Goal: Task Accomplishment & Management: Manage account settings

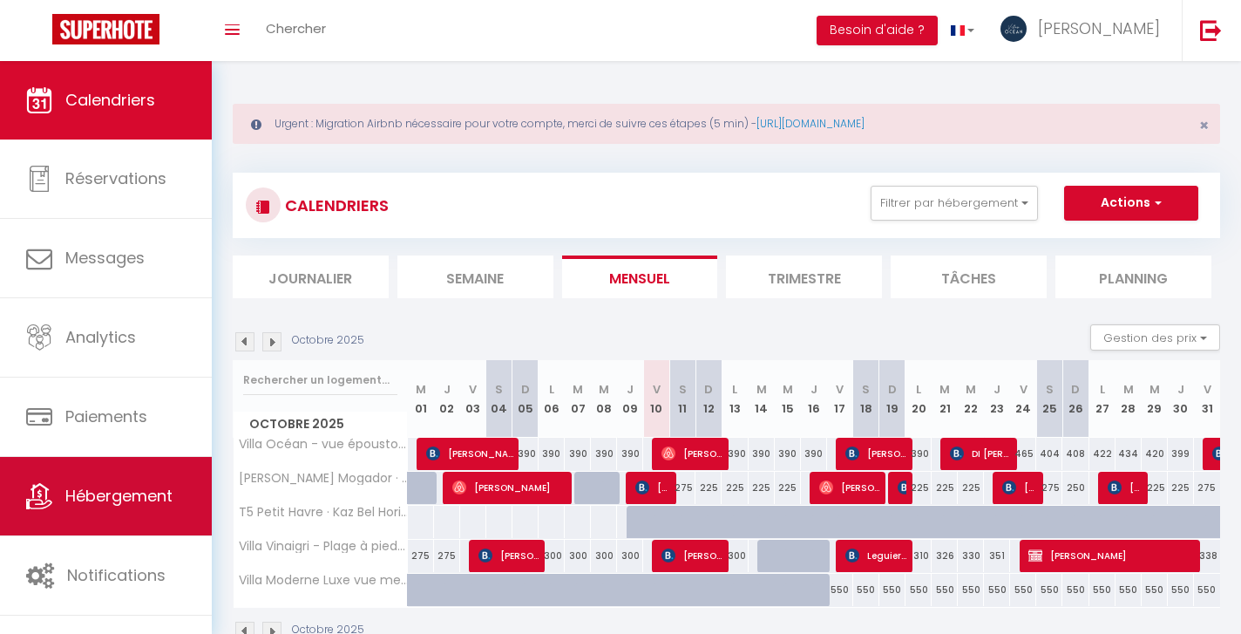
click at [109, 498] on span "Hébergement" at bounding box center [118, 496] width 107 height 22
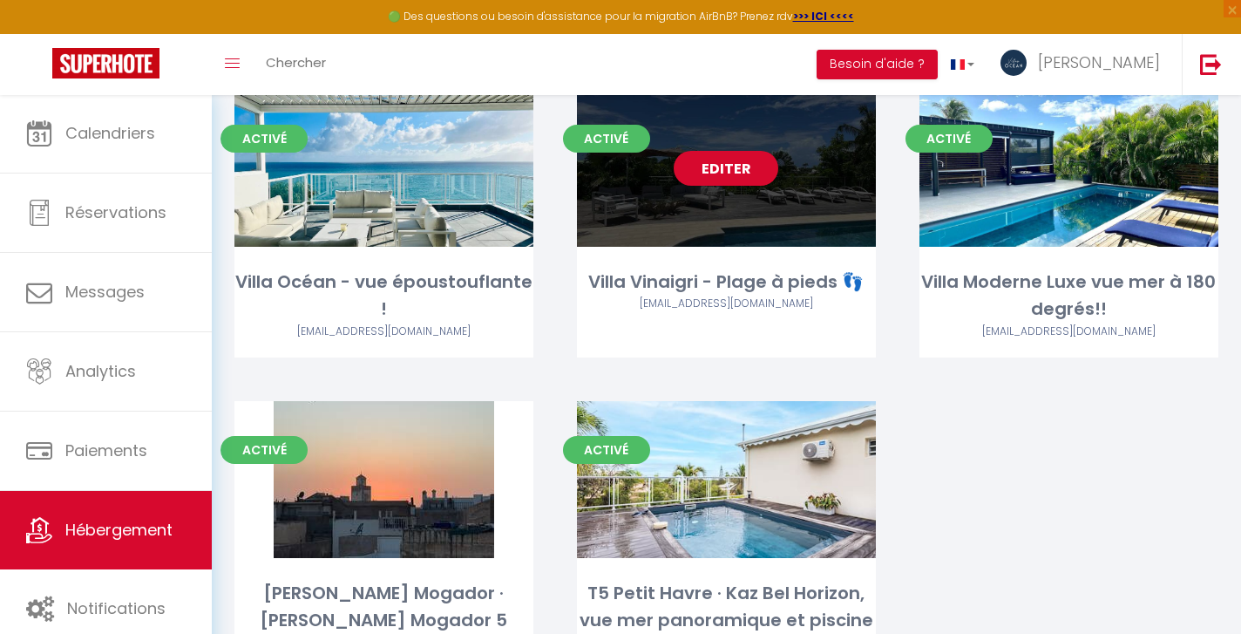
scroll to position [213, 0]
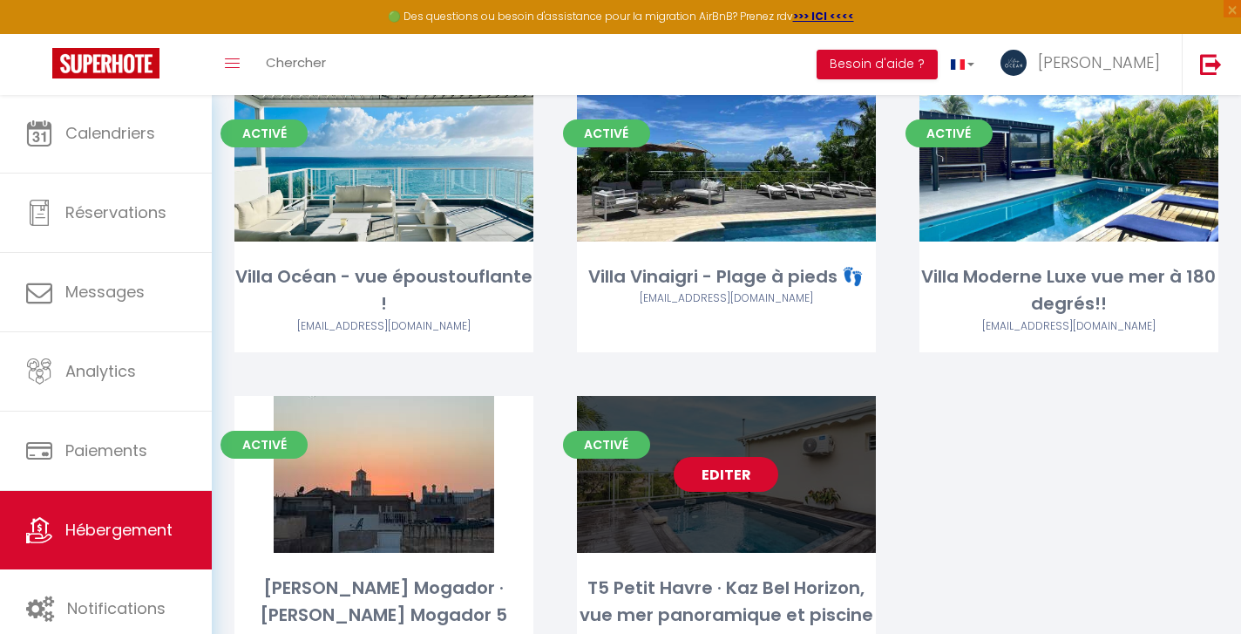
click at [729, 477] on link "Editer" at bounding box center [726, 474] width 105 height 35
select select "3"
select select "2"
select select "1"
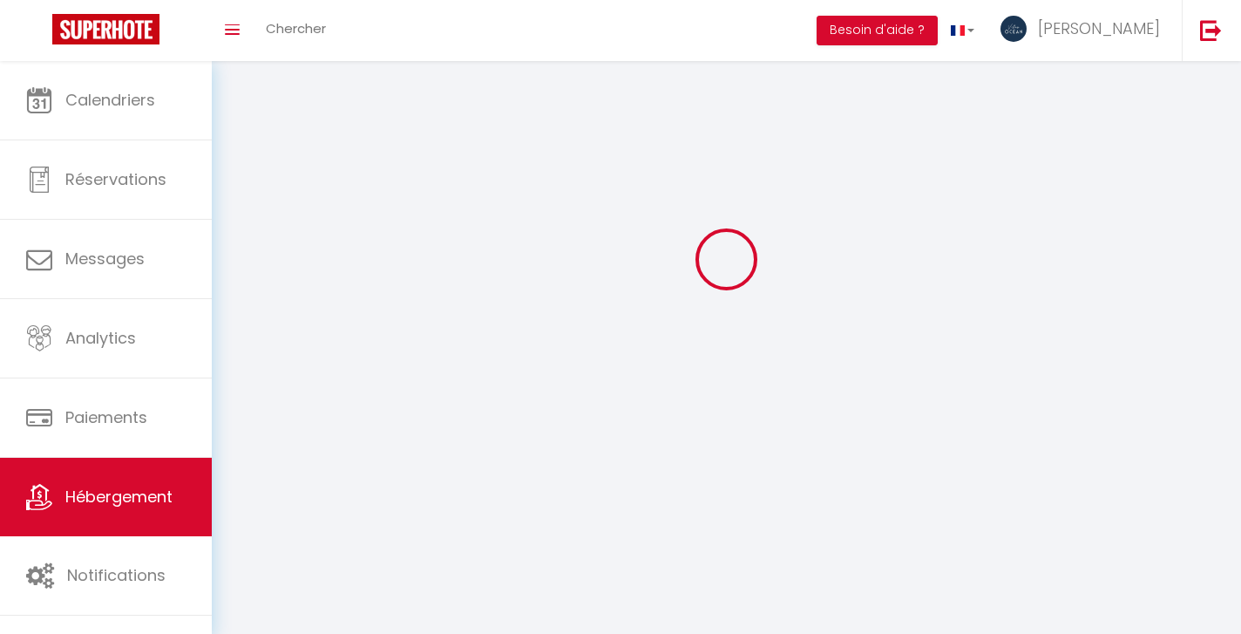
select select
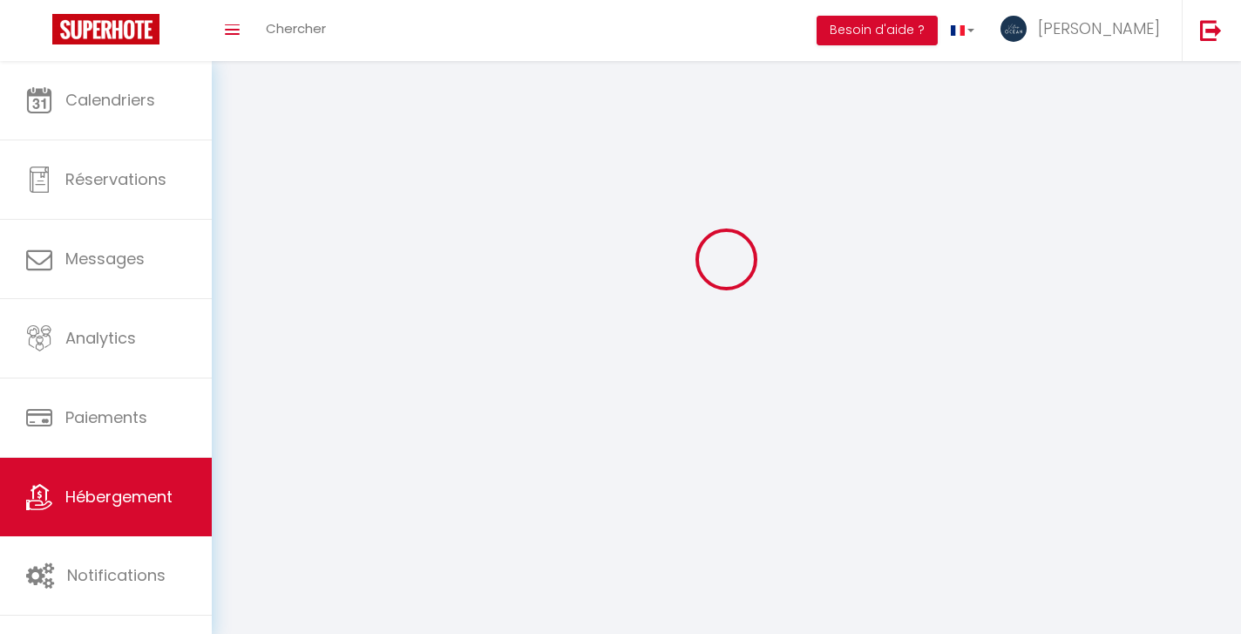
select select
checkbox input "false"
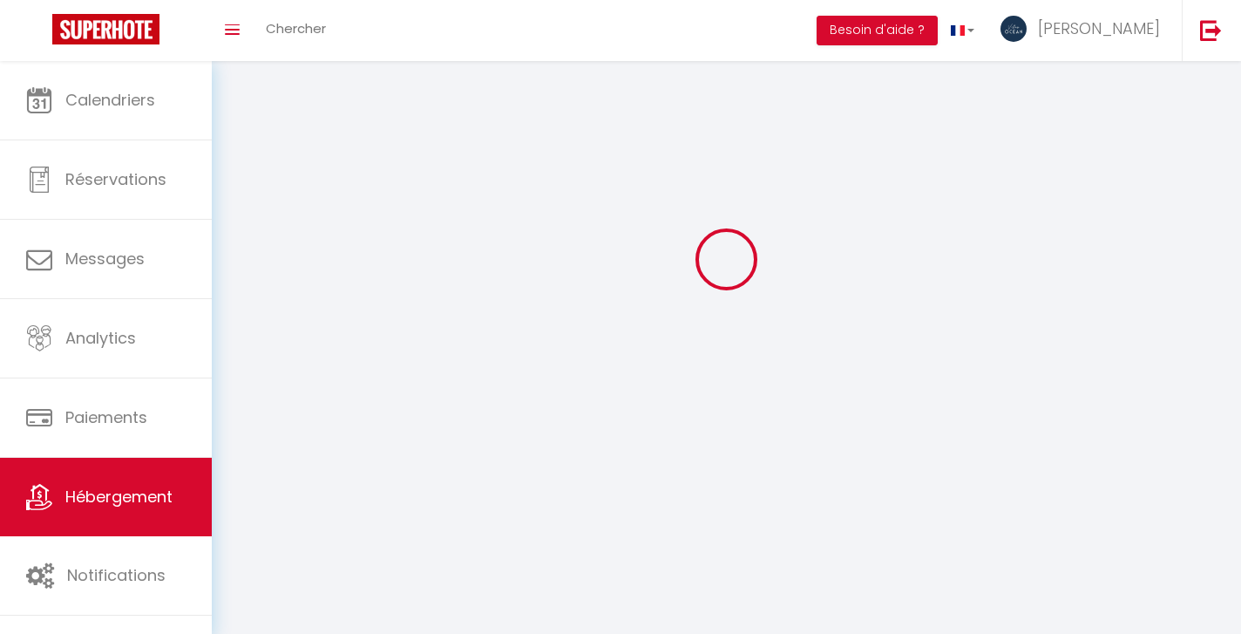
checkbox input "false"
select select
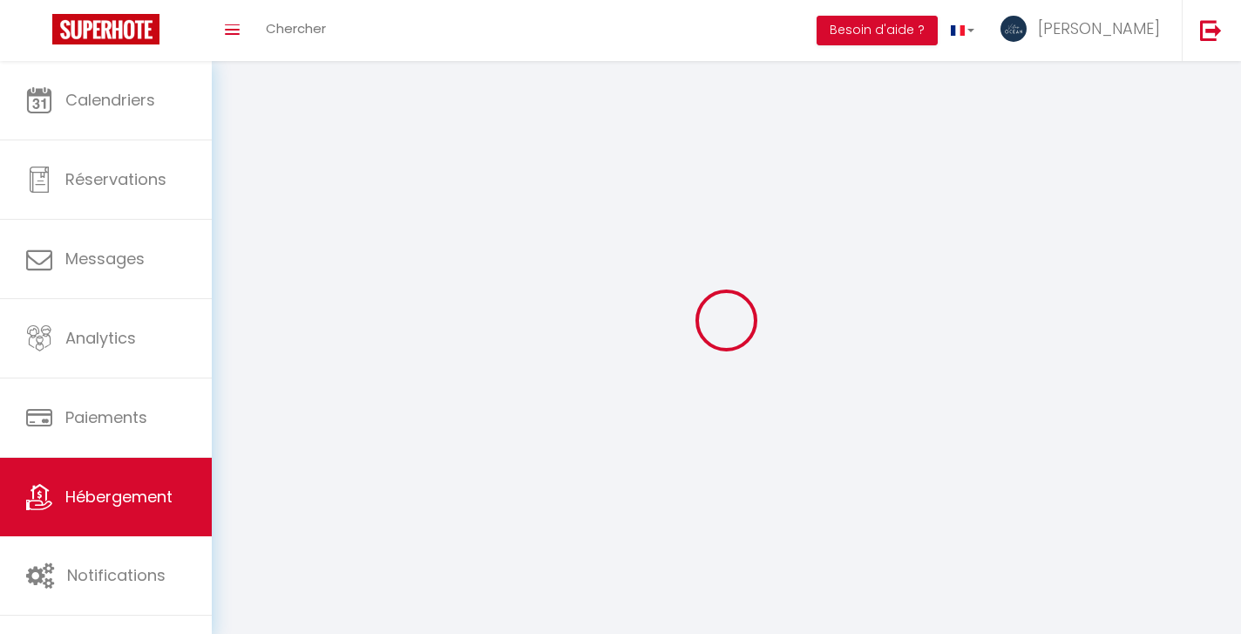
select select
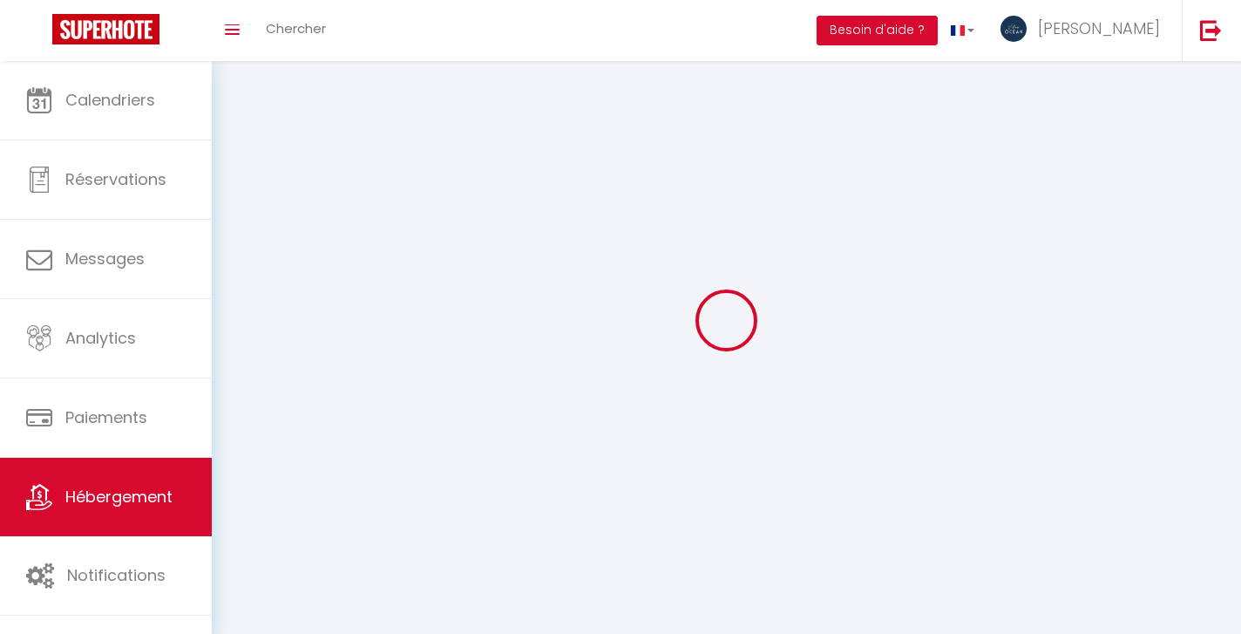
checkbox input "false"
select select
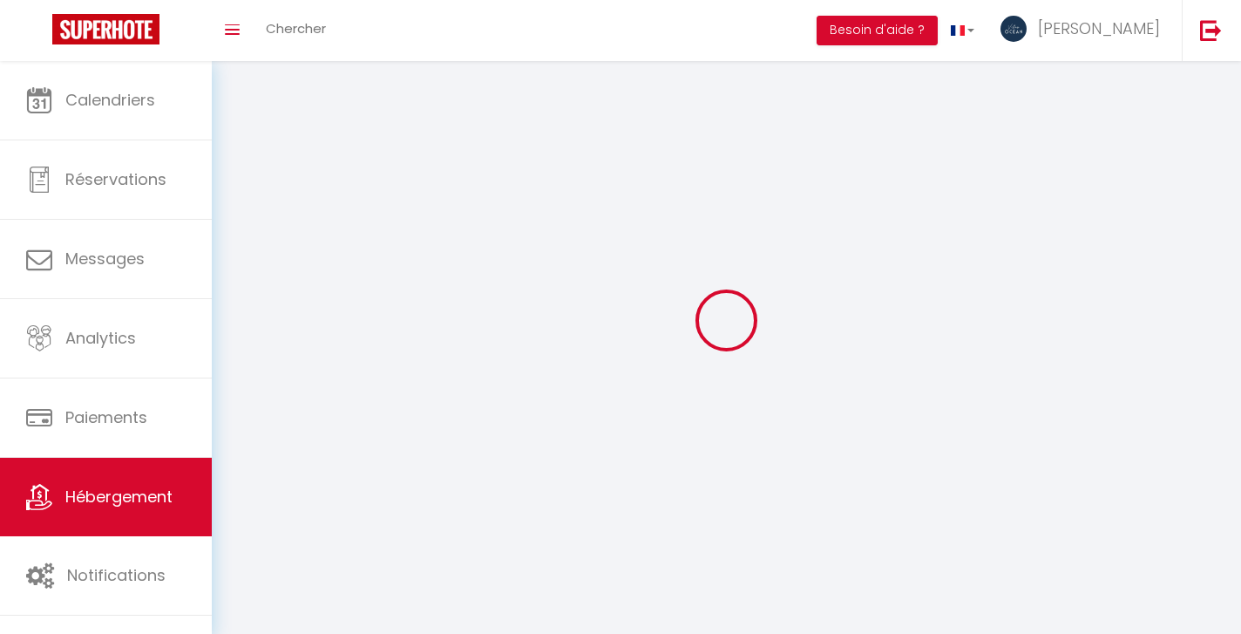
select select
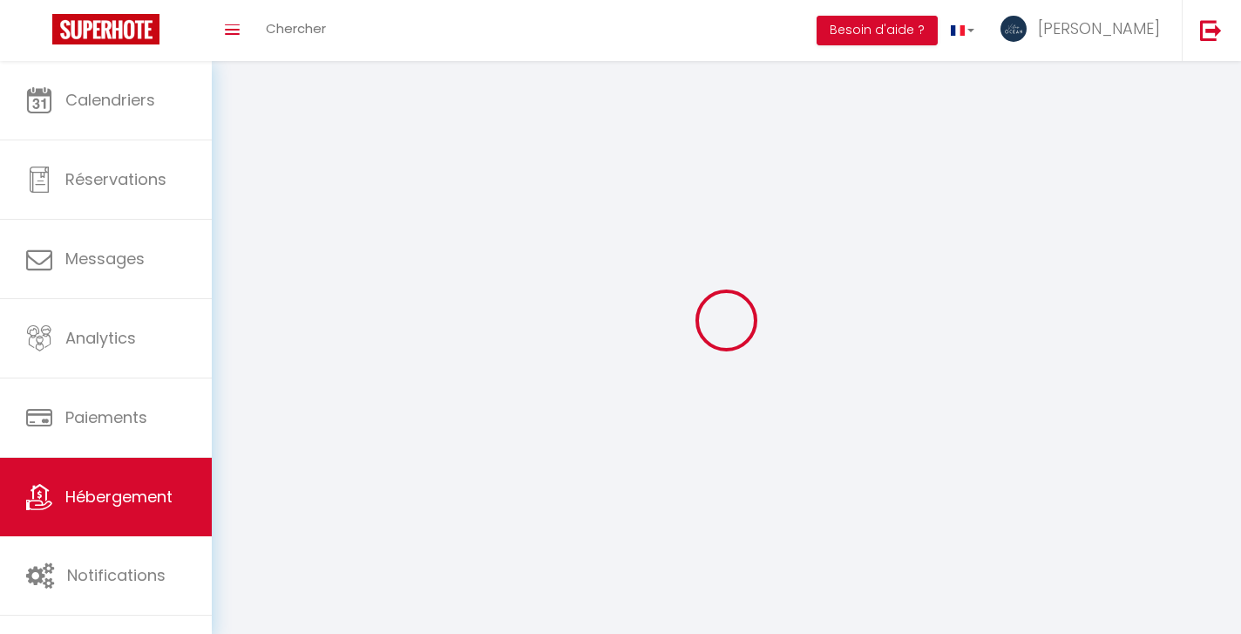
select select
checkbox input "false"
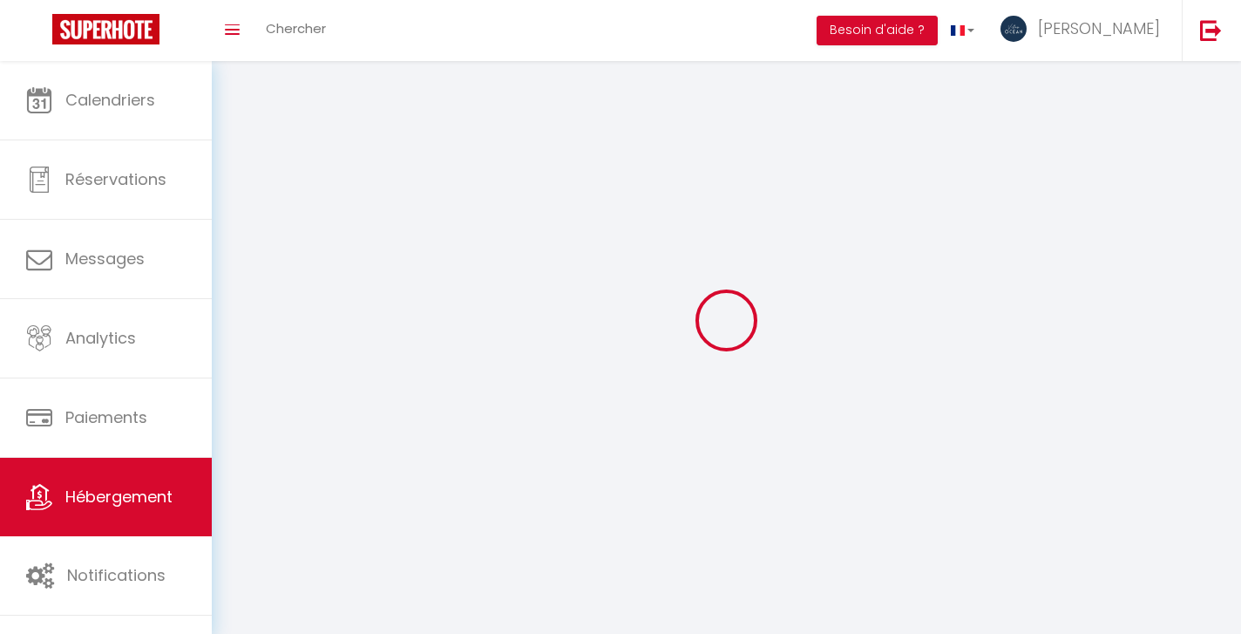
checkbox input "false"
select select
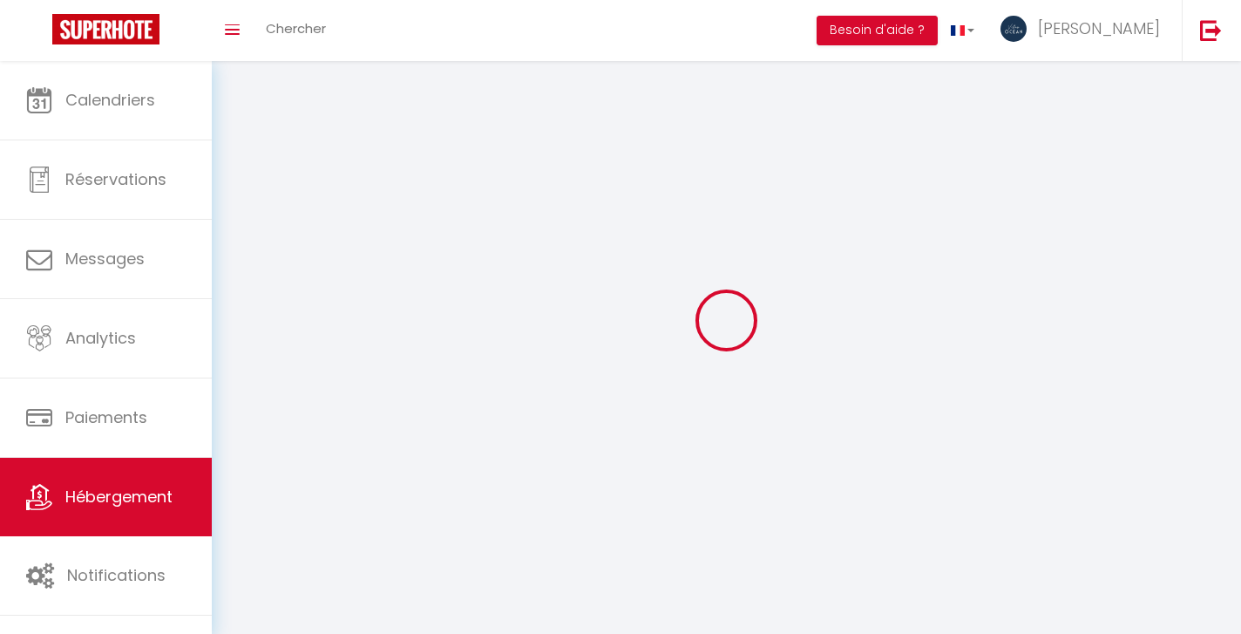
select select
checkbox input "false"
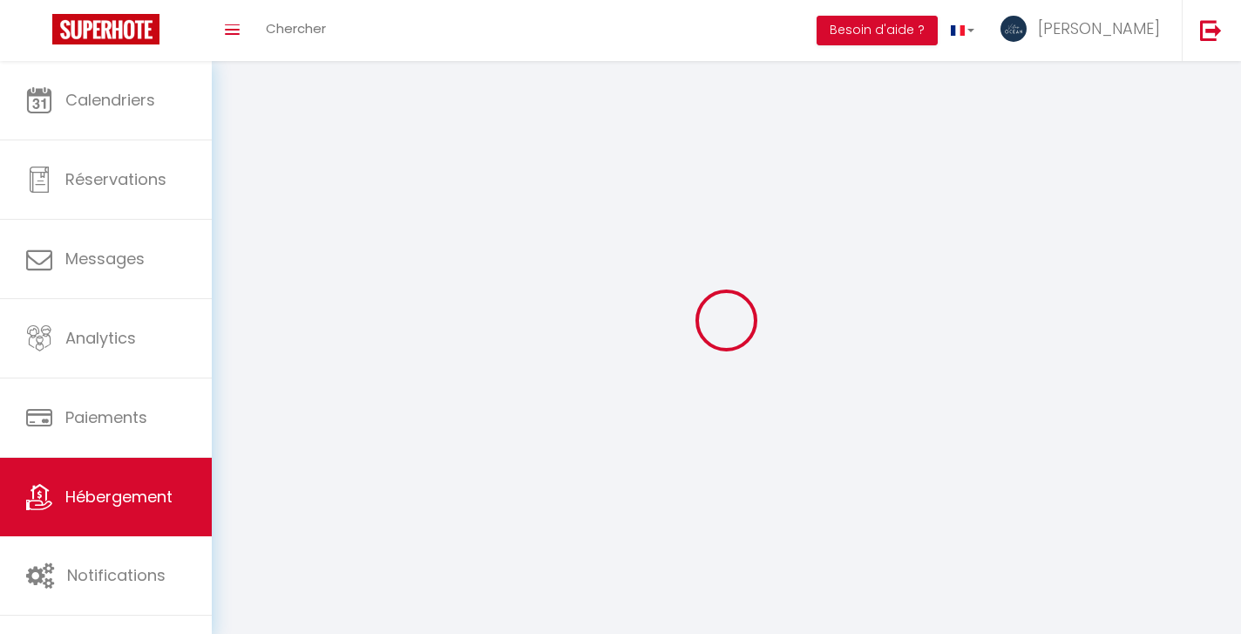
checkbox input "false"
select select
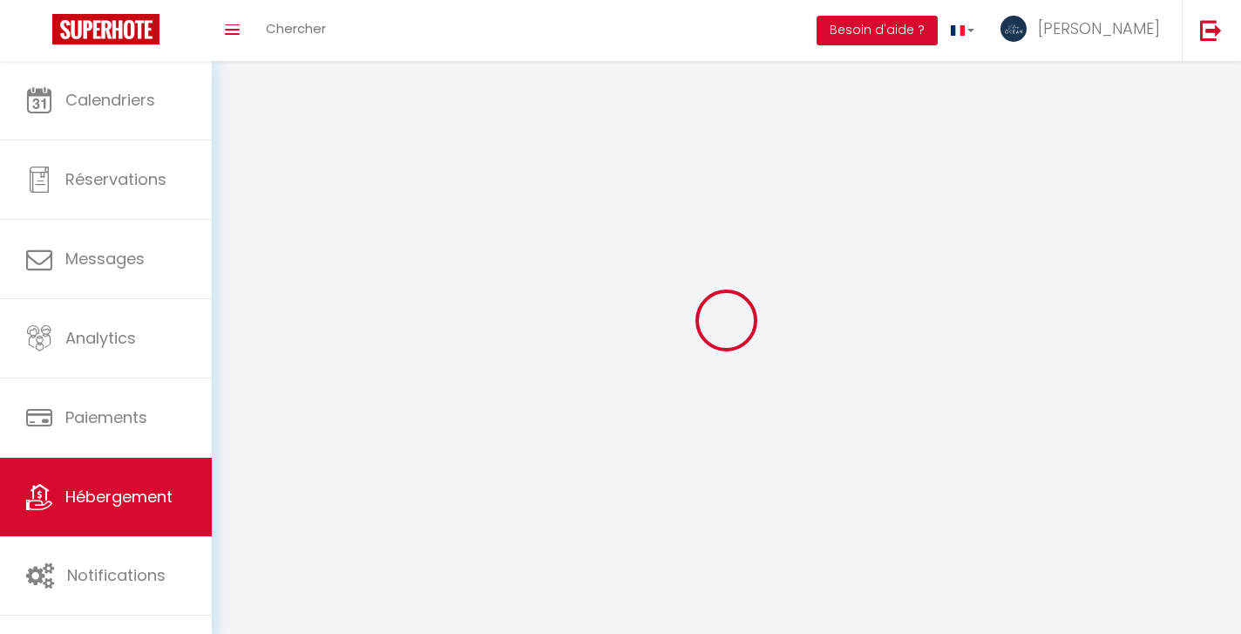
select select
checkbox input "false"
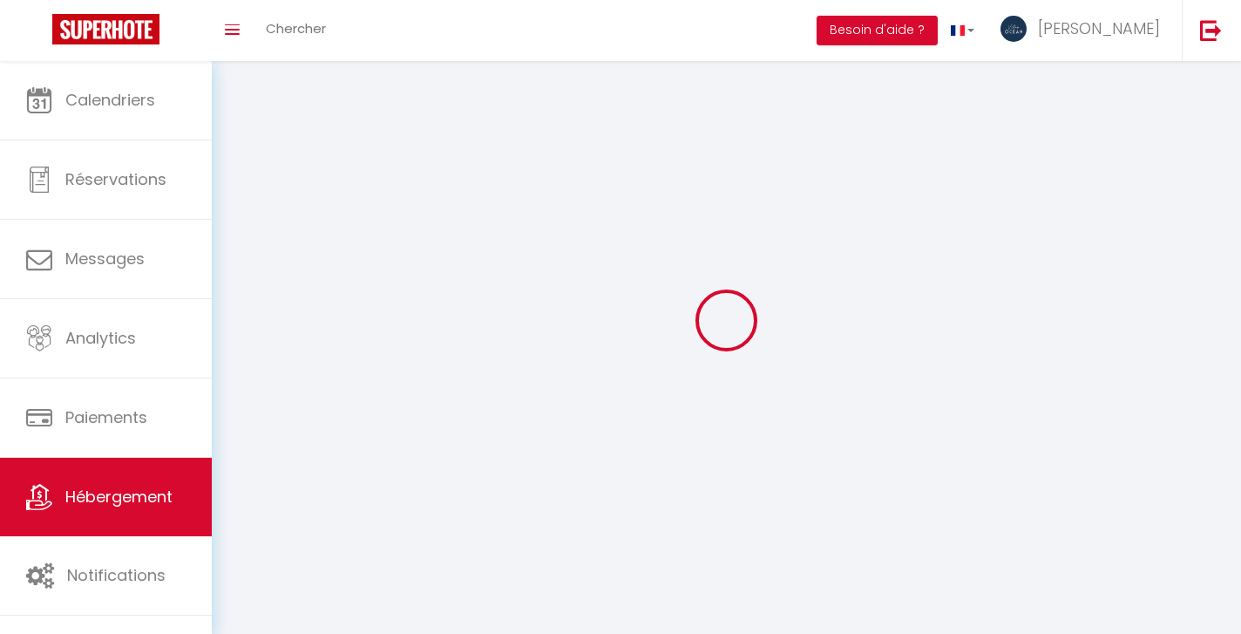
checkbox input "false"
select select
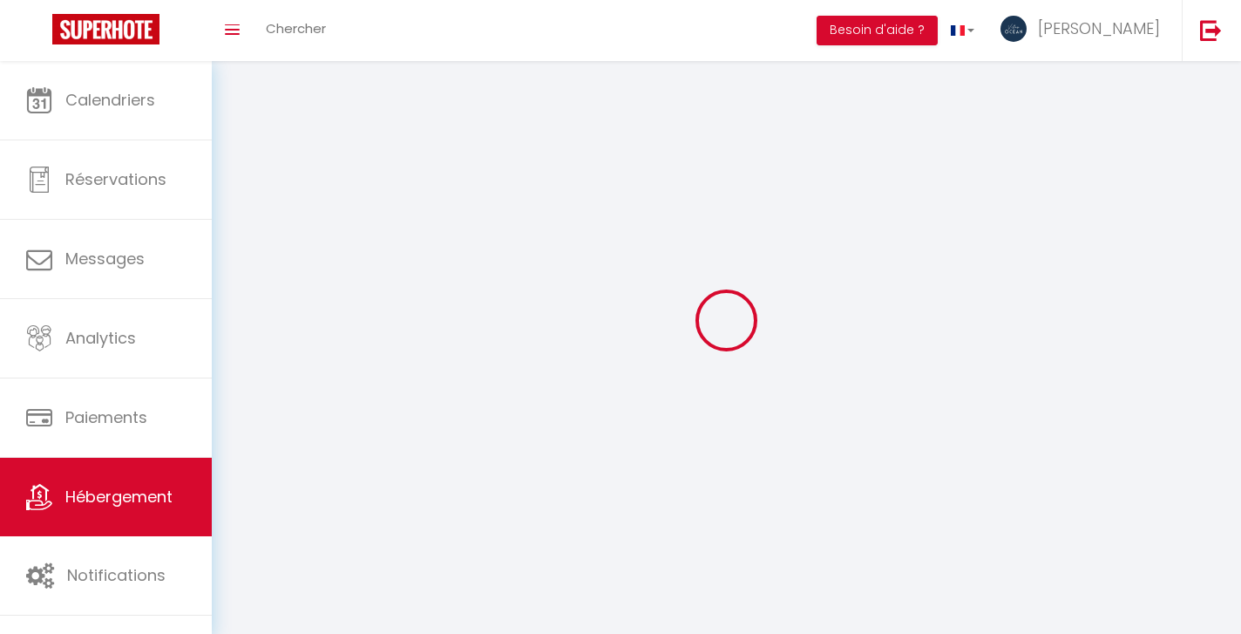
select select
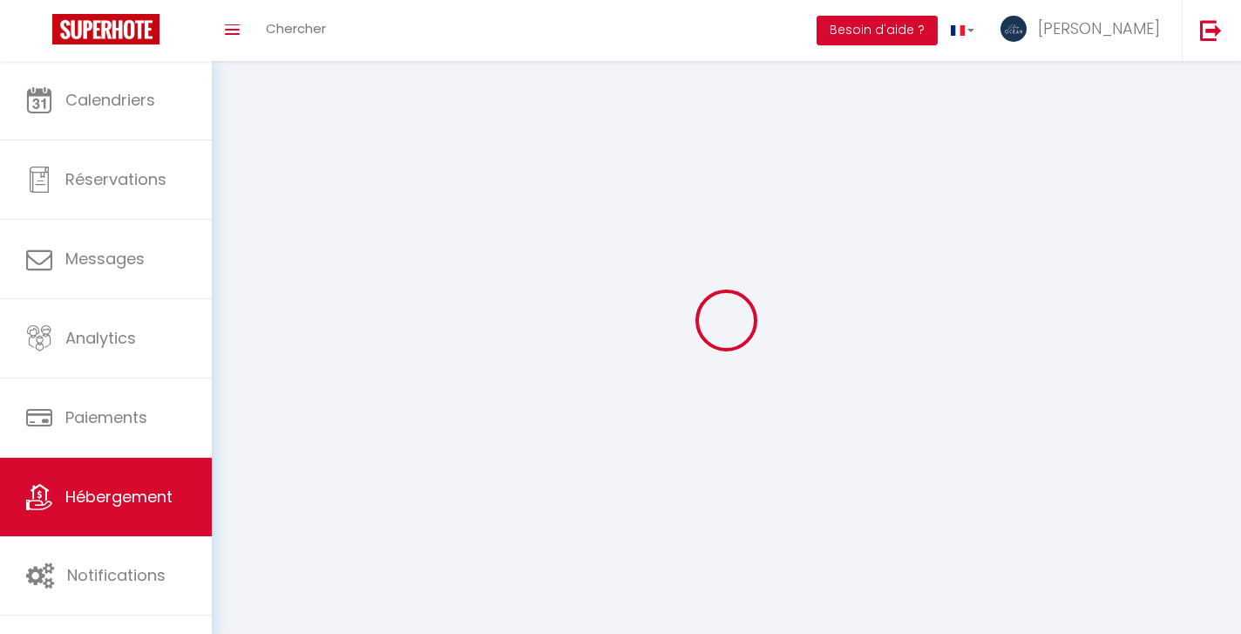
checkbox input "false"
select select
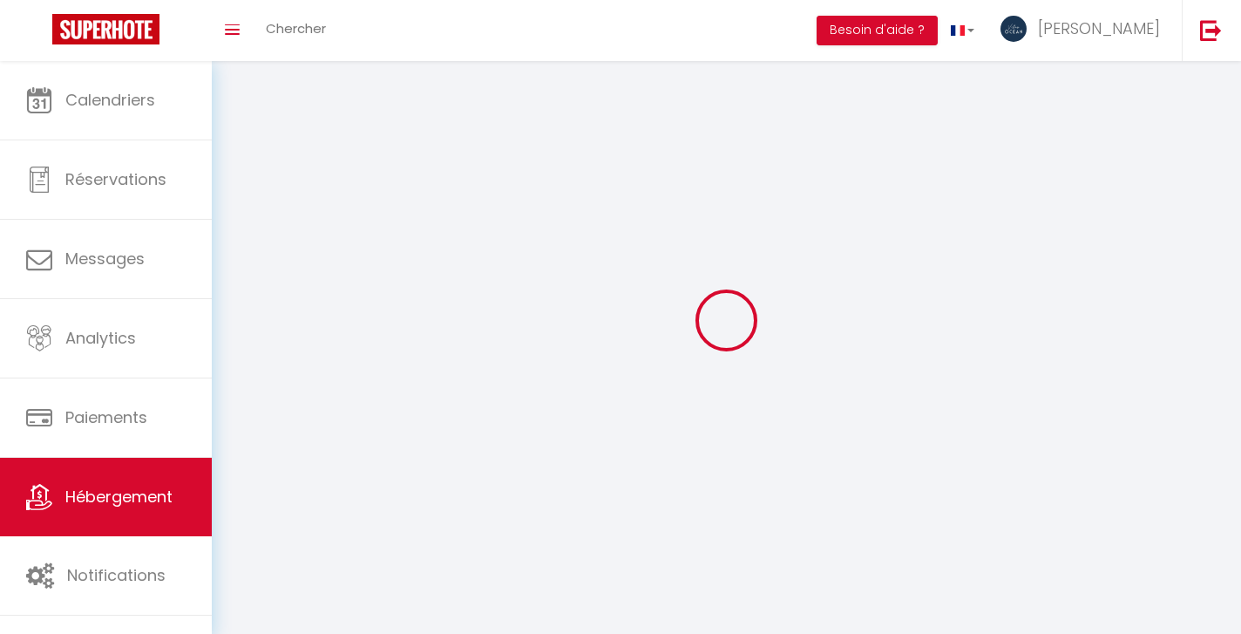
select select
select select "1"
select select
select select "28"
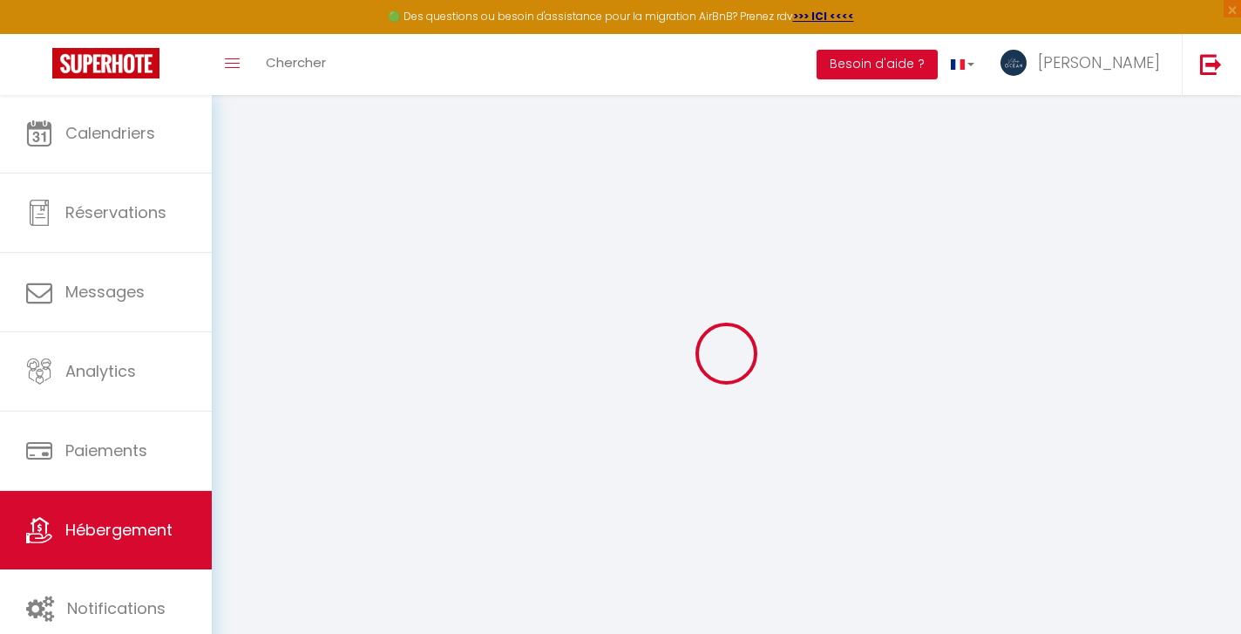
select select
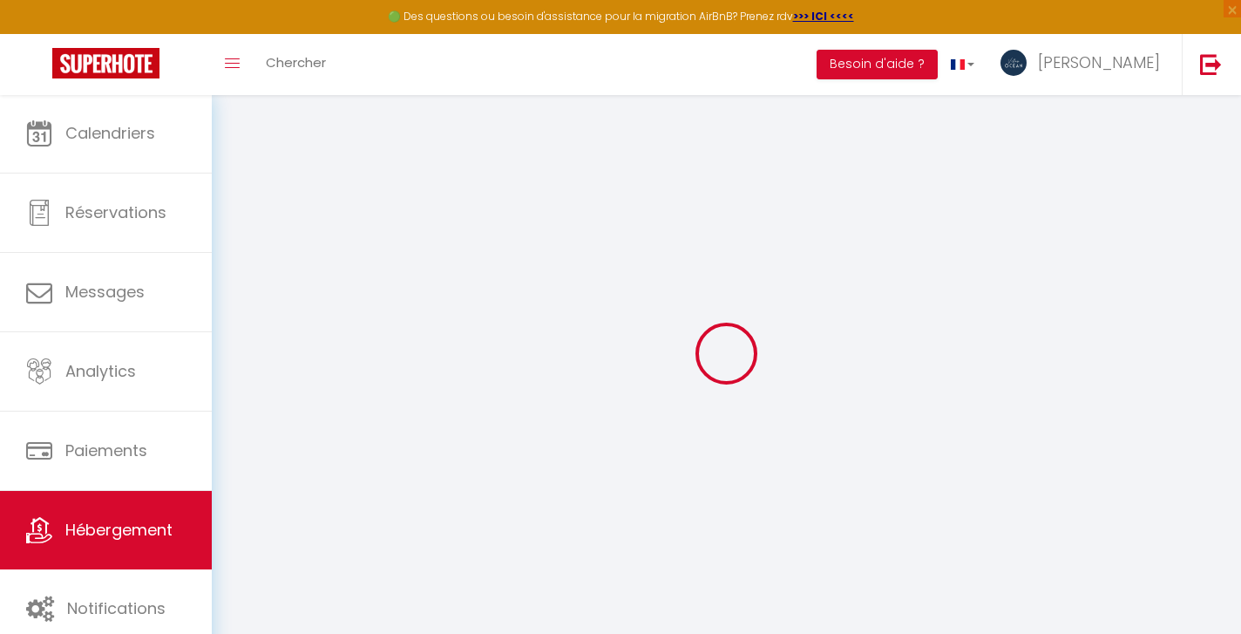
select select
checkbox input "false"
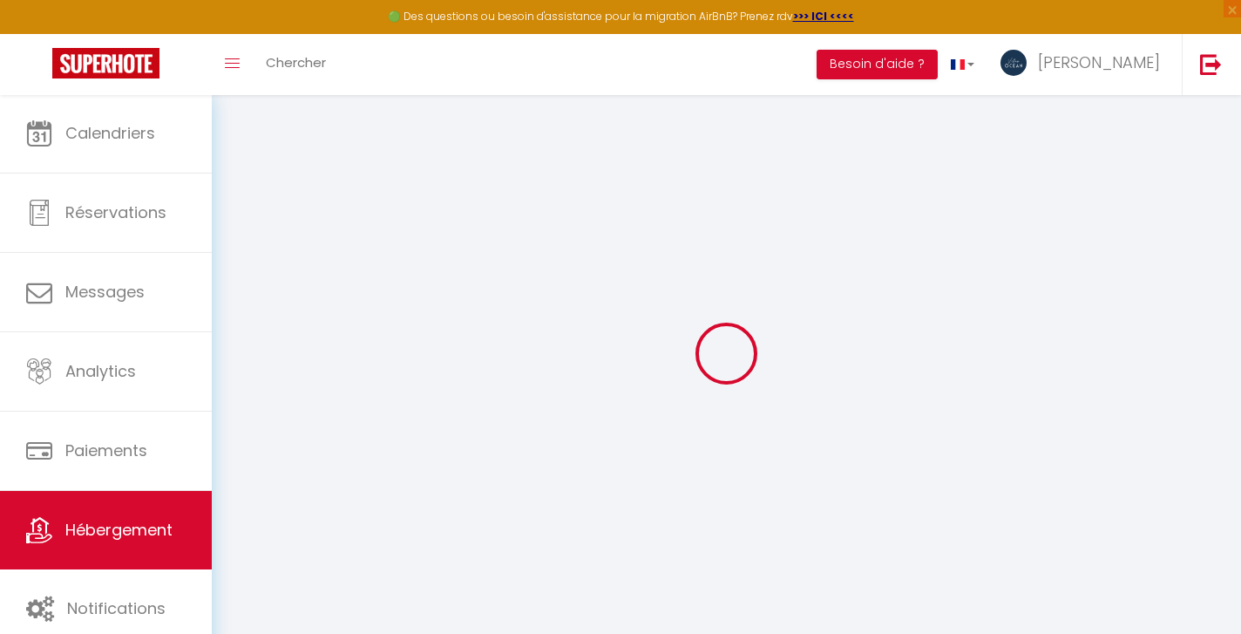
select select
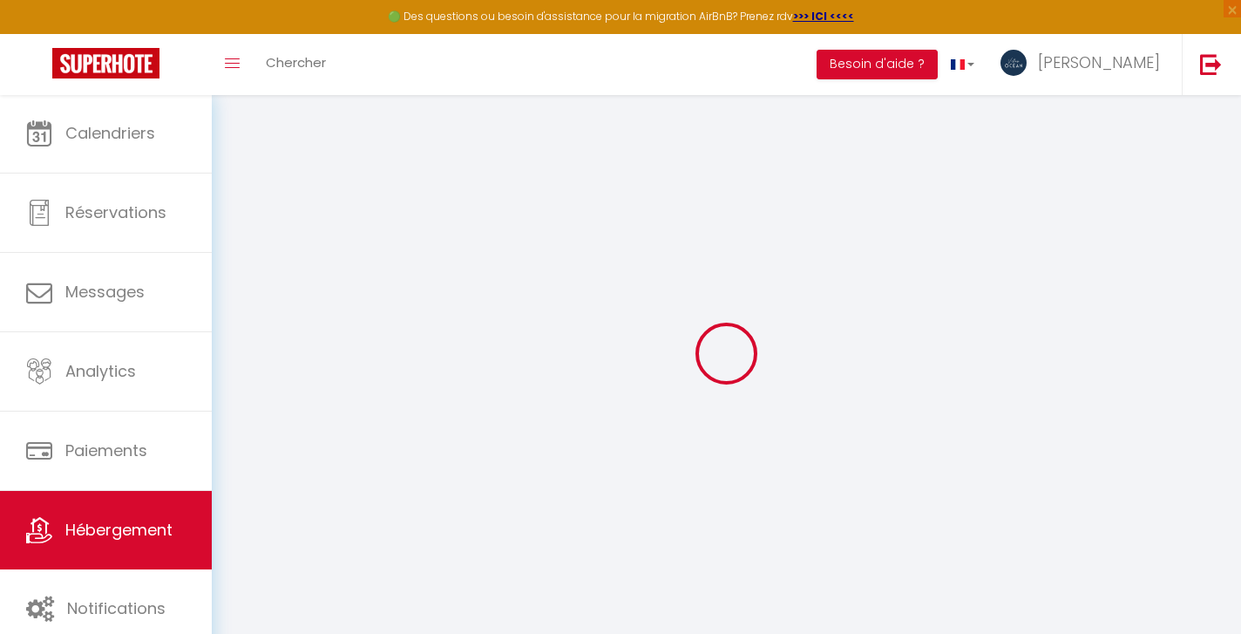
select select
checkbox input "false"
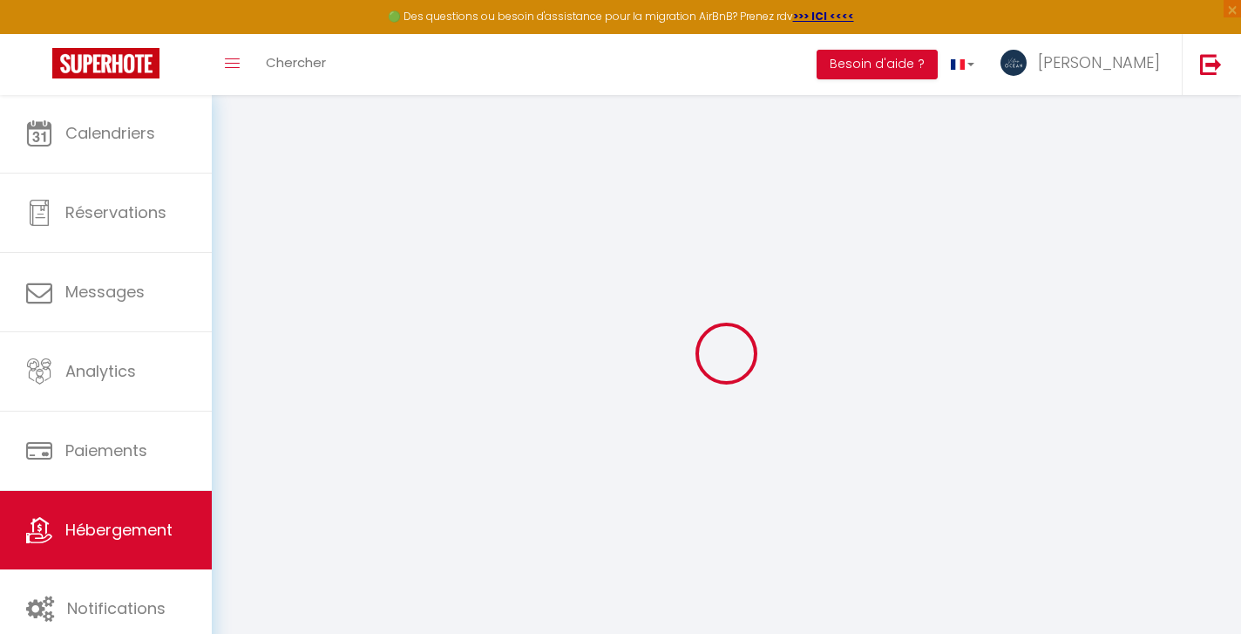
checkbox input "false"
select select
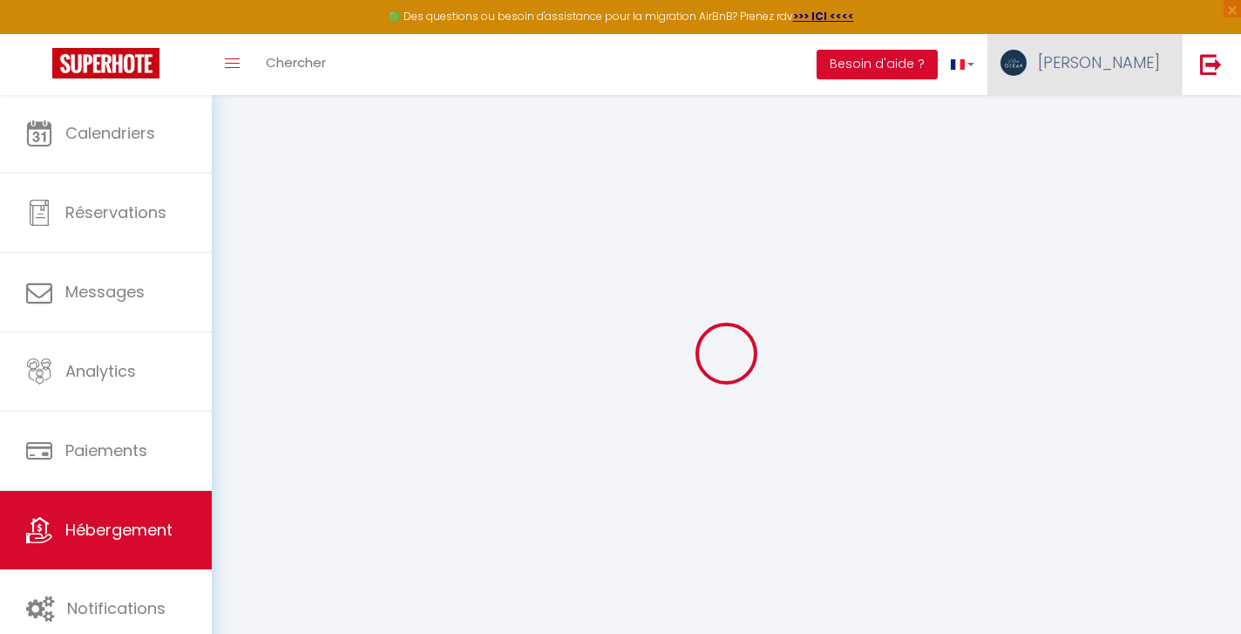
type input "T5 Petit Havre · Kaz Bel Horizon, vue mer panoramique et piscine !"
type input "[PERSON_NAME]"
select select "houses"
select select "8"
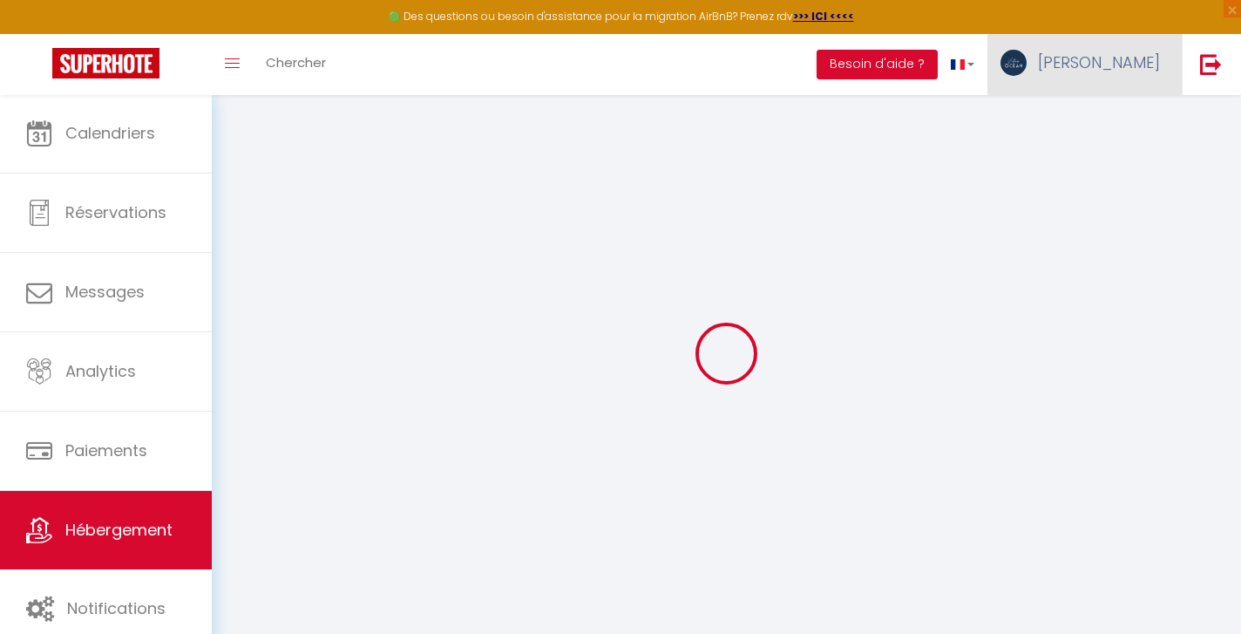
select select "4"
select select "3"
type input "275"
type input "150"
select select
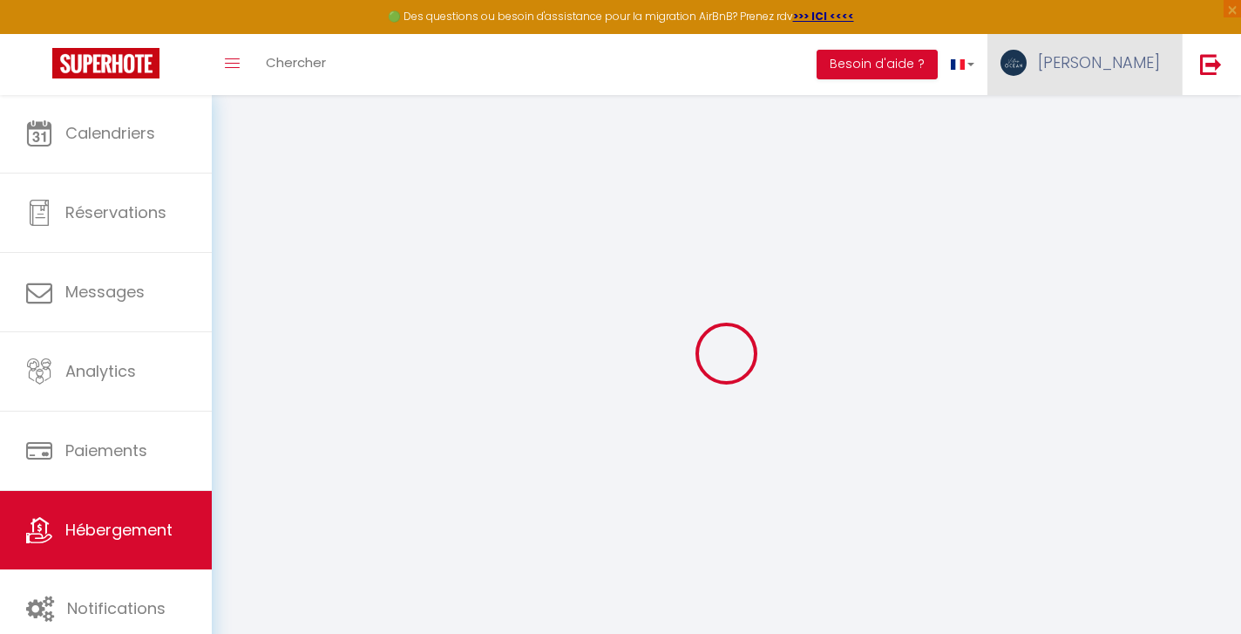
select select
type input "5 Lotissement Titeca"
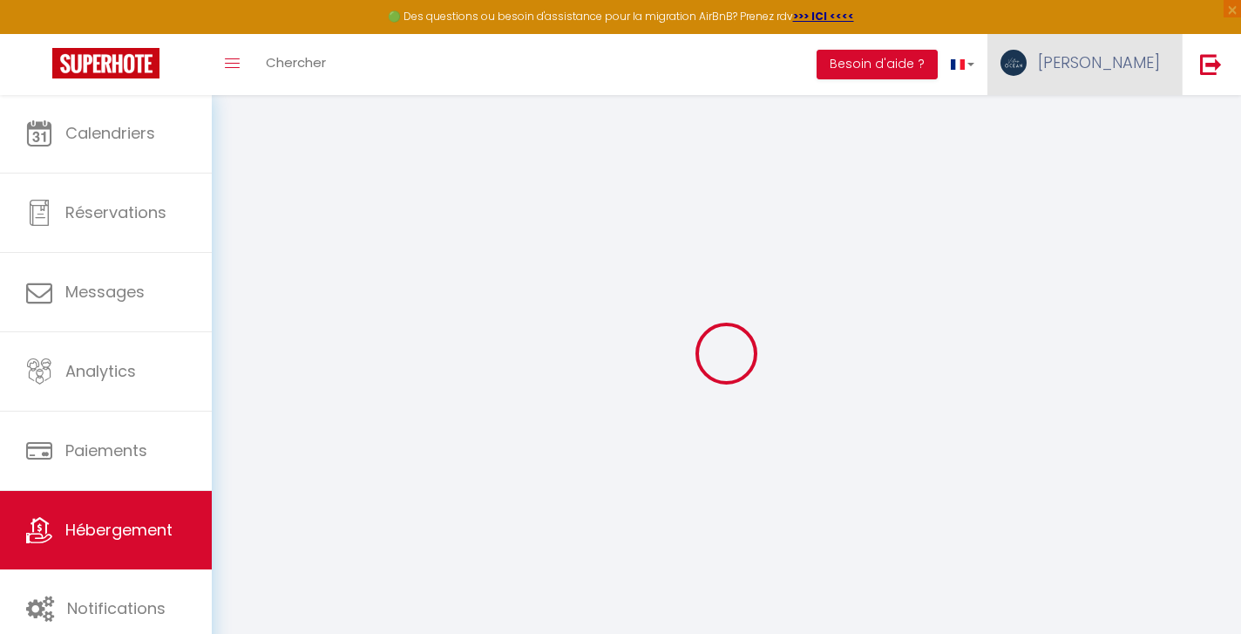
type input "97190"
type input "Le Gosier"
select select "88"
type input "[EMAIL_ADDRESS][DOMAIN_NAME]"
select select
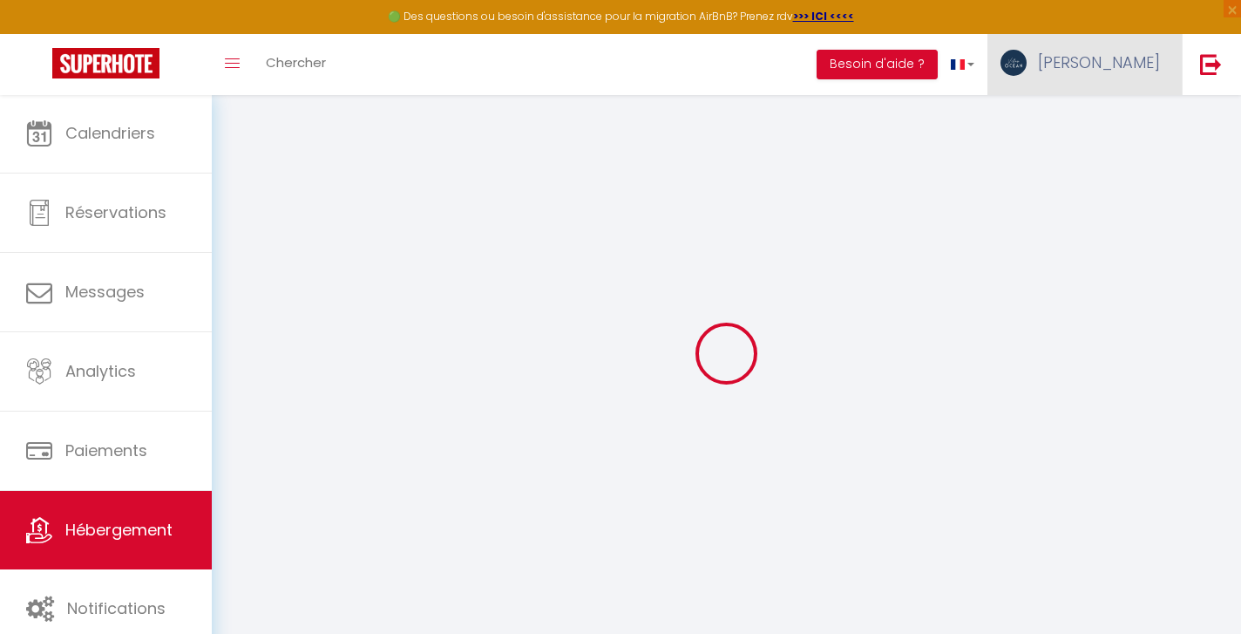
checkbox input "false"
type input "15"
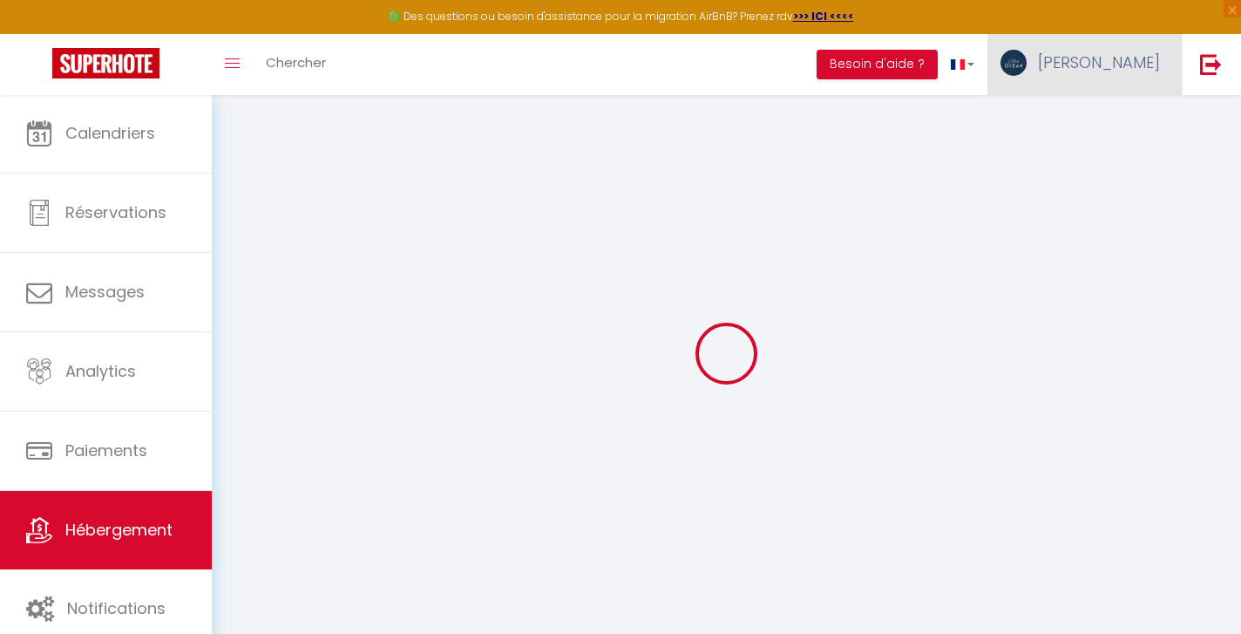
type input "150"
type input "0"
select select
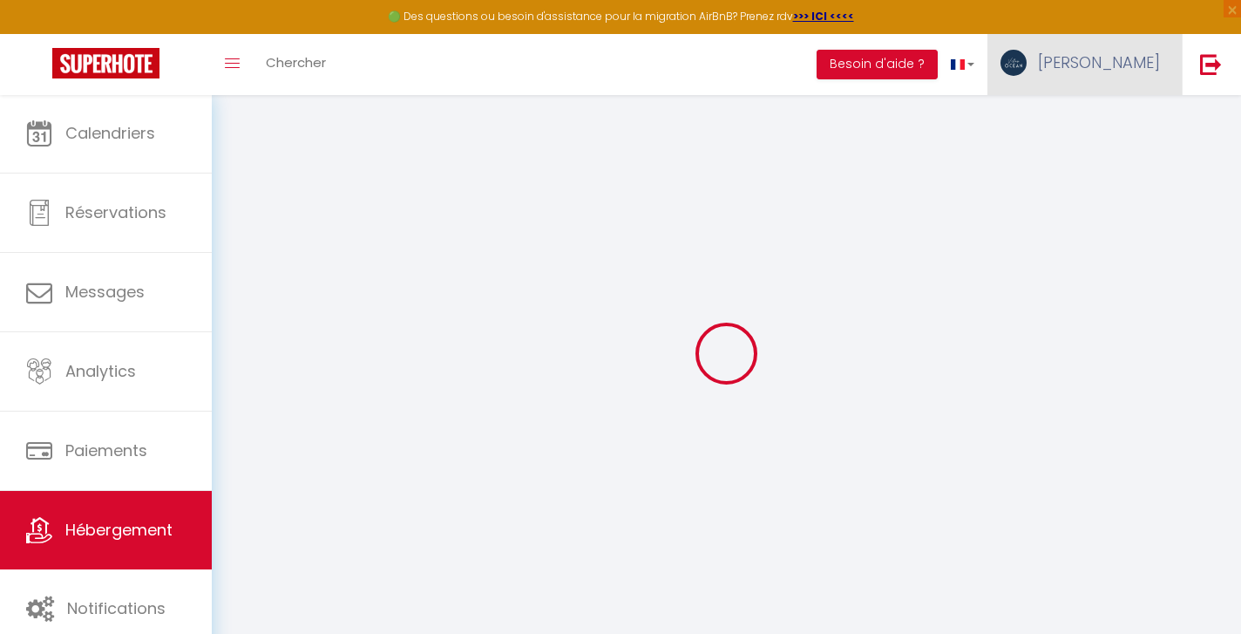
select select
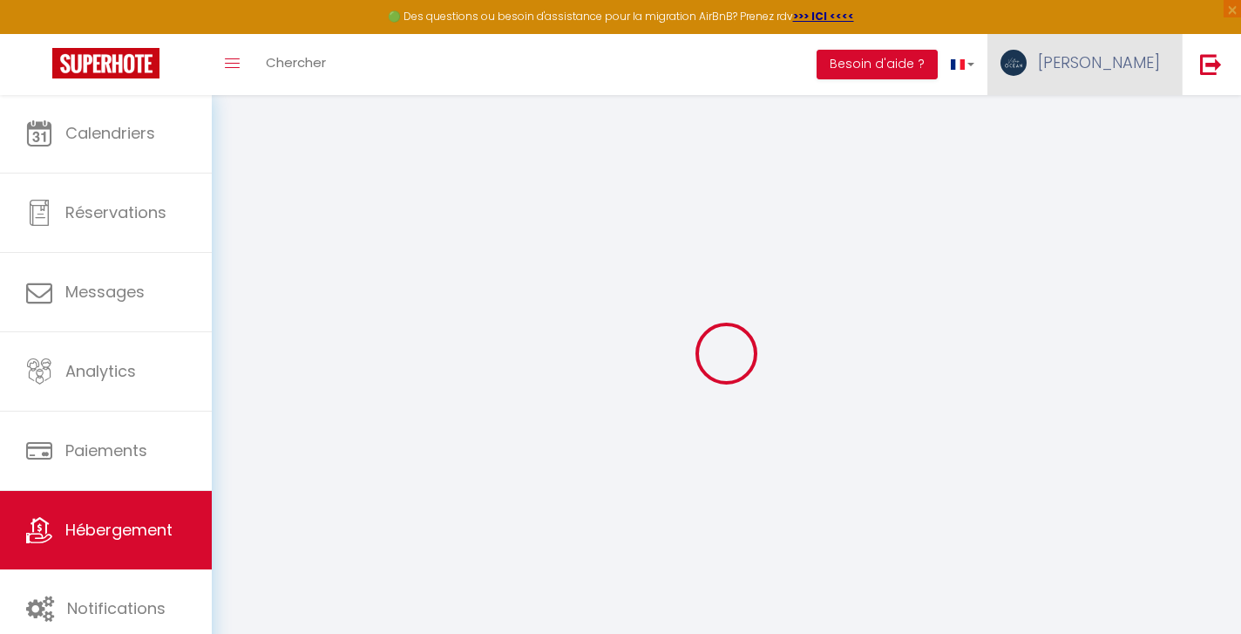
checkbox input "false"
select select
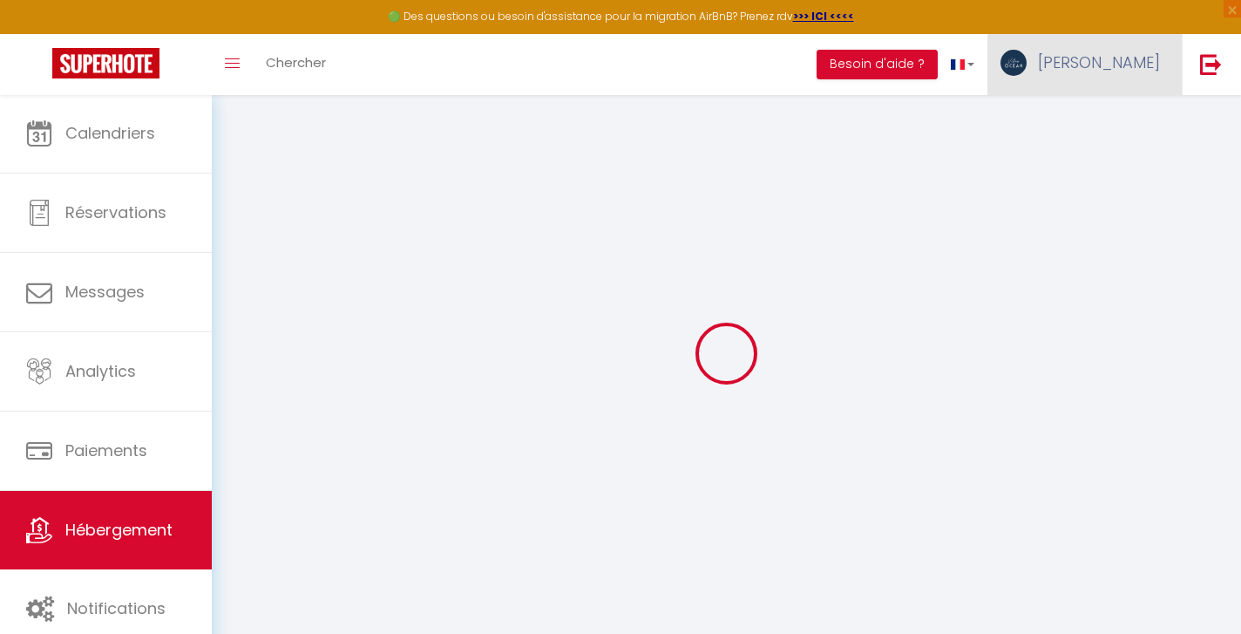
select select
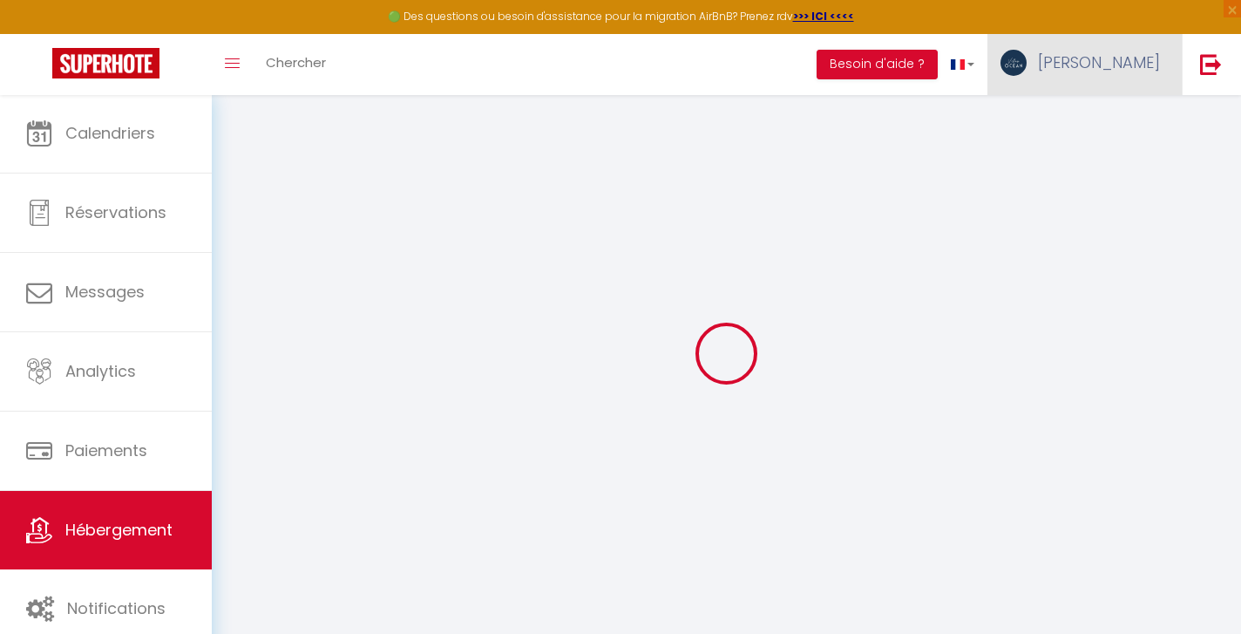
checkbox input "false"
select select
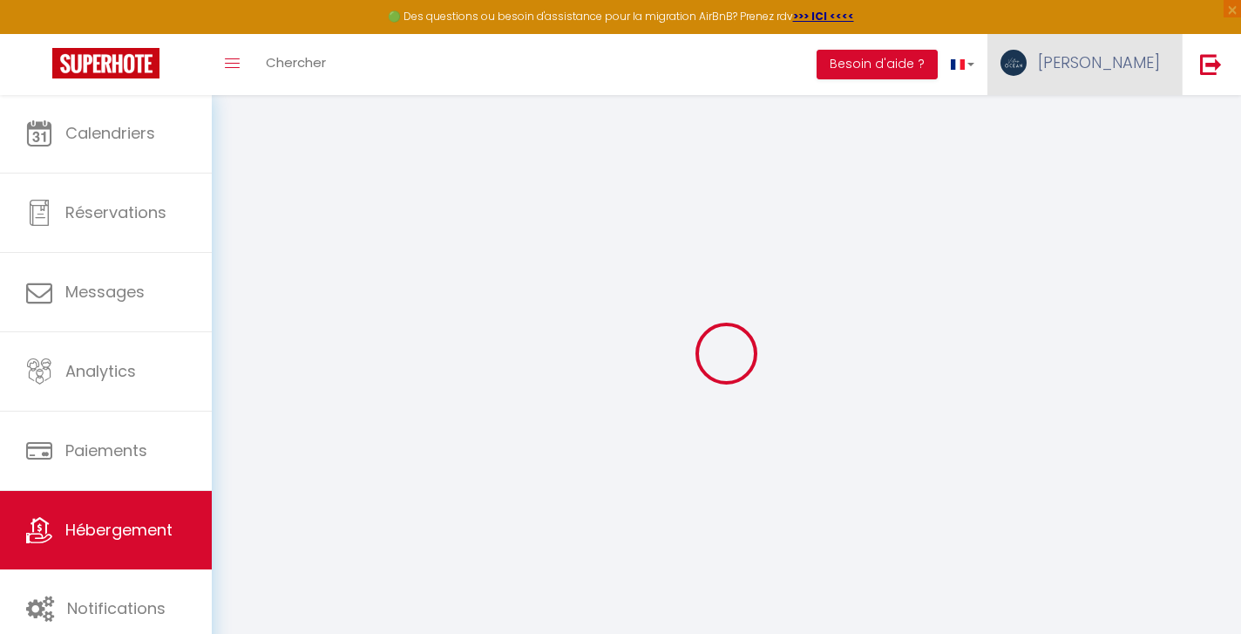
checkbox input "false"
select select
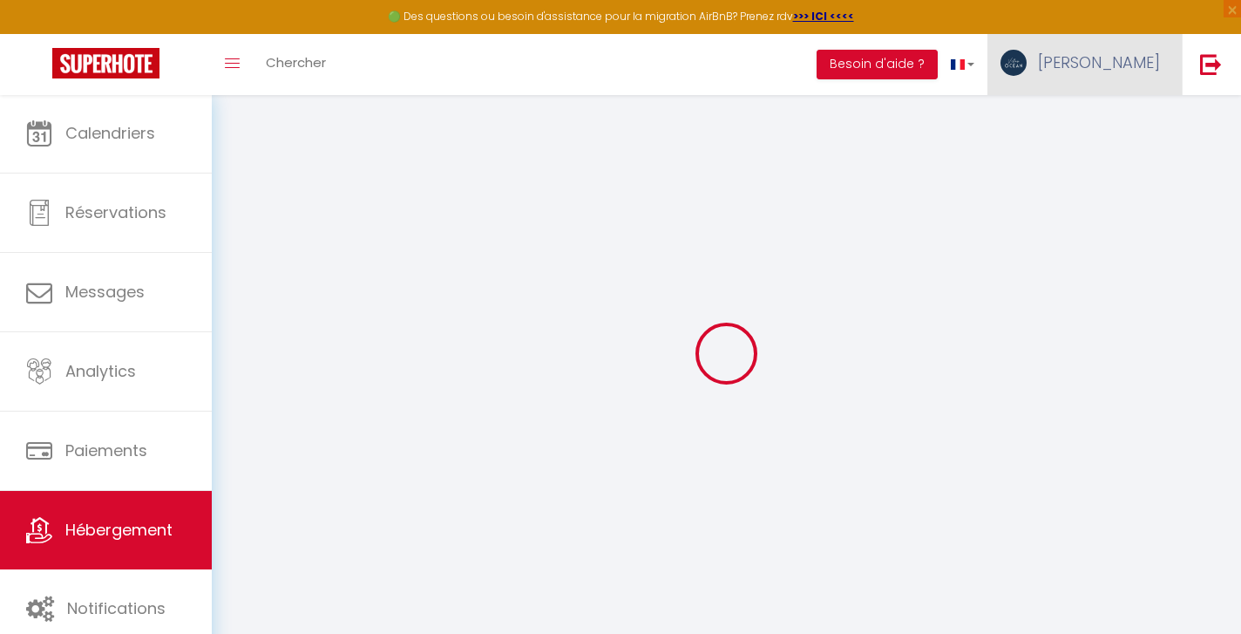
checkbox input "false"
select select "16:00"
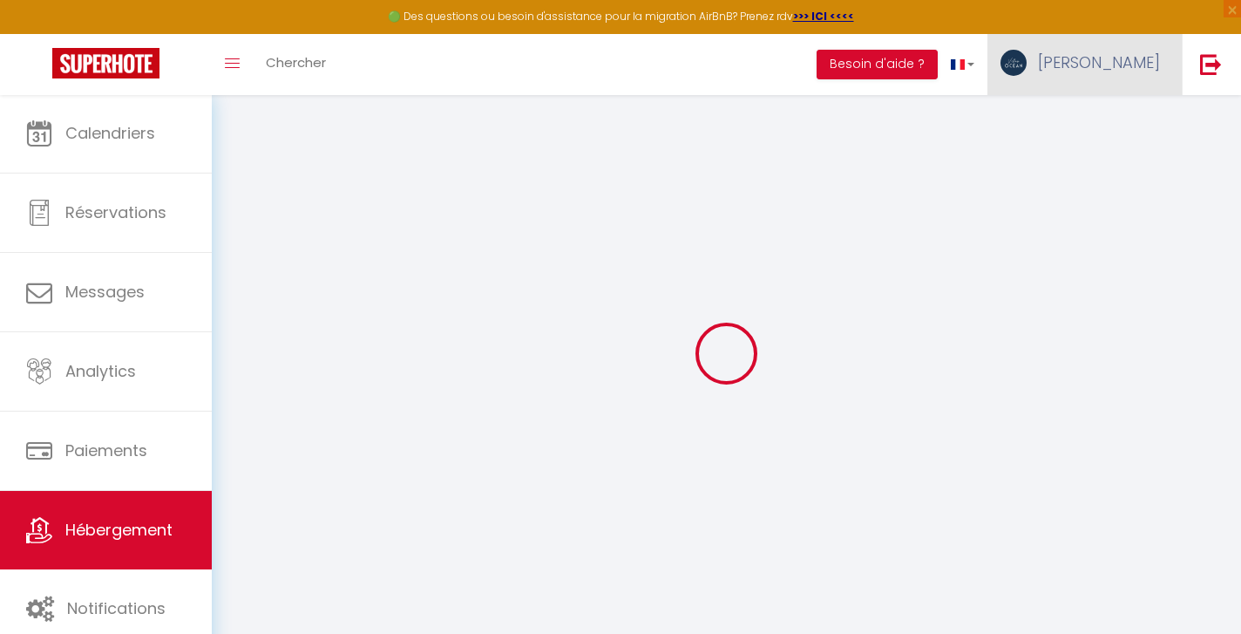
select select "20:00"
select select "12:00"
select select "30"
select select "120"
select select
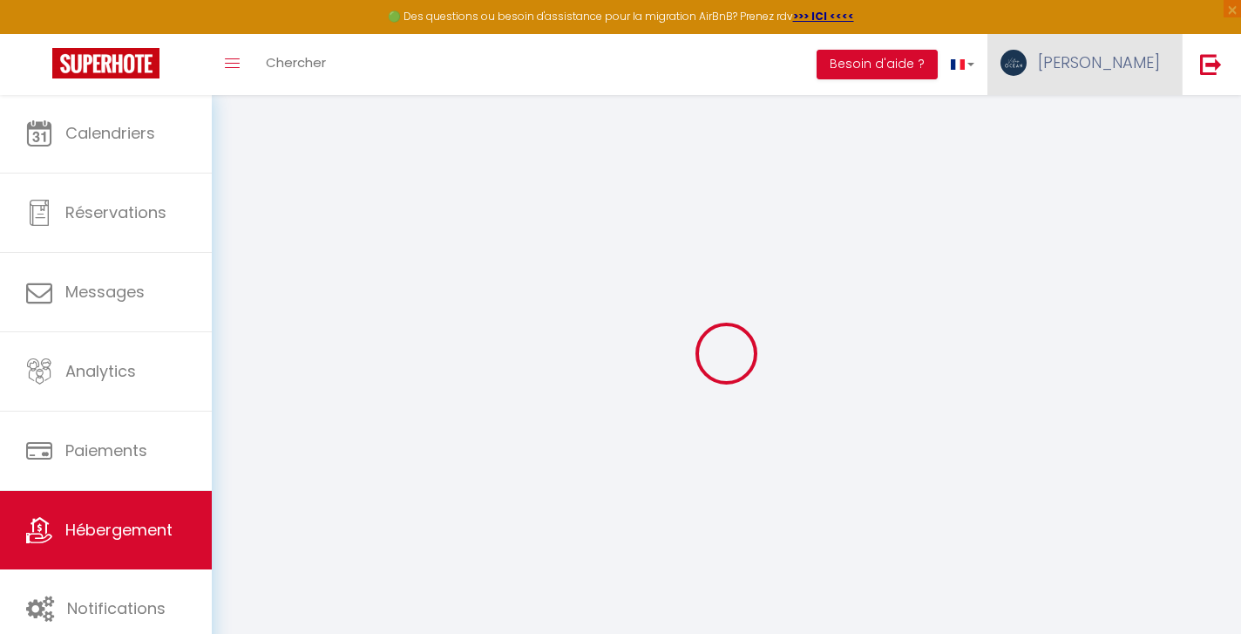
checkbox input "false"
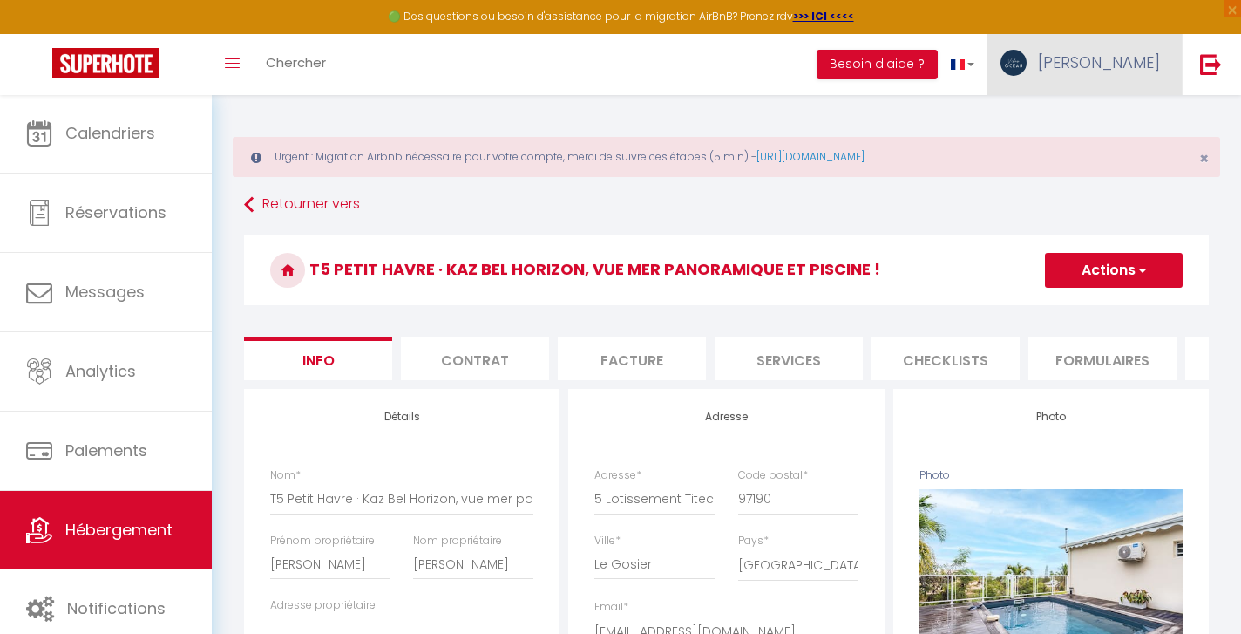
select select
checkbox input "false"
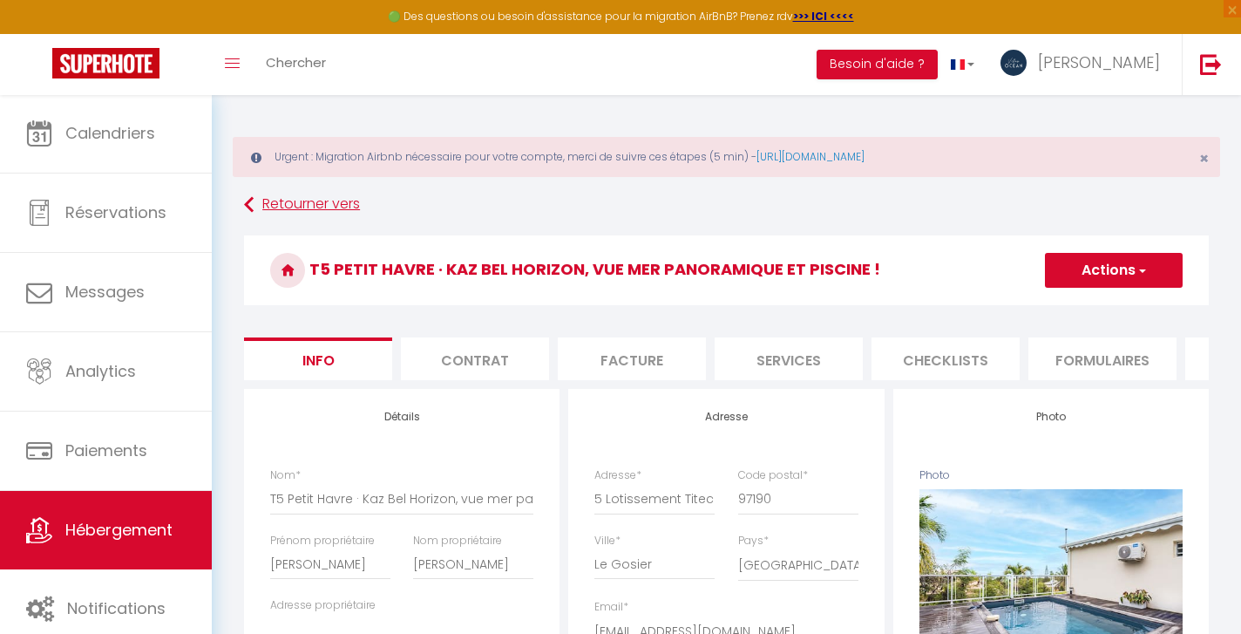
click at [251, 198] on icon at bounding box center [249, 204] width 10 height 31
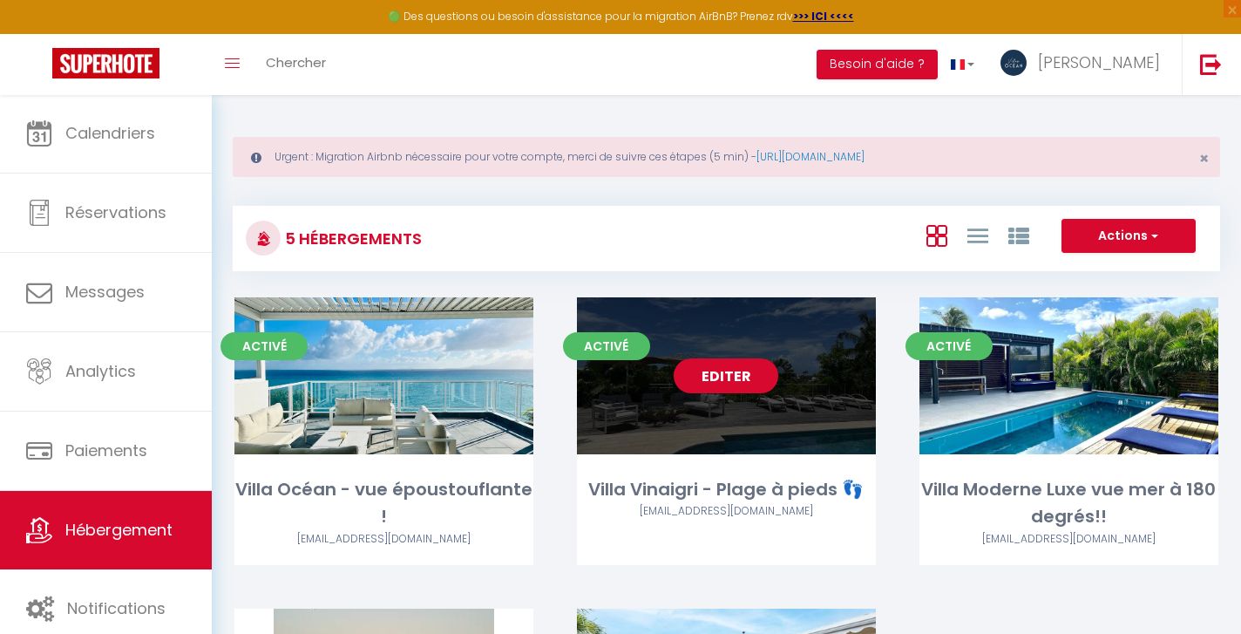
click at [716, 373] on link "Editer" at bounding box center [726, 375] width 105 height 35
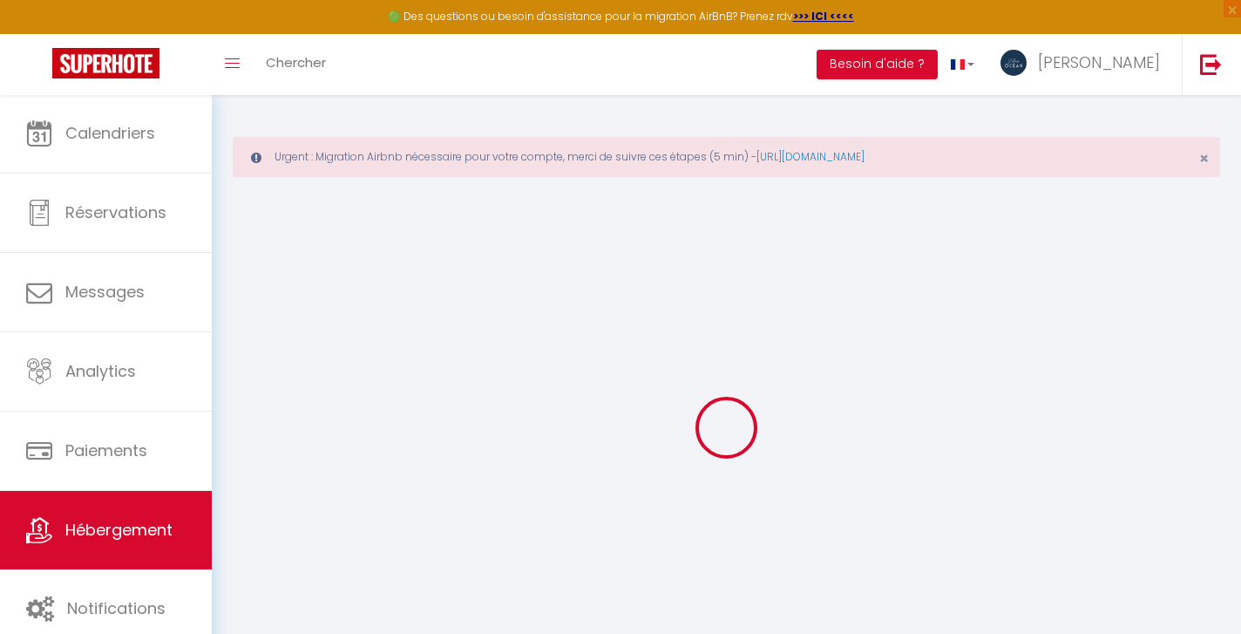
select select
type input "[EMAIL_ADDRESS][DOMAIN_NAME]"
checkbox input "true"
select select
checkbox input "false"
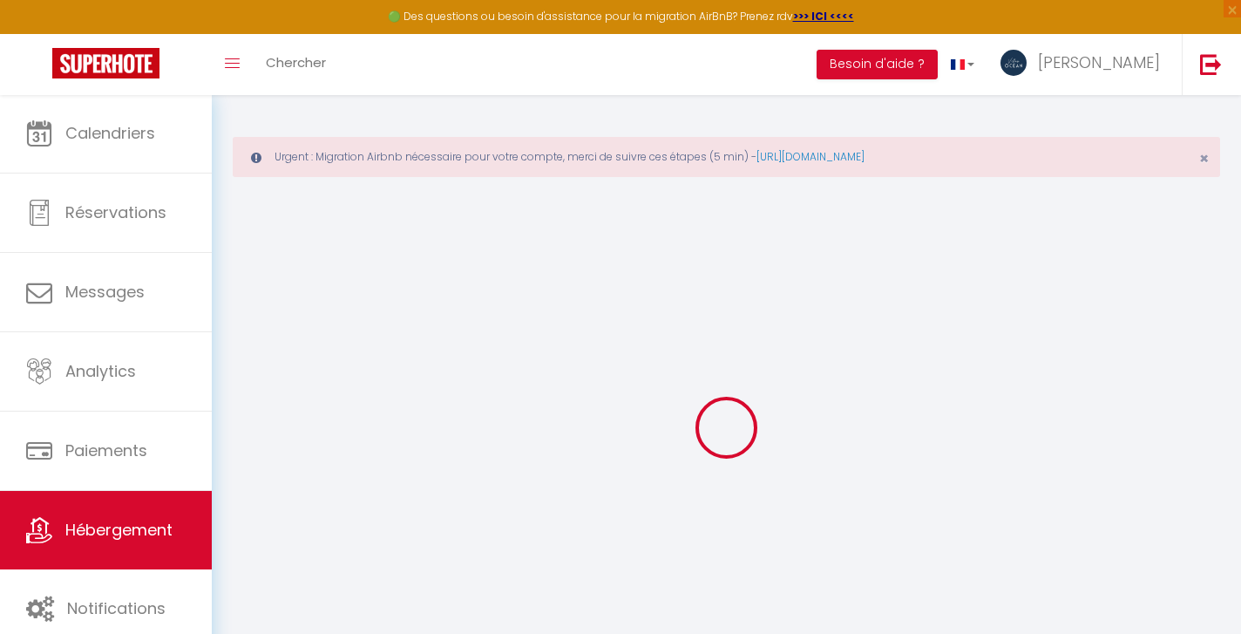
checkbox input "false"
select select "16:00"
select select
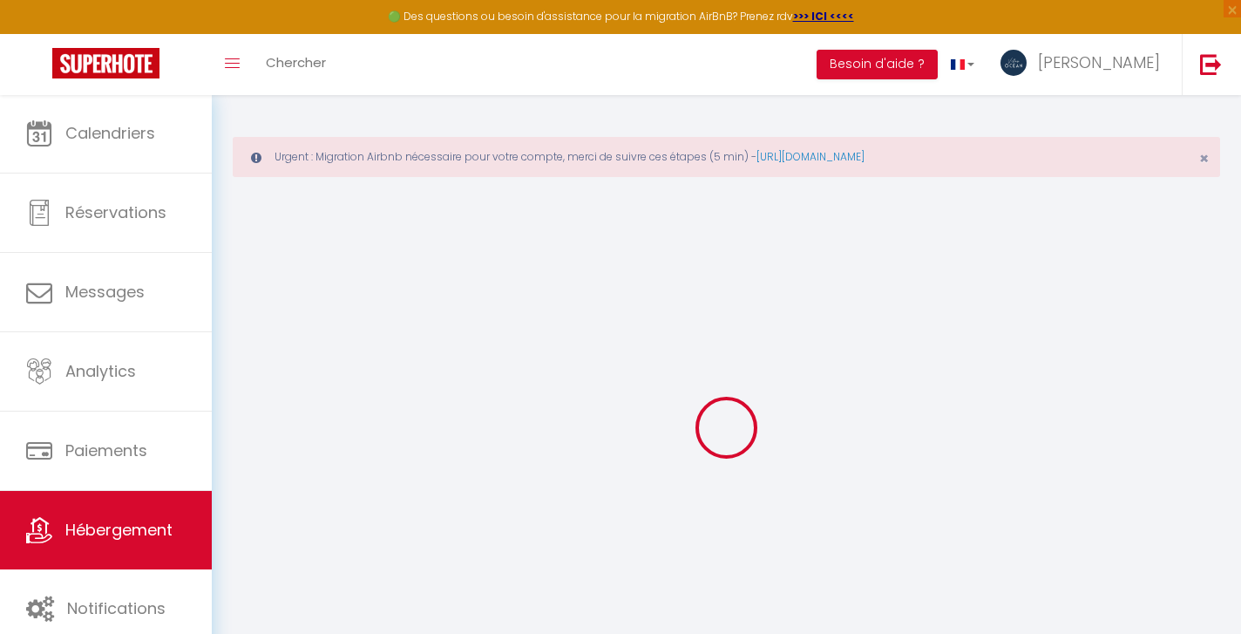
select select "12:00"
select select "30"
select select "120"
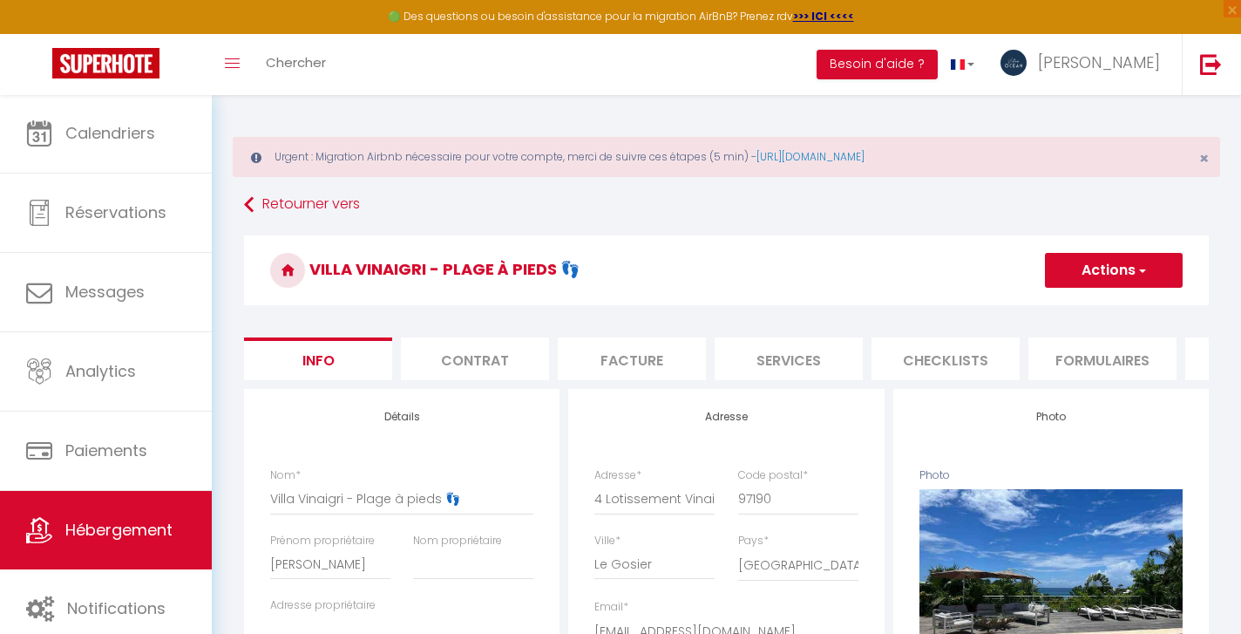
click at [754, 364] on li "Services" at bounding box center [789, 358] width 148 height 43
select select
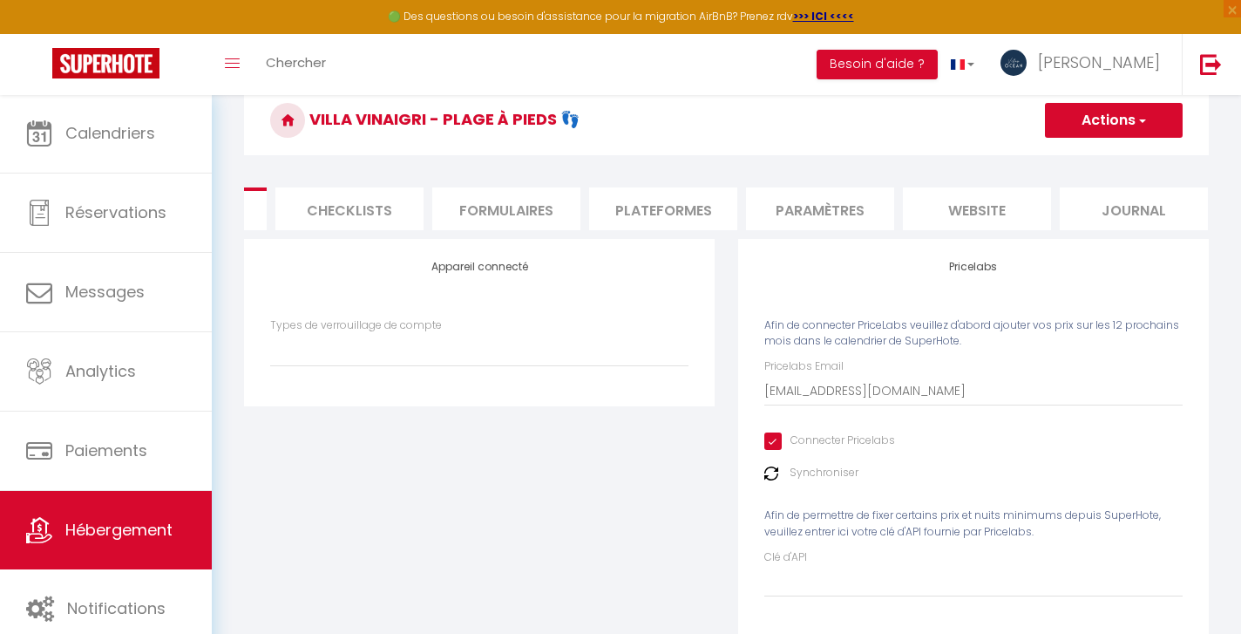
scroll to position [0, 595]
click at [946, 205] on li "website" at bounding box center [978, 208] width 148 height 43
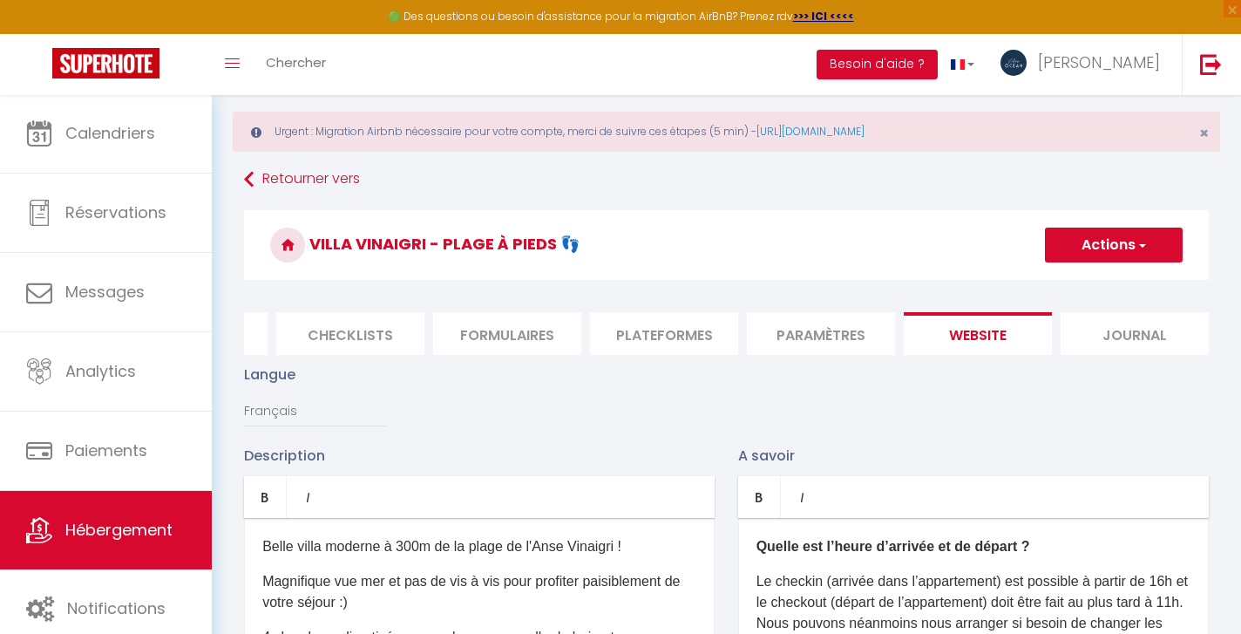
scroll to position [24, 0]
click at [283, 179] on link "Retourner vers" at bounding box center [726, 180] width 965 height 31
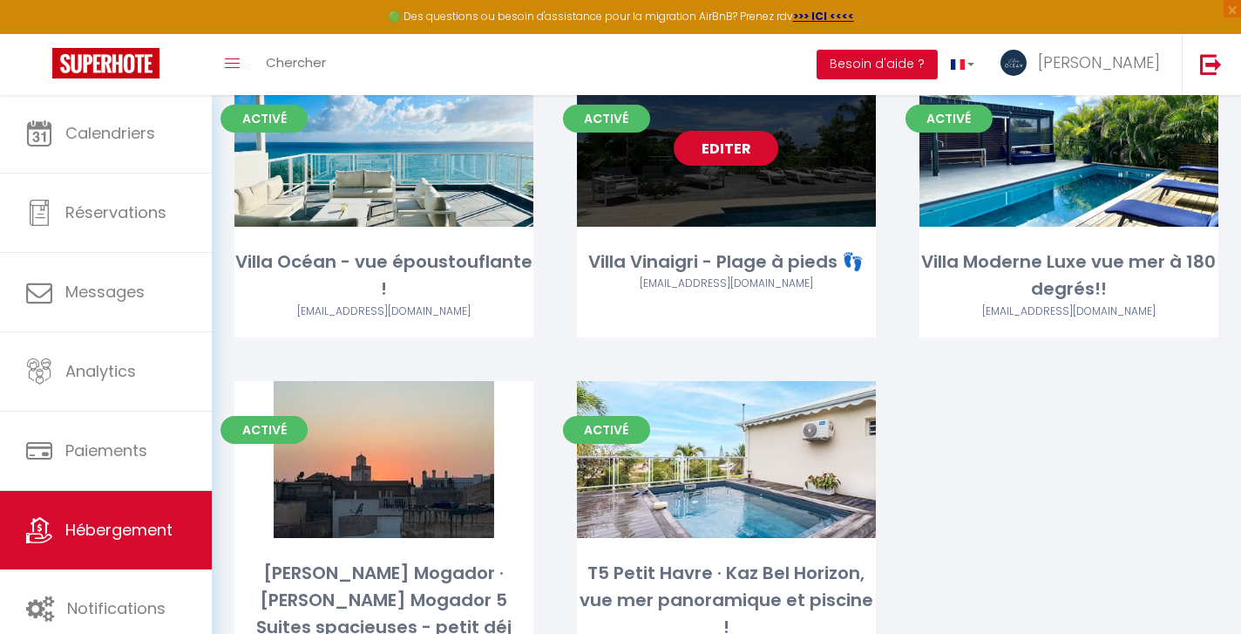
scroll to position [236, 0]
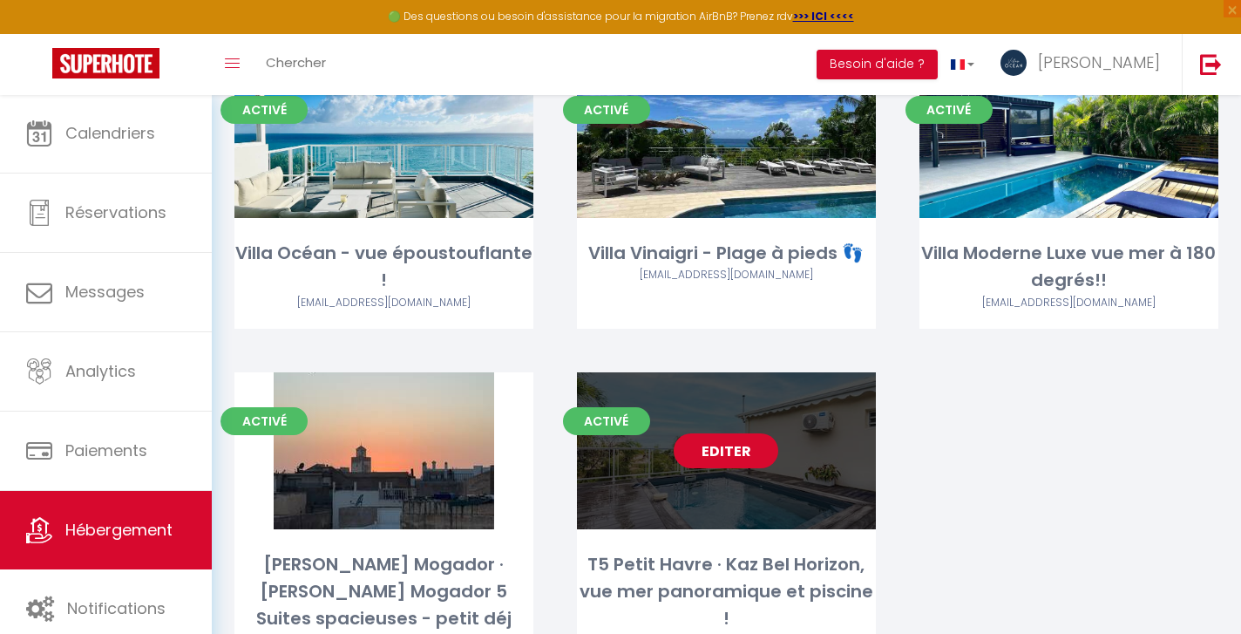
click at [724, 456] on link "Editer" at bounding box center [726, 450] width 105 height 35
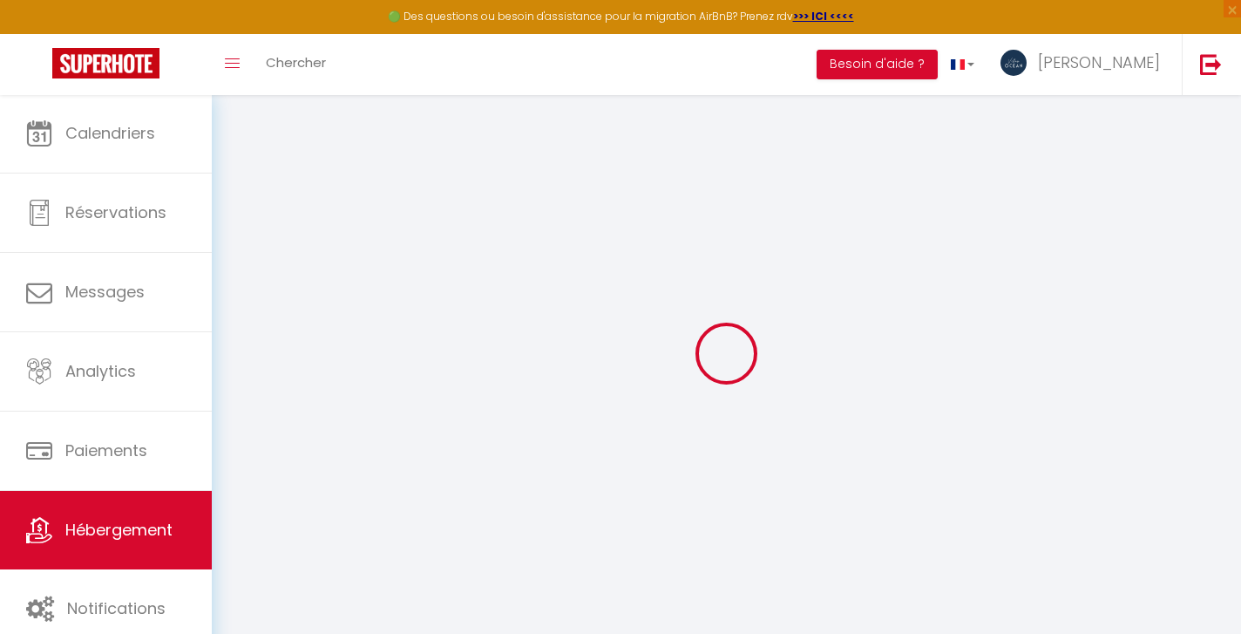
select select
select select "16:00"
select select "20:00"
select select "12:00"
select select "30"
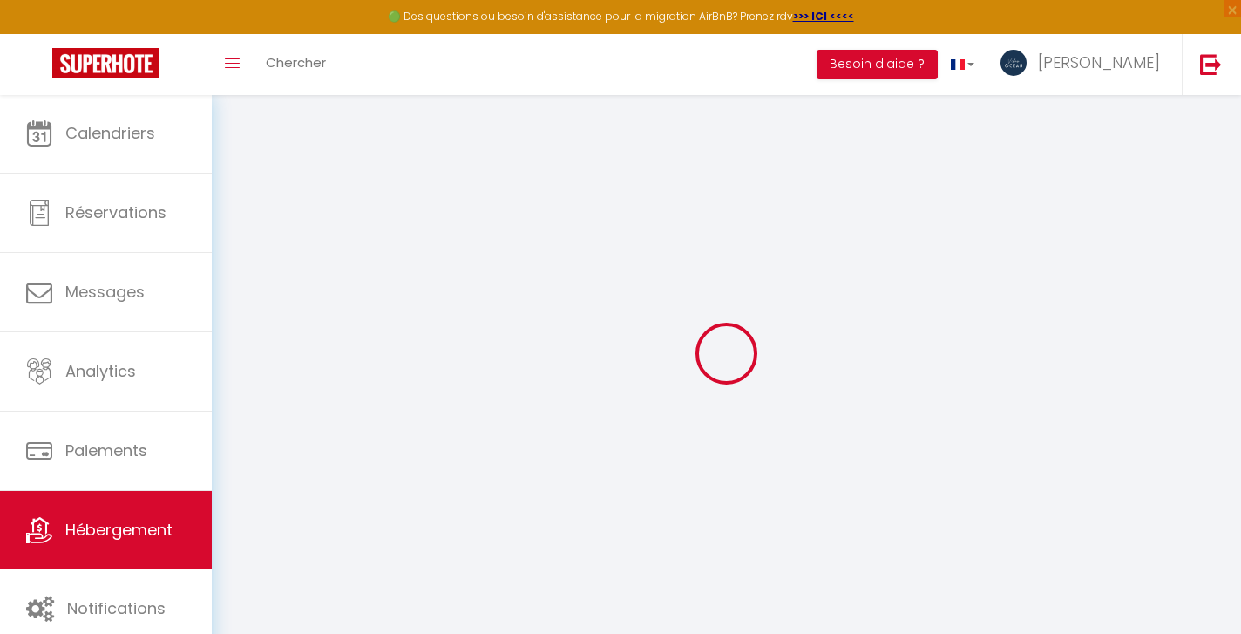
select select "120"
select select
checkbox input "false"
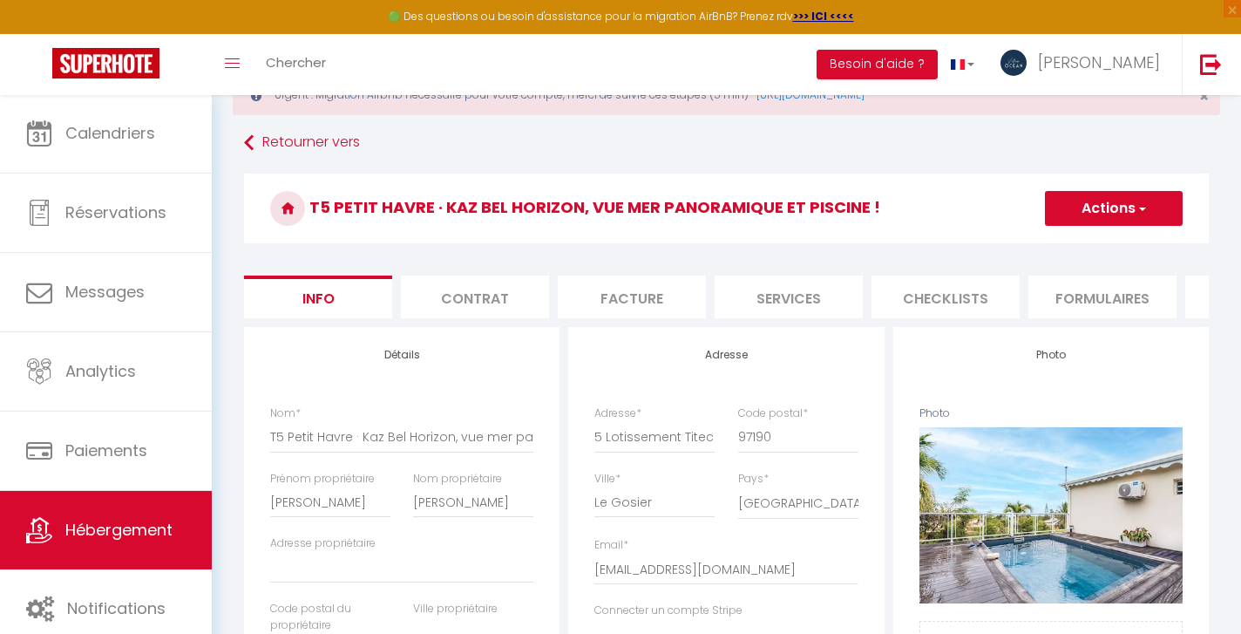
scroll to position [63, 0]
click at [806, 295] on li "Services" at bounding box center [789, 296] width 148 height 43
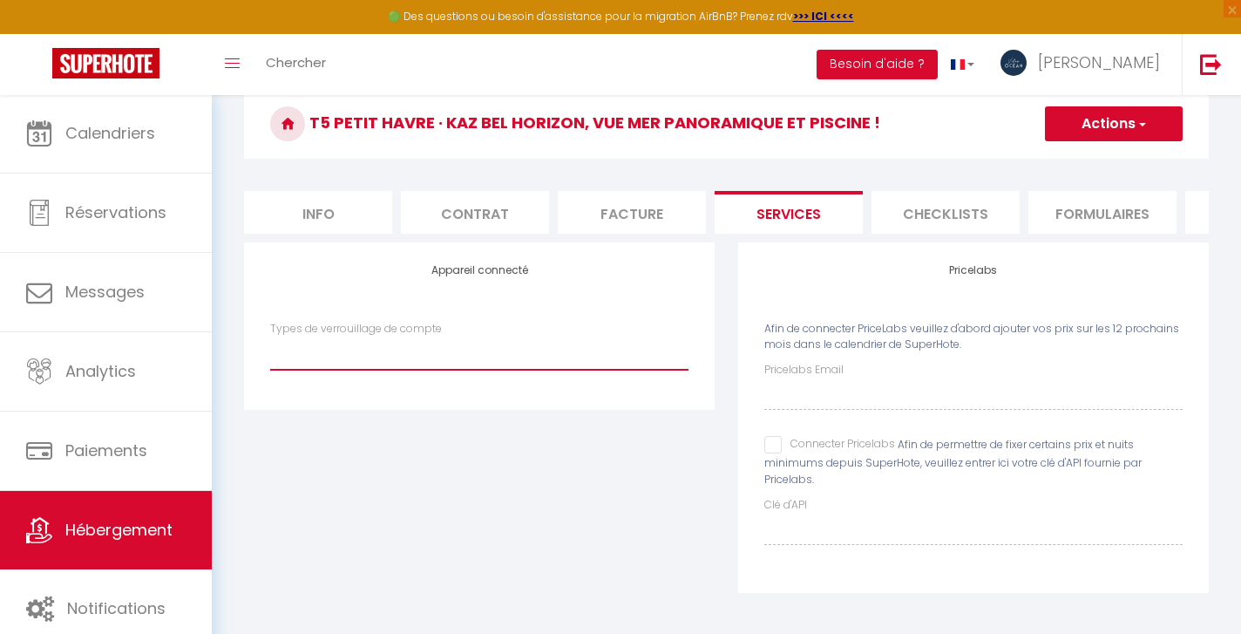
scroll to position [145, 0]
click at [775, 447] on input "Connecter Pricelabs" at bounding box center [829, 445] width 131 height 17
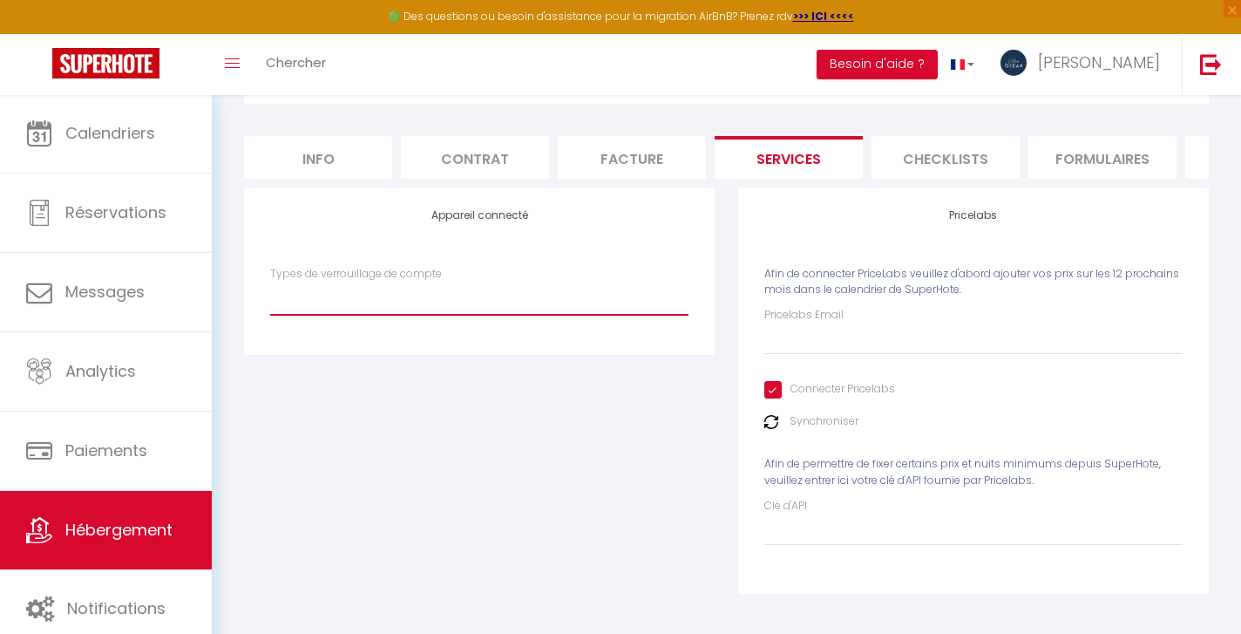
scroll to position [200, 0]
click at [774, 528] on input "Clé d'API" at bounding box center [973, 531] width 418 height 31
click at [797, 346] on input "Pricelabs Email" at bounding box center [973, 340] width 418 height 31
click at [951, 341] on input "[EMAIL_ADDRESS][DOMAIN_NAME]" at bounding box center [973, 340] width 418 height 31
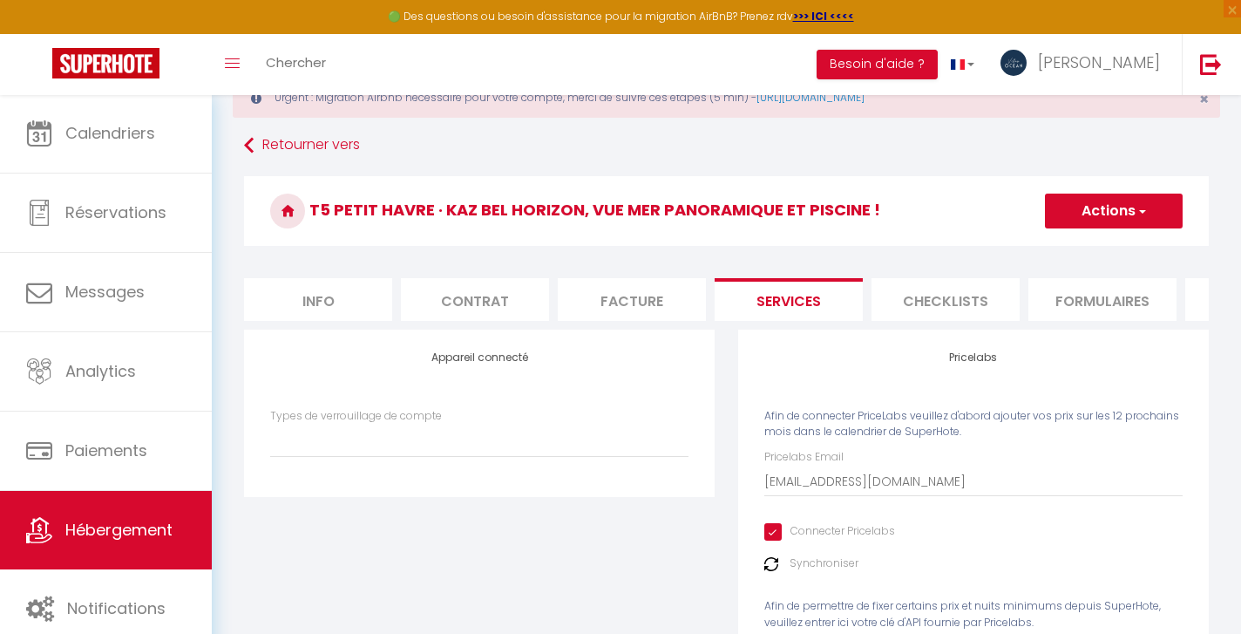
scroll to position [56, 0]
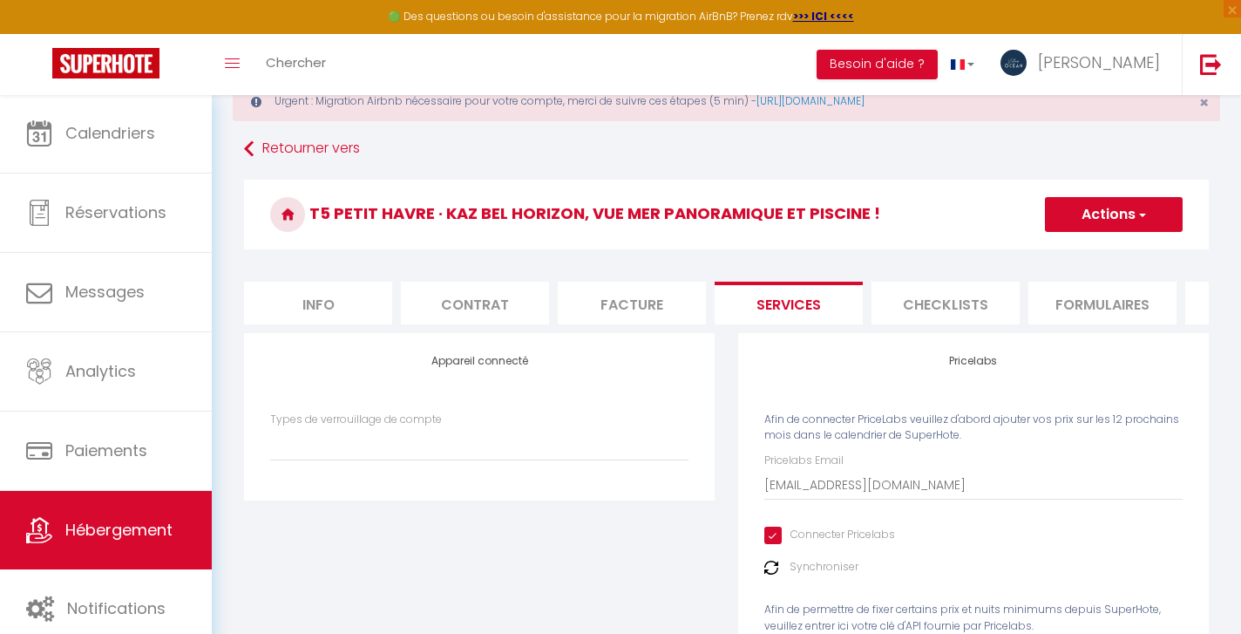
click at [1109, 216] on button "Actions" at bounding box center [1114, 214] width 138 height 35
click at [1092, 253] on link "Enregistrer" at bounding box center [1113, 252] width 138 height 23
click at [288, 151] on link "Retourner vers" at bounding box center [726, 148] width 965 height 31
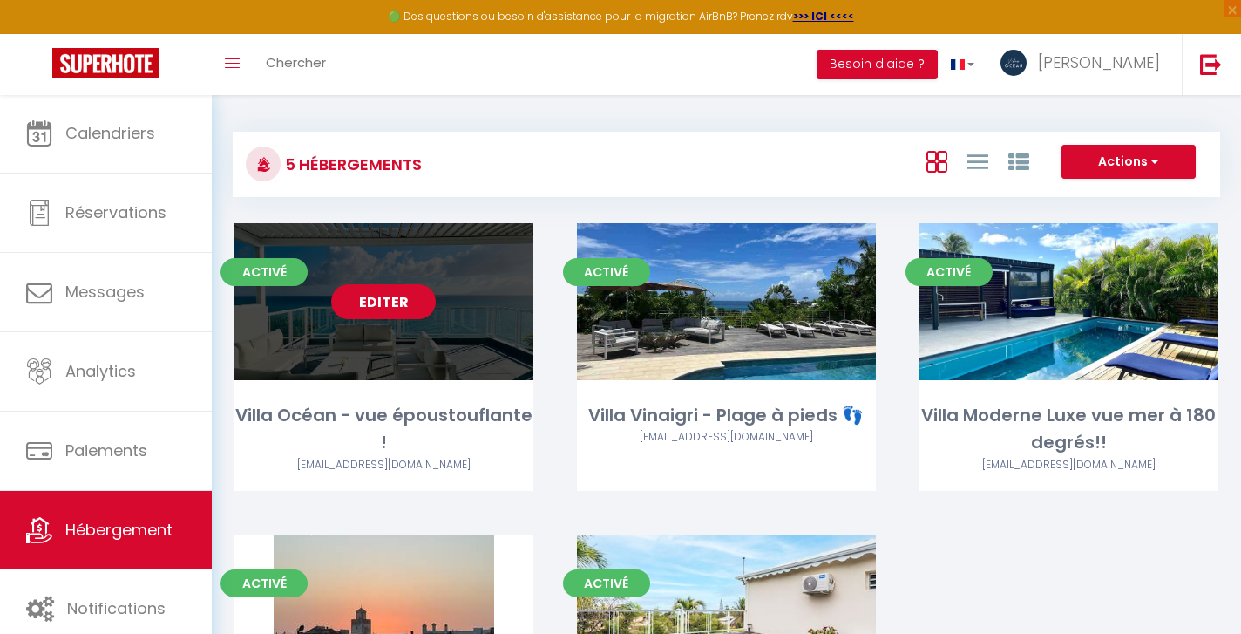
click at [389, 298] on link "Editer" at bounding box center [383, 301] width 105 height 35
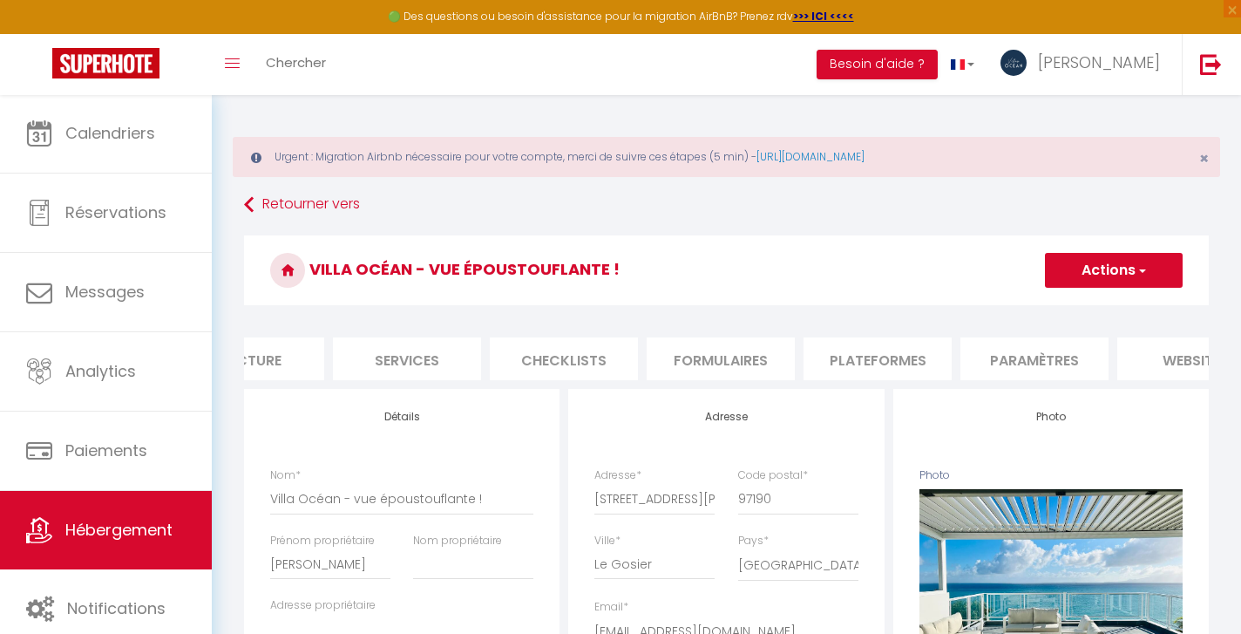
scroll to position [0, 428]
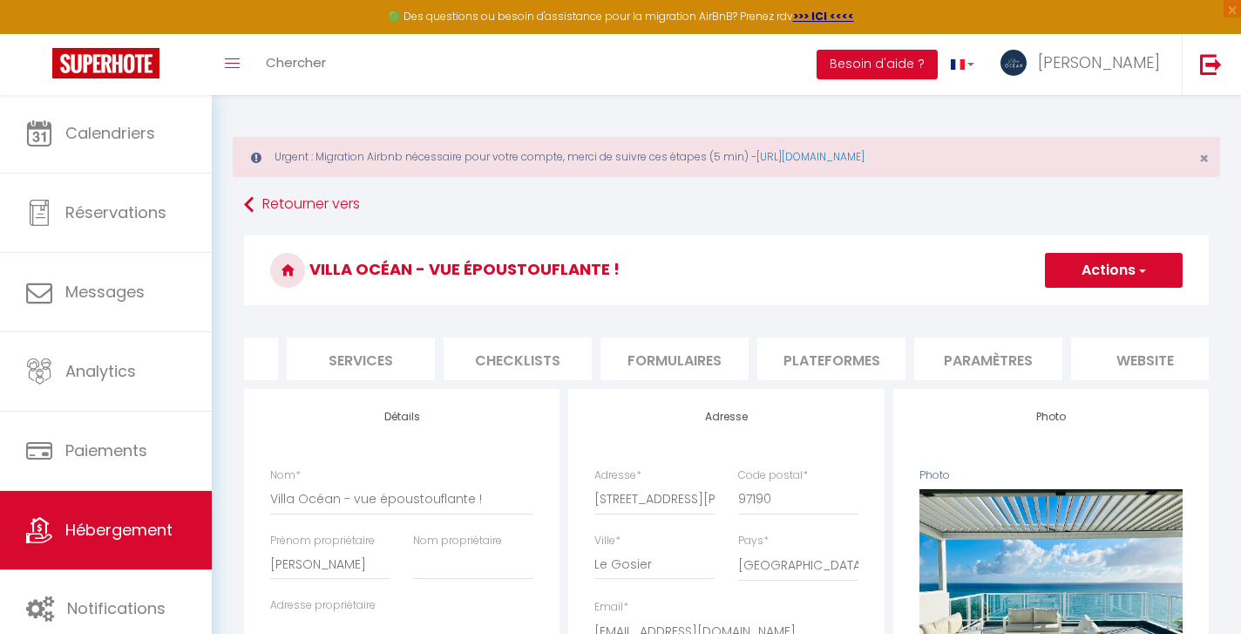
click at [1136, 356] on li "website" at bounding box center [1145, 358] width 148 height 43
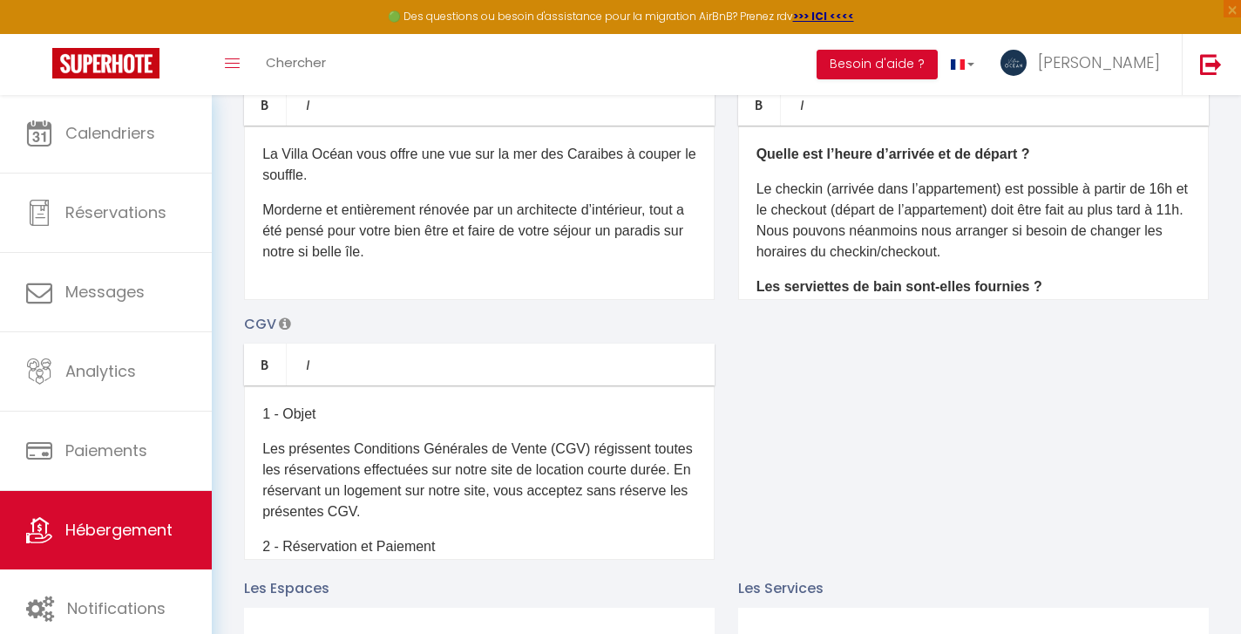
scroll to position [282, 0]
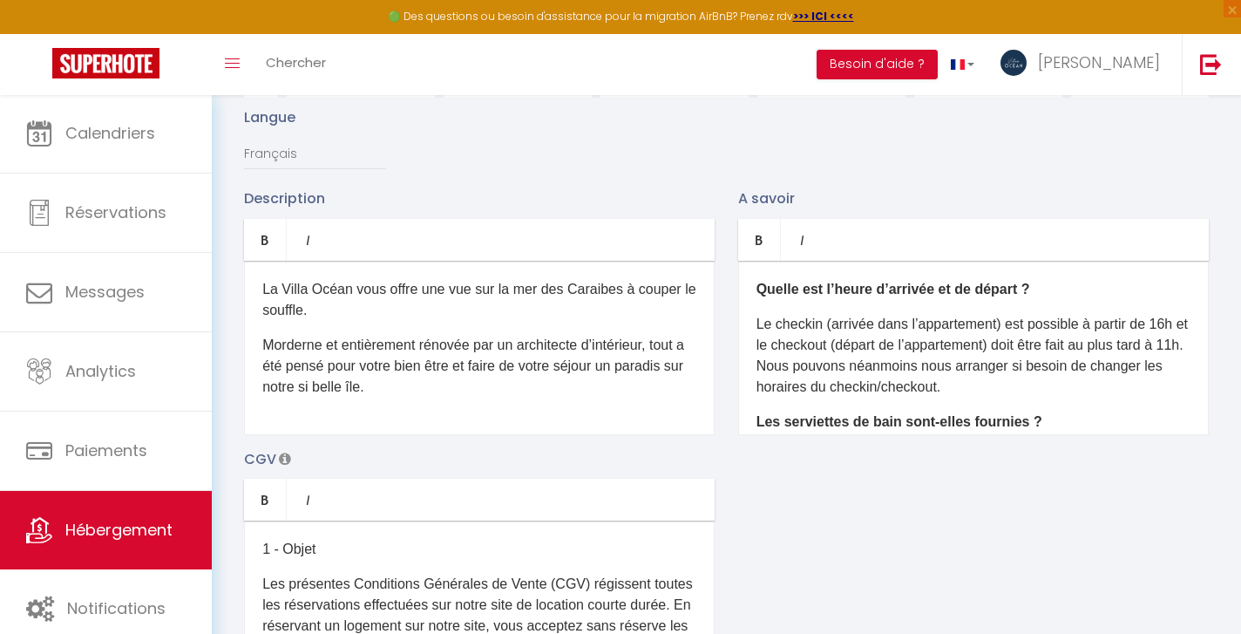
click at [139, 531] on span "Hébergement" at bounding box center [118, 530] width 107 height 22
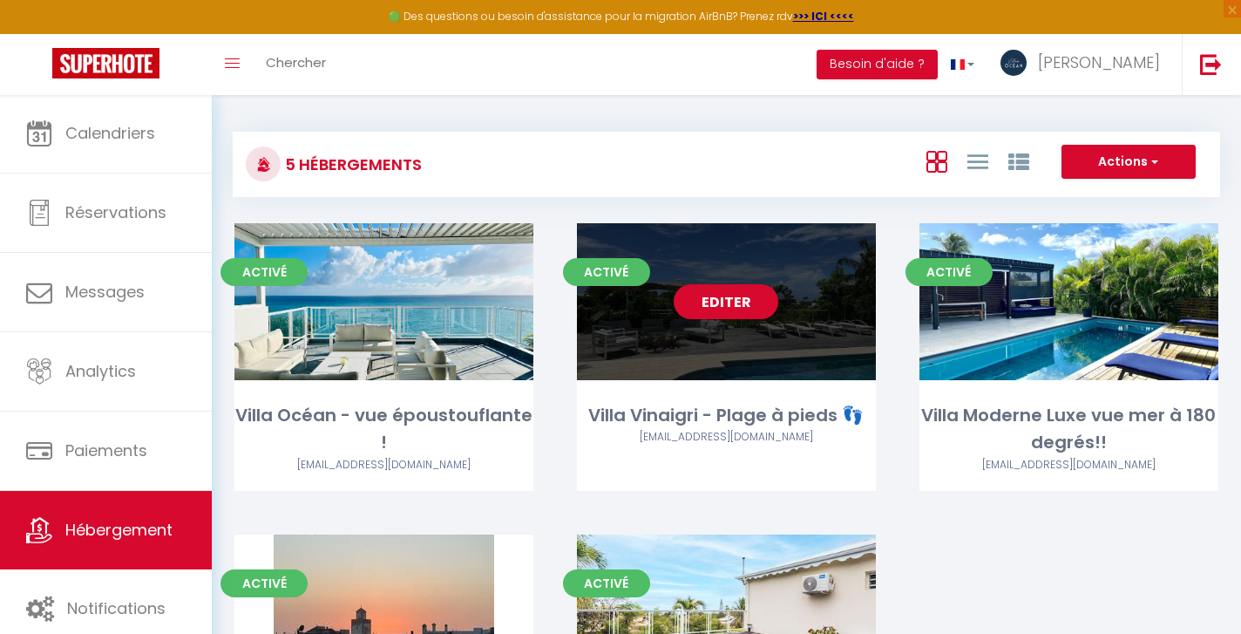
click at [739, 308] on link "Editer" at bounding box center [726, 301] width 105 height 35
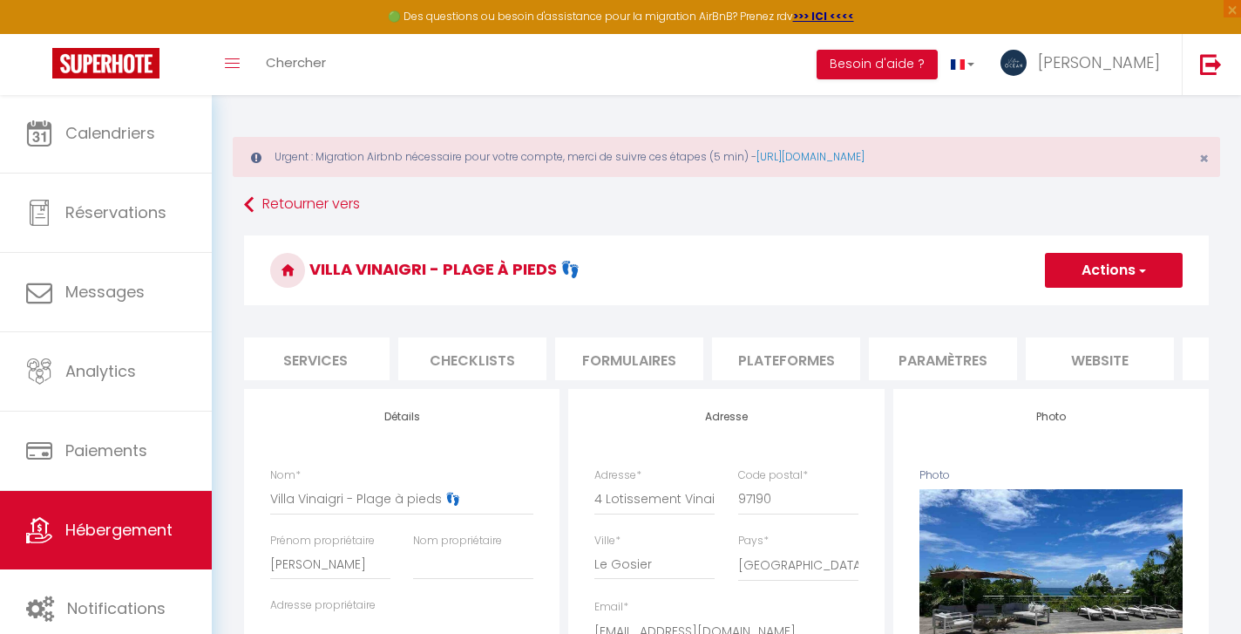
scroll to position [0, 487]
click at [1080, 363] on li "website" at bounding box center [1086, 358] width 148 height 43
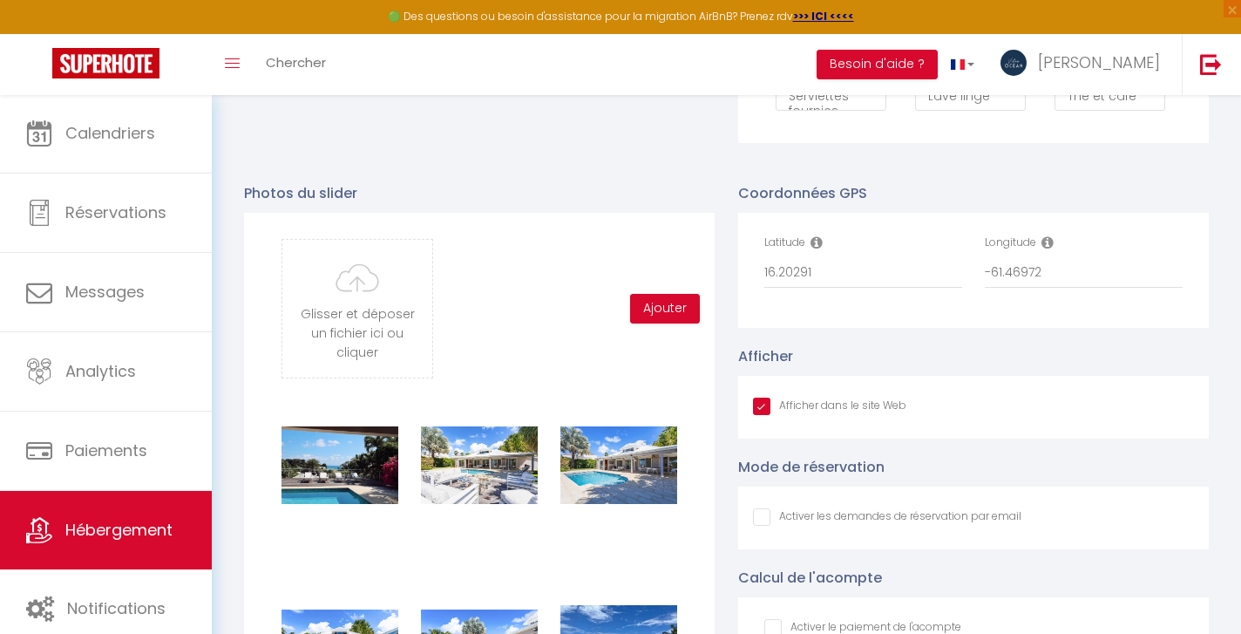
scroll to position [1653, 0]
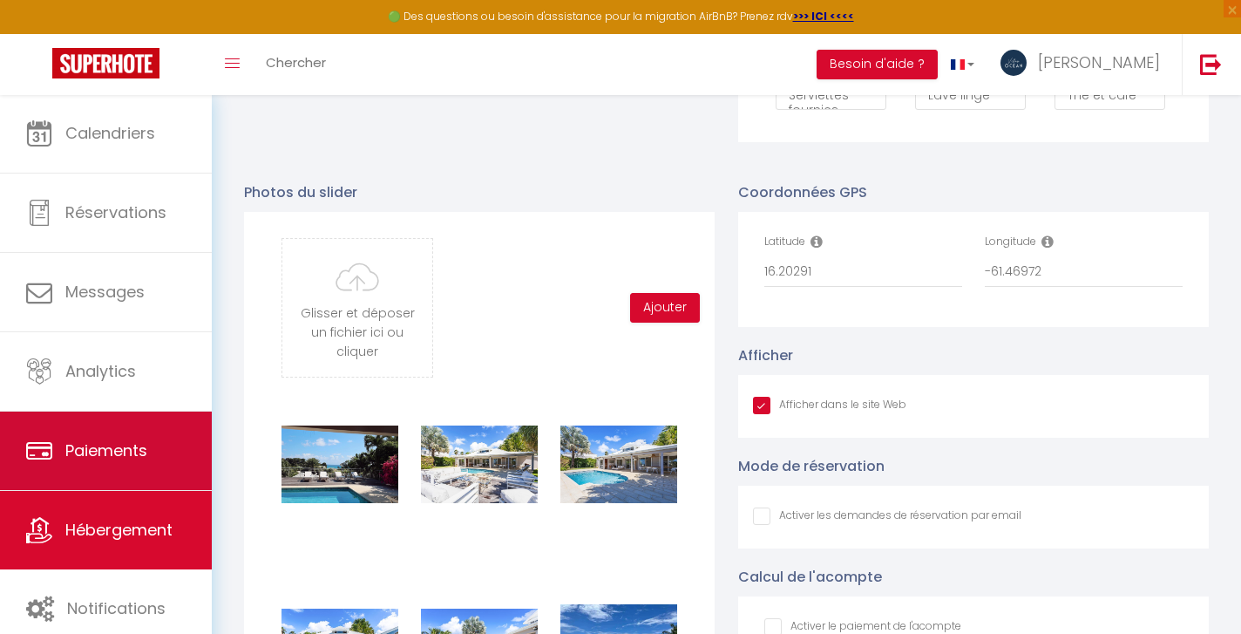
click at [107, 437] on link "Paiements" at bounding box center [106, 450] width 212 height 78
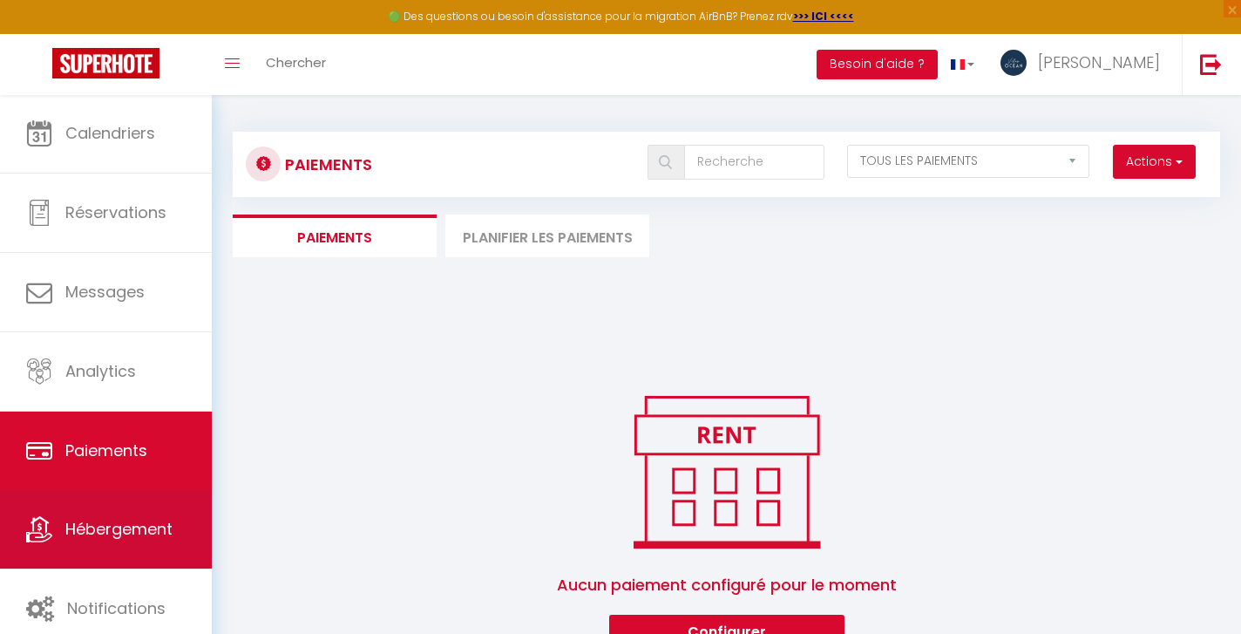
click at [126, 545] on link "Hébergement" at bounding box center [106, 529] width 212 height 78
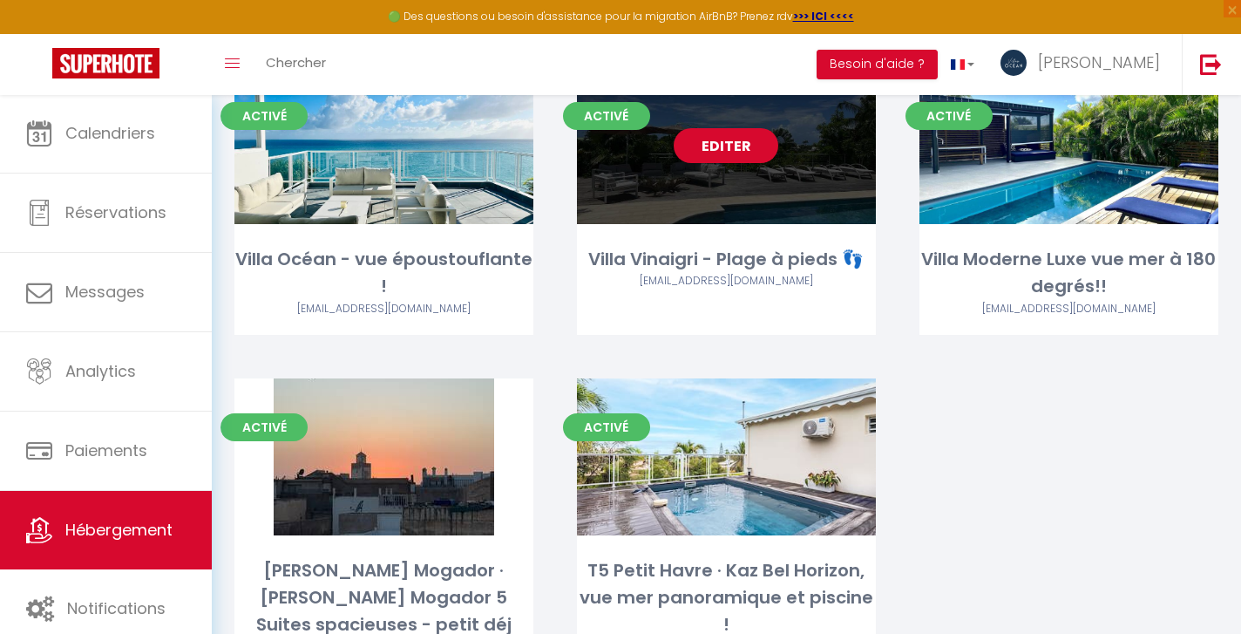
scroll to position [180, 0]
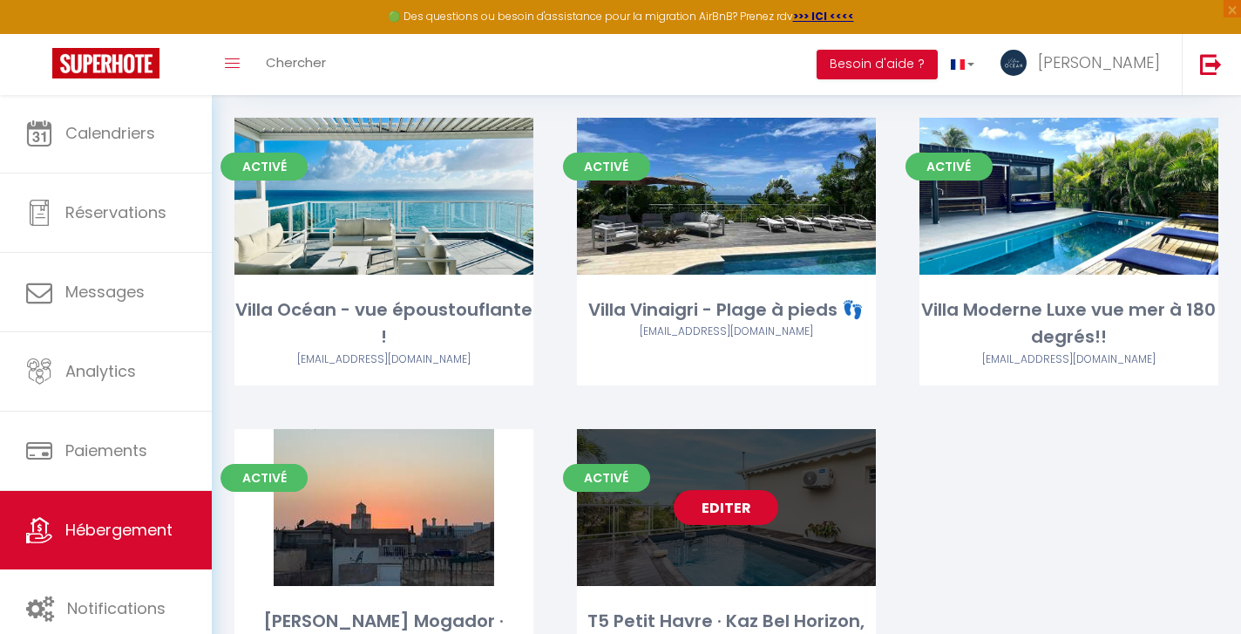
click at [729, 501] on link "Editer" at bounding box center [726, 507] width 105 height 35
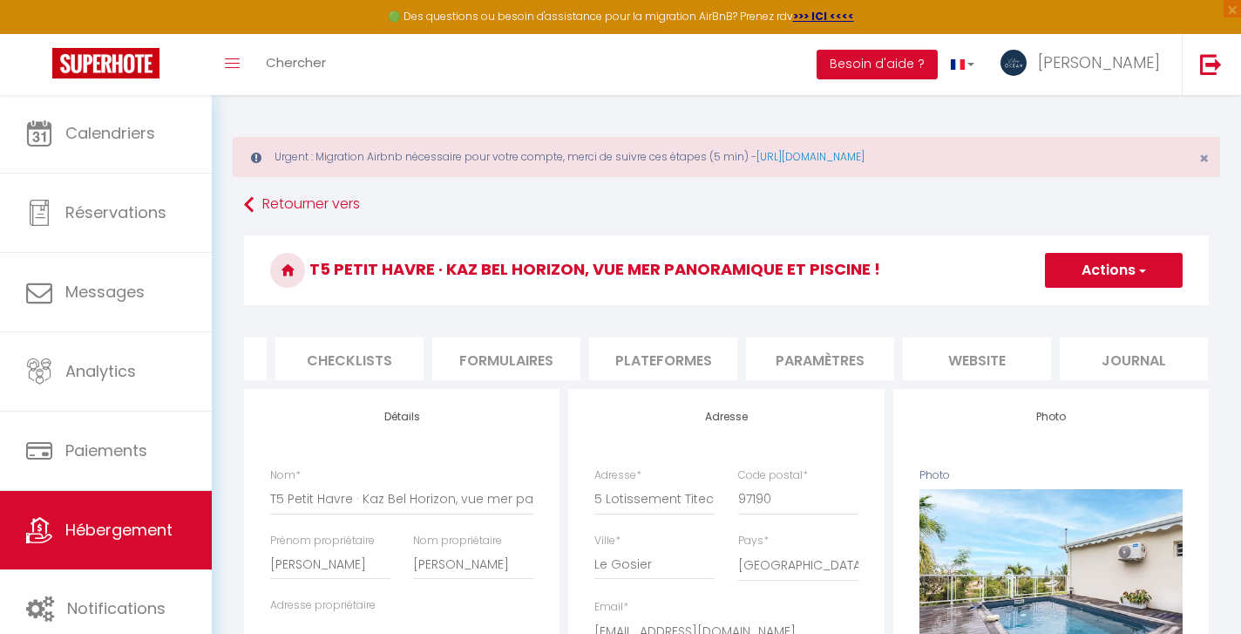
scroll to position [0, 595]
click at [973, 359] on li "website" at bounding box center [978, 358] width 148 height 43
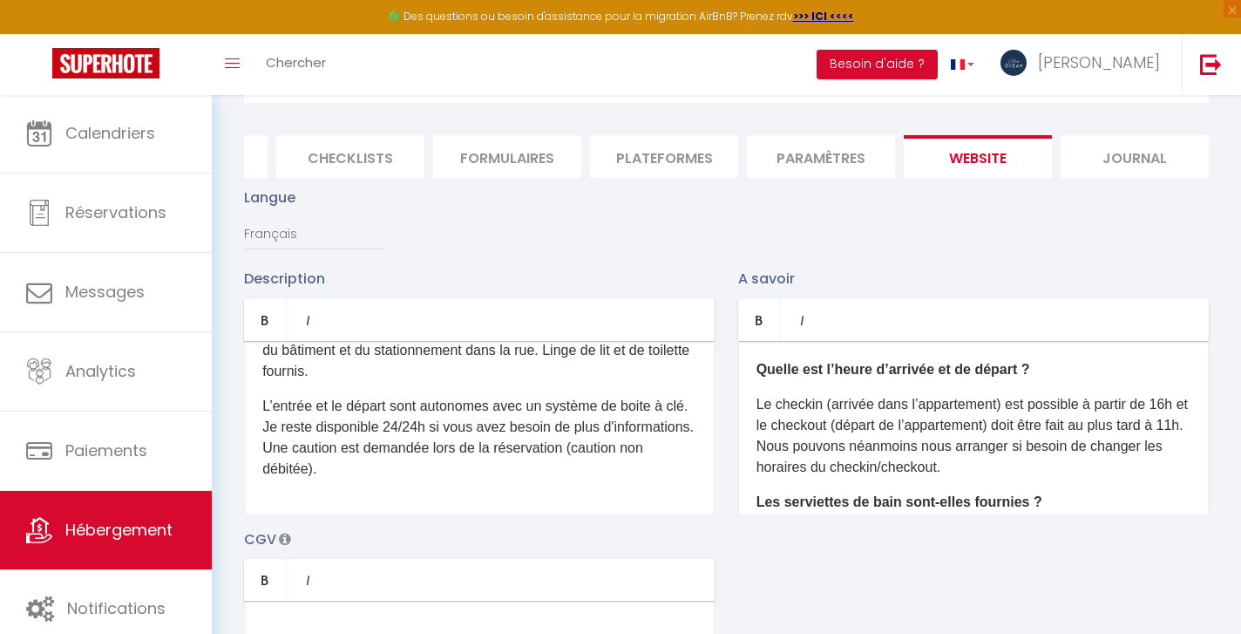
scroll to position [263, 0]
drag, startPoint x: 421, startPoint y: 467, endPoint x: 245, endPoint y: 391, distance: 191.7
click at [245, 391] on div "D'un accès aisé depuis les autoroutes, via la A2 , vous pourrez profiter de la …" at bounding box center [479, 428] width 471 height 174
drag, startPoint x: 417, startPoint y: 471, endPoint x: 330, endPoint y: 455, distance: 88.6
click at [295, 426] on p "L’entrée et le départ sont autonomes avec un système de boite à clé. Je reste d…" at bounding box center [479, 438] width 434 height 84
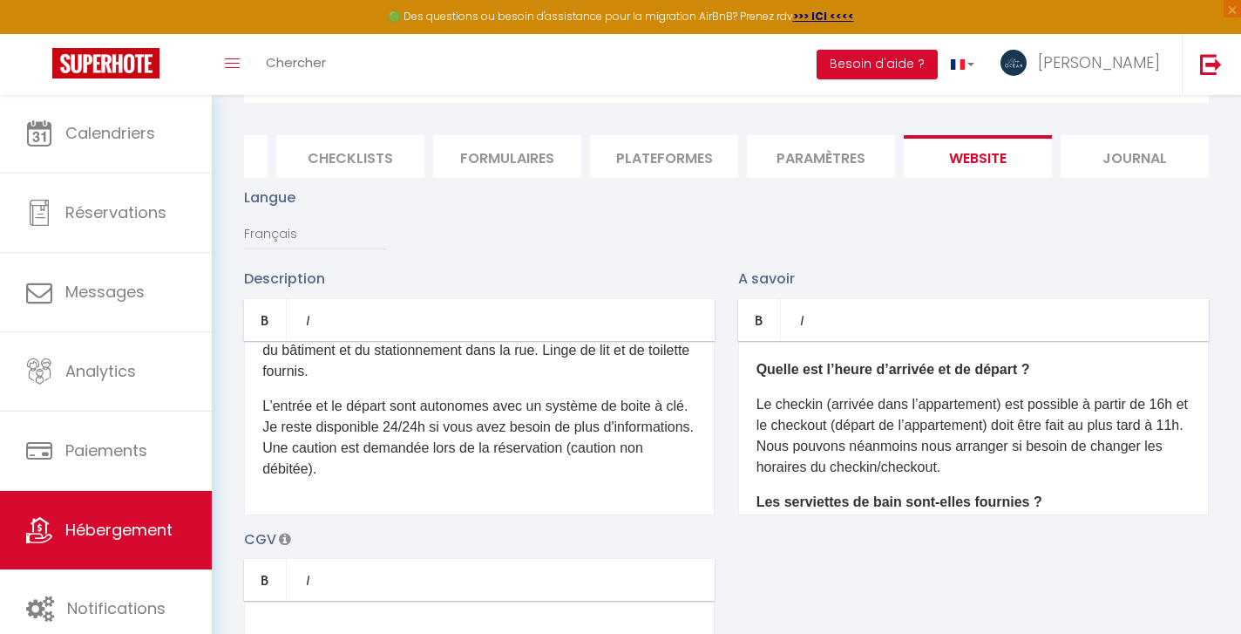
click at [409, 470] on p "L’entrée et le départ sont autonomes avec un système de boite à clé. Je reste d…" at bounding box center [479, 438] width 434 height 84
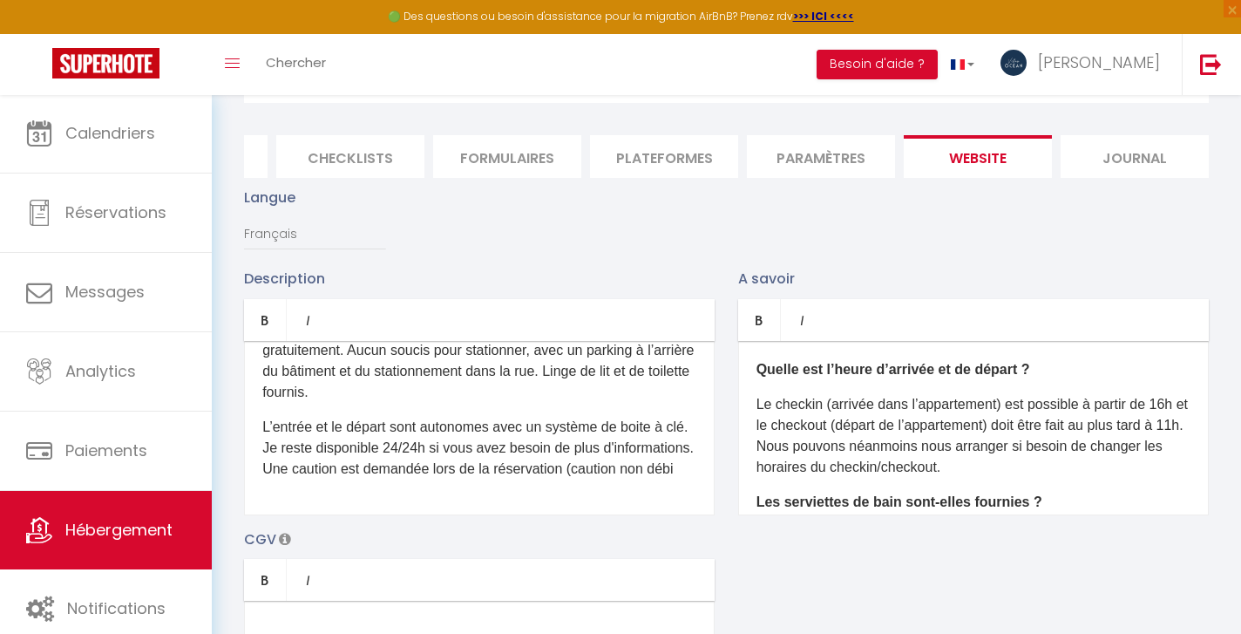
drag, startPoint x: 383, startPoint y: 471, endPoint x: 254, endPoint y: 416, distance: 139.4
click at [254, 416] on div "D'un accès aisé depuis les autoroutes, via la A2 , vous pourrez profiter de la …" at bounding box center [479, 428] width 471 height 174
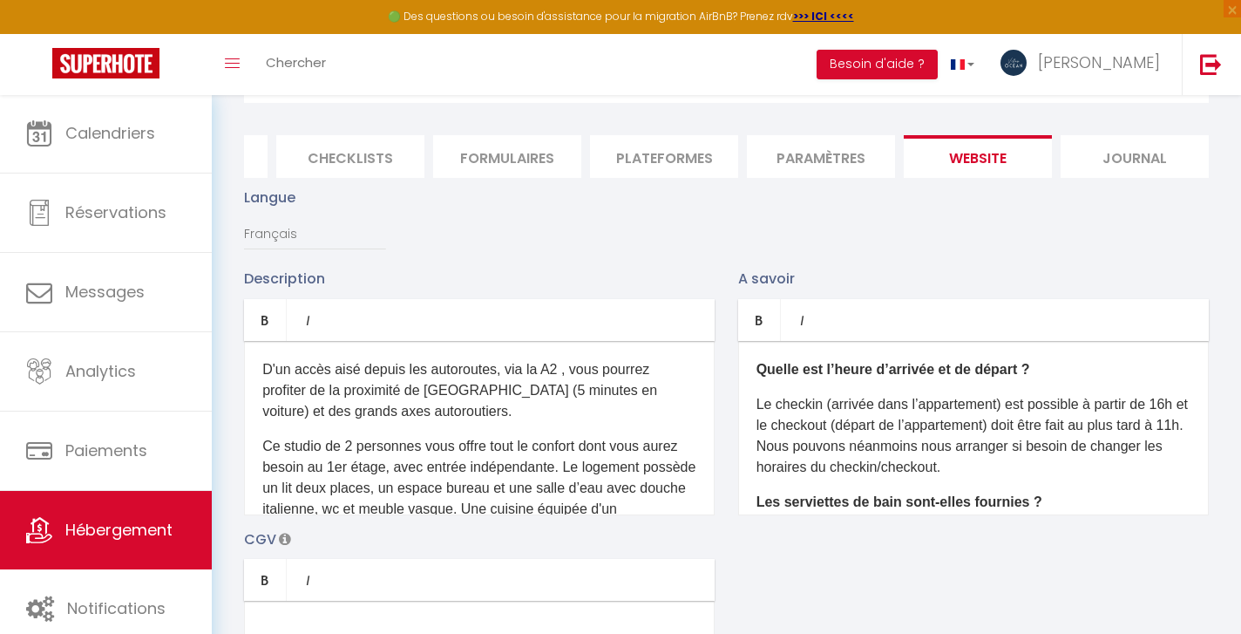
scroll to position [0, 0]
click at [262, 367] on p "D'un accès aisé depuis les autoroutes, via la A2 , vous pourrez profiter de la …" at bounding box center [479, 390] width 434 height 63
drag, startPoint x: 262, startPoint y: 367, endPoint x: 437, endPoint y: 438, distance: 189.2
click at [437, 438] on div "D'un accès aisé depuis les autoroutes, via la A2 , vous pourrez profiter de la …" at bounding box center [479, 428] width 471 height 174
drag, startPoint x: 388, startPoint y: 411, endPoint x: 297, endPoint y: 390, distance: 93.2
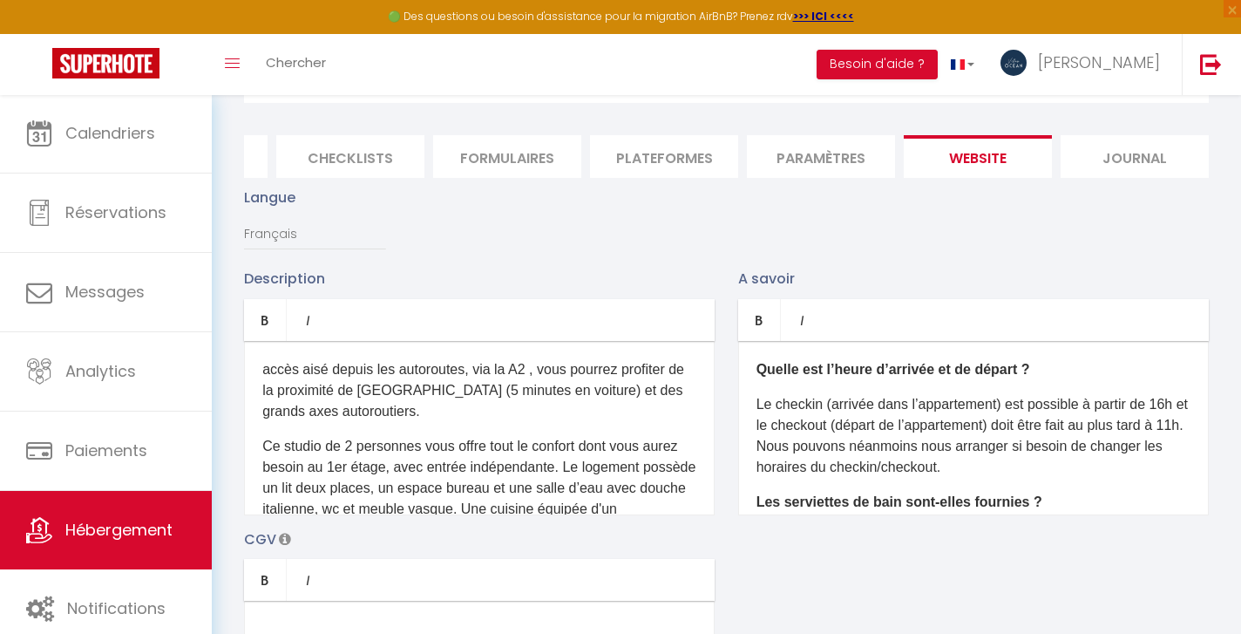
click at [297, 390] on p "accès aisé depuis les autoroutes, via la A2 , vous pourrez profiter de la proxi…" at bounding box center [479, 390] width 434 height 63
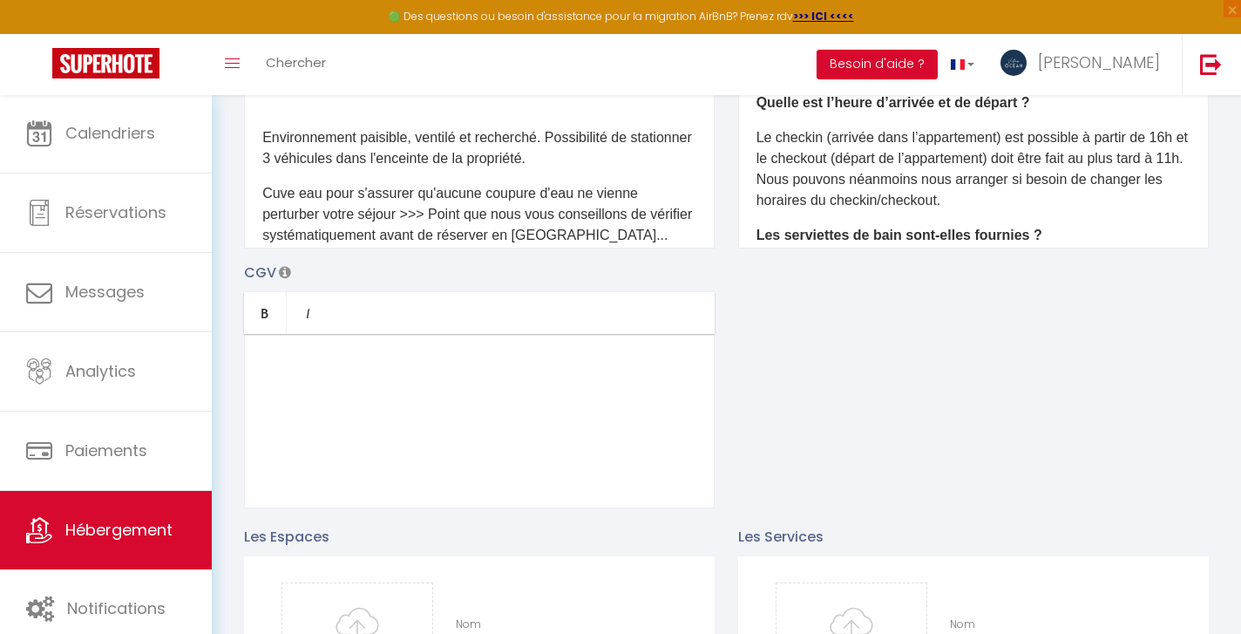
scroll to position [485, 0]
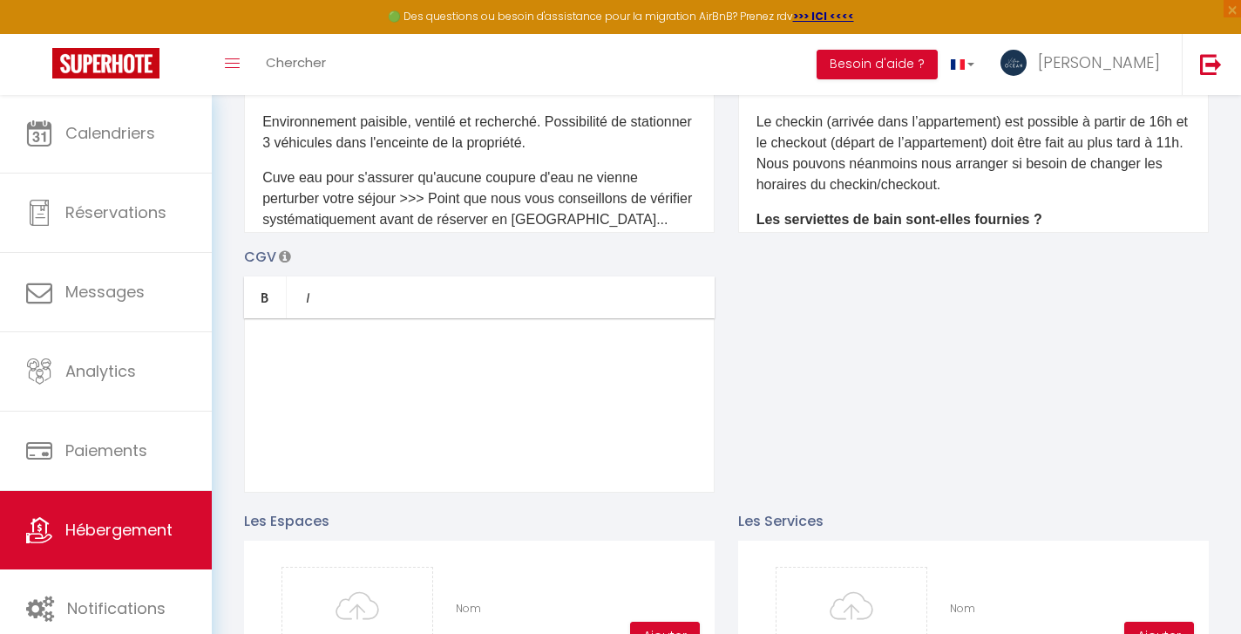
click at [493, 208] on p "Cuve eau pour s'assurer qu'aucune coupure d'eau ne vienne perturber votre séjou…" at bounding box center [479, 198] width 434 height 63
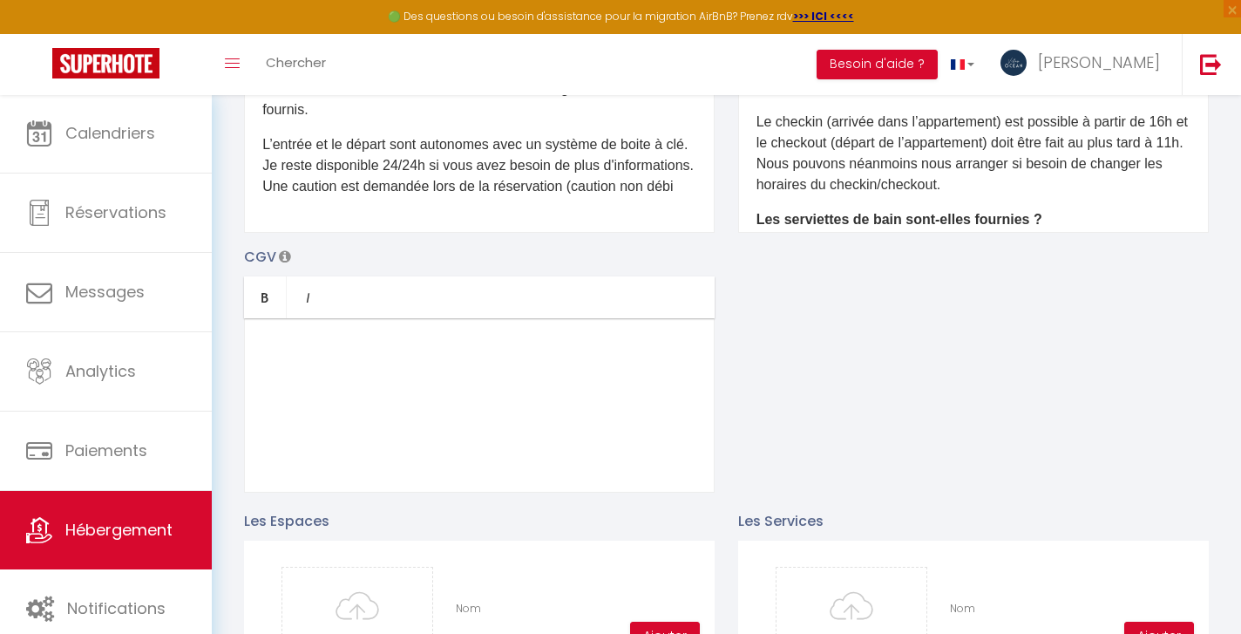
scroll to position [870, 0]
drag, startPoint x: 388, startPoint y: 191, endPoint x: 268, endPoint y: 170, distance: 121.2
click at [268, 170] on p "L’entrée et le départ sont autonomes avec un système de boite à clé. Je reste d…" at bounding box center [479, 165] width 434 height 63
drag, startPoint x: 322, startPoint y: 180, endPoint x: 270, endPoint y: 180, distance: 51.4
click at [270, 180] on p "L’entrée et le départ sont autonomes avec un système de boite à clé. Je reste d…" at bounding box center [479, 165] width 434 height 63
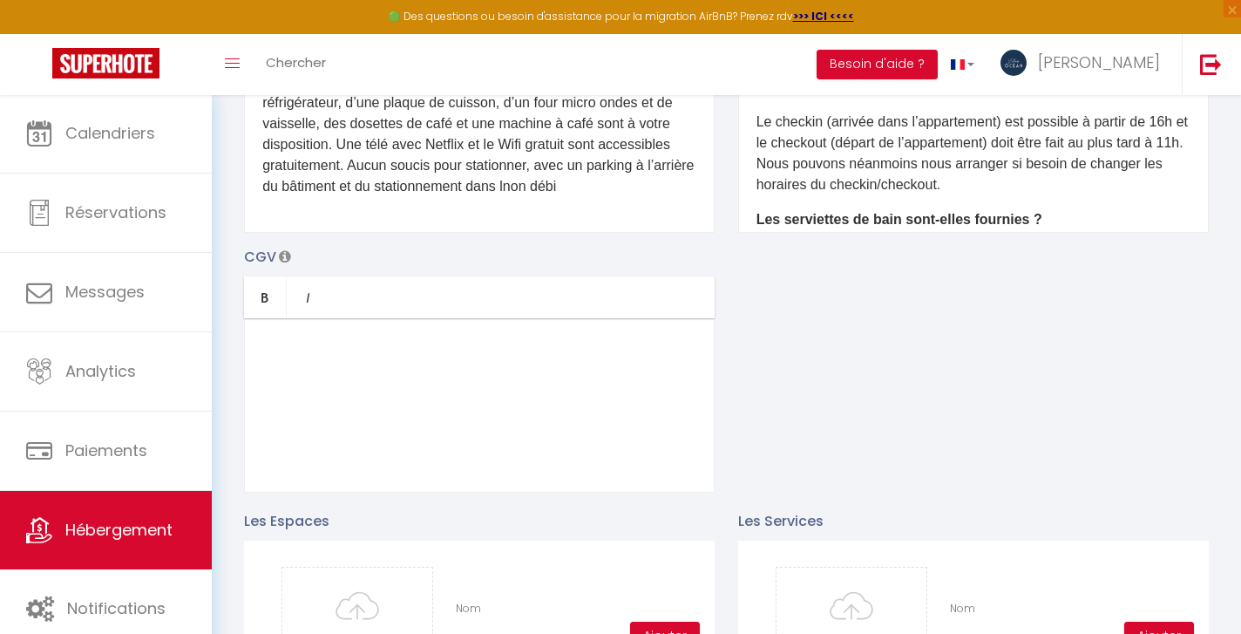
scroll to position [751, 0]
drag, startPoint x: 591, startPoint y: 188, endPoint x: 356, endPoint y: 188, distance: 235.3
click at [356, 188] on p "Ce studio de 2 personnes vous offre tout le confort dont vous aurez besoin au 1…" at bounding box center [479, 103] width 434 height 188
click at [632, 187] on p "Ce studio de 2 personnes vous offre tout le confort dont vous aurez besoin au 1…" at bounding box center [479, 103] width 434 height 188
drag, startPoint x: 632, startPoint y: 187, endPoint x: 459, endPoint y: 187, distance: 172.6
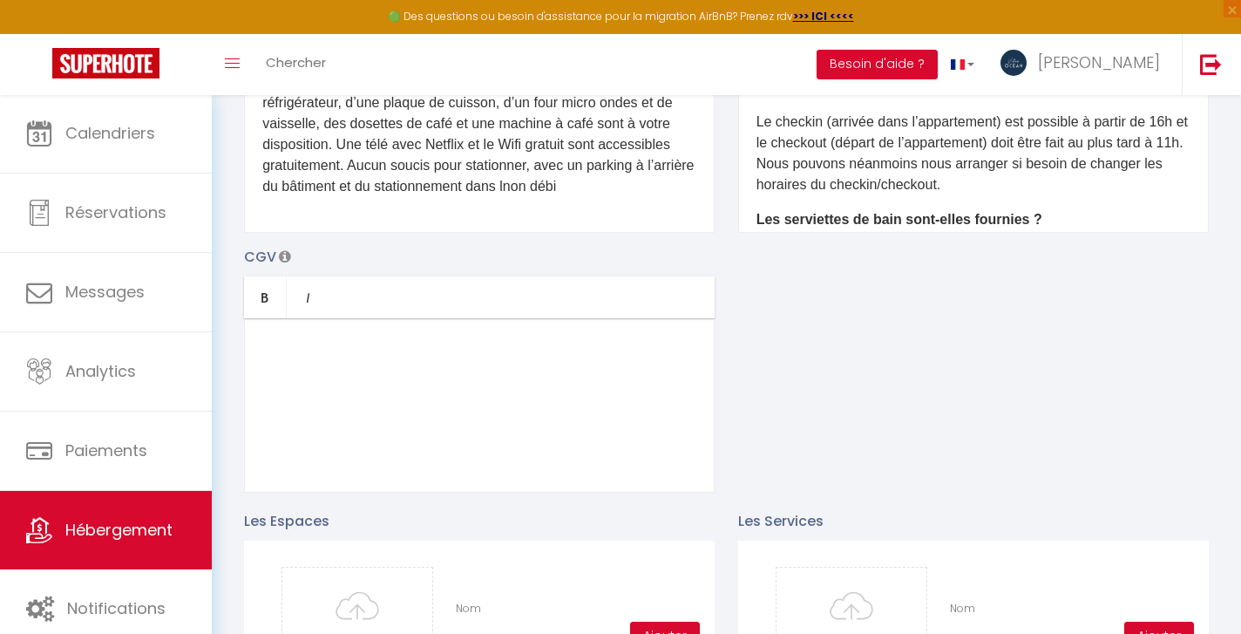
click at [459, 187] on p "Ce studio de 2 personnes vous offre tout le confort dont vous aurez besoin au 1…" at bounding box center [479, 103] width 434 height 188
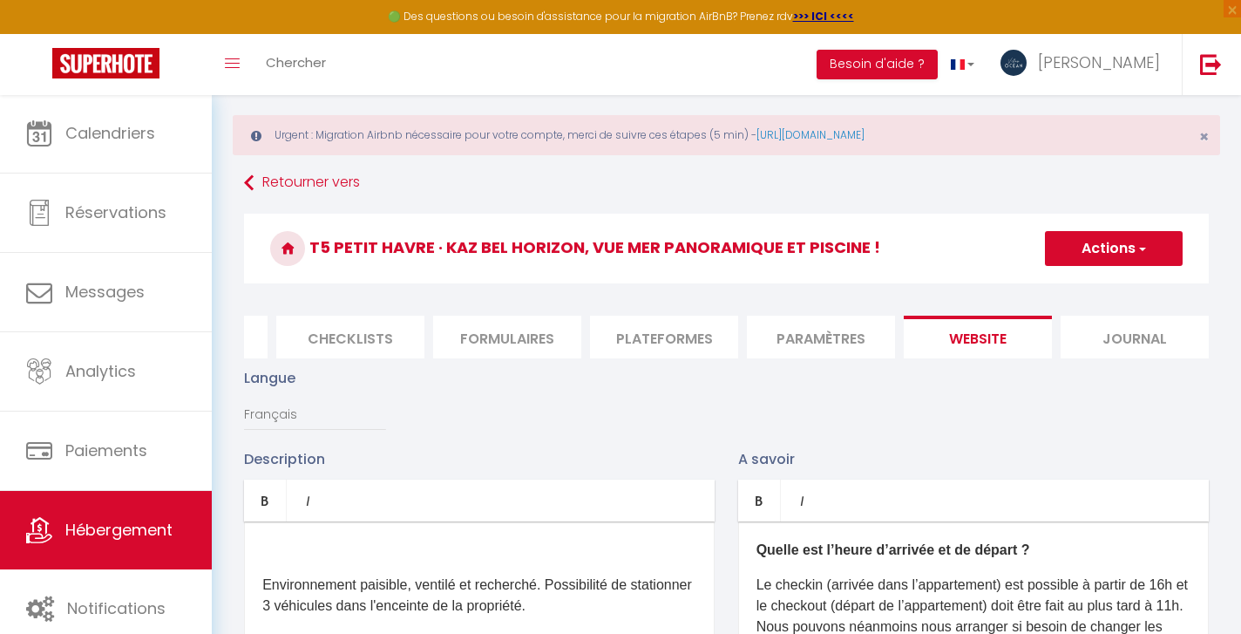
scroll to position [44, 0]
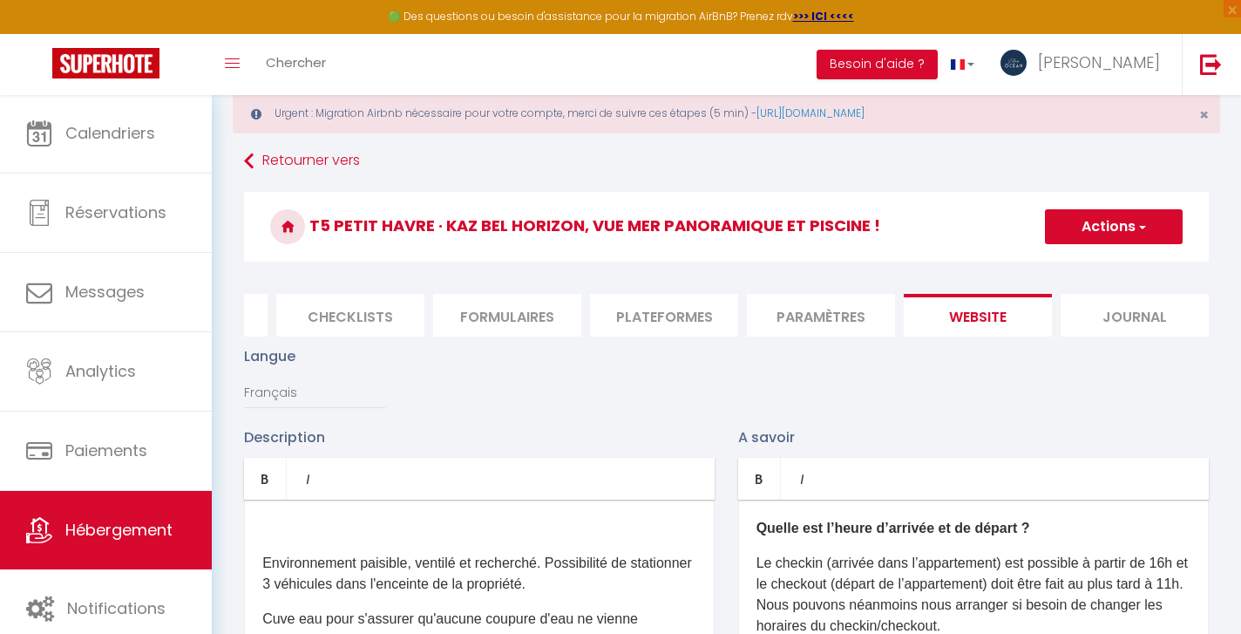
click at [282, 522] on p at bounding box center [479, 528] width 434 height 21
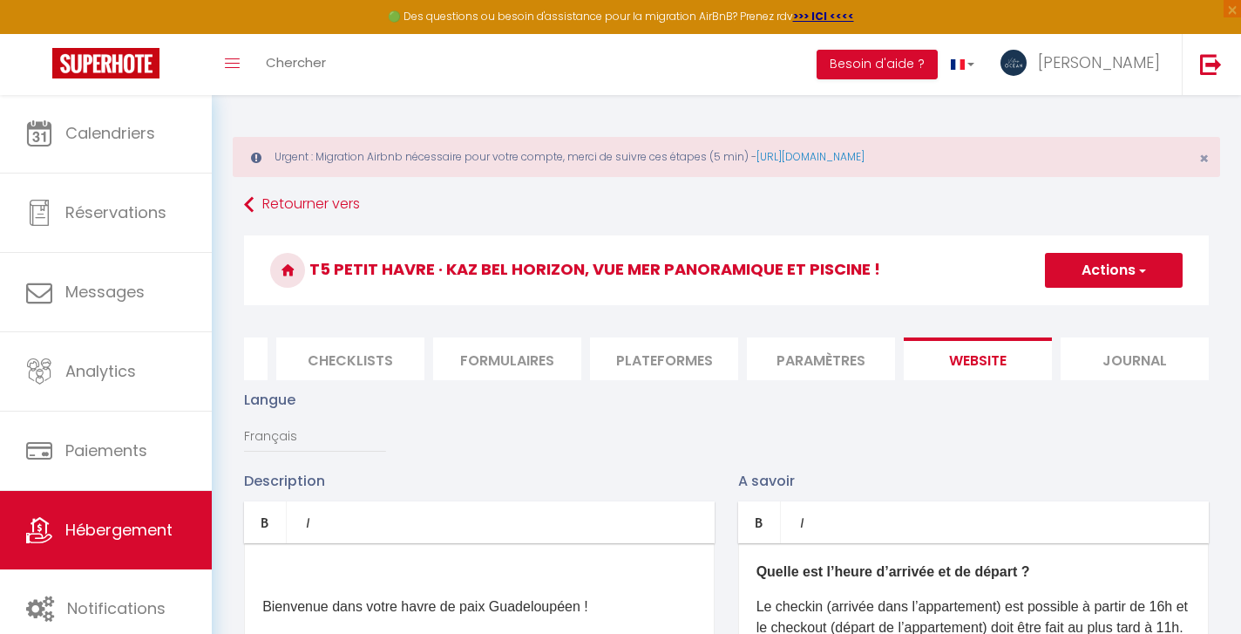
scroll to position [0, 0]
click at [264, 605] on div "Bienvenue dans votre havre de paix Guadeloupéen ! Découvrez ce magnifique haut …" at bounding box center [479, 630] width 471 height 174
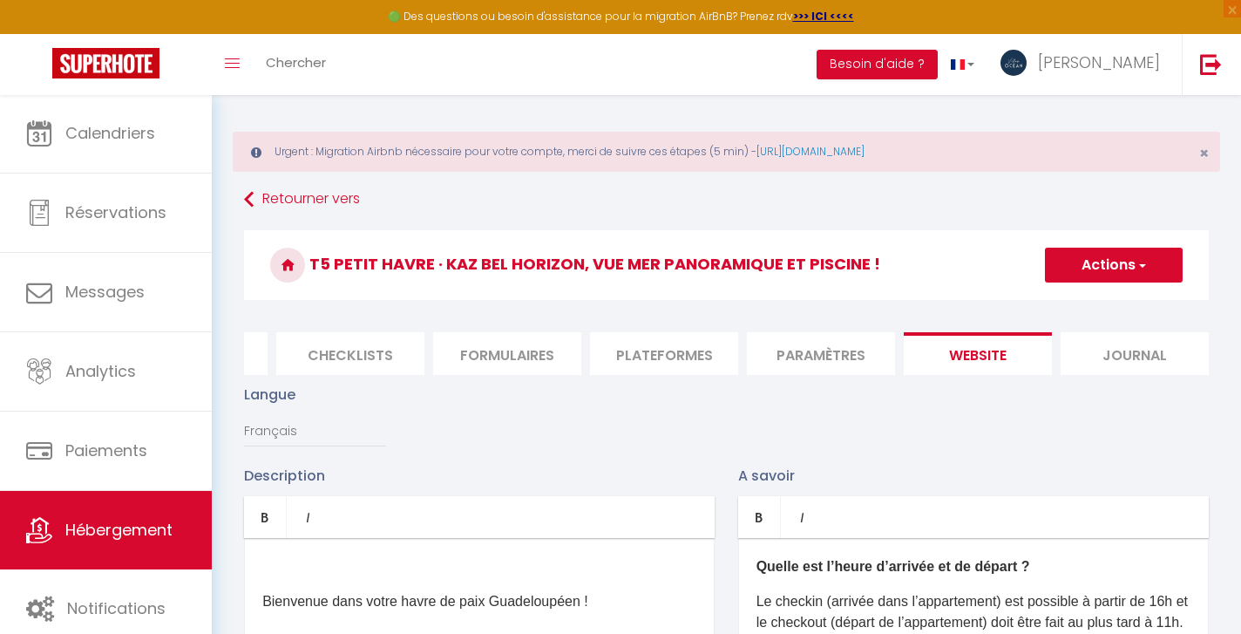
click at [286, 582] on div "Bienvenue dans votre havre de paix Guadeloupéen ! Découvrez ce magnifique haut …" at bounding box center [479, 625] width 471 height 174
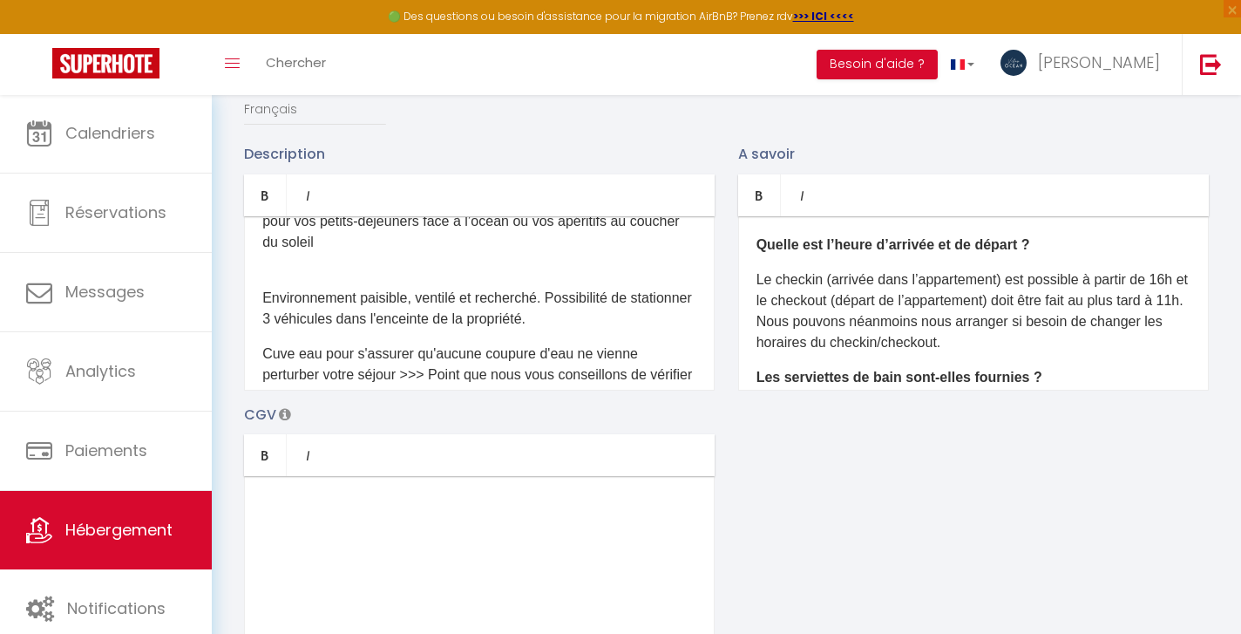
scroll to position [289, 0]
drag, startPoint x: 336, startPoint y: 318, endPoint x: 263, endPoint y: 318, distance: 73.2
click at [263, 318] on span "Environnement paisible, ventilé et recherché. Possibilité de stationner 3 véhic…" at bounding box center [477, 307] width 430 height 36
click at [424, 316] on span "Environnement paisible, ventilé et recherché. Possibilité de stationner votre v…" at bounding box center [477, 307] width 430 height 36
click at [555, 294] on span "Environnement paisible, ventilé et recherché. Possibilité de stationner votre v…" at bounding box center [477, 307] width 430 height 36
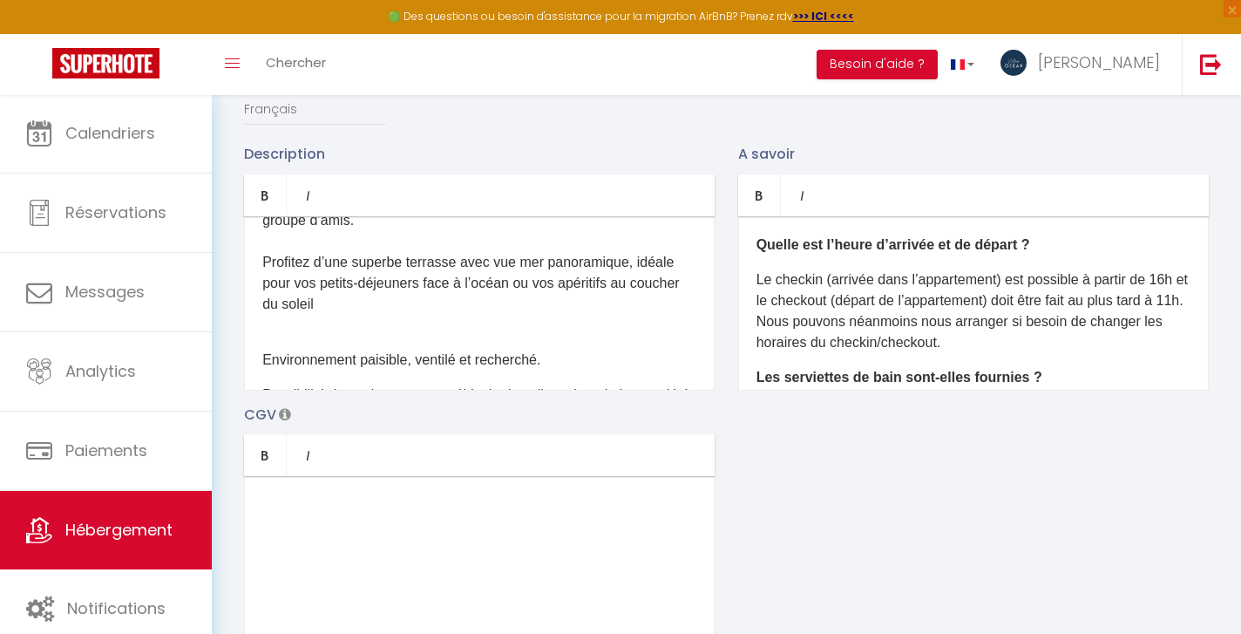
scroll to position [265, 0]
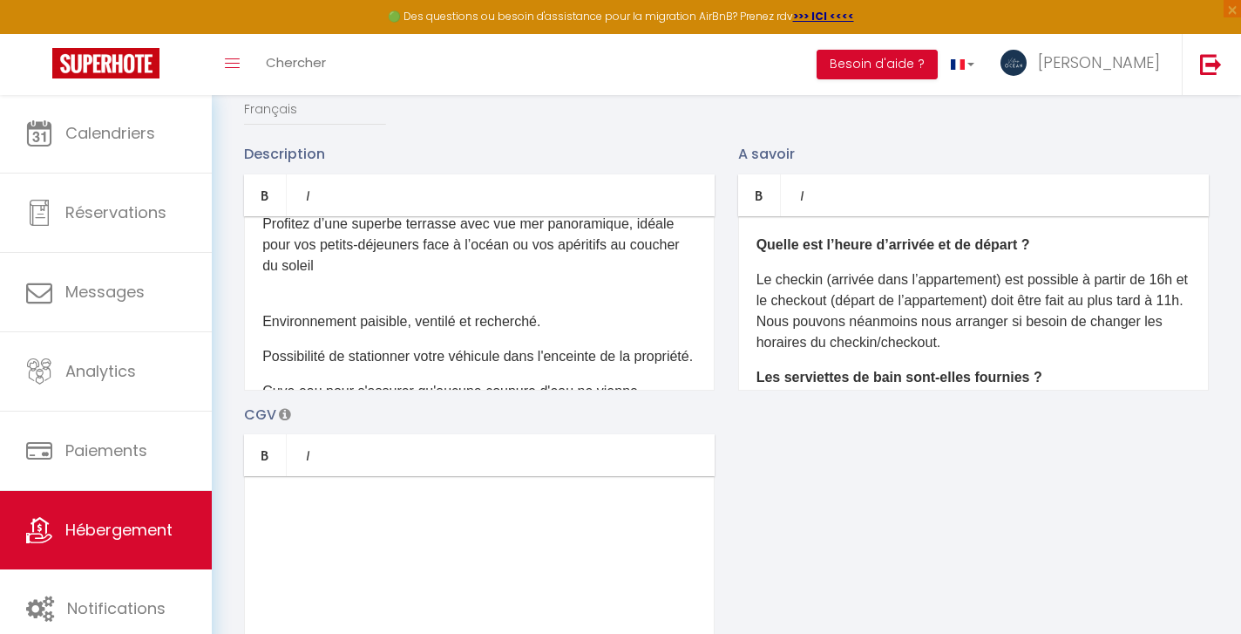
click at [420, 322] on span "Environnement paisible, ventilé et recherché." at bounding box center [401, 321] width 278 height 15
click at [269, 352] on span "Possibilité de stationner votre véhicule dans l'enceinte de la propriété." at bounding box center [477, 356] width 431 height 15
click at [277, 301] on div "Bienvenue dans votre havre de paix Guadeloupéen ! Découvrez ce magnifique haut …" at bounding box center [479, 303] width 471 height 174
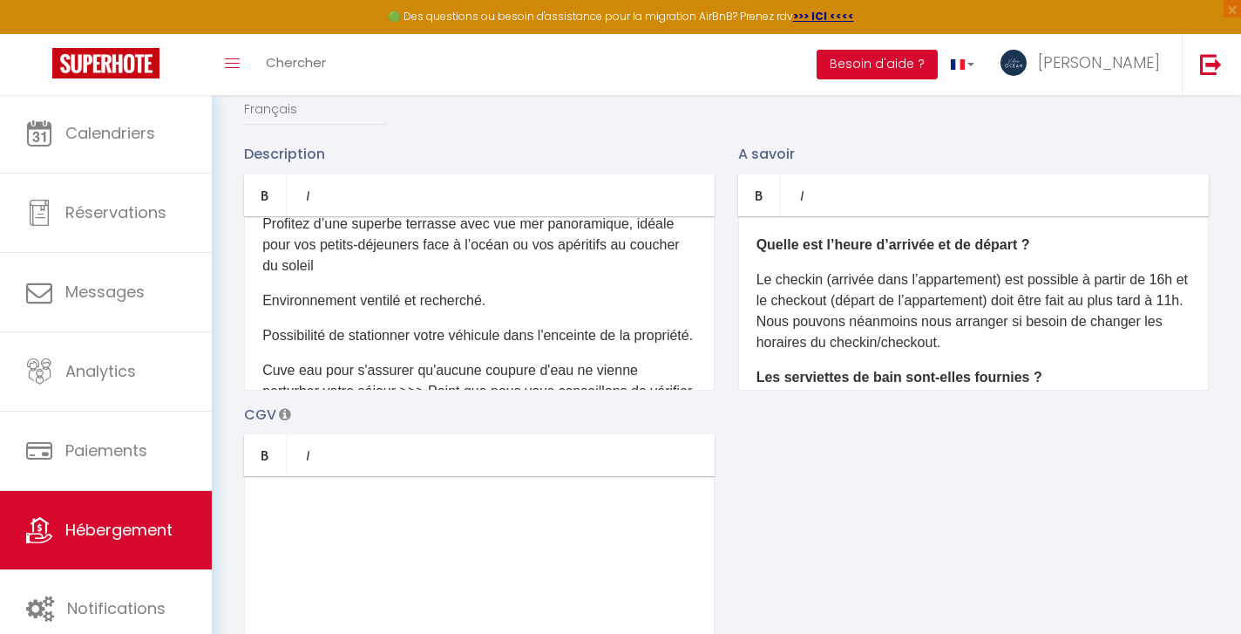
click at [277, 301] on span "Environnement ventilé et recherché." at bounding box center [373, 300] width 223 height 15
click at [327, 264] on p "Profitez d’une superbe terrasse avec vue mer panoramique, idéale pour vos petit…" at bounding box center [479, 245] width 434 height 63
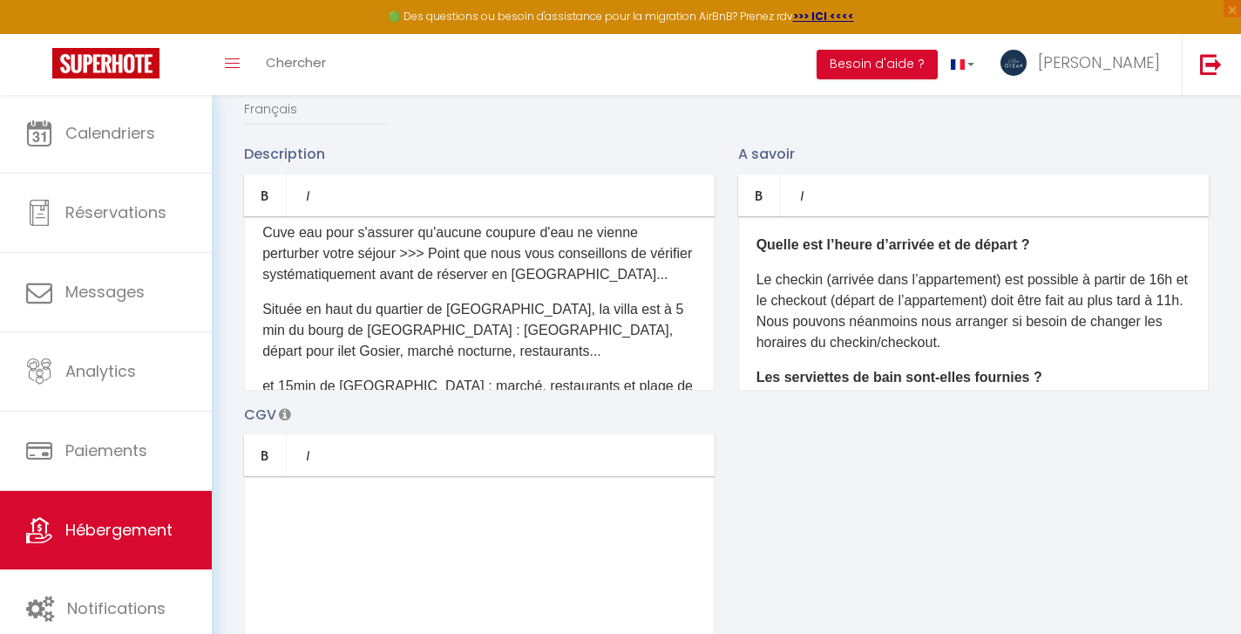
scroll to position [407, 0]
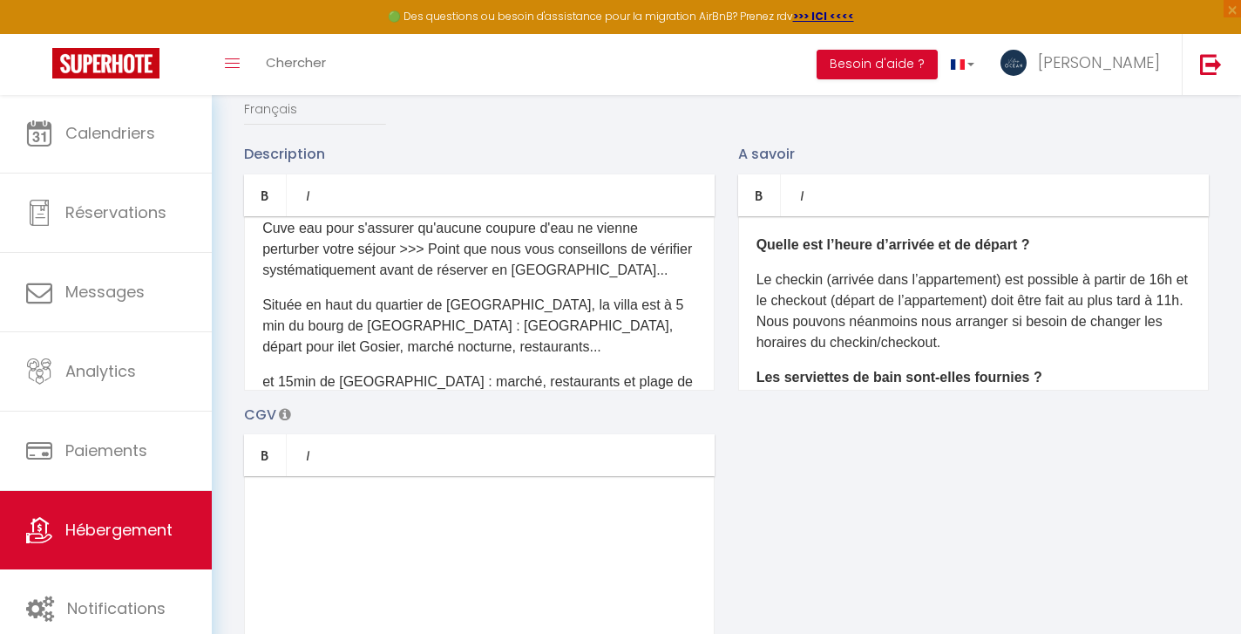
click at [614, 281] on p "Cuve eau pour s'assurer qu'aucune coupure d'eau ne vienne perturber votre séjou…" at bounding box center [479, 249] width 434 height 63
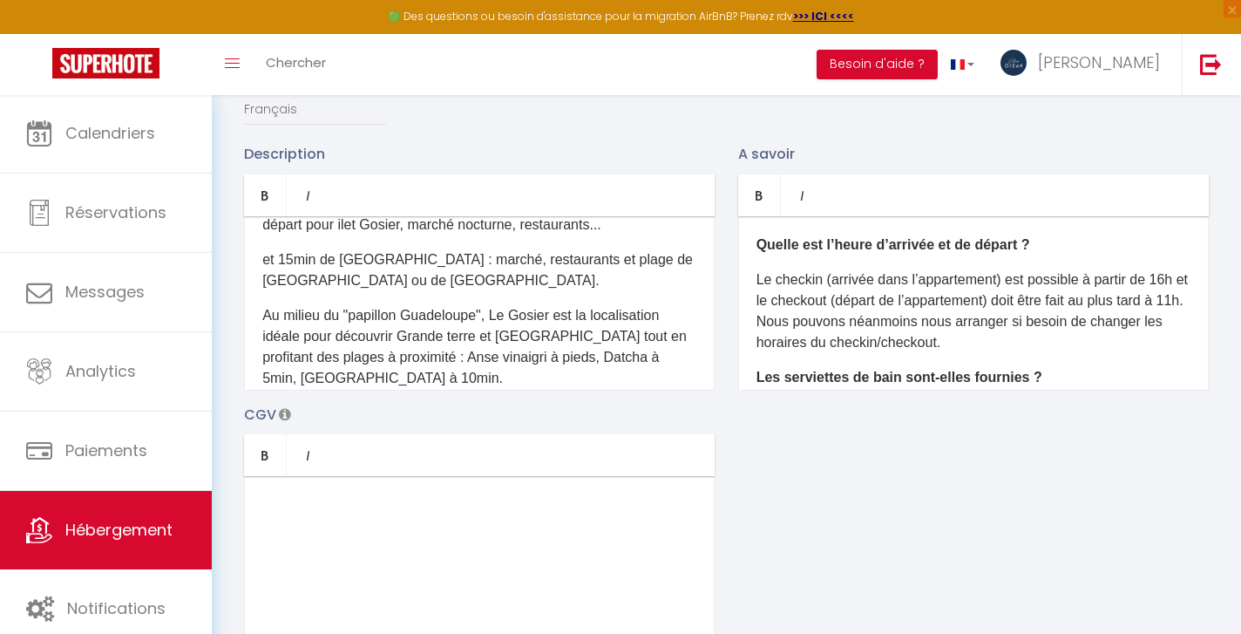
scroll to position [492, 0]
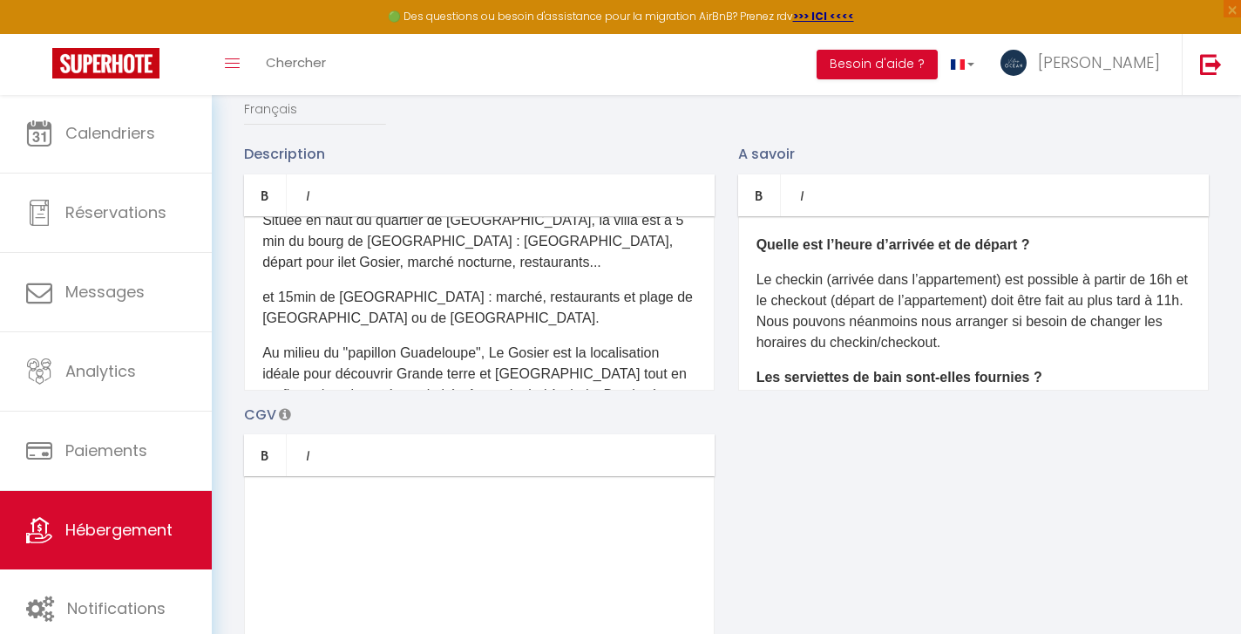
click at [319, 240] on p "Située en haut du quartier de [GEOGRAPHIC_DATA], la villa est à 5 min du bourg …" at bounding box center [479, 241] width 434 height 63
drag, startPoint x: 347, startPoint y: 259, endPoint x: 283, endPoint y: 263, distance: 63.8
click at [347, 260] on p "Située entre haut du quartier de Dampierre-Anse Vinaigri, la villa est à 5 min …" at bounding box center [479, 241] width 434 height 63
click at [410, 243] on p "Située entre le bourg de Gosier : plage de la Datcha, départ pour ilet Gosier, …" at bounding box center [479, 241] width 434 height 63
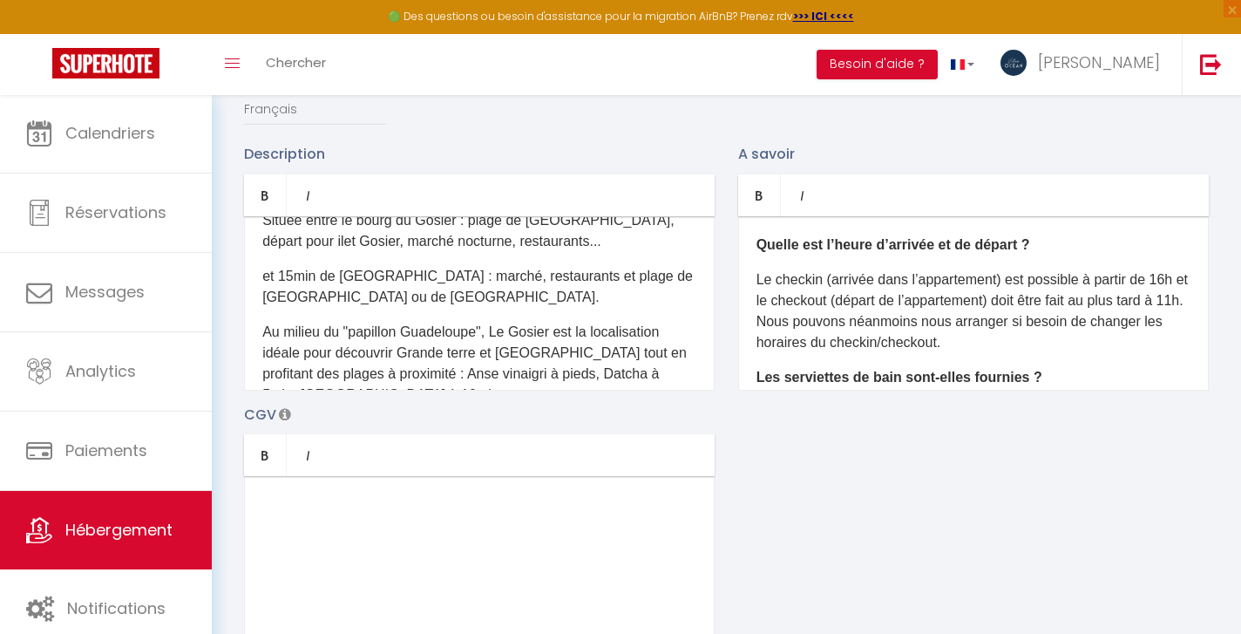
click at [261, 302] on div "Bienvenue dans votre havre de paix Guadeloupéen ! Découvrez ce magnifique haut …" at bounding box center [479, 303] width 471 height 174
click at [290, 297] on p "et 15min de [GEOGRAPHIC_DATA] : marché, restaurants et plage de [GEOGRAPHIC_DAT…" at bounding box center [479, 287] width 434 height 42
click at [336, 297] on p "et 15min de [GEOGRAPHIC_DATA] : marché, restaurants et plage de [GEOGRAPHIC_DAT…" at bounding box center [479, 287] width 434 height 42
click at [261, 296] on div "Bienvenue dans votre havre de paix Guadeloupéen ! Découvrez ce magnifique haut …" at bounding box center [479, 303] width 471 height 174
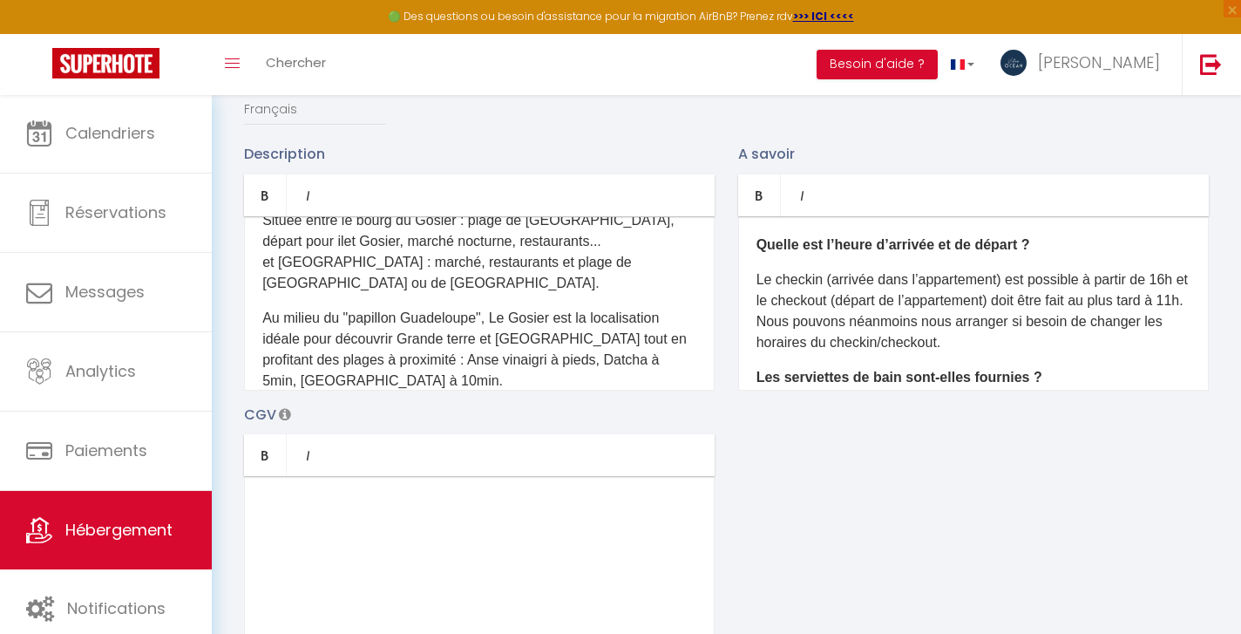
click at [281, 285] on p "Située entre le bourg du Gosier : plage de la Datcha, départ pour ilet Gosier, …" at bounding box center [479, 252] width 434 height 84
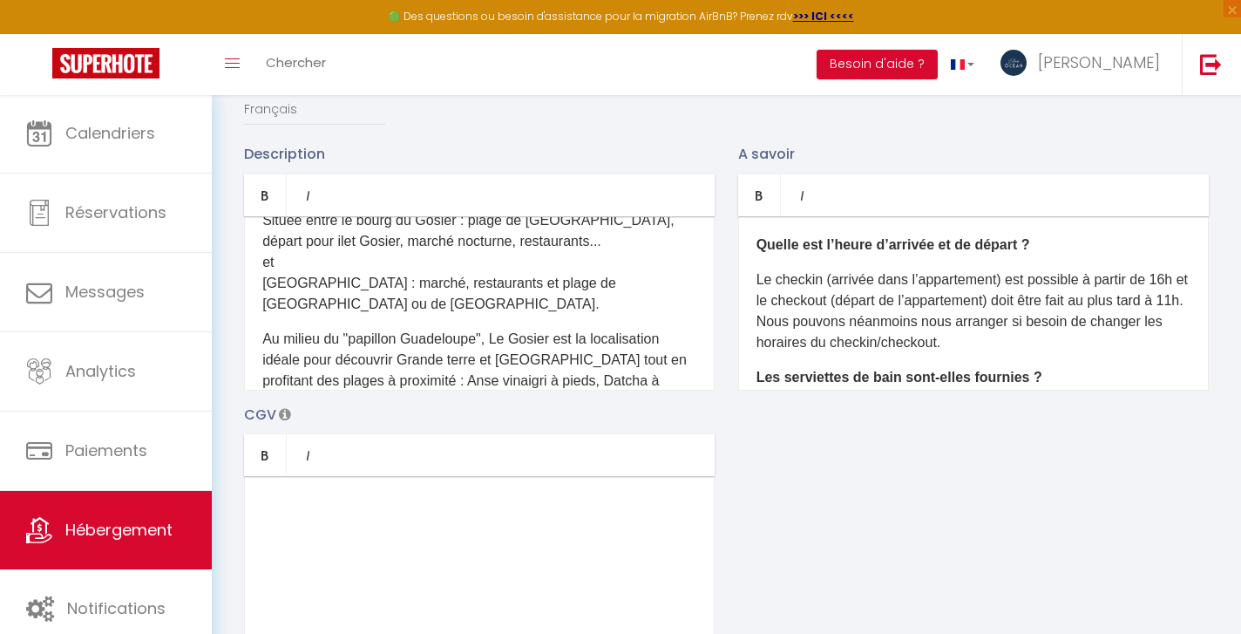
click at [471, 304] on p "Située entre le bourg du Gosier : plage de la Datcha, départ pour ilet Gosier, …" at bounding box center [479, 262] width 434 height 105
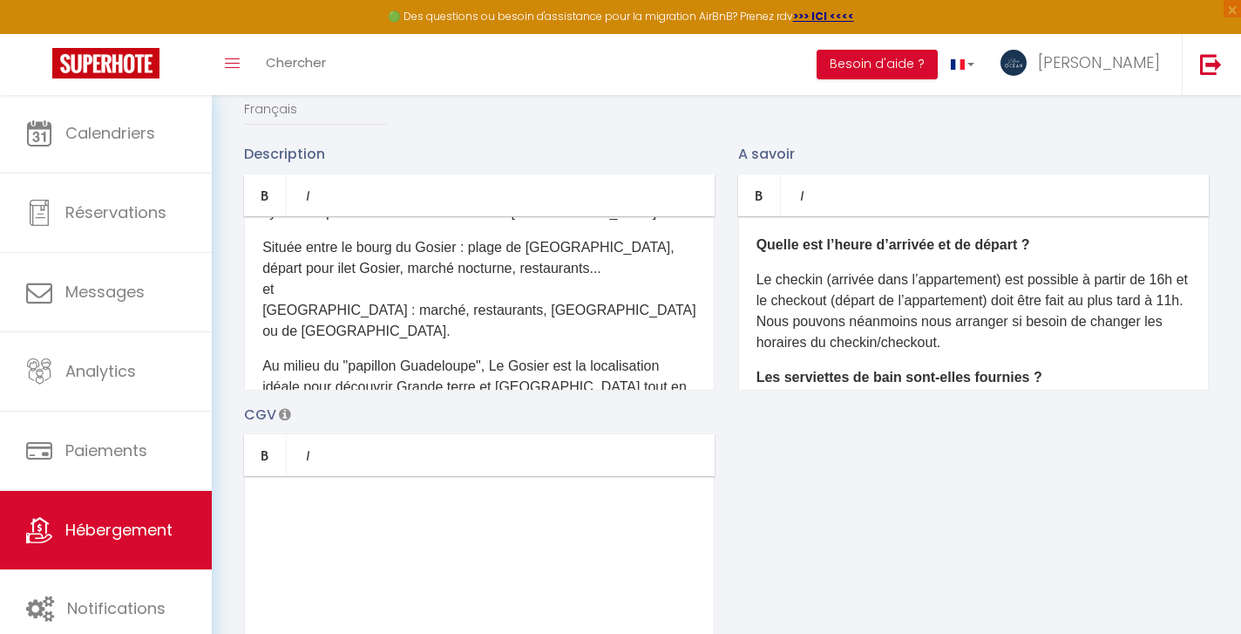
scroll to position [464, 0]
click at [266, 269] on p "Située entre le bourg du Gosier : plage de la Datcha, départ pour ilet Gosier, …" at bounding box center [479, 290] width 434 height 105
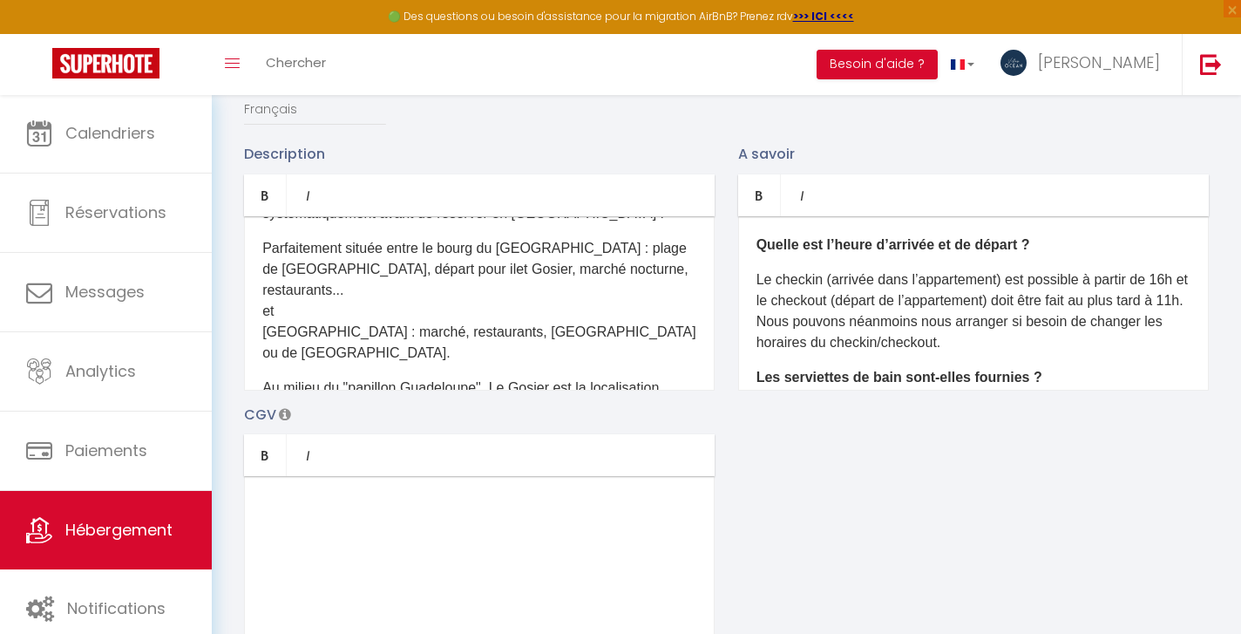
click at [383, 269] on p "Parfaitement située entre le bourg du Gosier : plage de la Datcha, départ pour …" at bounding box center [479, 300] width 434 height 125
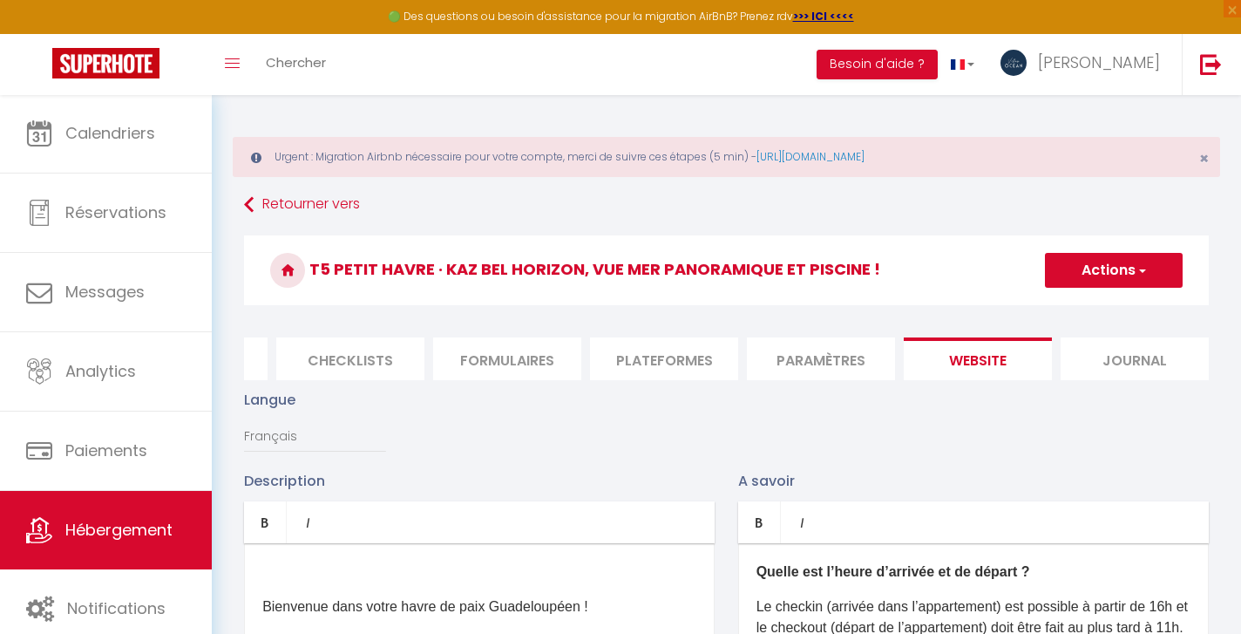
scroll to position [0, 0]
click at [1123, 265] on button "Actions" at bounding box center [1114, 270] width 138 height 35
click at [1109, 308] on input "Enregistrer" at bounding box center [1094, 308] width 64 height 17
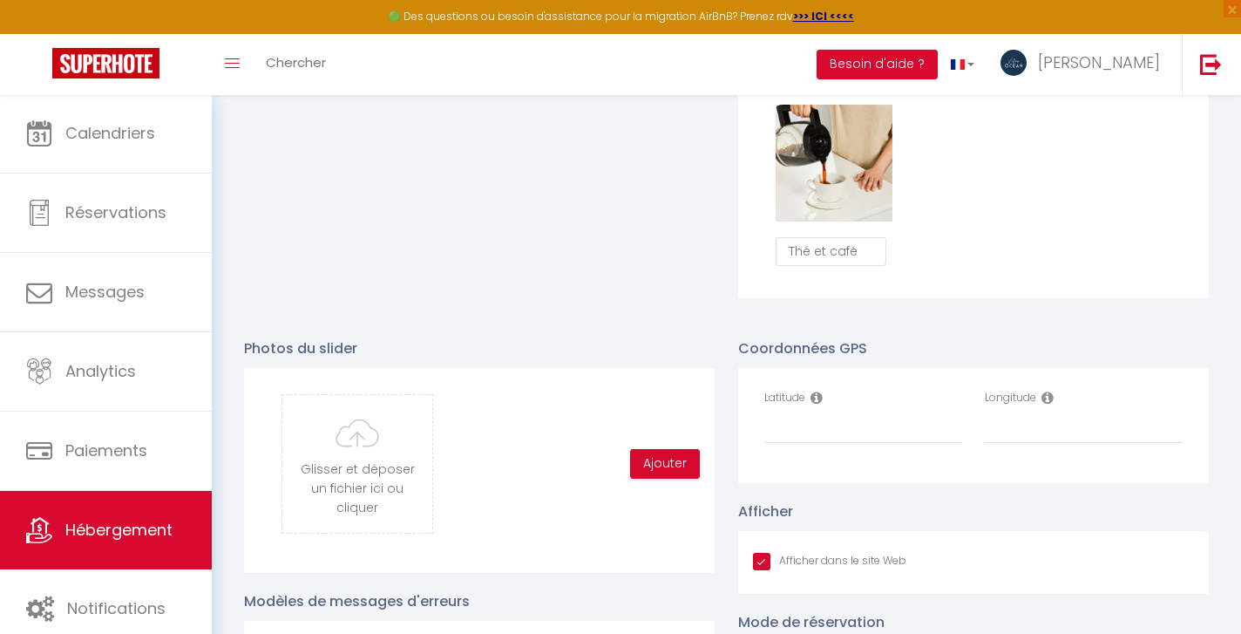
scroll to position [1685, 0]
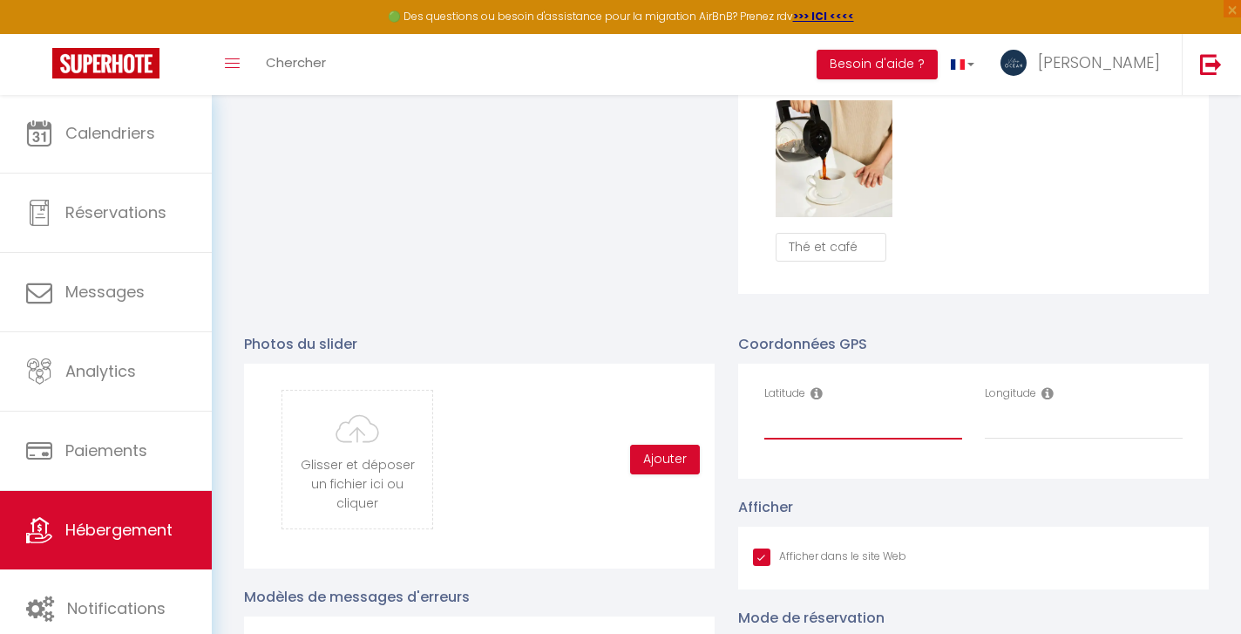
click at [811, 426] on input "Latitude" at bounding box center [863, 423] width 198 height 31
click at [818, 392] on icon at bounding box center [817, 393] width 12 height 14
click at [1050, 392] on icon at bounding box center [1047, 393] width 12 height 14
click at [1030, 351] on div "Coordonnées GPS Latitude Longitude" at bounding box center [973, 406] width 471 height 146
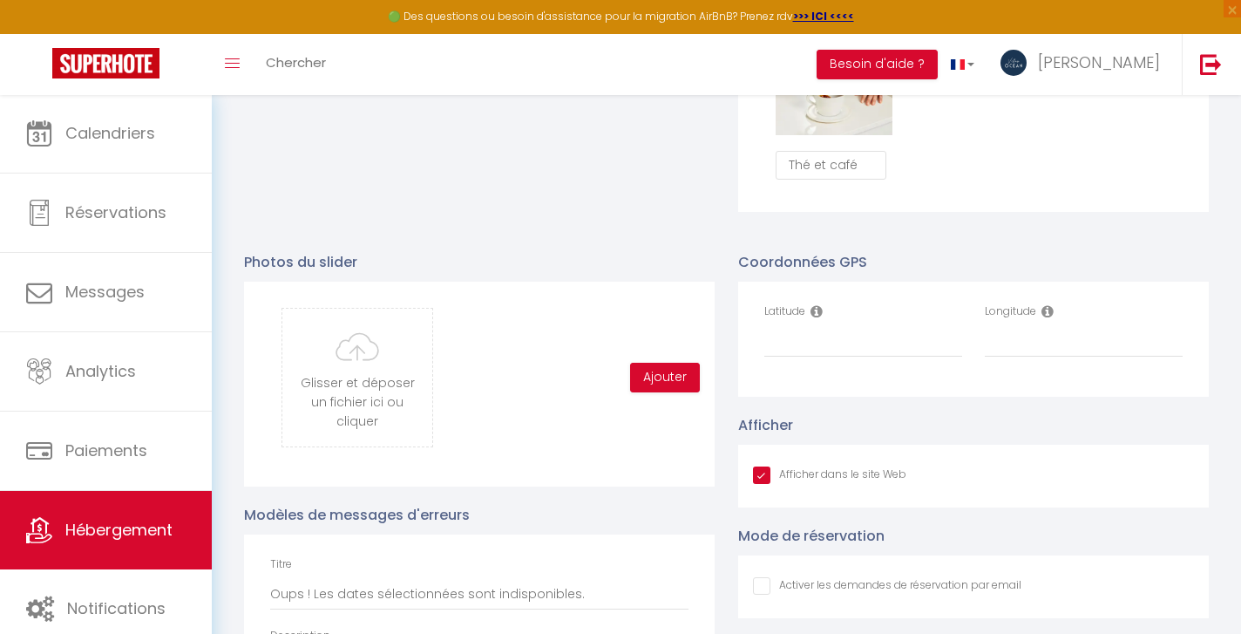
scroll to position [1765, 0]
click at [807, 348] on input "Latitude" at bounding box center [863, 343] width 198 height 31
click at [1009, 347] on input "Longitude" at bounding box center [1084, 343] width 198 height 31
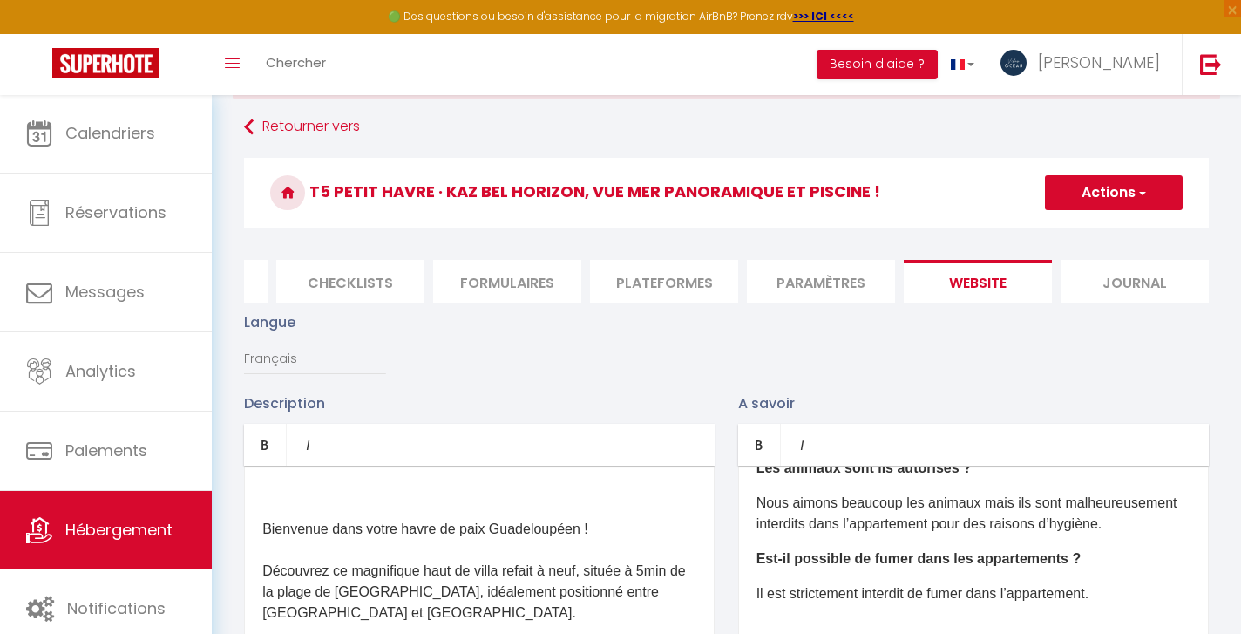
scroll to position [0, 0]
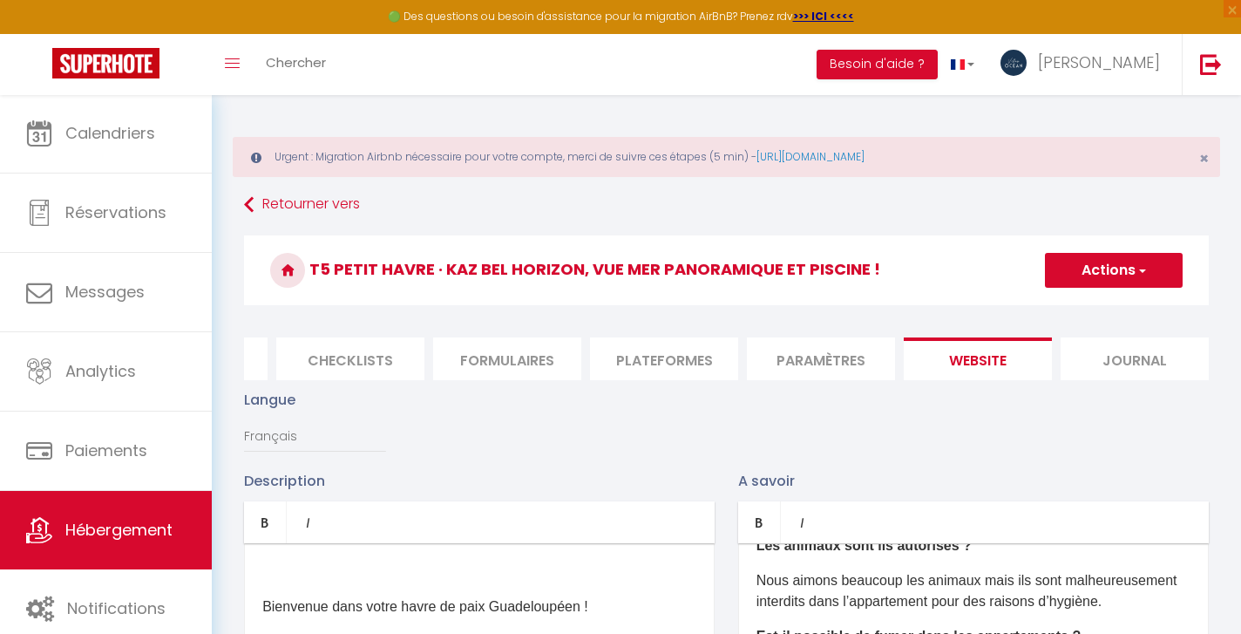
click at [1129, 273] on button "Actions" at bounding box center [1114, 270] width 138 height 35
click at [1102, 304] on input "Enregistrer" at bounding box center [1094, 308] width 64 height 17
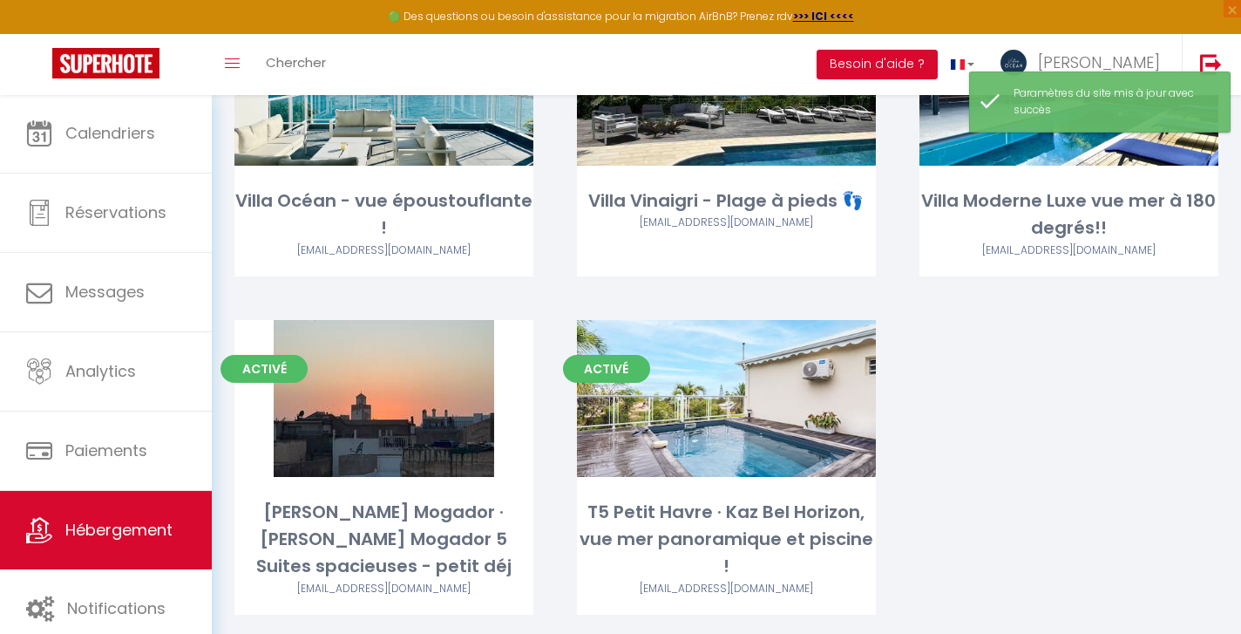
scroll to position [218, 0]
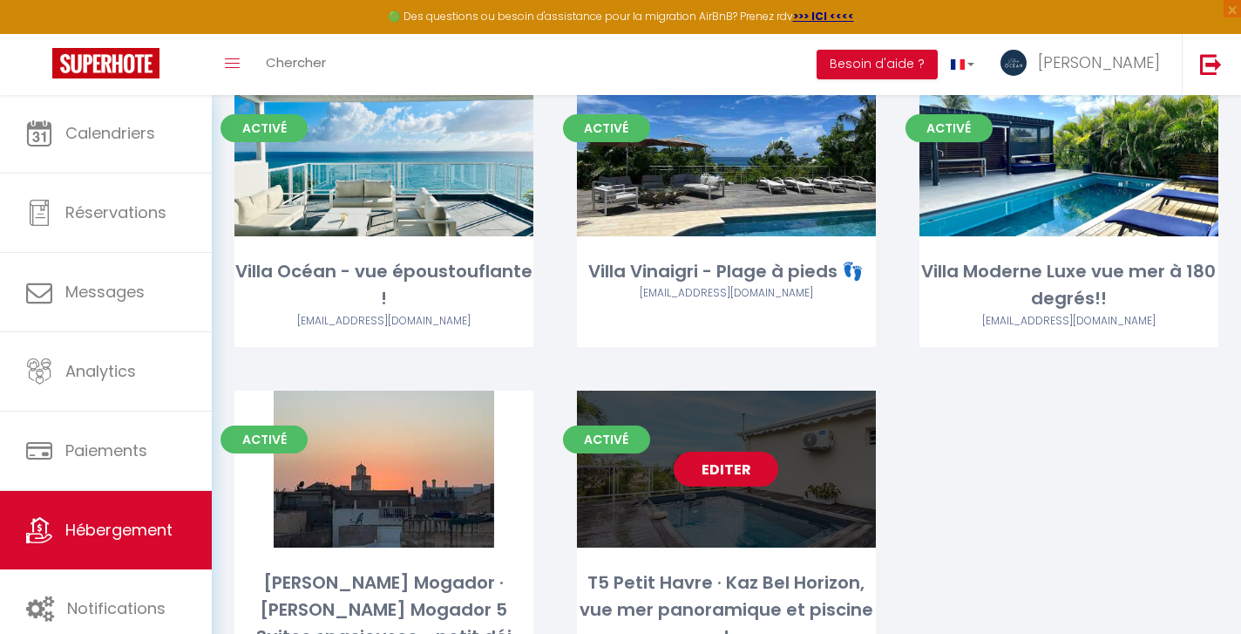
click at [730, 468] on link "Editer" at bounding box center [726, 468] width 105 height 35
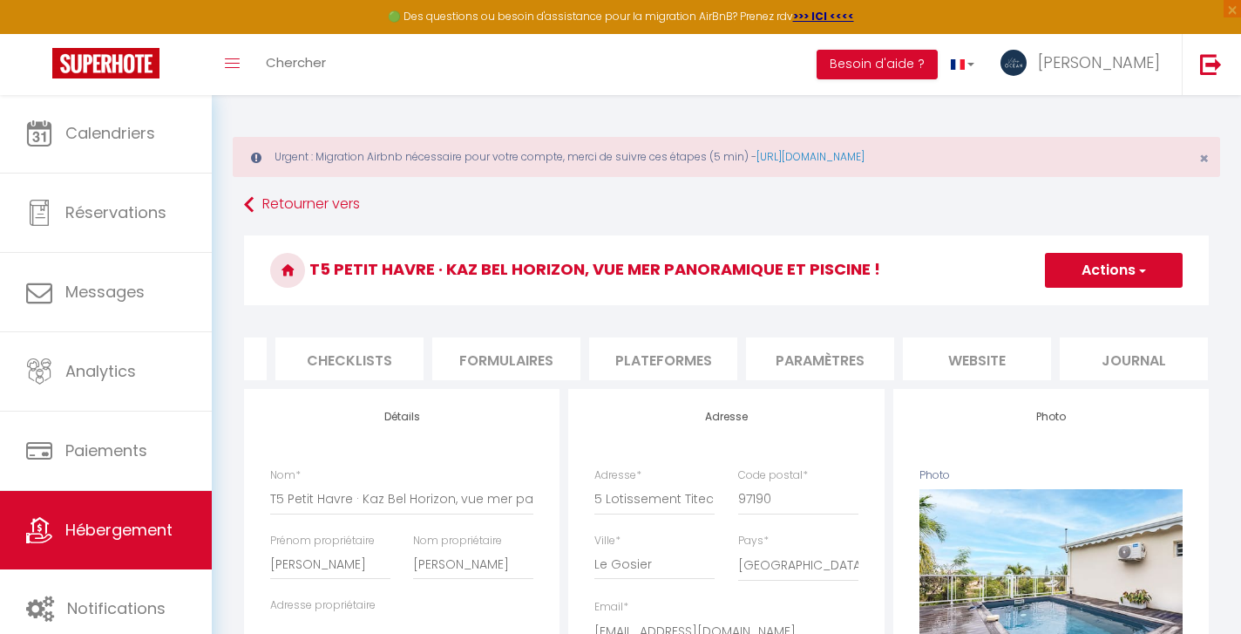
scroll to position [0, 595]
click at [979, 357] on li "website" at bounding box center [978, 358] width 148 height 43
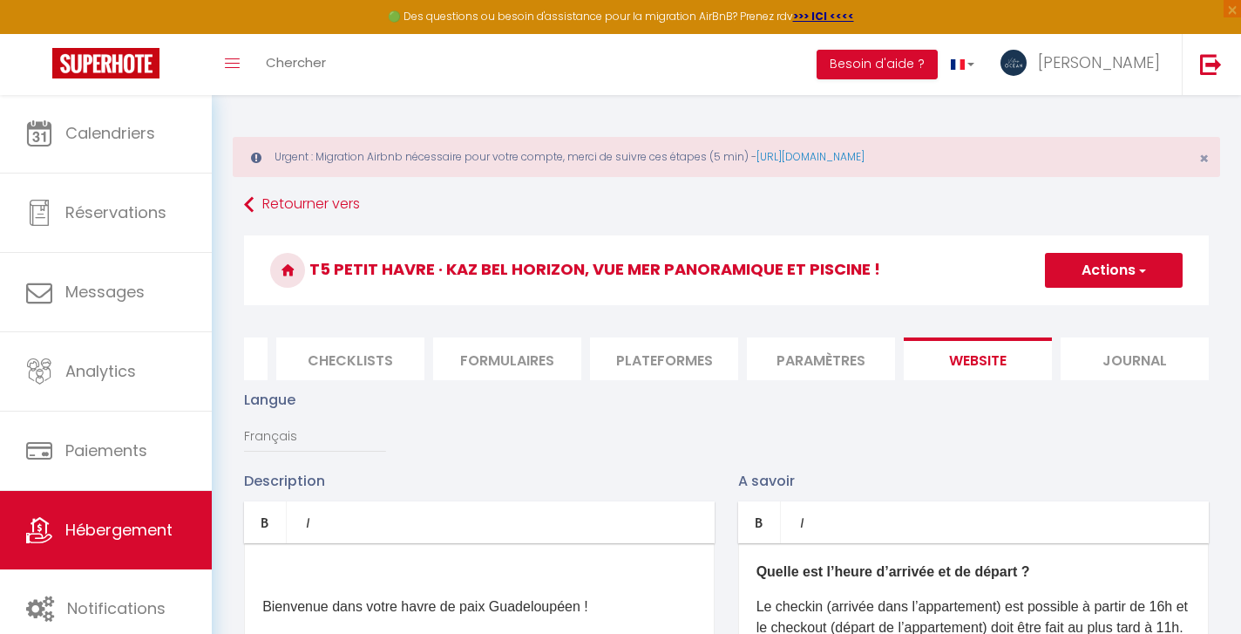
click at [1136, 270] on span "button" at bounding box center [1141, 269] width 11 height 17
click at [1102, 308] on input "Enregistrer" at bounding box center [1094, 308] width 64 height 17
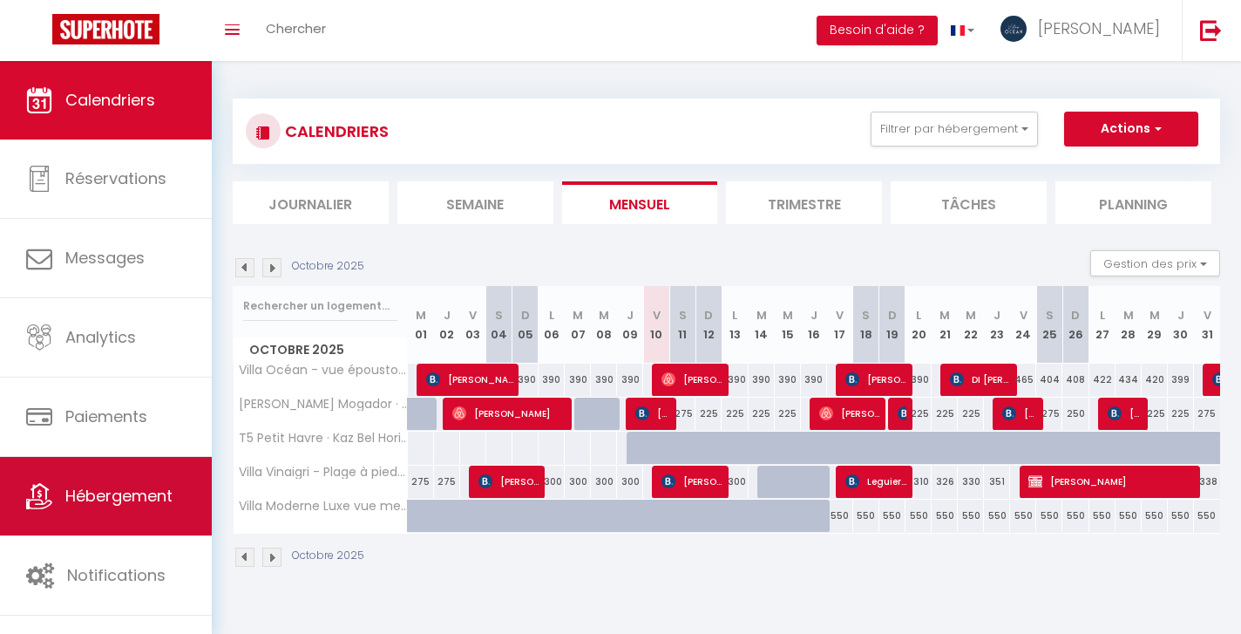
click at [118, 490] on span "Hébergement" at bounding box center [118, 496] width 107 height 22
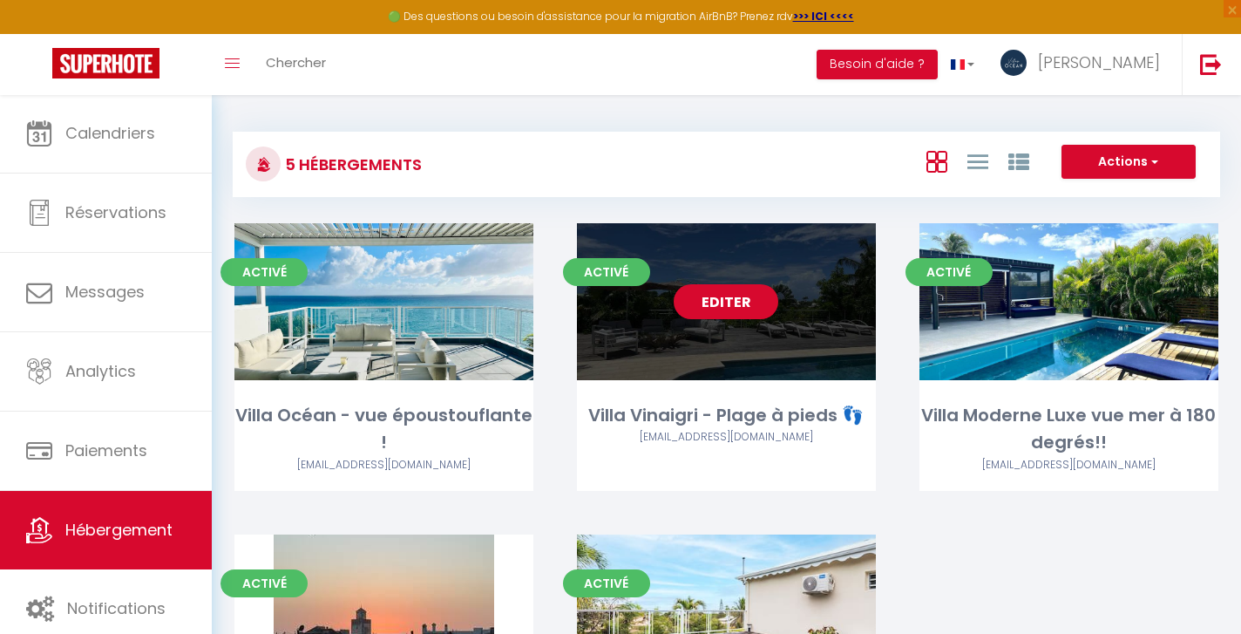
click at [729, 305] on link "Editer" at bounding box center [726, 301] width 105 height 35
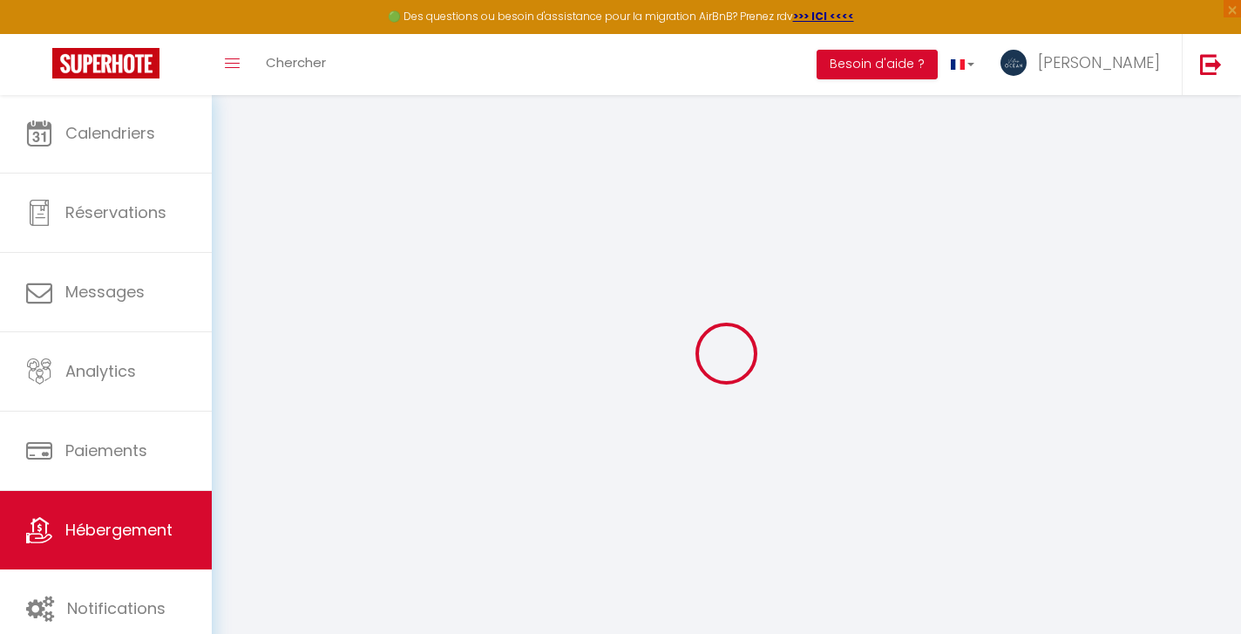
type input "Oups ! Les dates sélectionnées sont indisponibles."
type textarea "Malheureusement les dates sélectionnées sont indisponibles. Nous vous invitons …"
type input "16.20291"
type input "-61.46972"
checkbox input "true"
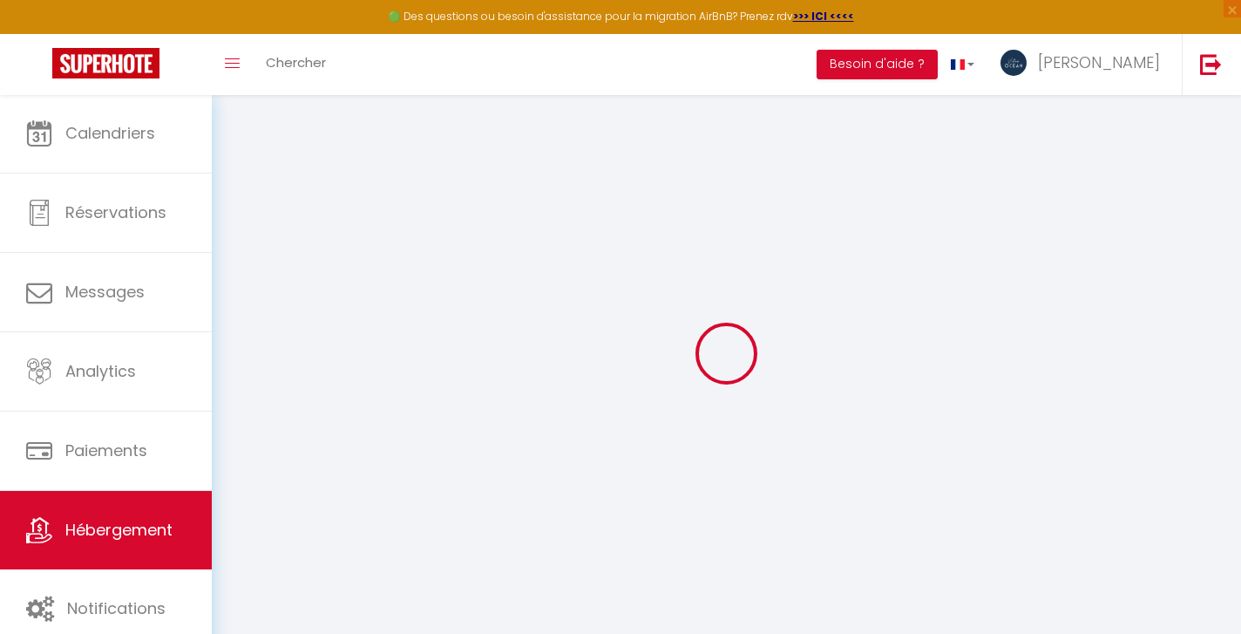
checkbox input "false"
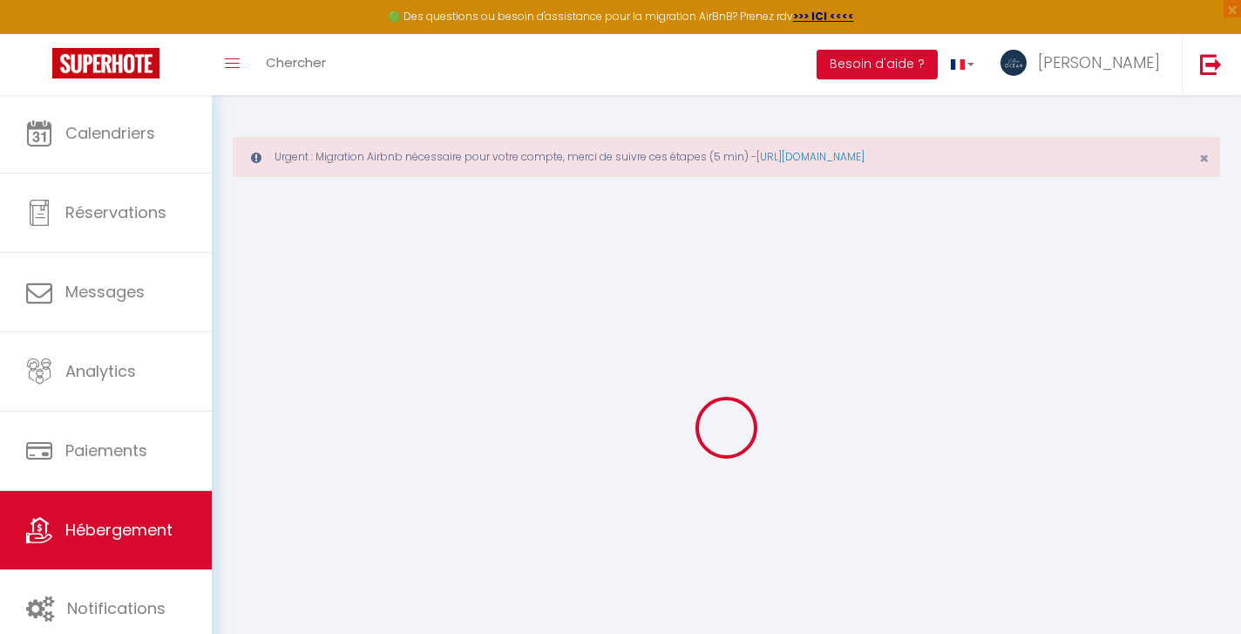
select select
checkbox input "false"
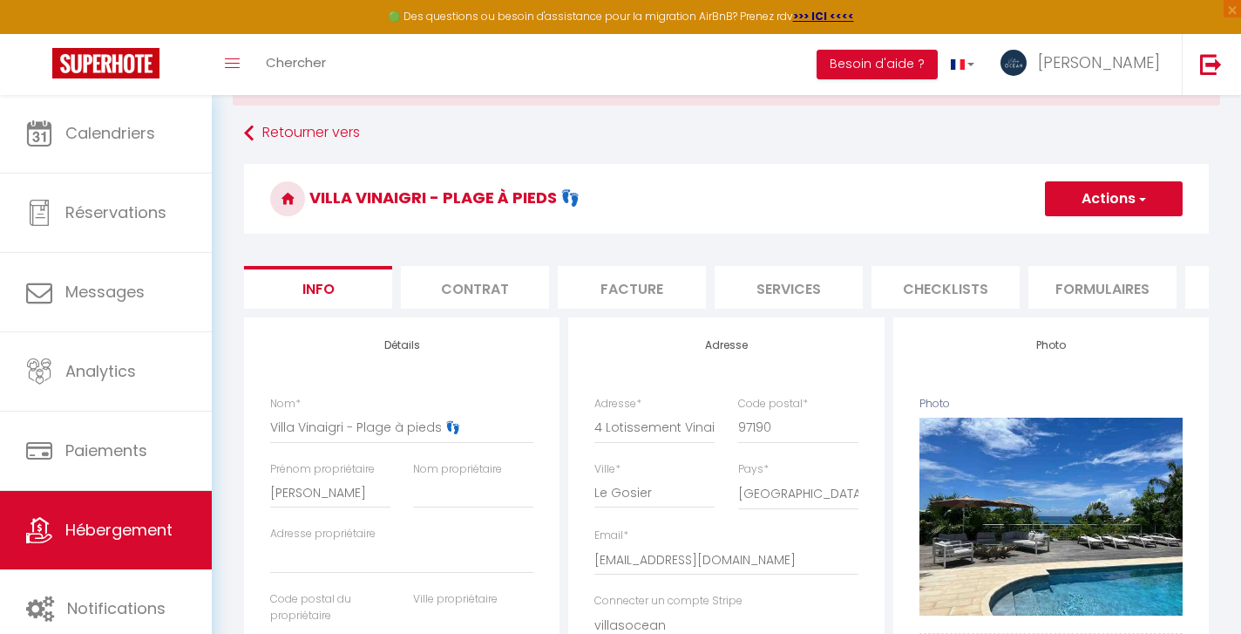
scroll to position [77, 0]
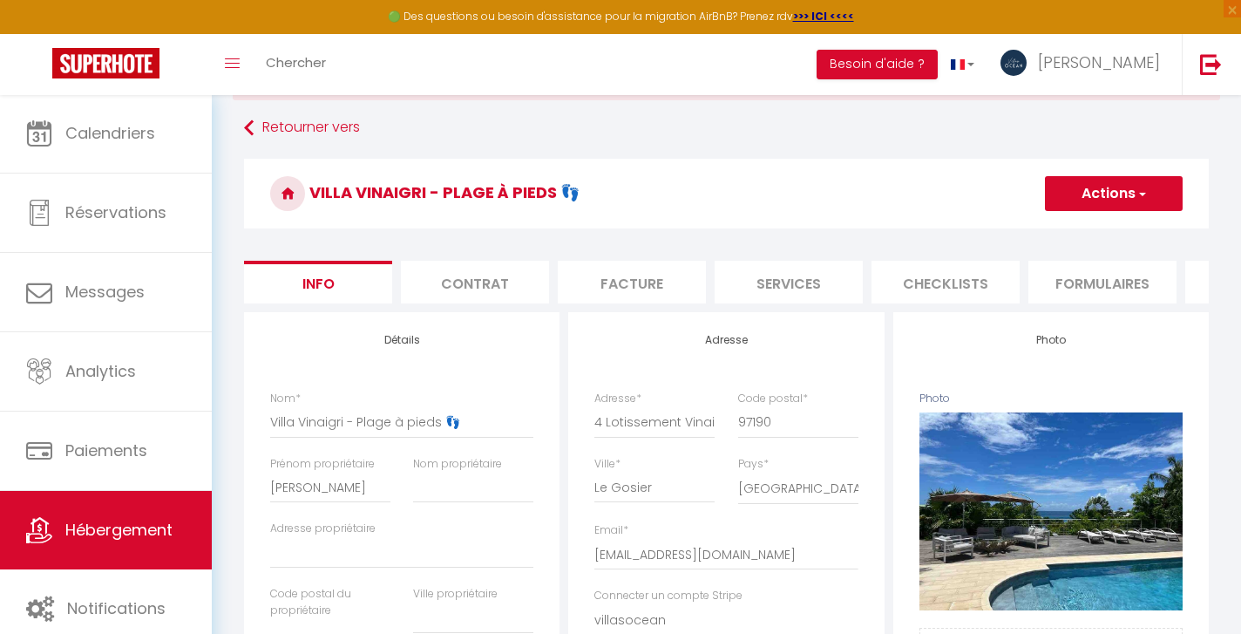
select select
checkbox input "false"
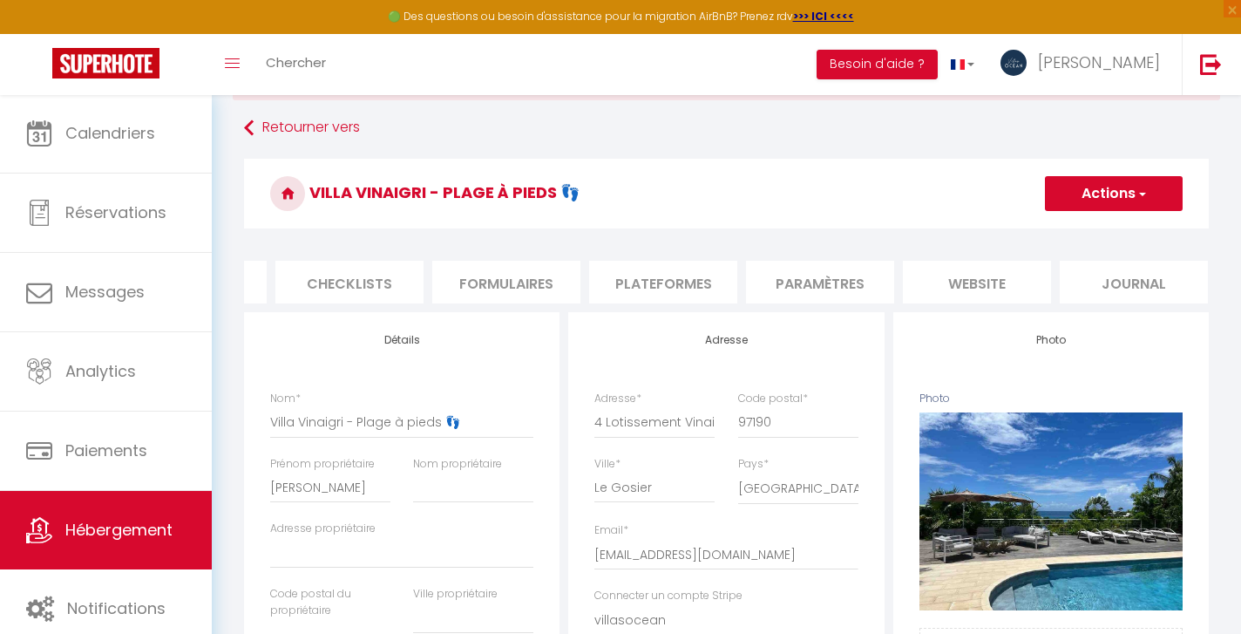
scroll to position [0, 595]
click at [989, 275] on li "website" at bounding box center [978, 282] width 148 height 43
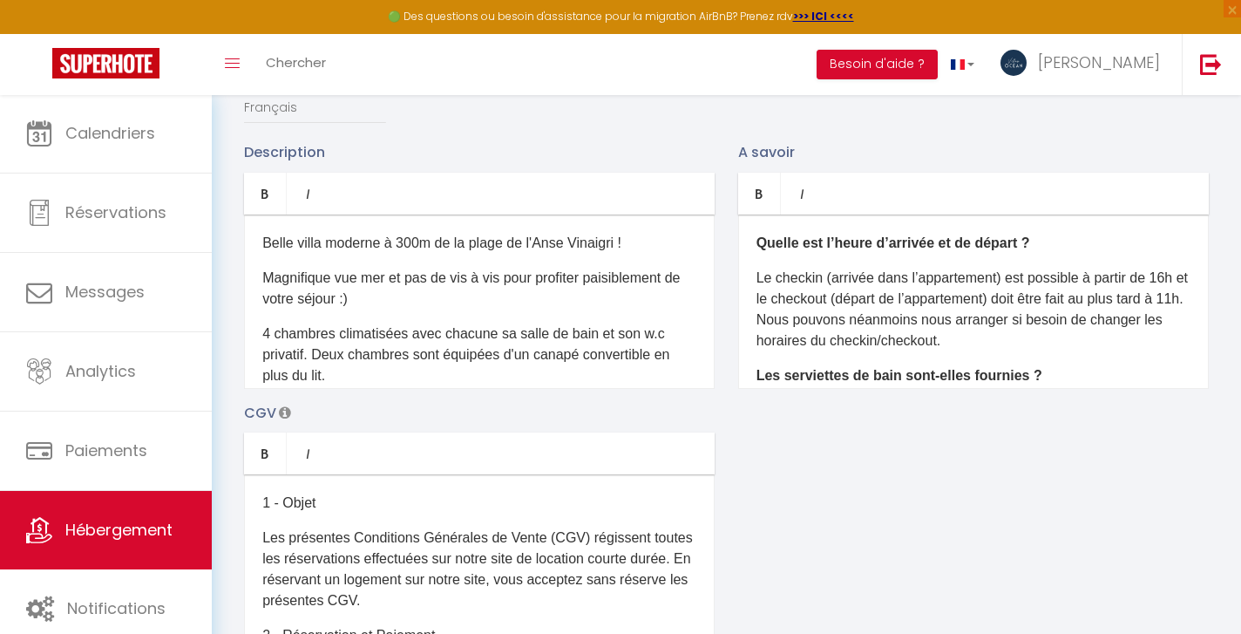
click at [124, 523] on span "Hébergement" at bounding box center [118, 530] width 107 height 22
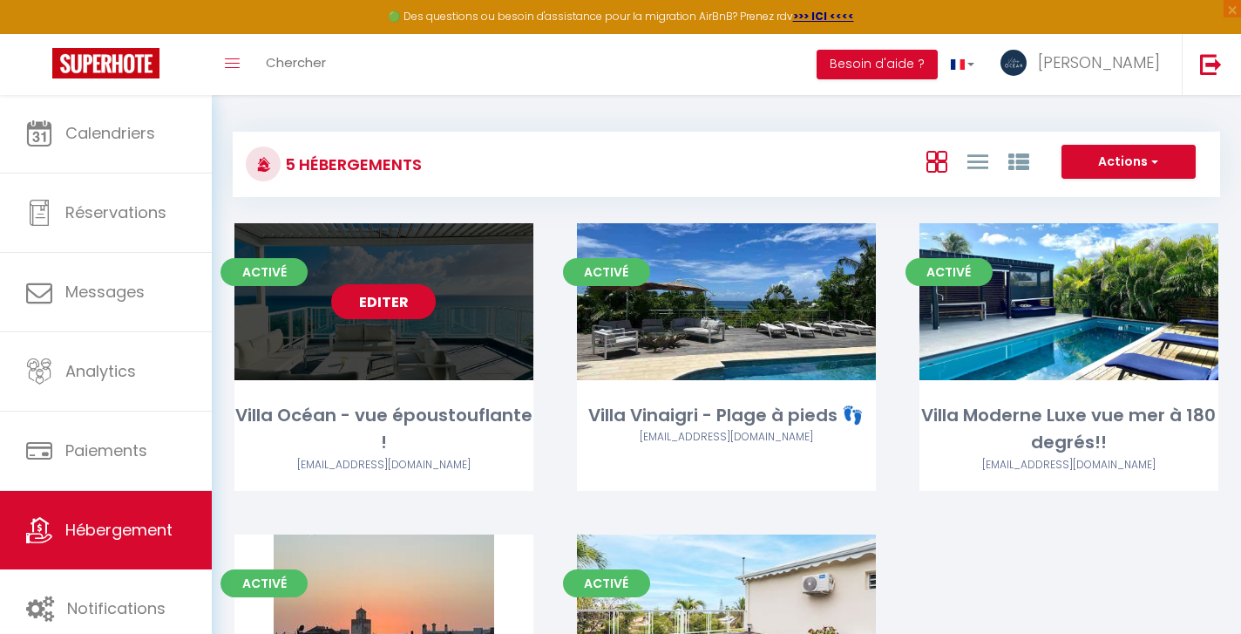
click at [390, 309] on link "Editer" at bounding box center [383, 301] width 105 height 35
select select "3"
select select "2"
select select "1"
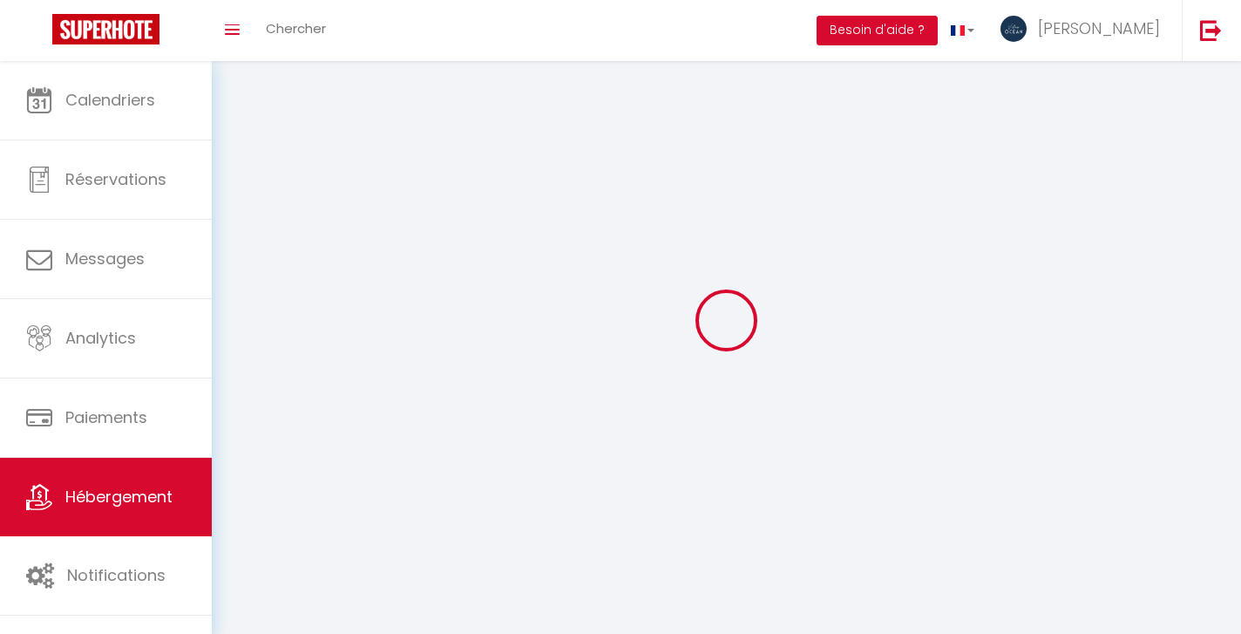
select select
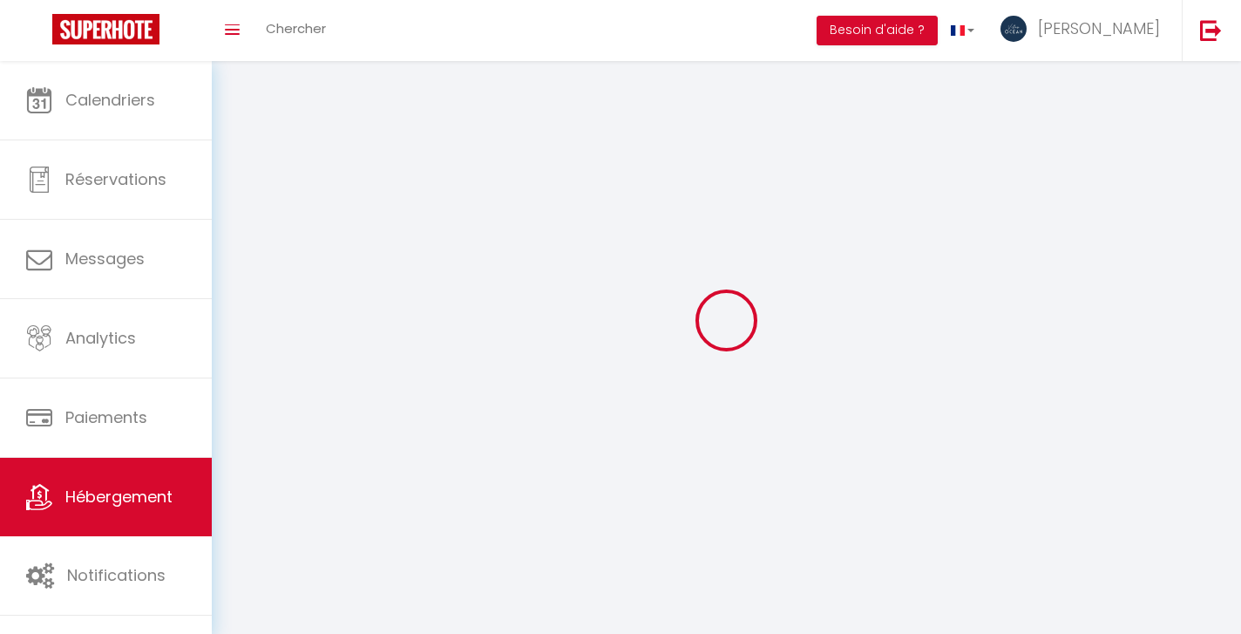
select select
checkbox input "false"
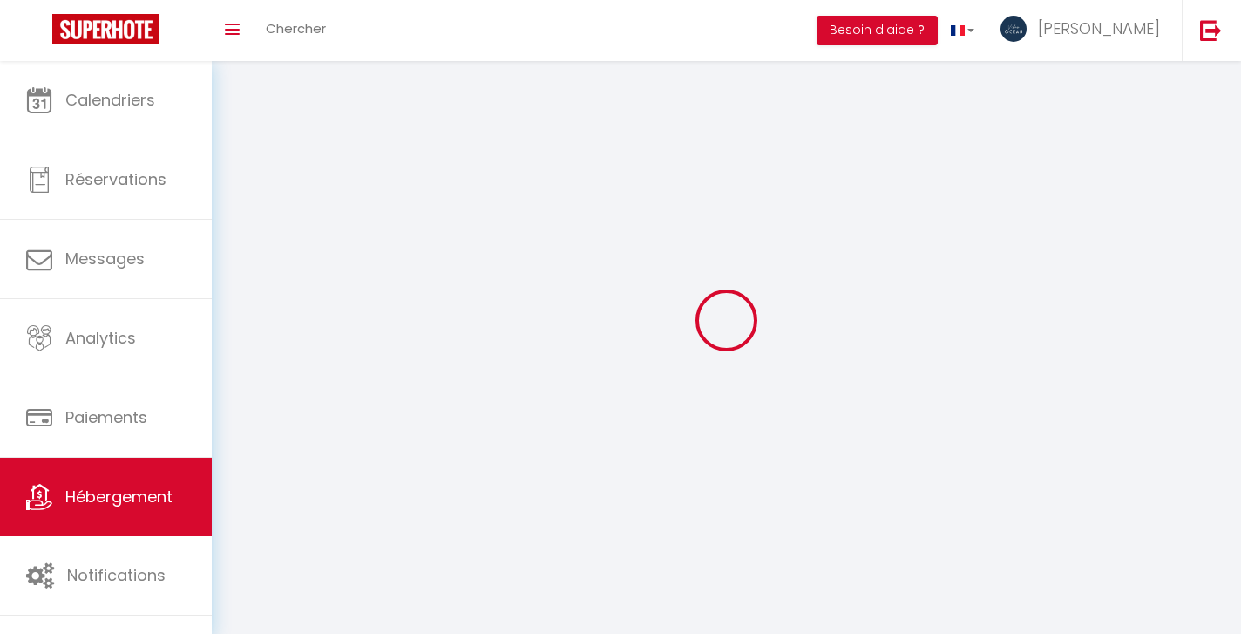
select select
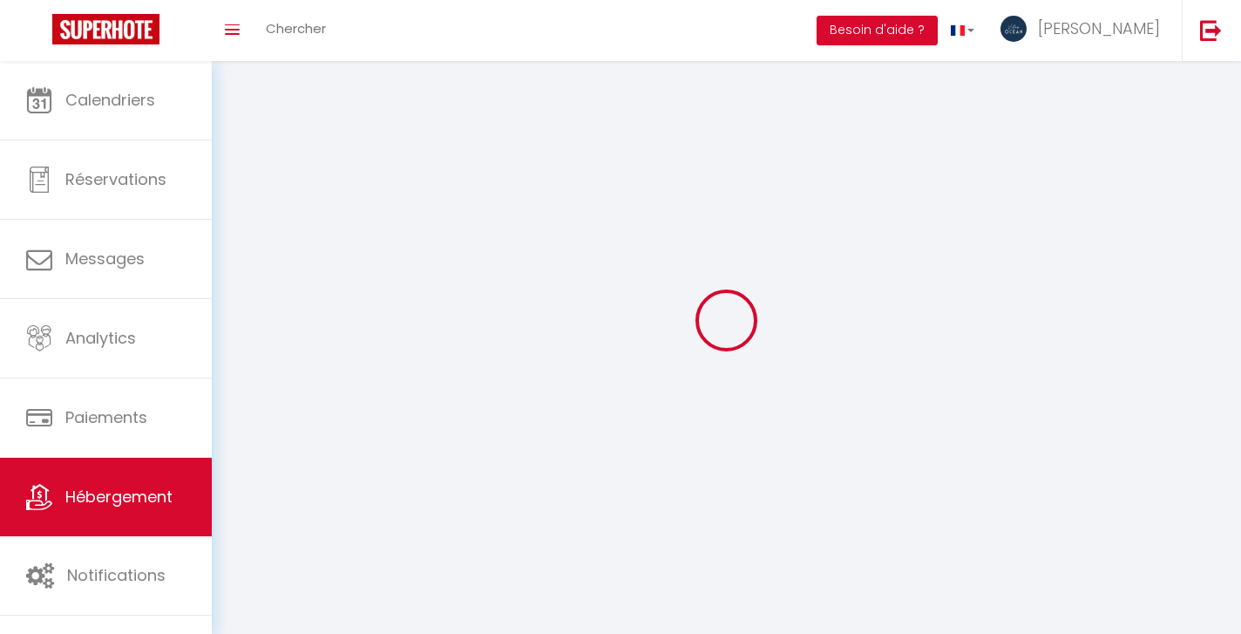
select select
checkbox input "false"
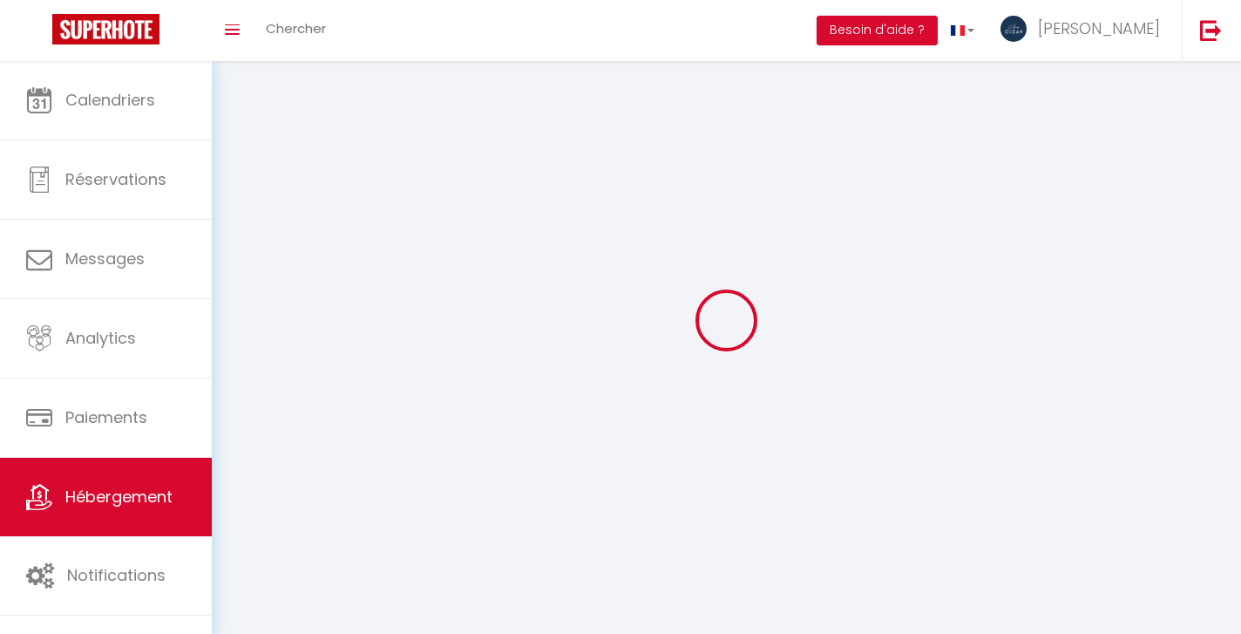
checkbox input "false"
select select
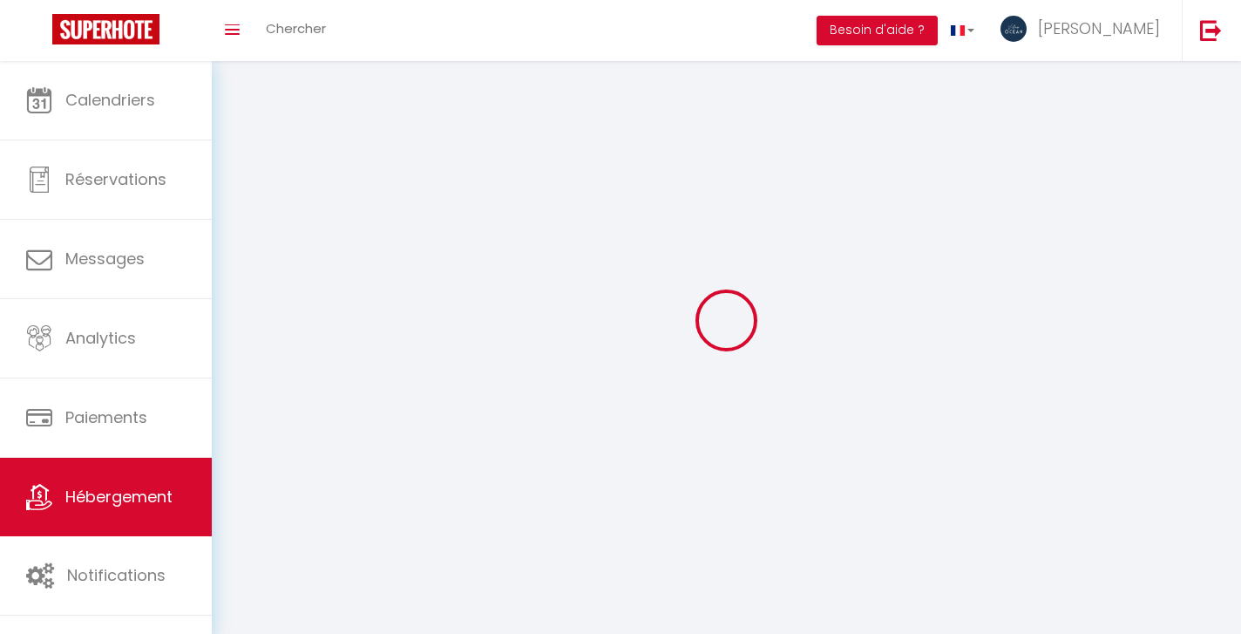
select select
checkbox input "false"
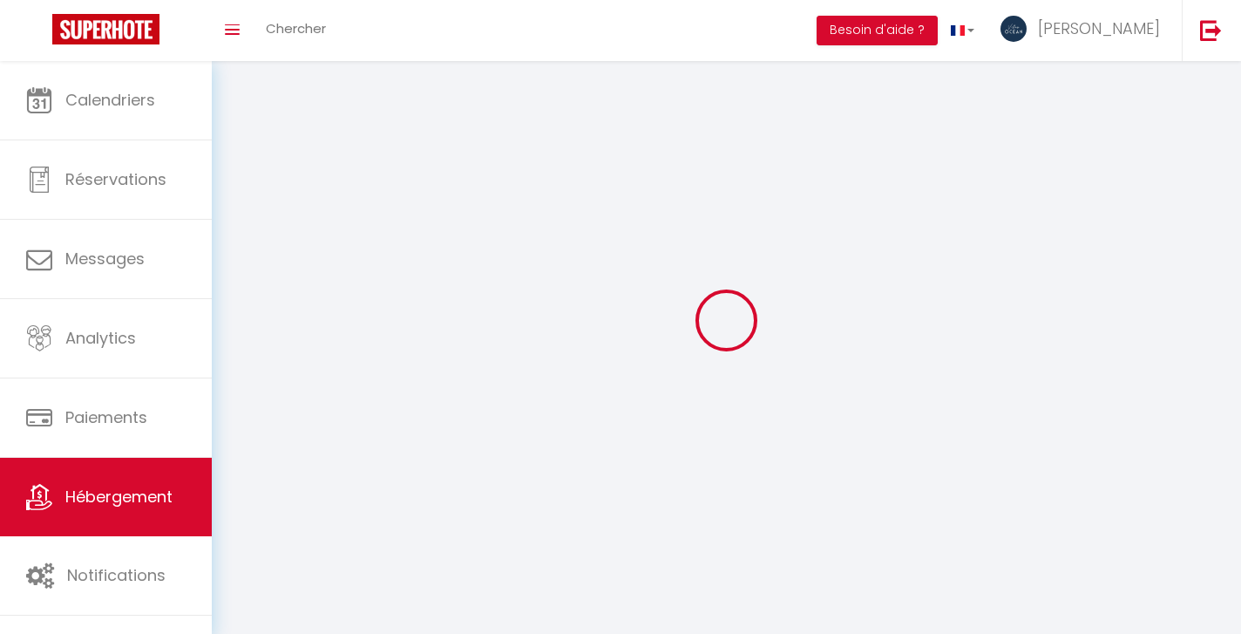
checkbox input "false"
select select
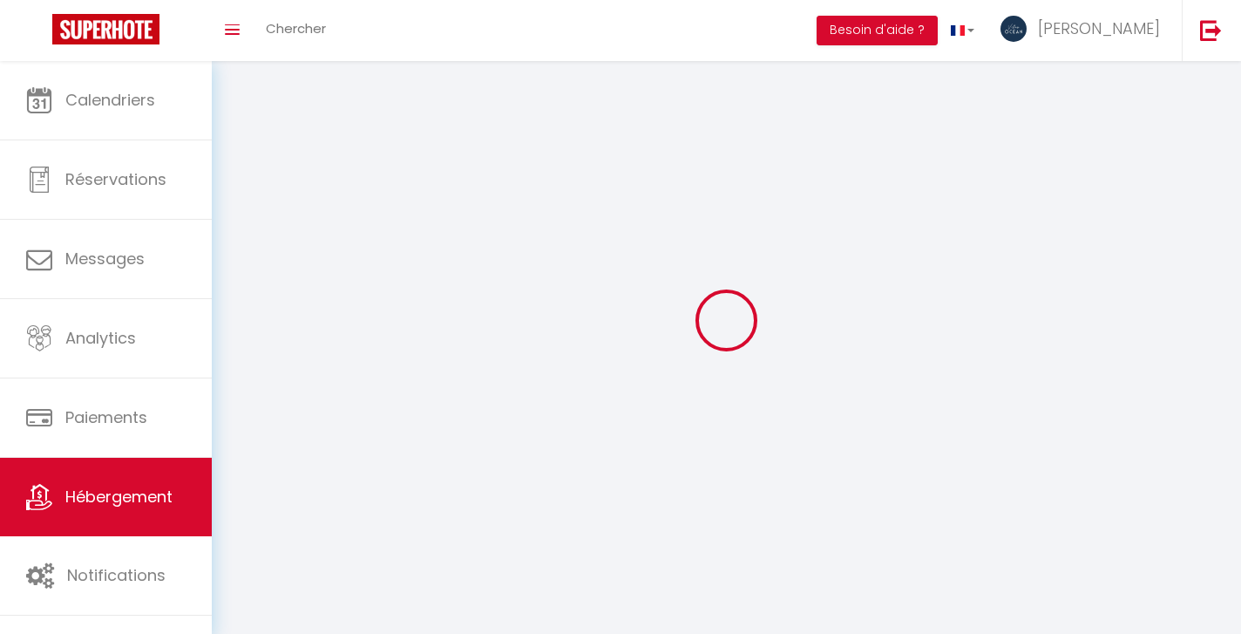
select select
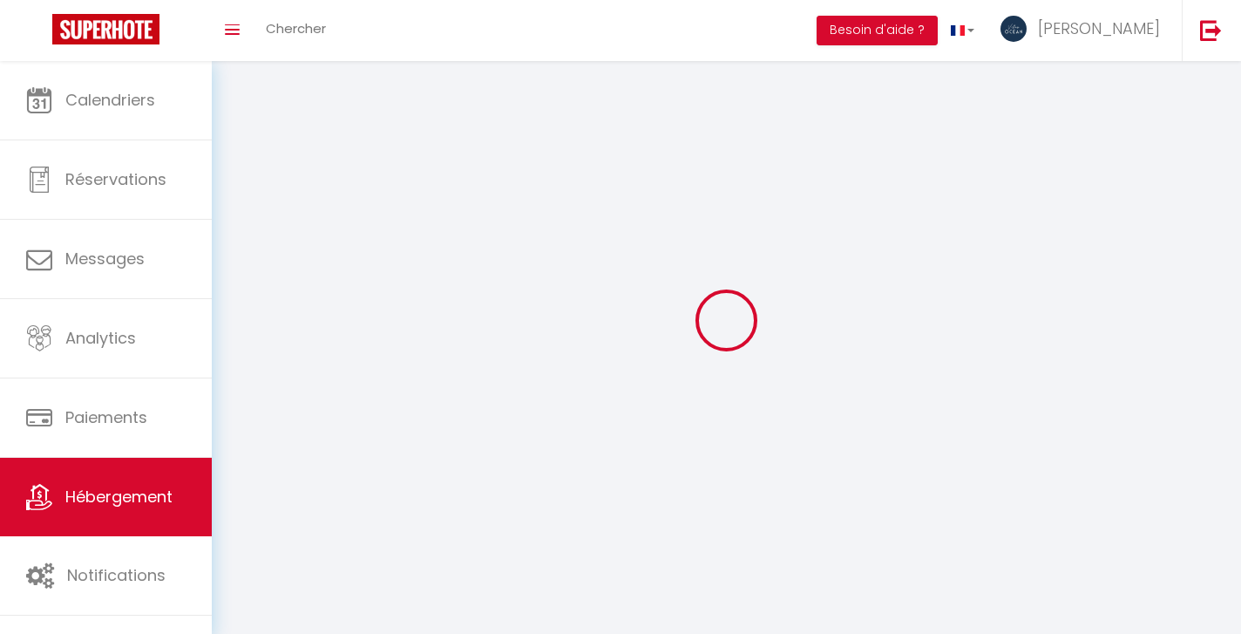
checkbox input "false"
select select
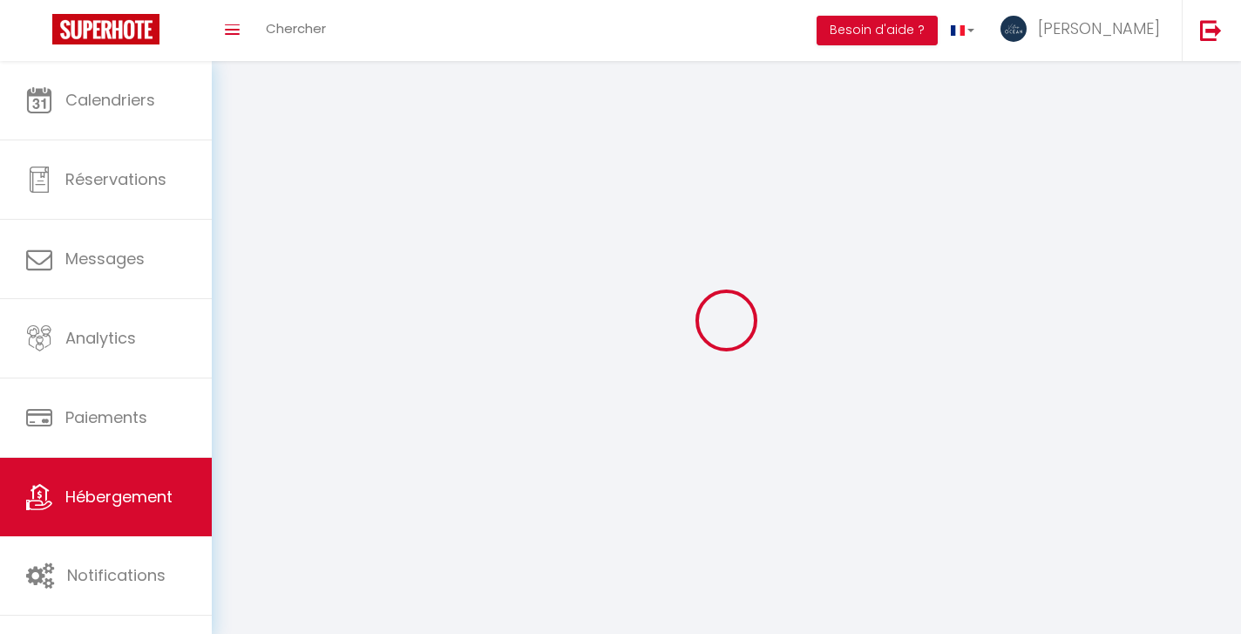
select select
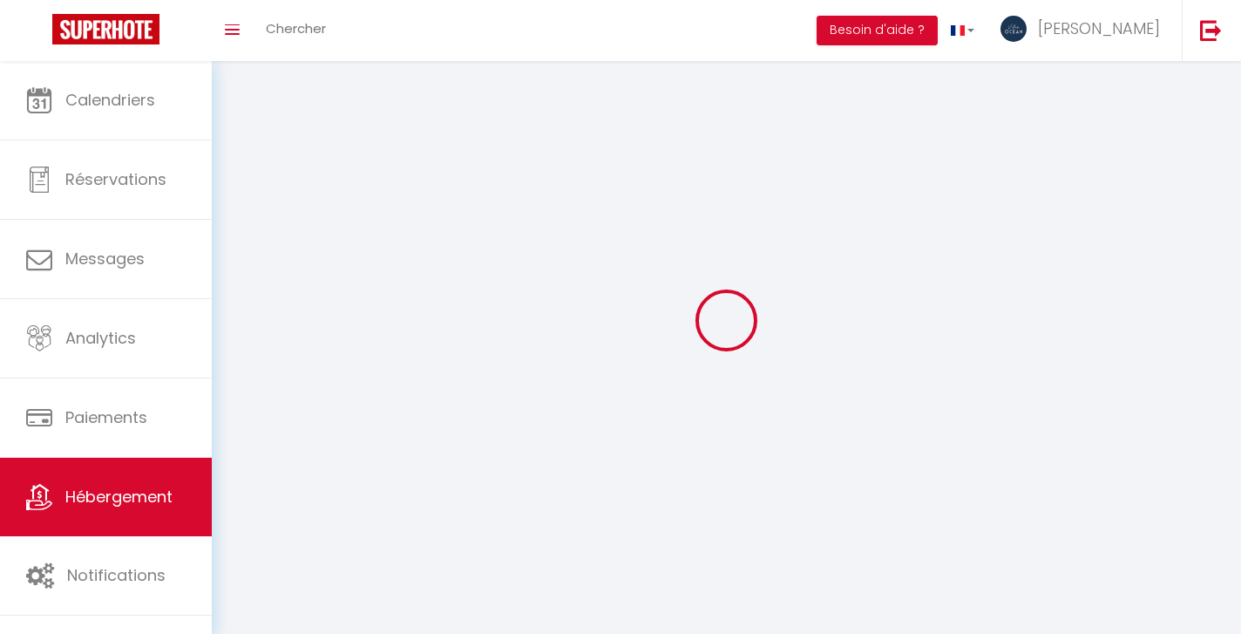
select select
checkbox input "false"
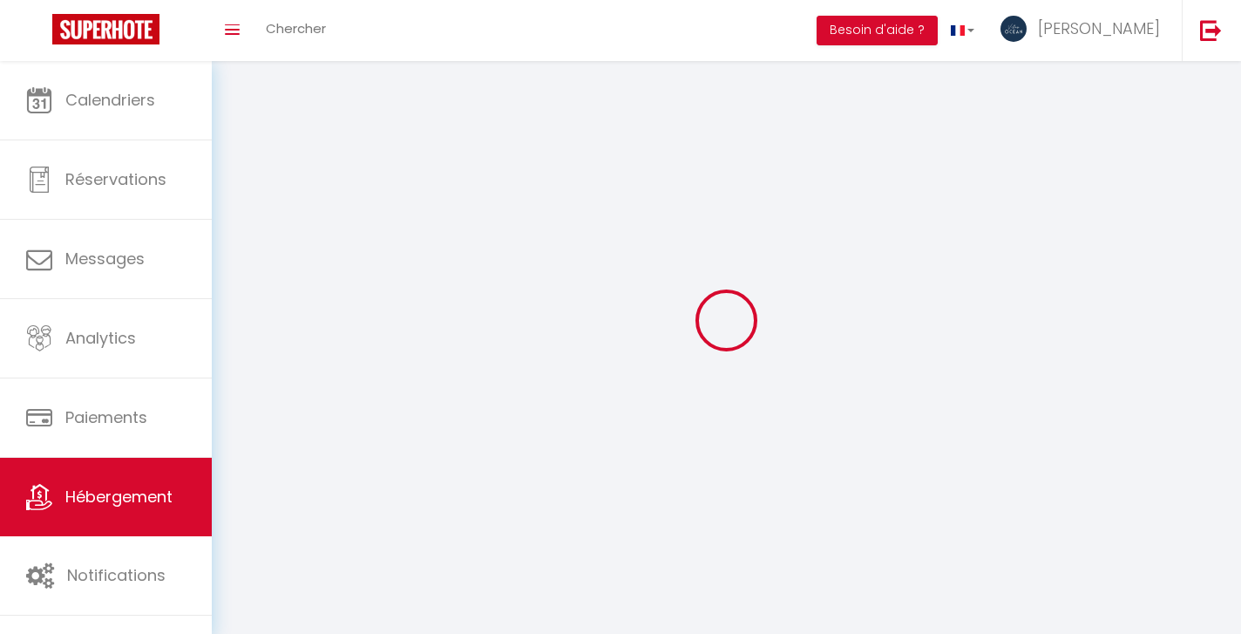
select select
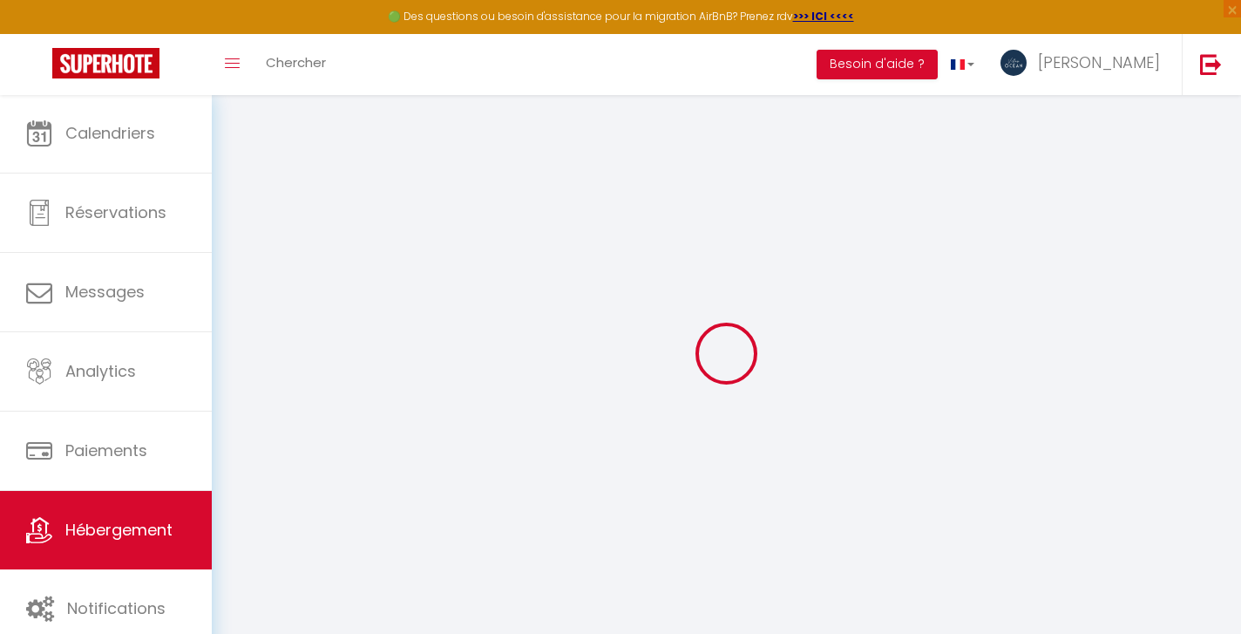
type input "Oups ! Les dates sélectionnées sont indisponibles."
type textarea "Malheureusement les dates sélectionnées sont indisponibles. Nous vous invitons …"
type input "16.20234"
type input "-61.47733"
checkbox input "true"
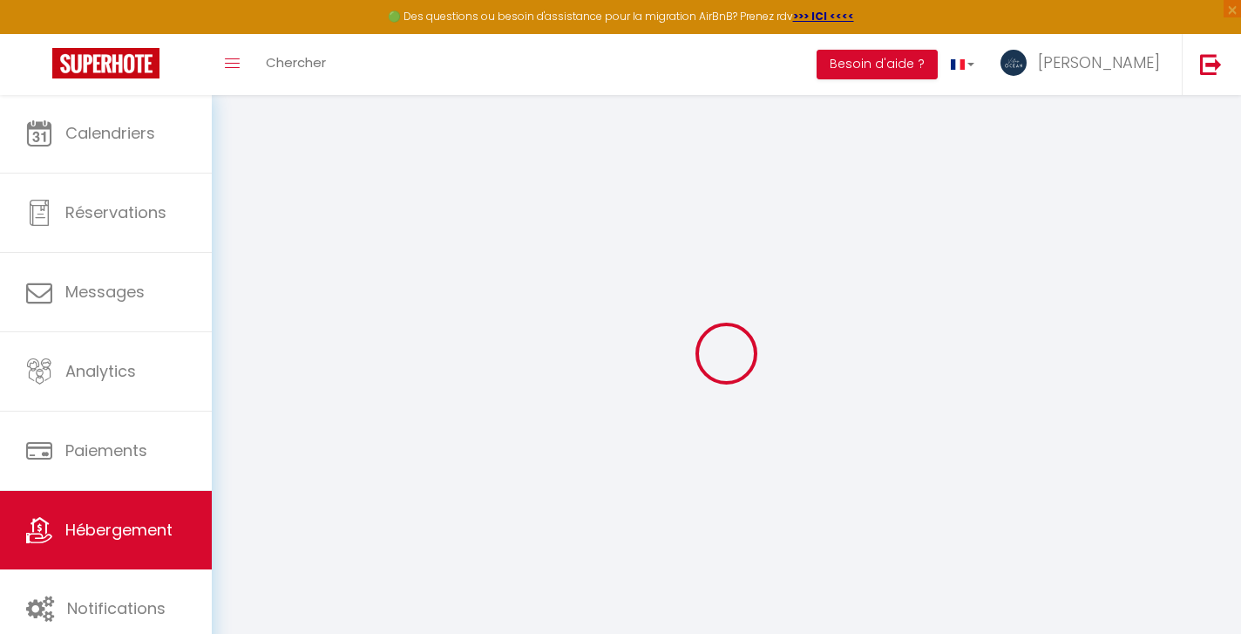
checkbox input "false"
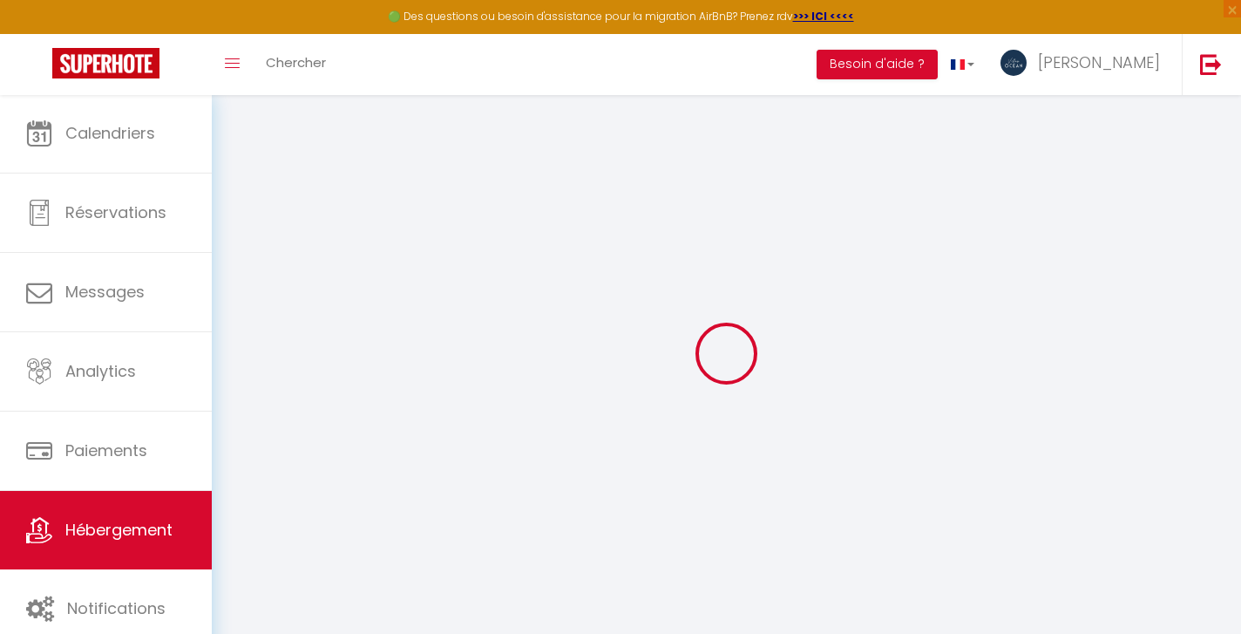
checkbox input "false"
select select "16:00"
select select
select select "12:00"
select select "30"
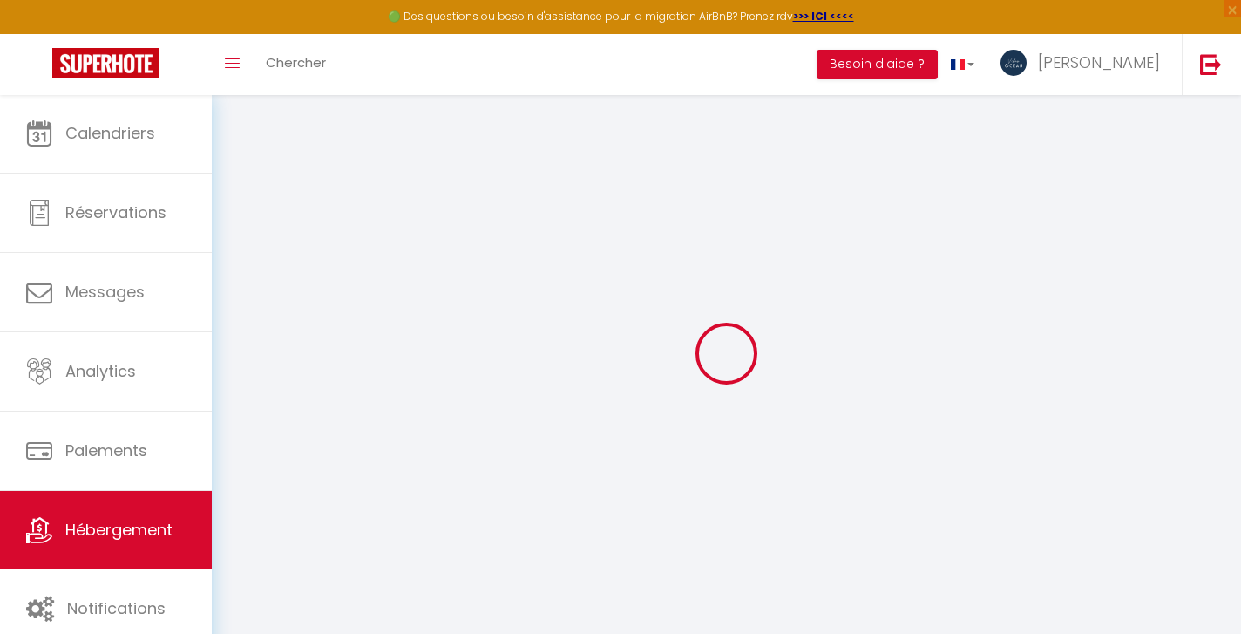
select select "120"
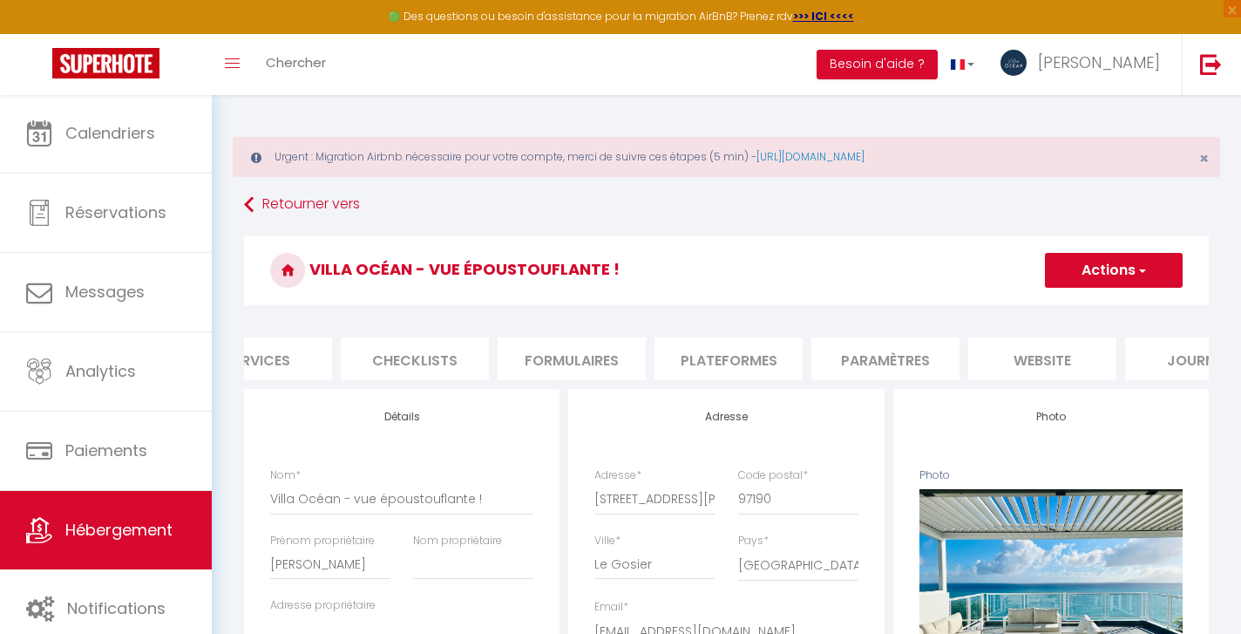
scroll to position [0, 588]
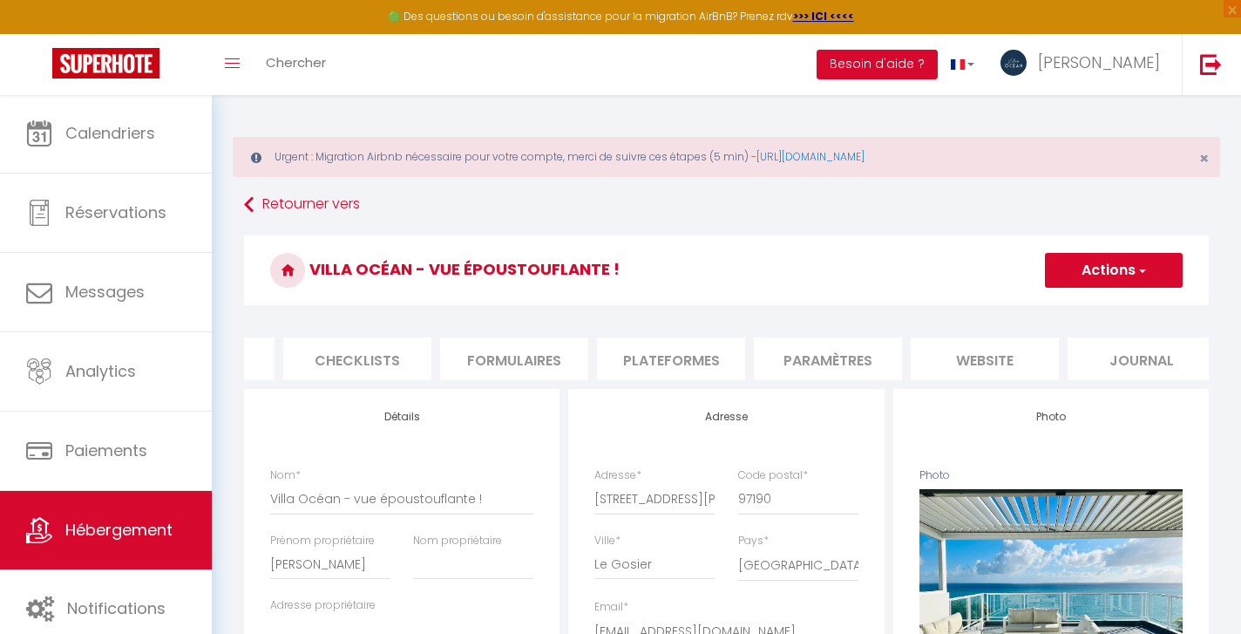
select select
checkbox input "false"
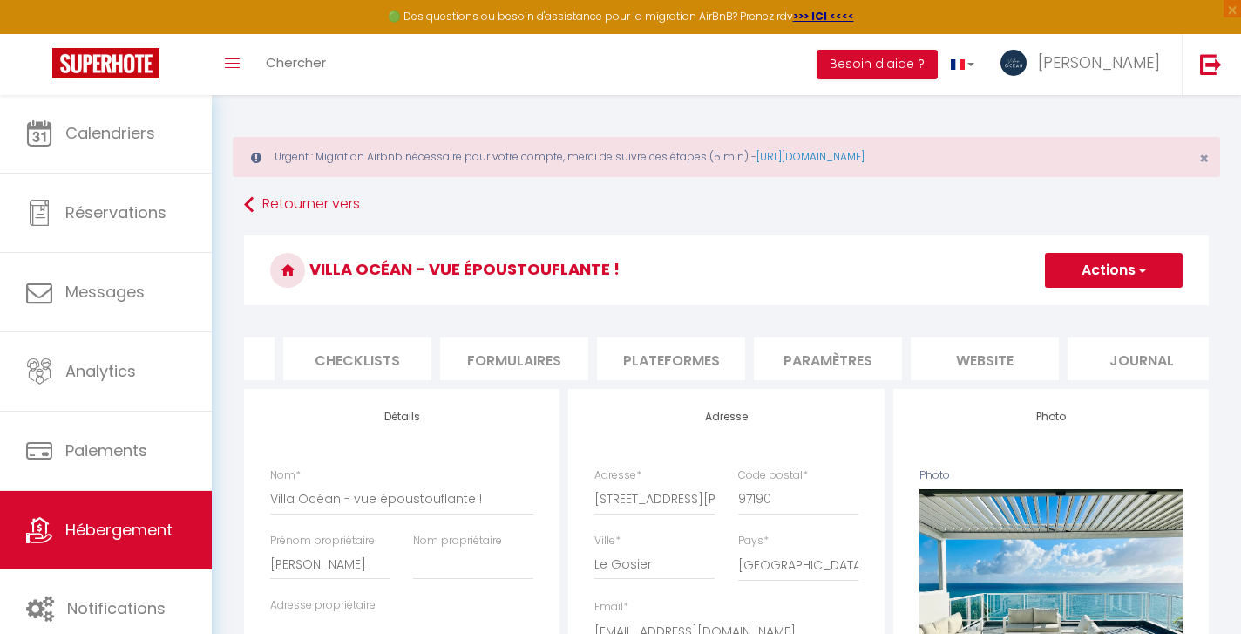
click at [946, 347] on li "website" at bounding box center [985, 358] width 148 height 43
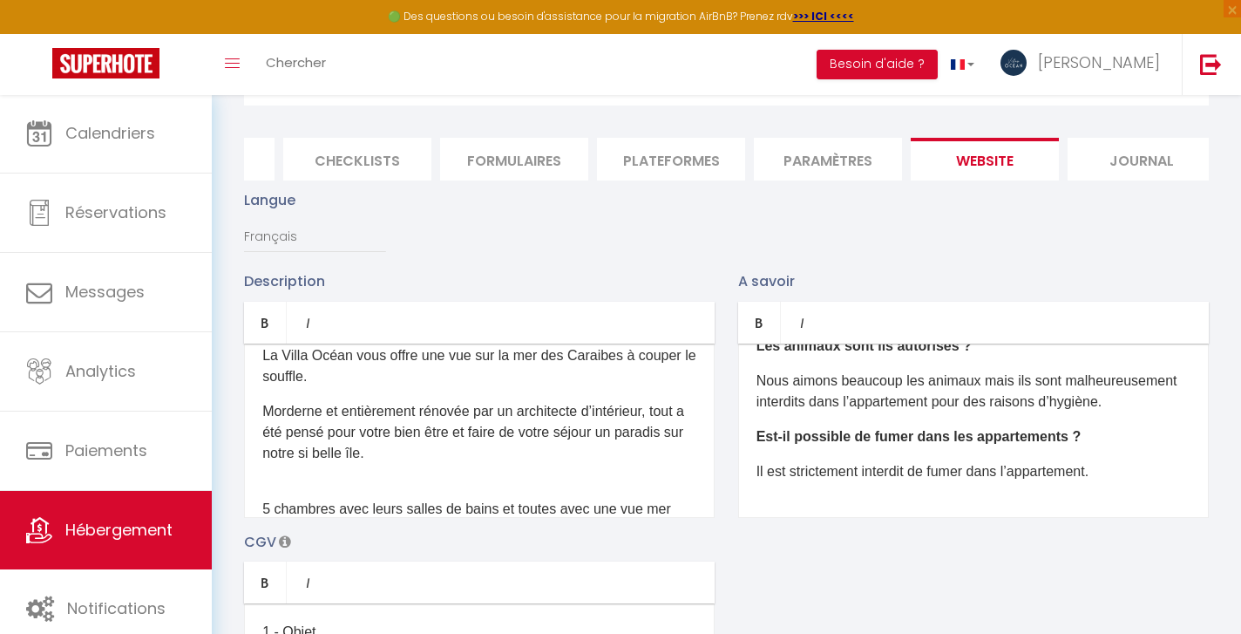
scroll to position [64, 0]
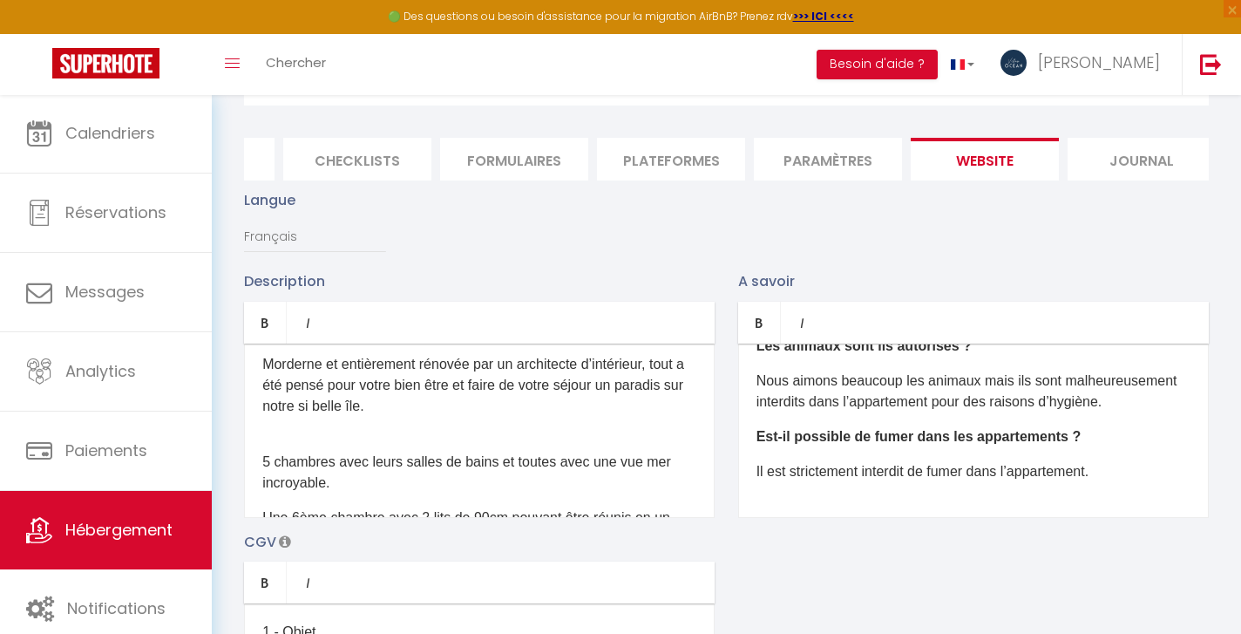
click at [1058, 436] on b "Est-il possible de fumer dans les appartements ?" at bounding box center [918, 436] width 325 height 15
click at [1104, 470] on p "Il est strictement interdit de fumer dans l’appartement." at bounding box center [973, 471] width 434 height 21
click at [1068, 509] on div "Quelle est l’heure d’arrivée et de départ ? Le checkin (arrivée dans l’appartem…" at bounding box center [973, 430] width 471 height 174
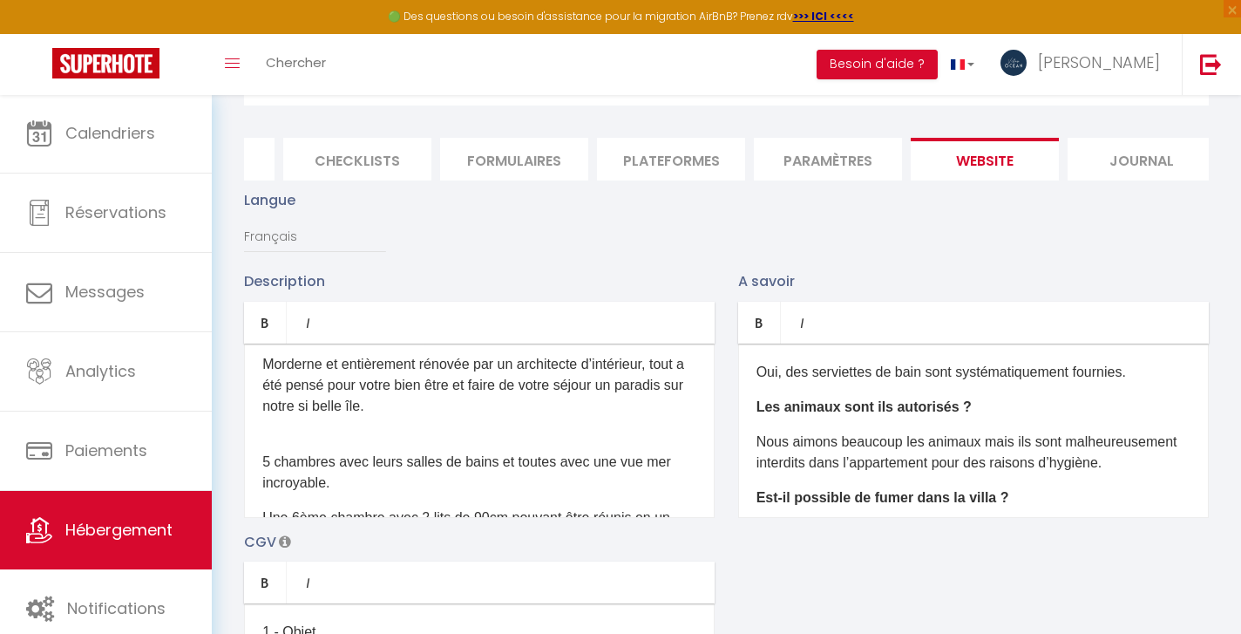
scroll to position [163, 0]
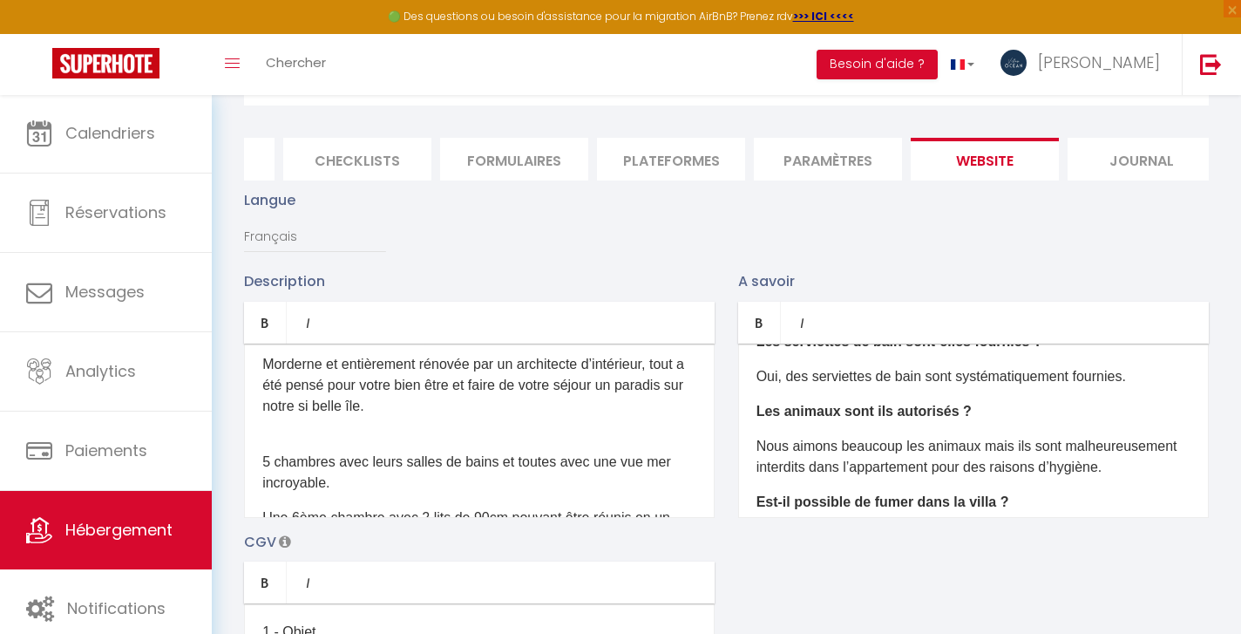
drag, startPoint x: 935, startPoint y: 466, endPoint x: 866, endPoint y: 465, distance: 68.9
click at [866, 465] on p "Nous aimons beaucoup les animaux mais ils sont malheureusement interdits dans l…" at bounding box center [973, 457] width 434 height 42
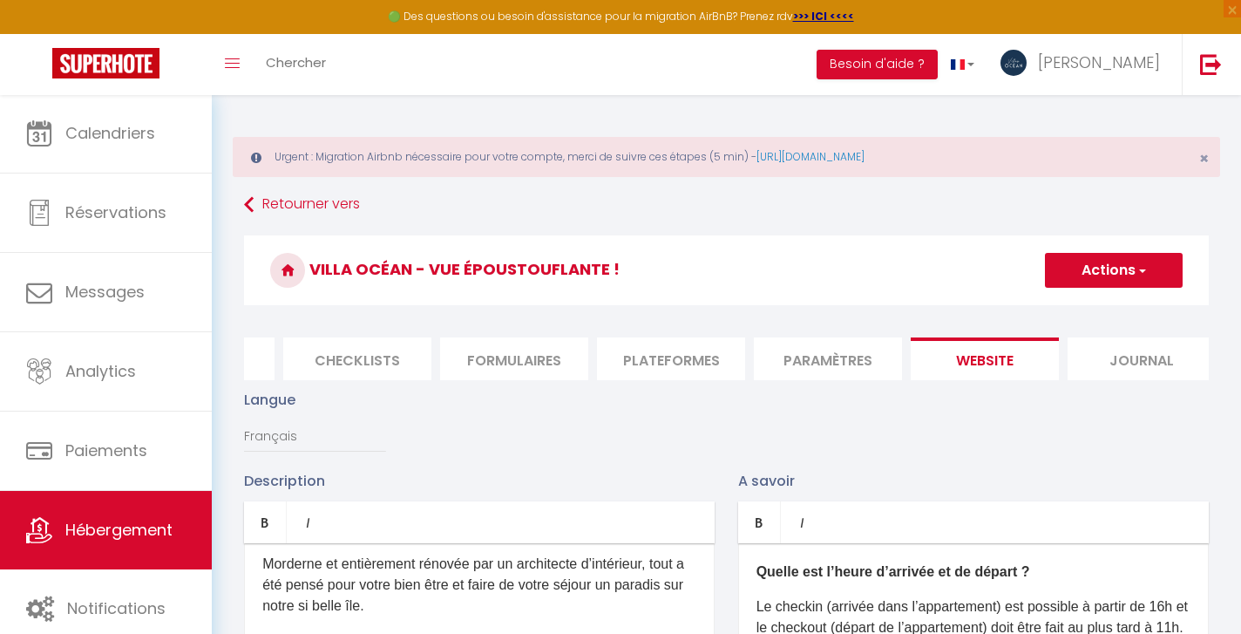
scroll to position [0, 0]
click at [1139, 276] on span "button" at bounding box center [1141, 269] width 11 height 17
click at [1111, 309] on input "Enregistrer" at bounding box center [1094, 308] width 64 height 17
checkbox input "true"
checkbox input "false"
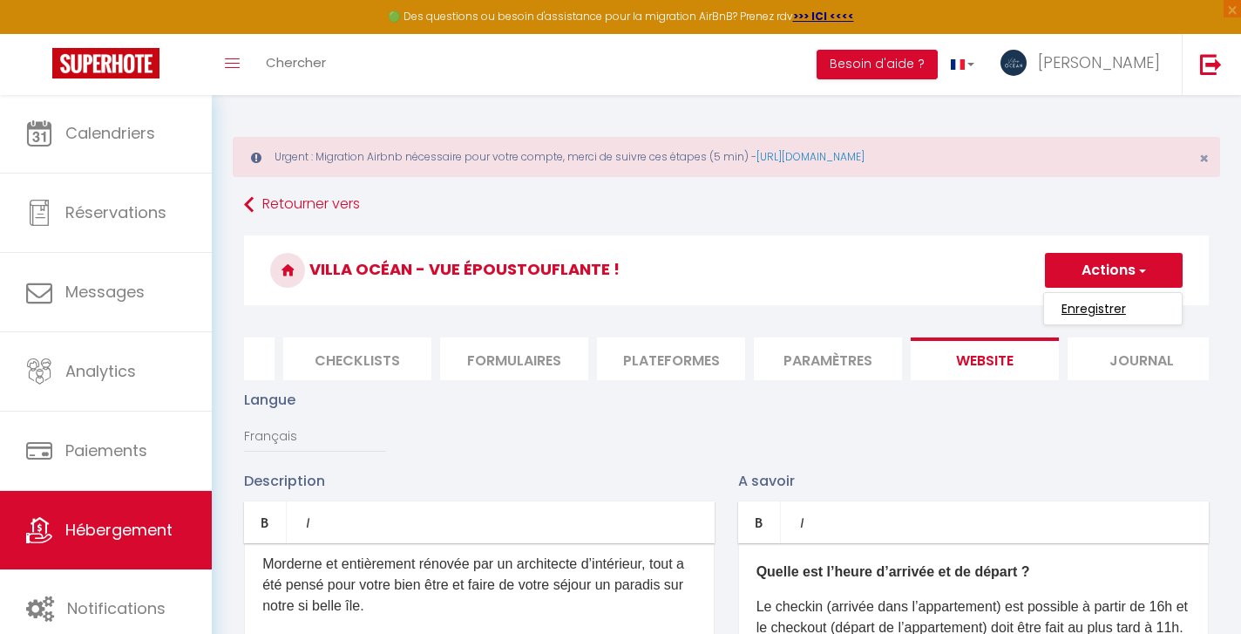
checkbox input "false"
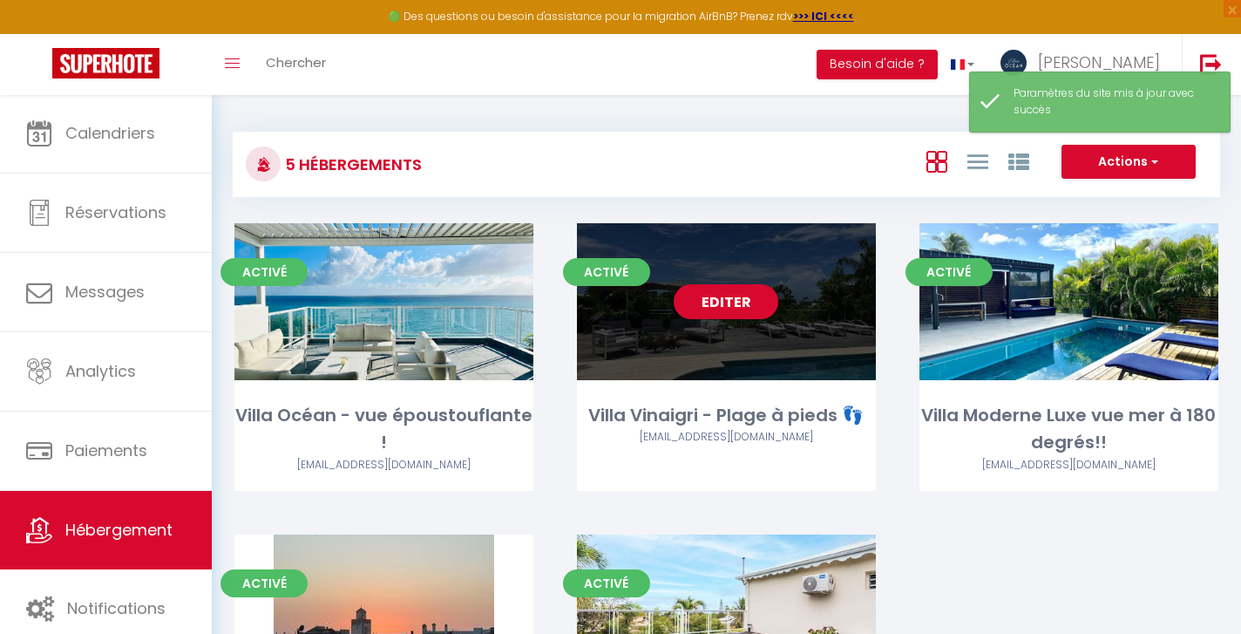
click at [720, 307] on link "Editer" at bounding box center [726, 301] width 105 height 35
select select "3"
select select "2"
select select "1"
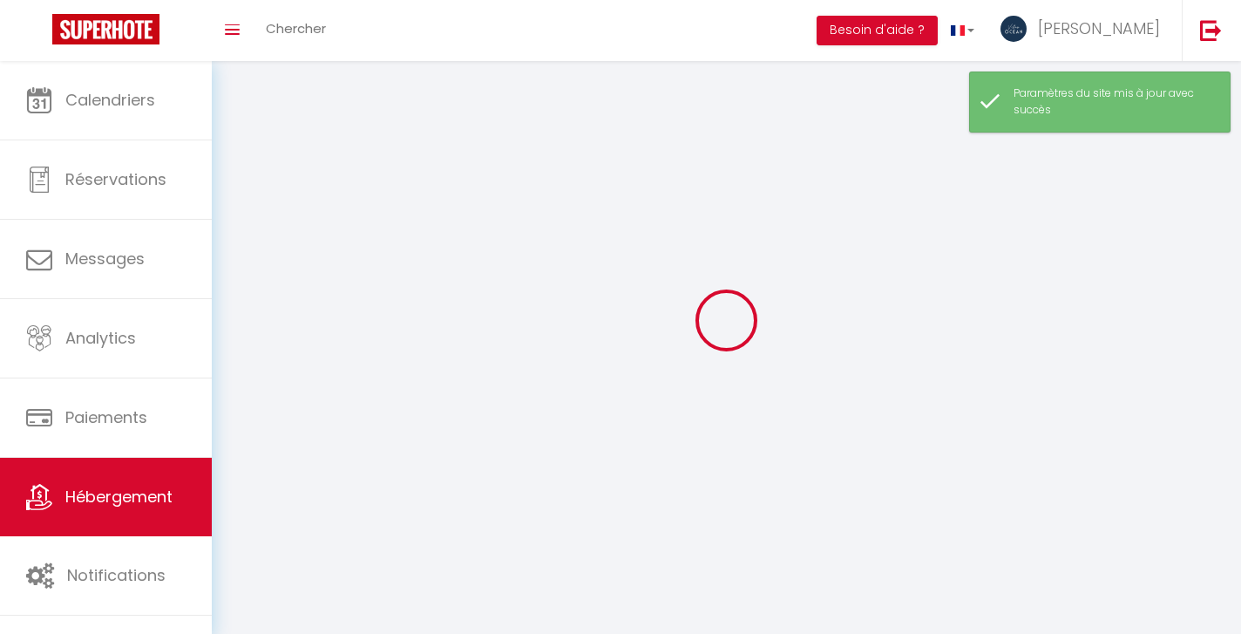
select select
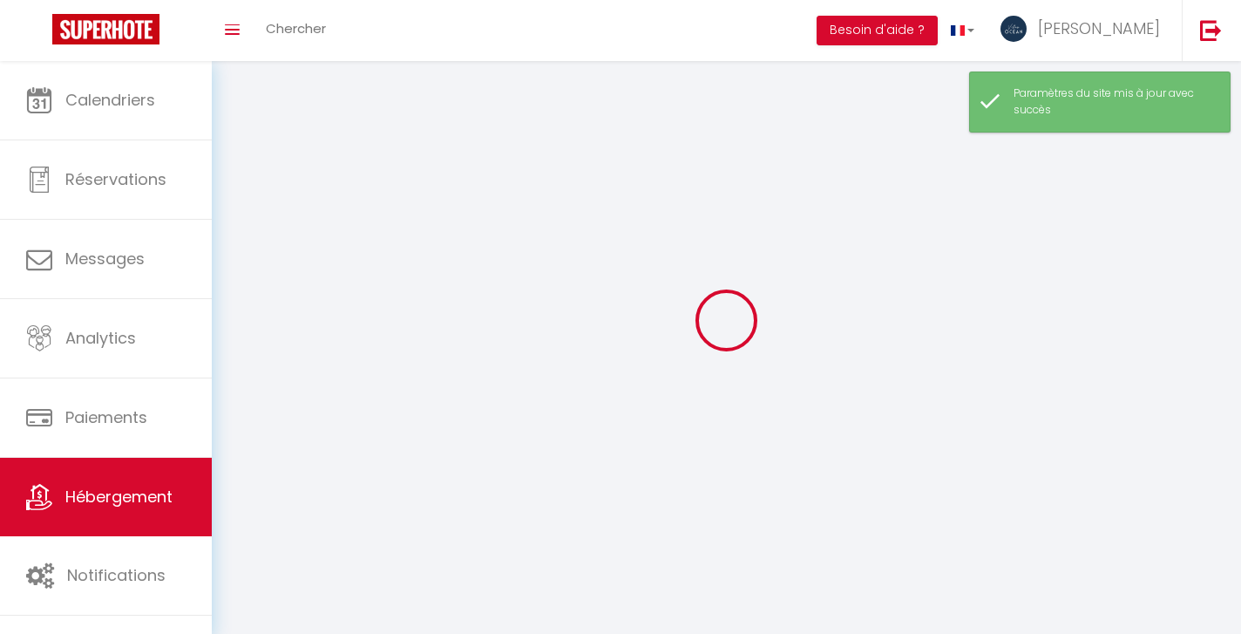
checkbox input "false"
select select
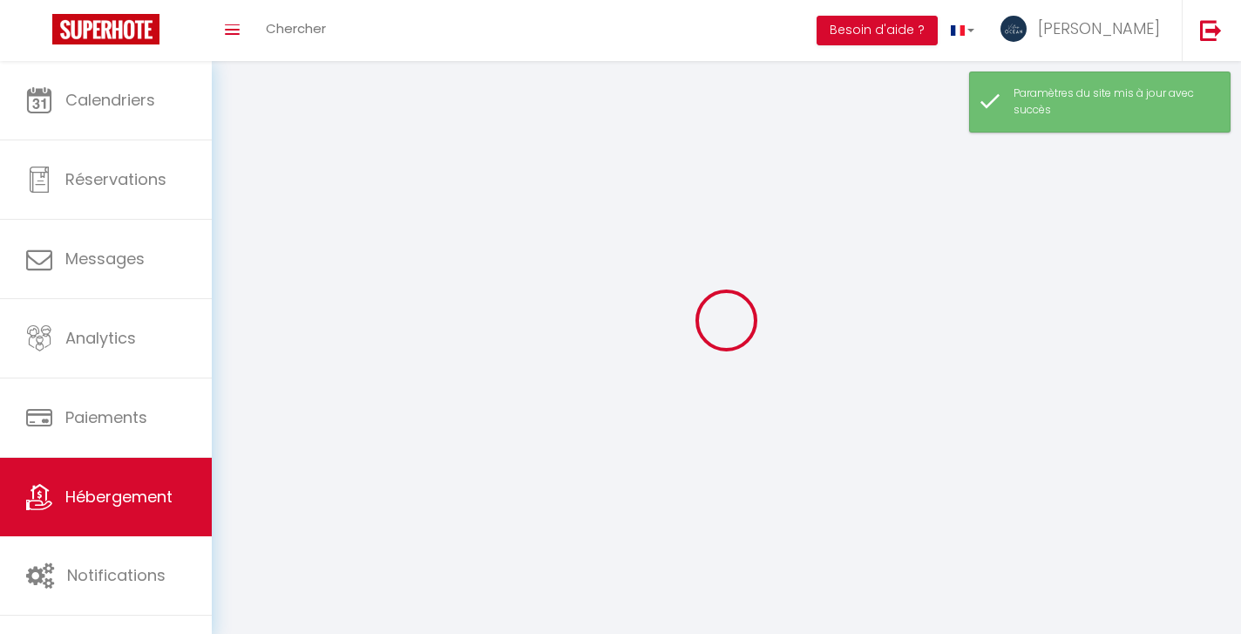
select select
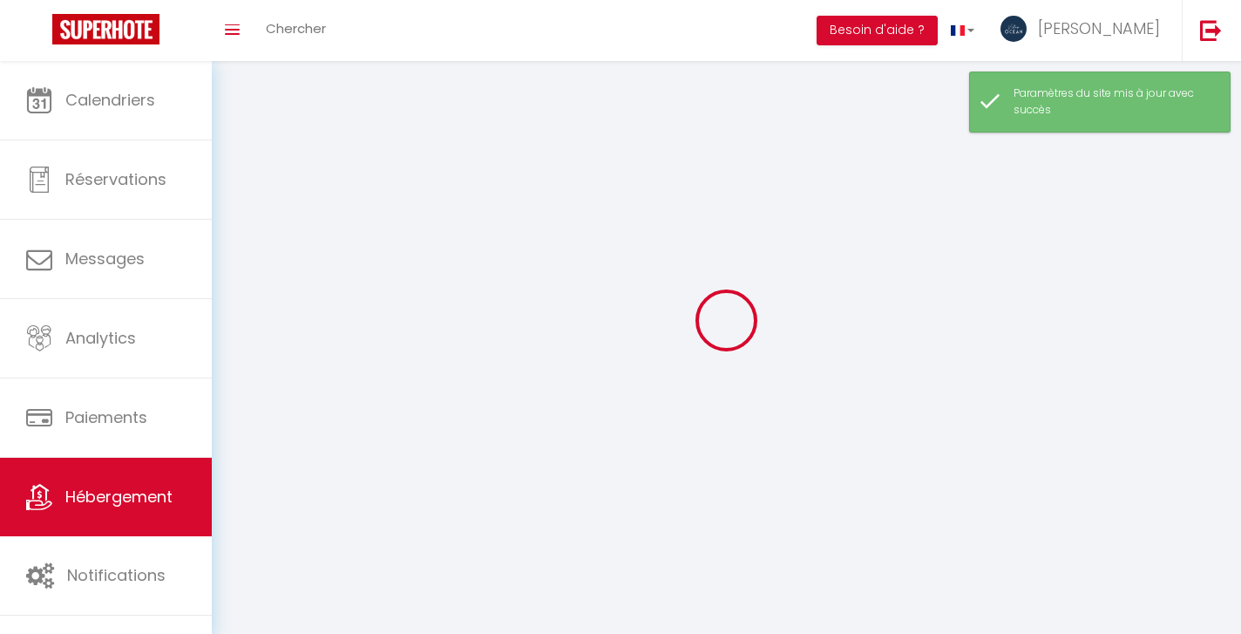
select select
checkbox input "false"
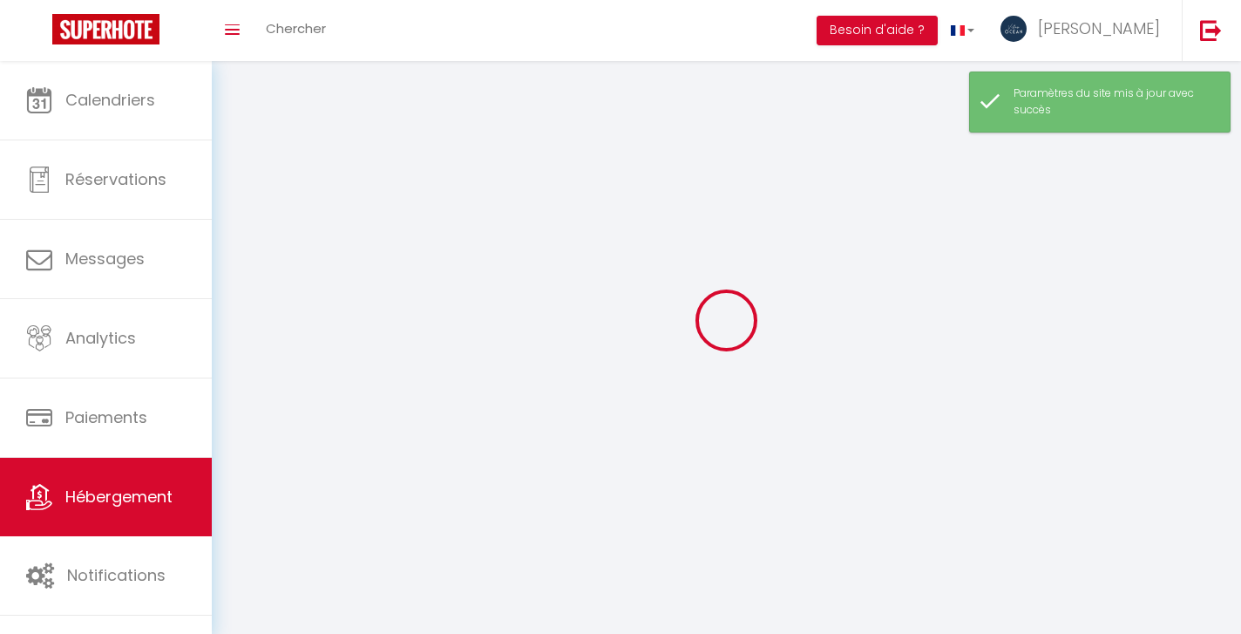
checkbox input "false"
select select
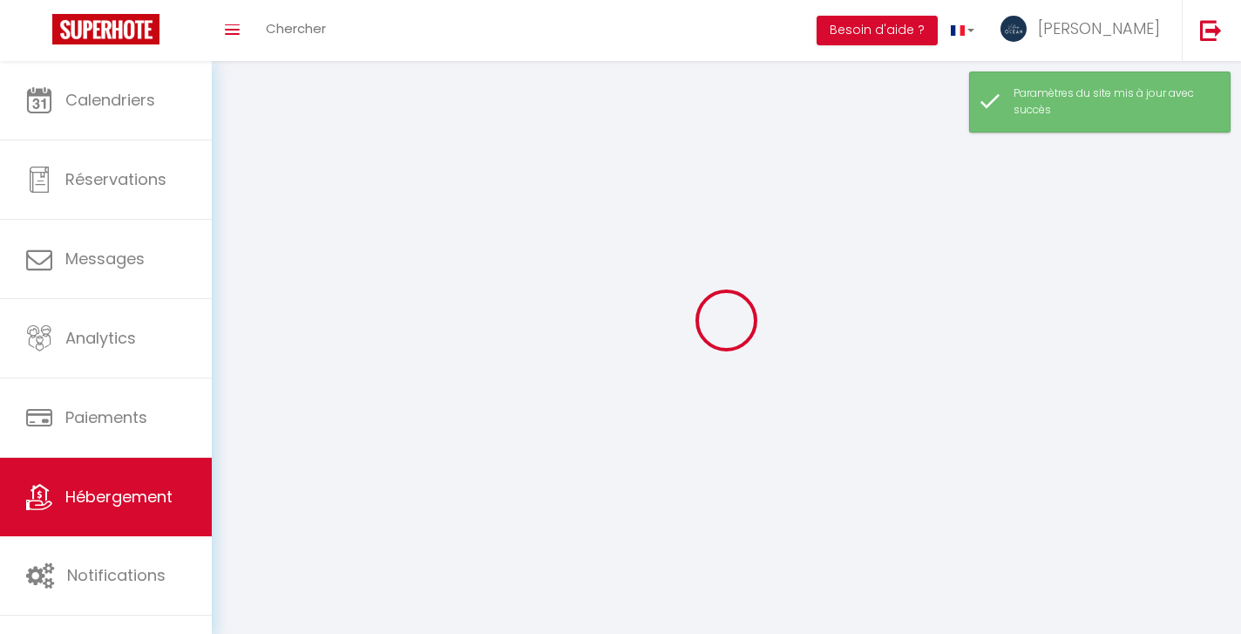
select select
checkbox input "false"
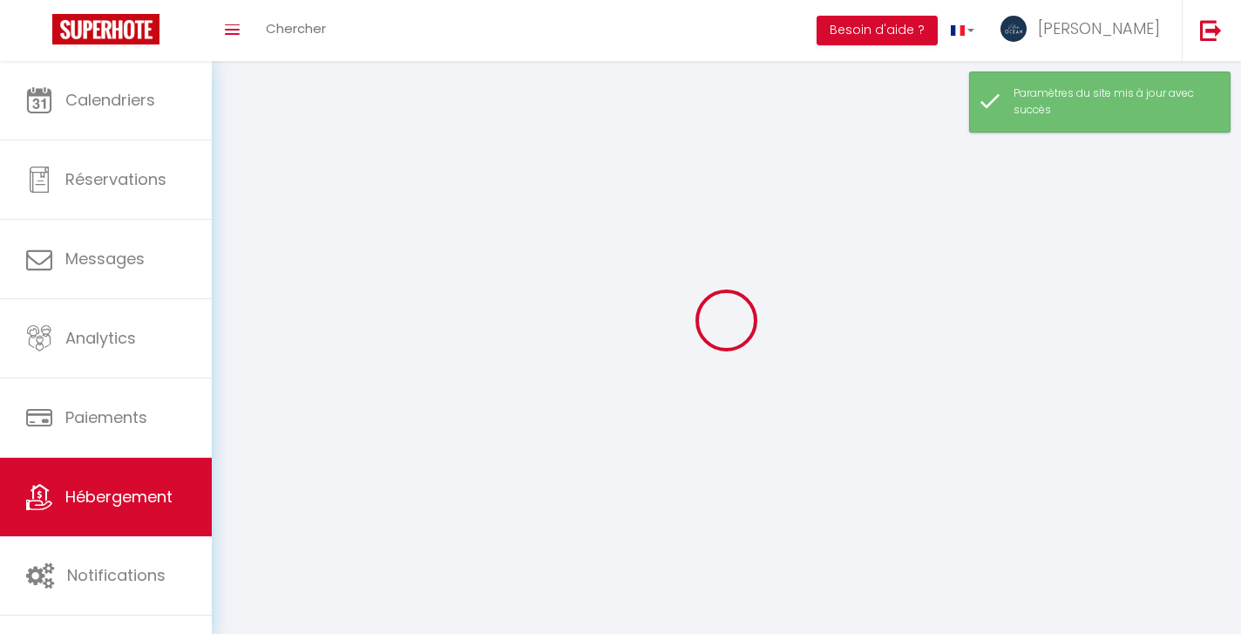
checkbox input "false"
select select
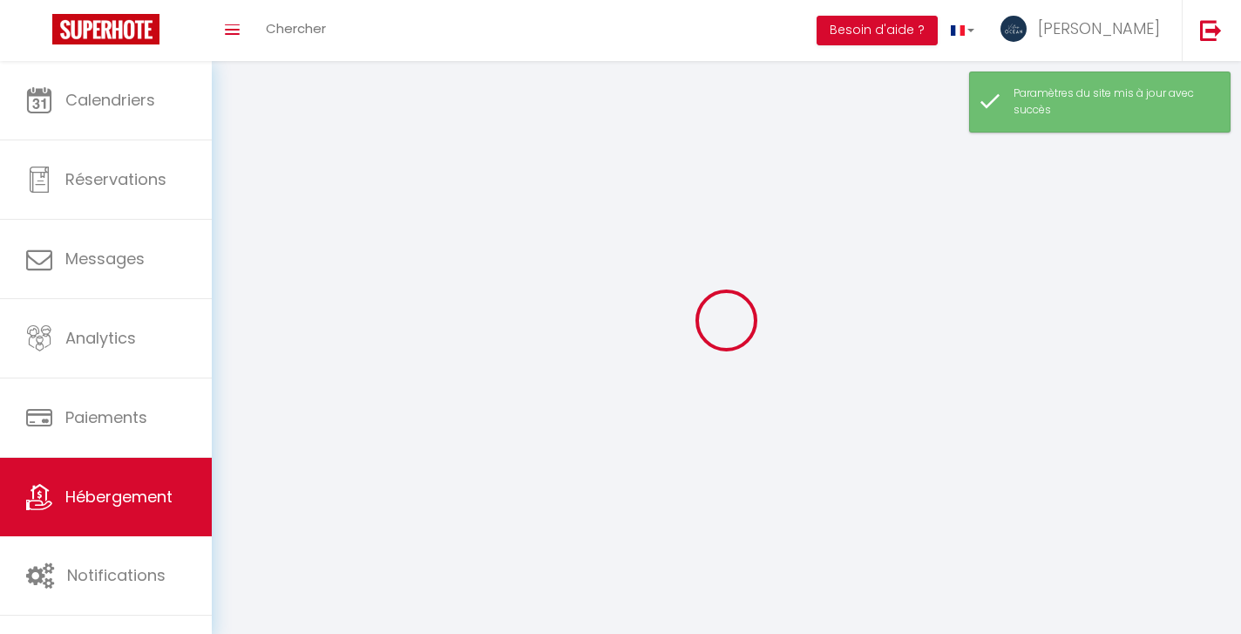
select select
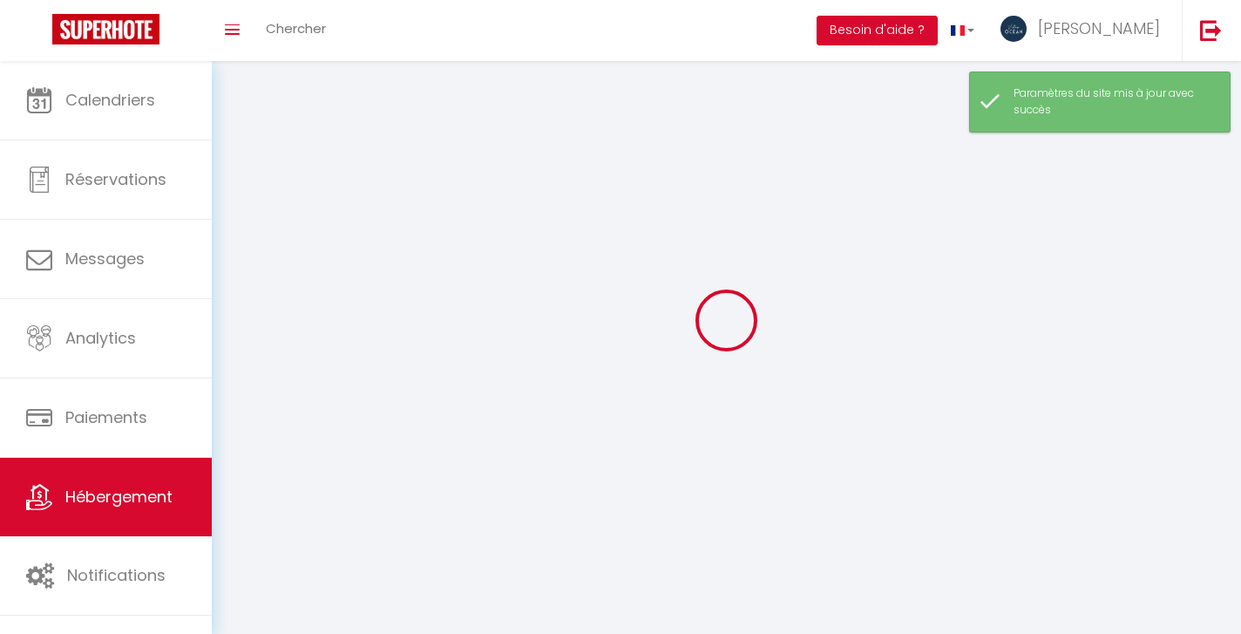
checkbox input "false"
select select
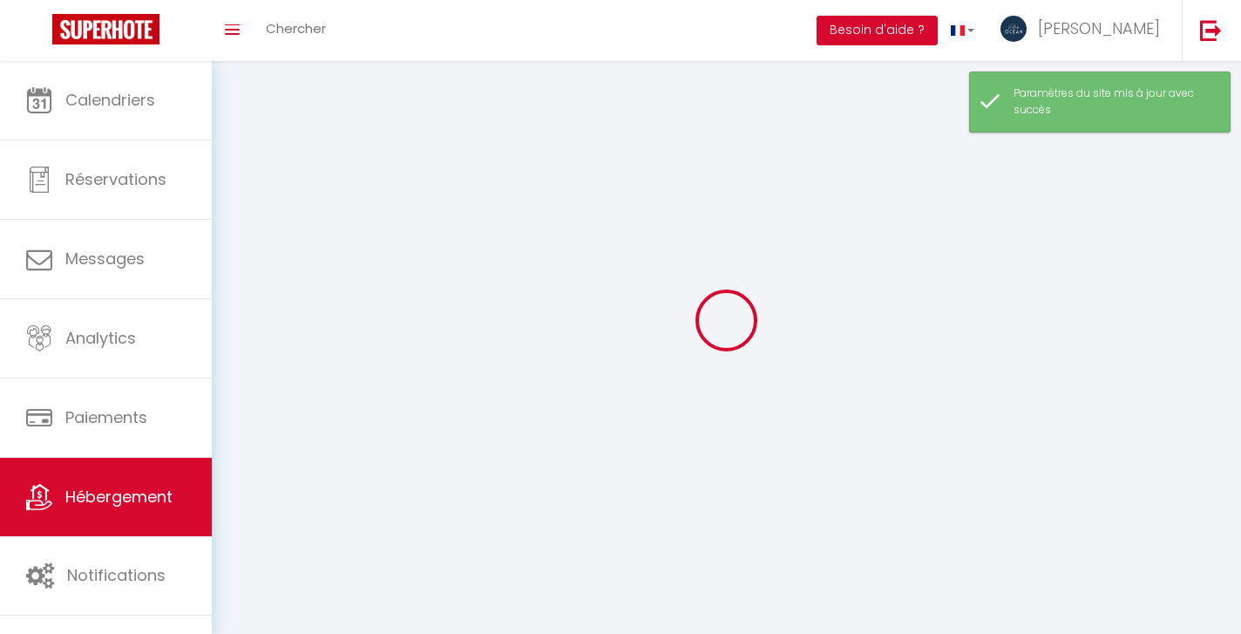
select select
select select "28"
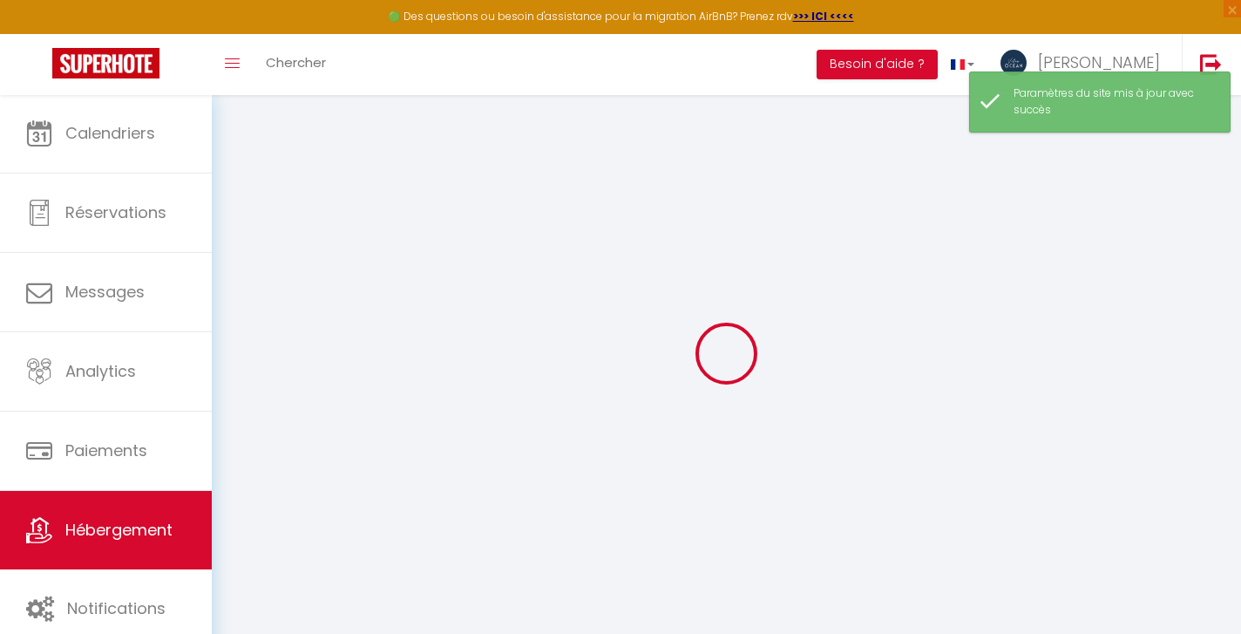
select select
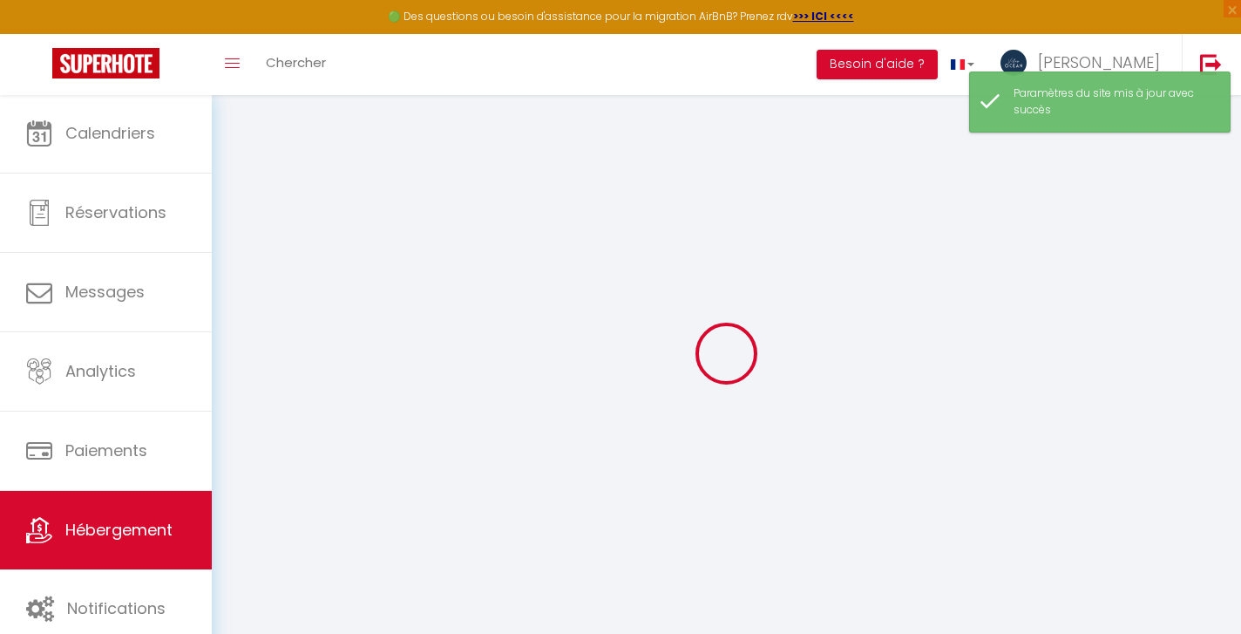
select select
checkbox input "false"
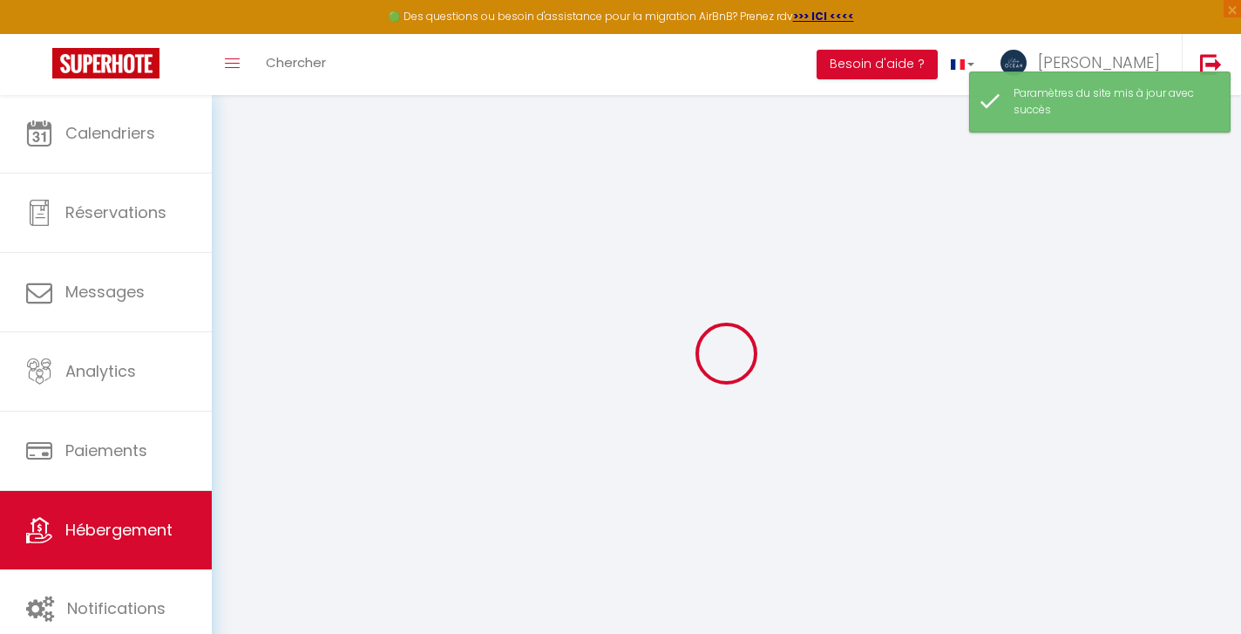
select select
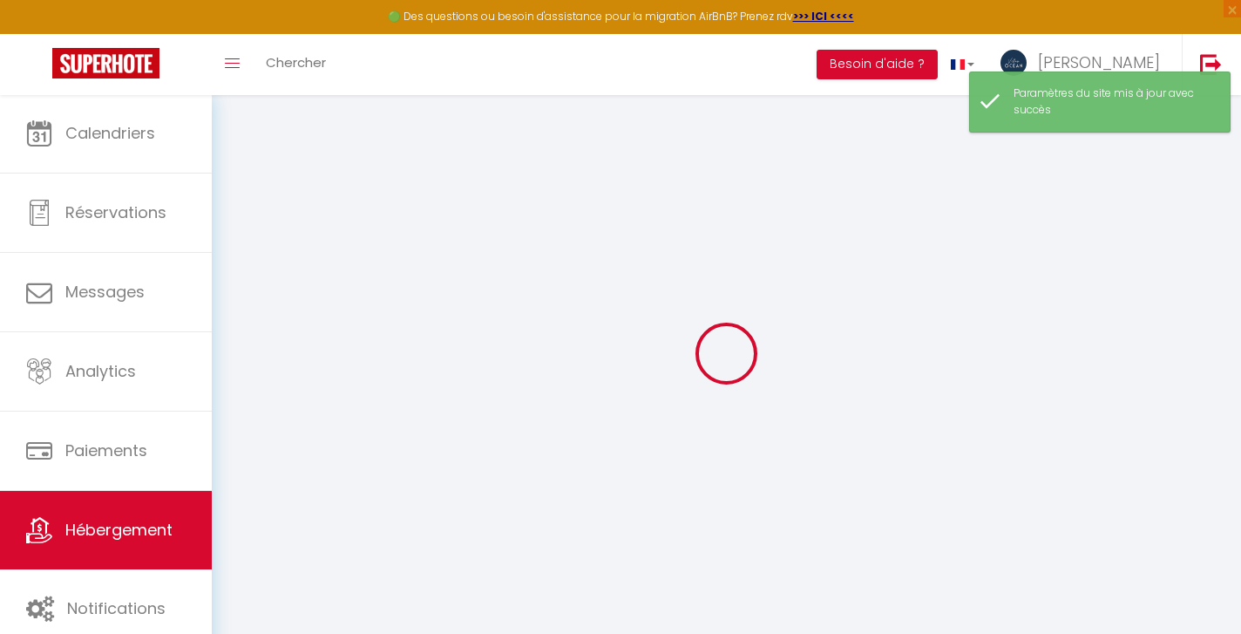
select select
checkbox input "false"
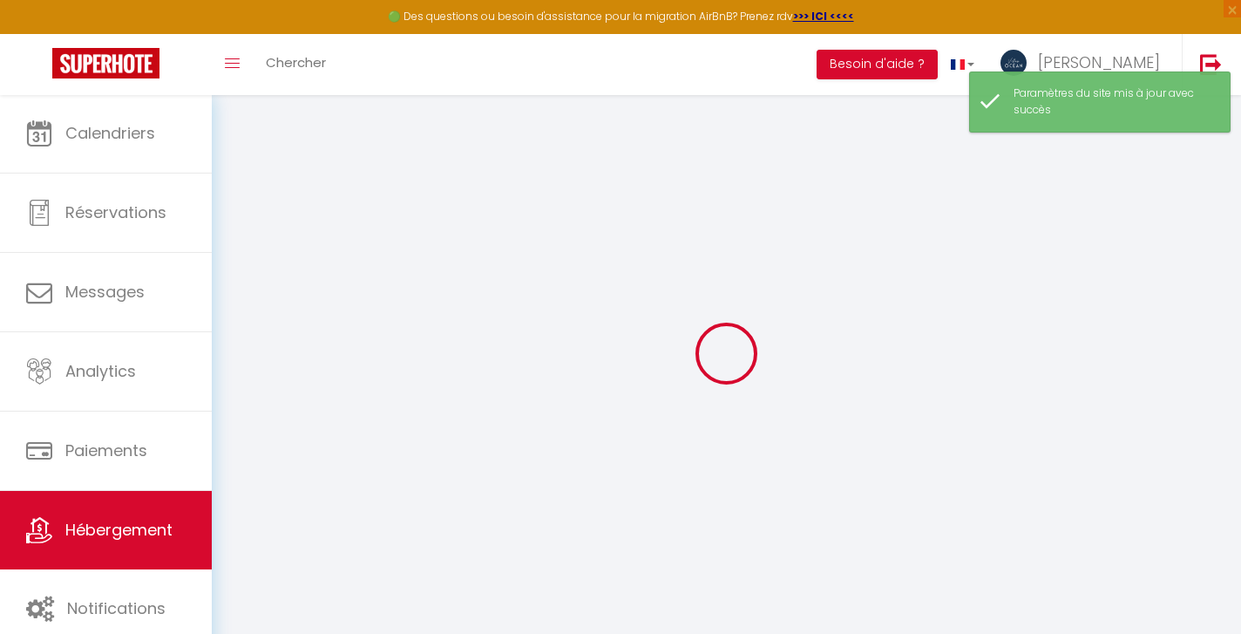
checkbox input "false"
select select
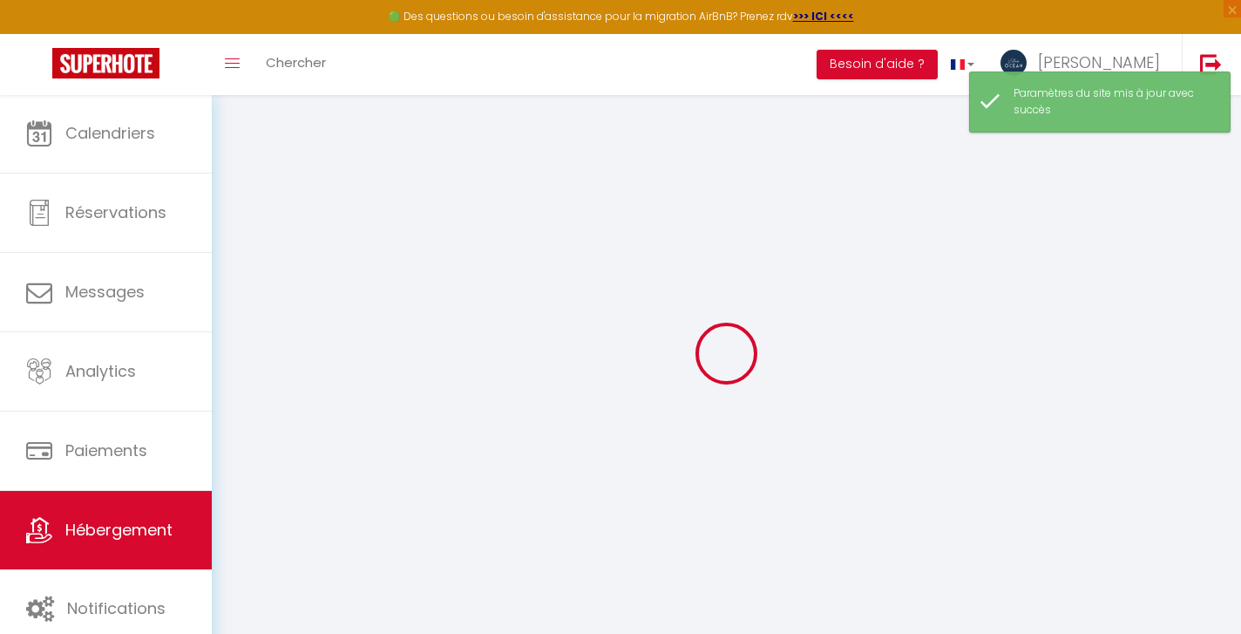
select select
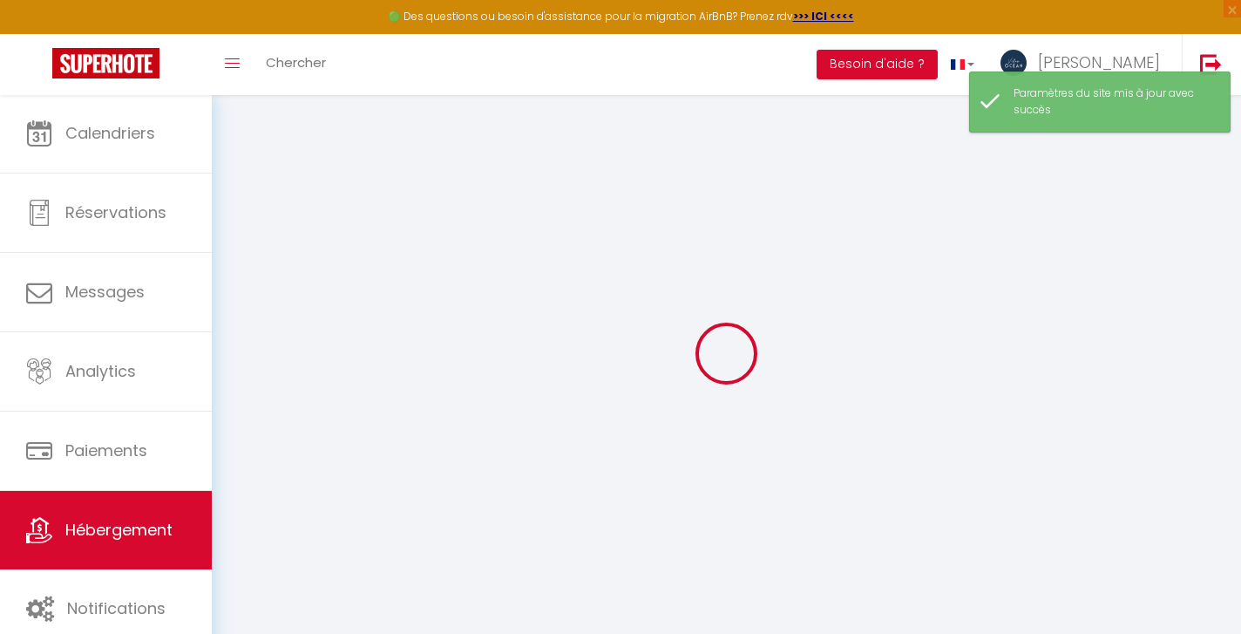
checkbox input "false"
select select
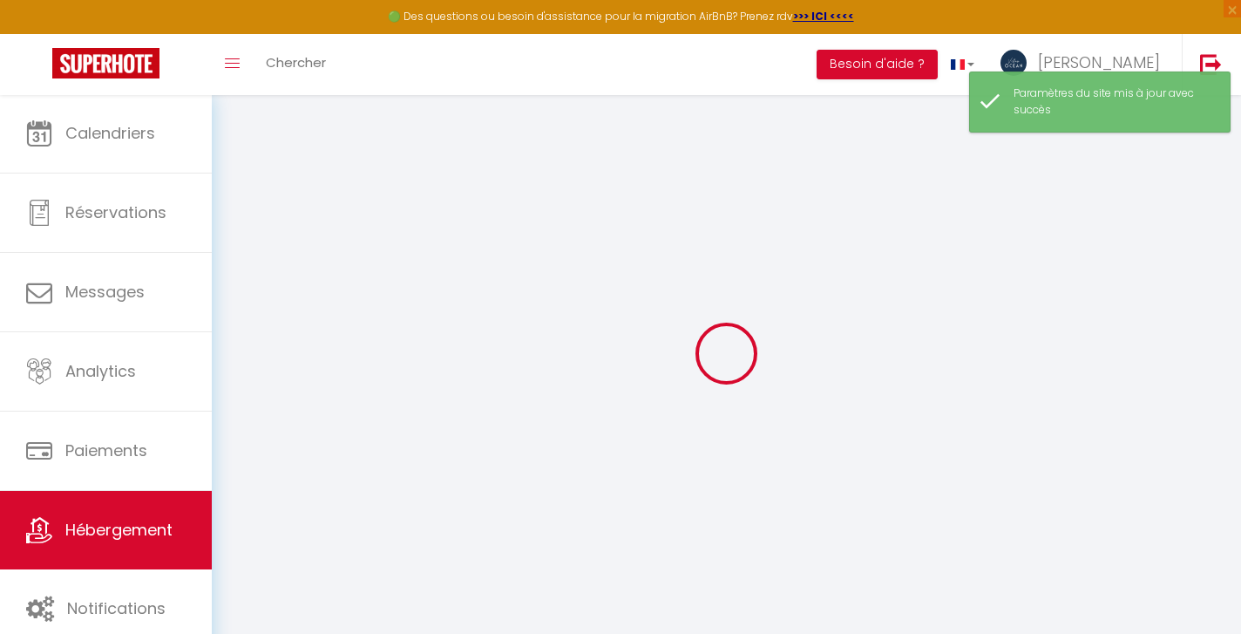
select select
type input "Oups ! Les dates sélectionnées sont indisponibles."
type textarea "Malheureusement les dates sélectionnées sont indisponibles. Nous vous invitons …"
type input "16.20291"
type input "-61.46972"
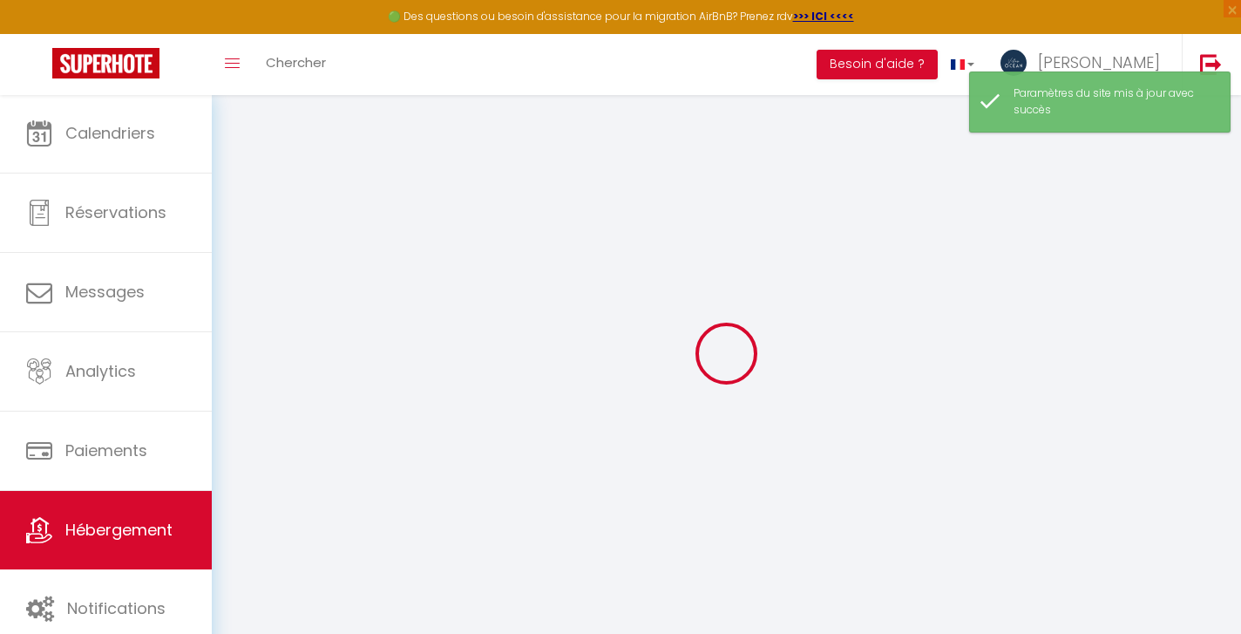
checkbox input "true"
checkbox input "false"
select select
checkbox input "false"
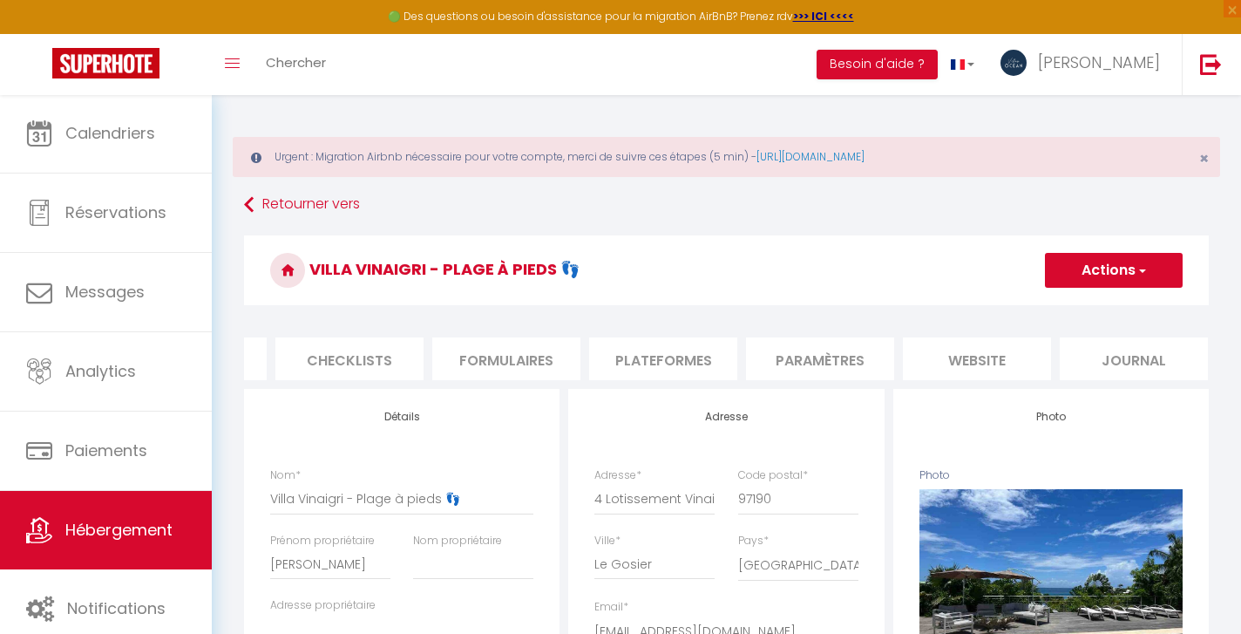
scroll to position [0, 595]
click at [964, 358] on li "website" at bounding box center [978, 358] width 148 height 43
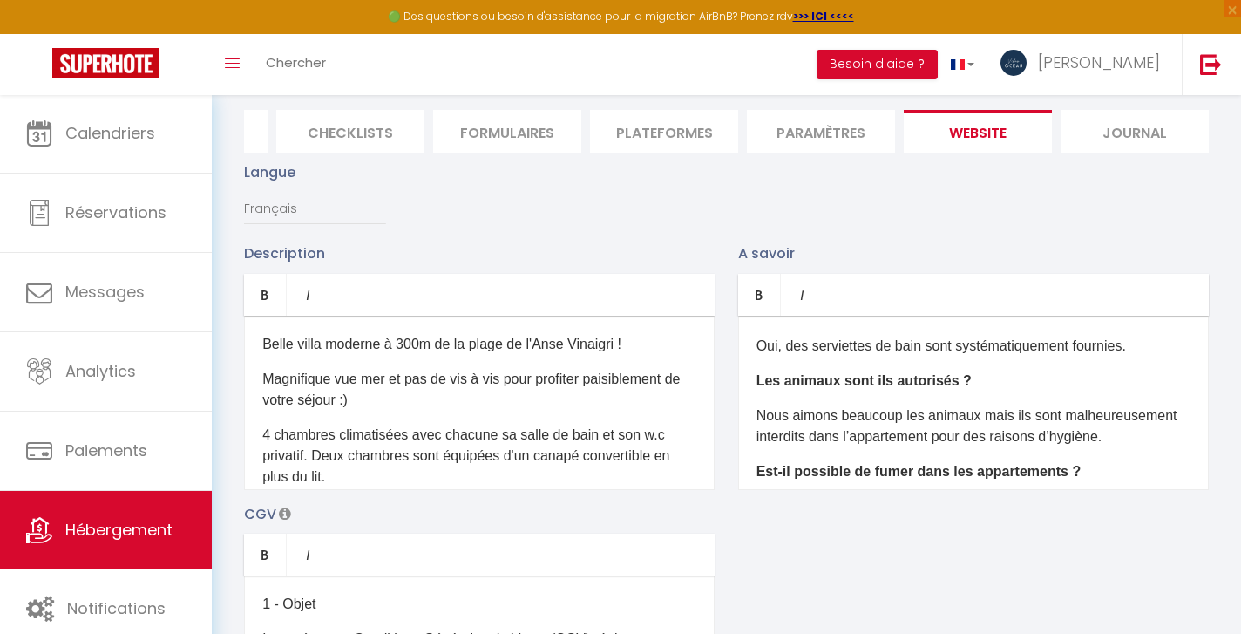
scroll to position [167, 0]
click at [935, 435] on p "Nous aimons beaucoup les animaux mais ils sont malheureusement interdits dans l…" at bounding box center [973, 425] width 434 height 42
click at [1086, 437] on p "Nous aimons beaucoup les animaux mais ils sont malheureusement interdits dans l…" at bounding box center [973, 425] width 434 height 42
click at [1063, 437] on p "Nous aimons beaucoup les animaux mais ils sont malheureusement interdits dans l…" at bounding box center [973, 425] width 434 height 42
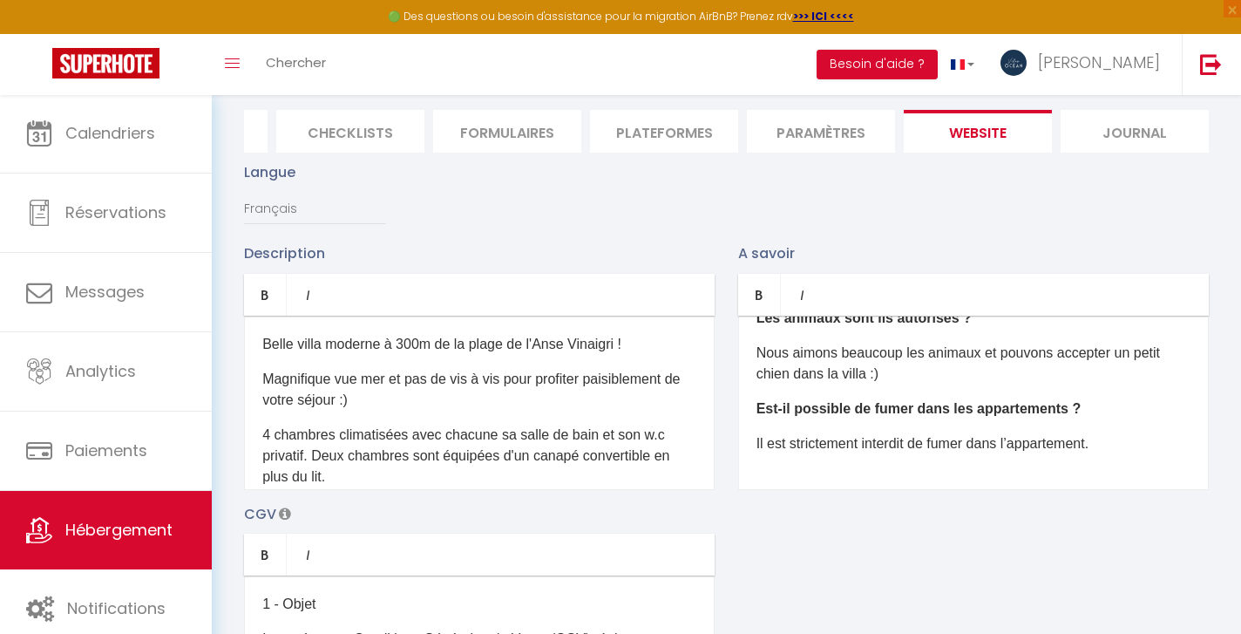
scroll to position [228, 0]
click at [1060, 407] on b "Est-il possible de fumer dans les appartements ?" at bounding box center [918, 408] width 325 height 15
click at [1120, 443] on p "Il est strictement interdit de fumer dans l’appartement." at bounding box center [973, 443] width 434 height 21
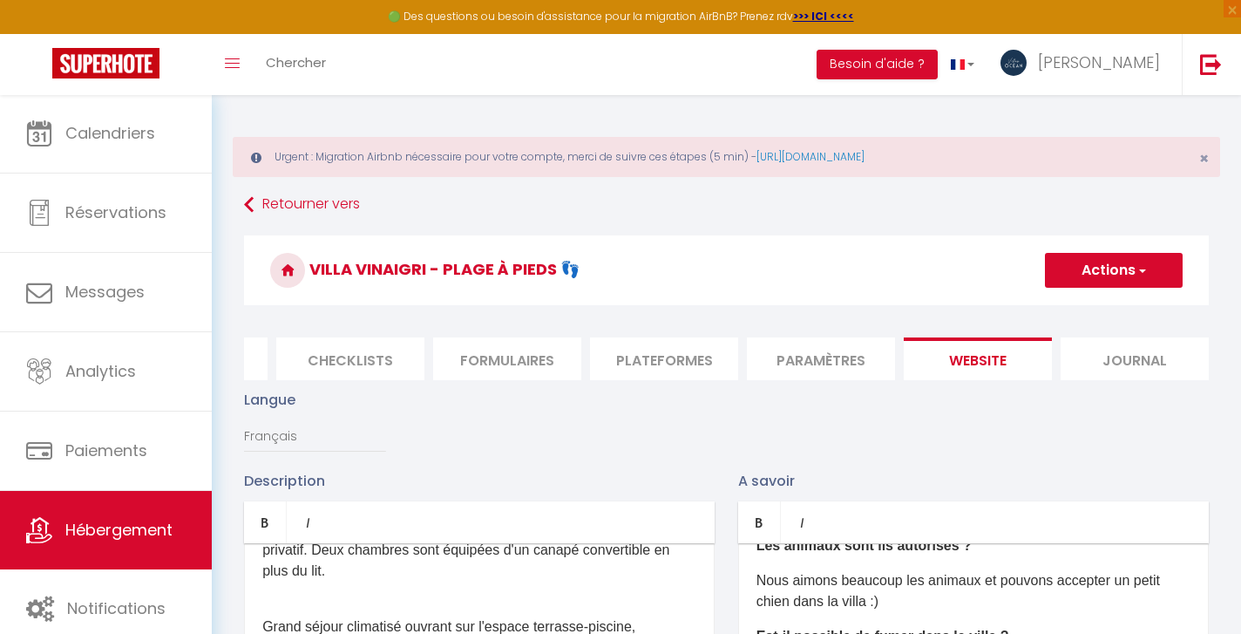
scroll to position [0, 0]
click at [1135, 275] on button "Actions" at bounding box center [1114, 270] width 138 height 35
click at [1103, 306] on input "Enregistrer" at bounding box center [1094, 308] width 64 height 17
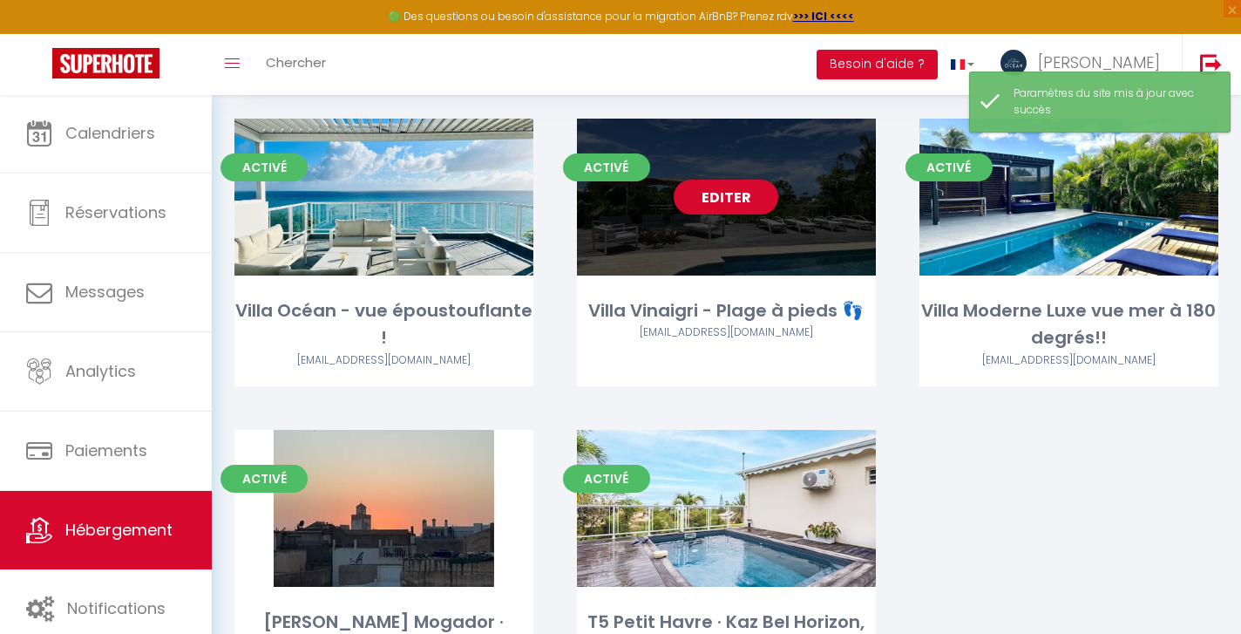
scroll to position [186, 0]
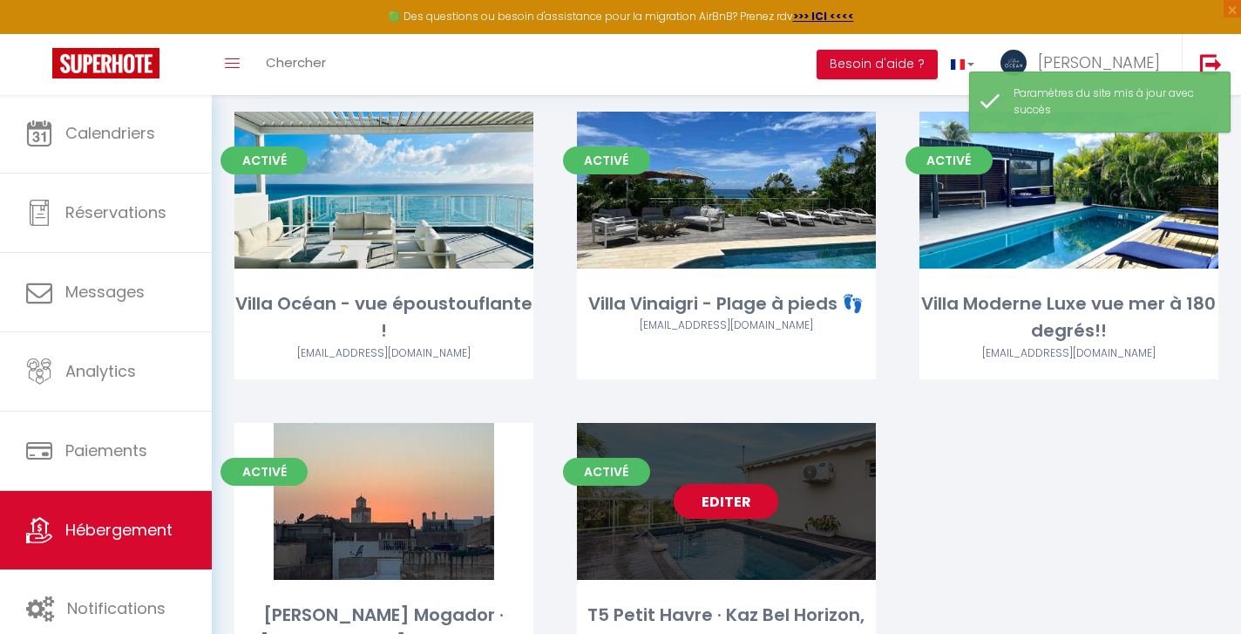
click at [730, 498] on link "Editer" at bounding box center [726, 501] width 105 height 35
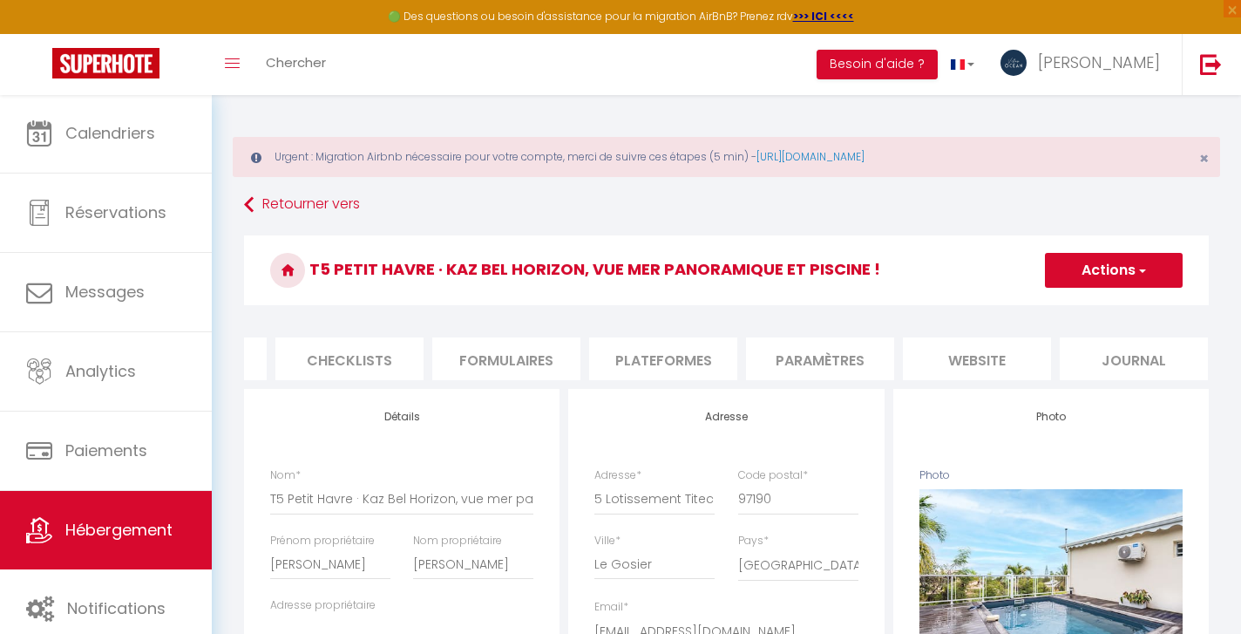
scroll to position [0, 595]
click at [960, 358] on li "website" at bounding box center [978, 358] width 148 height 43
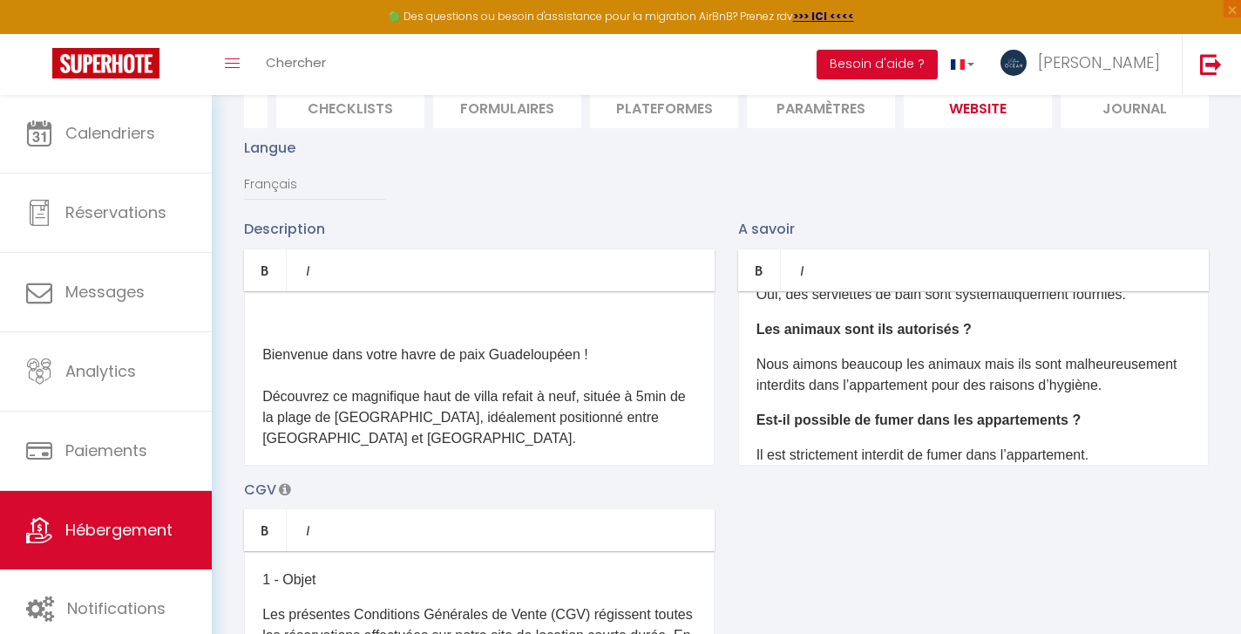
scroll to position [193, 0]
click at [933, 386] on p "Nous aimons beaucoup les animaux mais ils sont malheureusement interdits dans l…" at bounding box center [973, 374] width 434 height 42
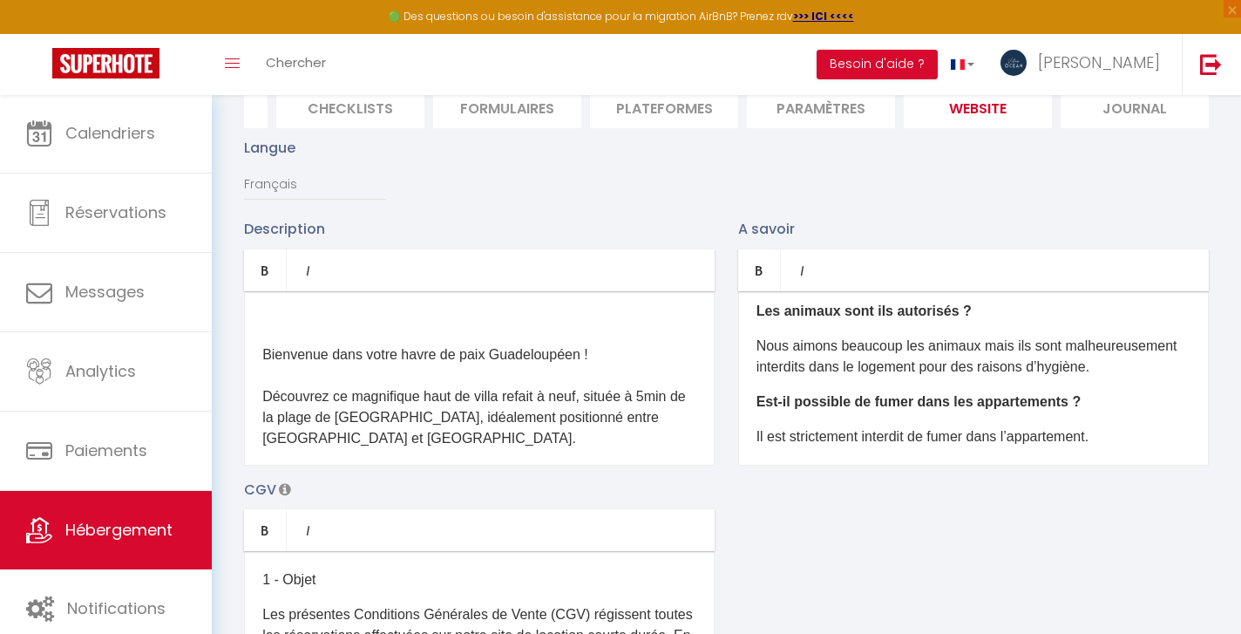
scroll to position [214, 0]
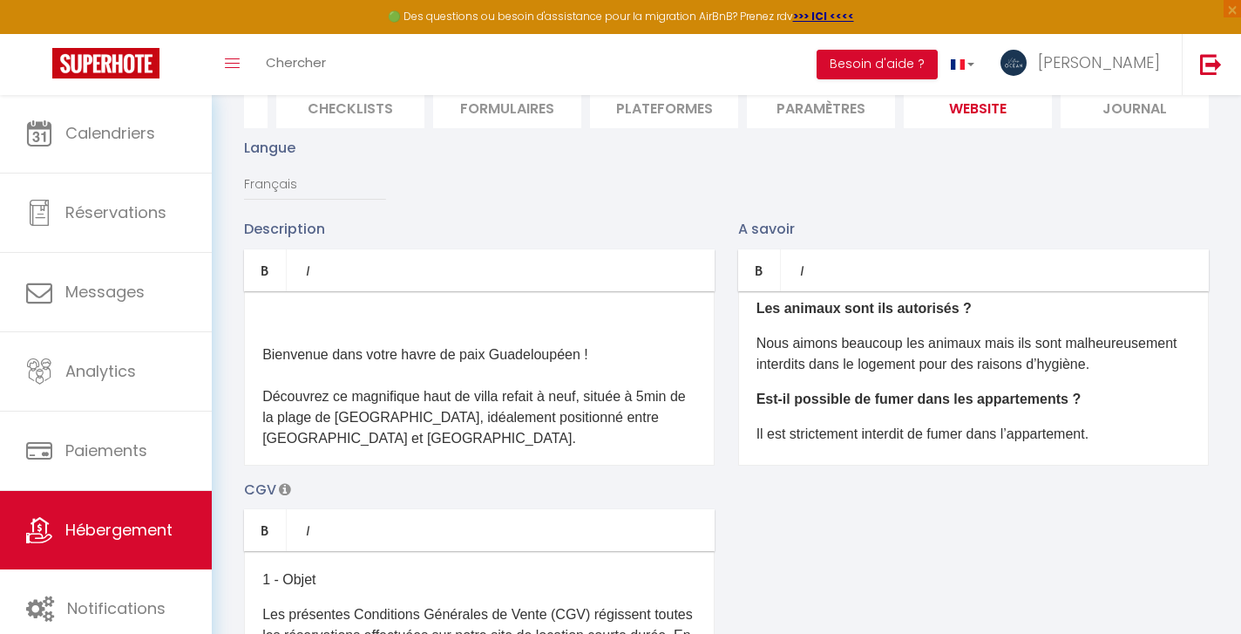
click at [1059, 400] on b "Est-il possible de fumer dans les appartements ?" at bounding box center [918, 398] width 325 height 15
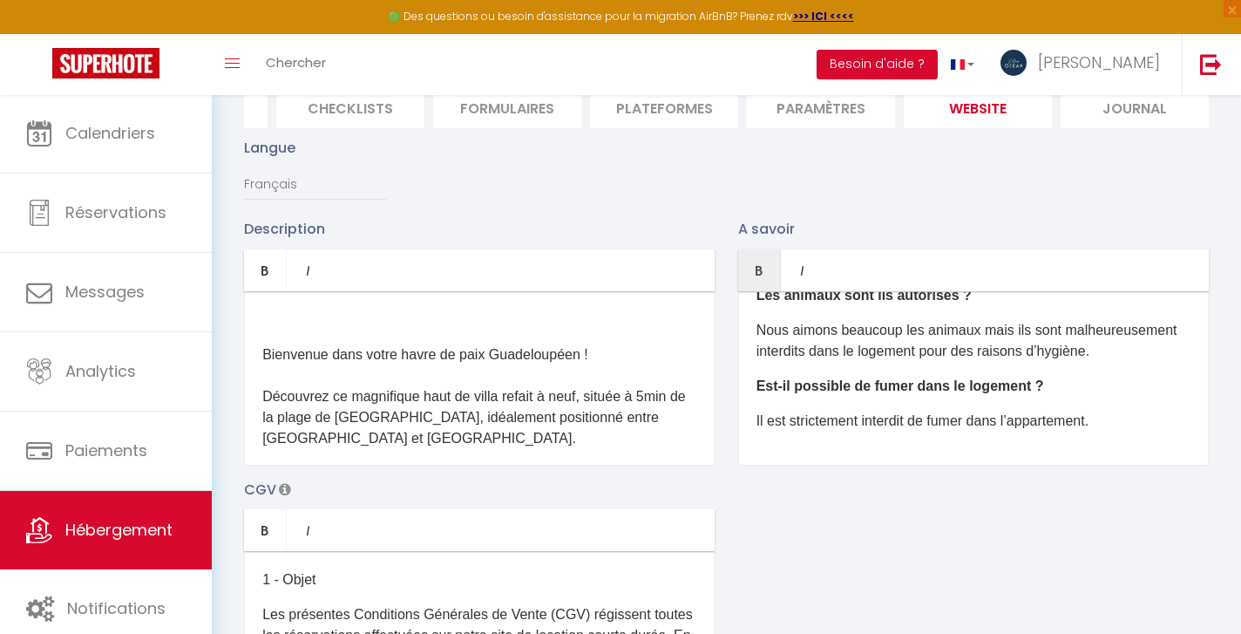
click at [1103, 420] on p "Il est strictement interdit de fumer dans l’appartement." at bounding box center [973, 420] width 434 height 21
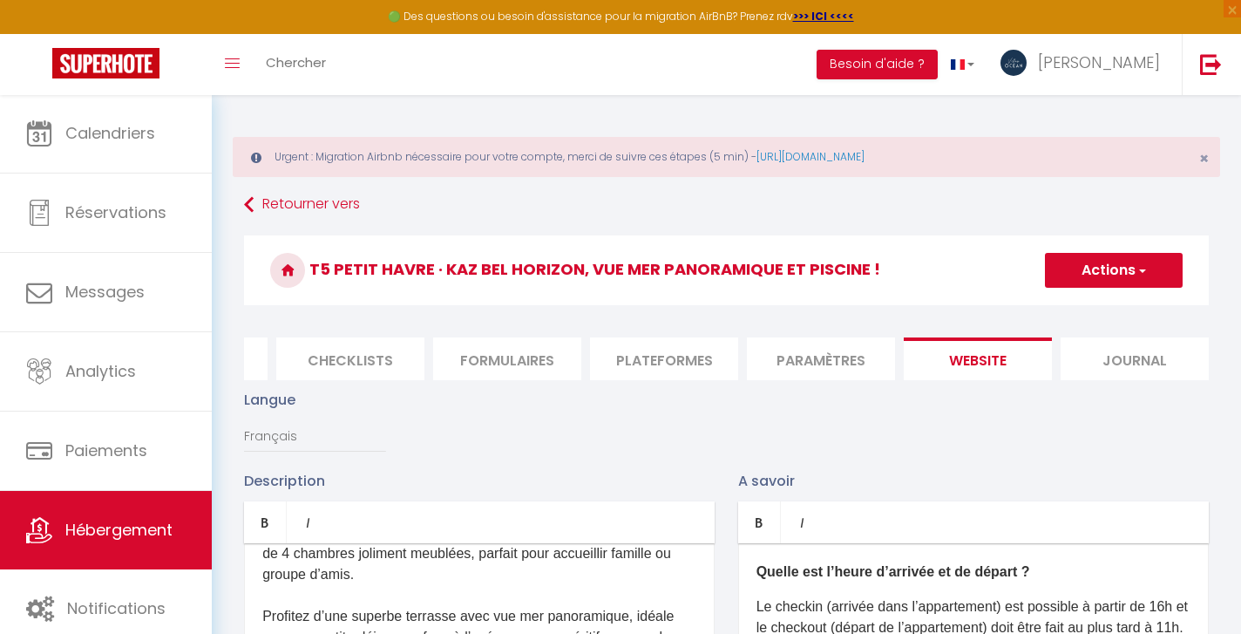
scroll to position [0, 0]
click at [1141, 273] on span "button" at bounding box center [1141, 269] width 11 height 17
click at [1102, 309] on input "Enregistrer" at bounding box center [1094, 308] width 64 height 17
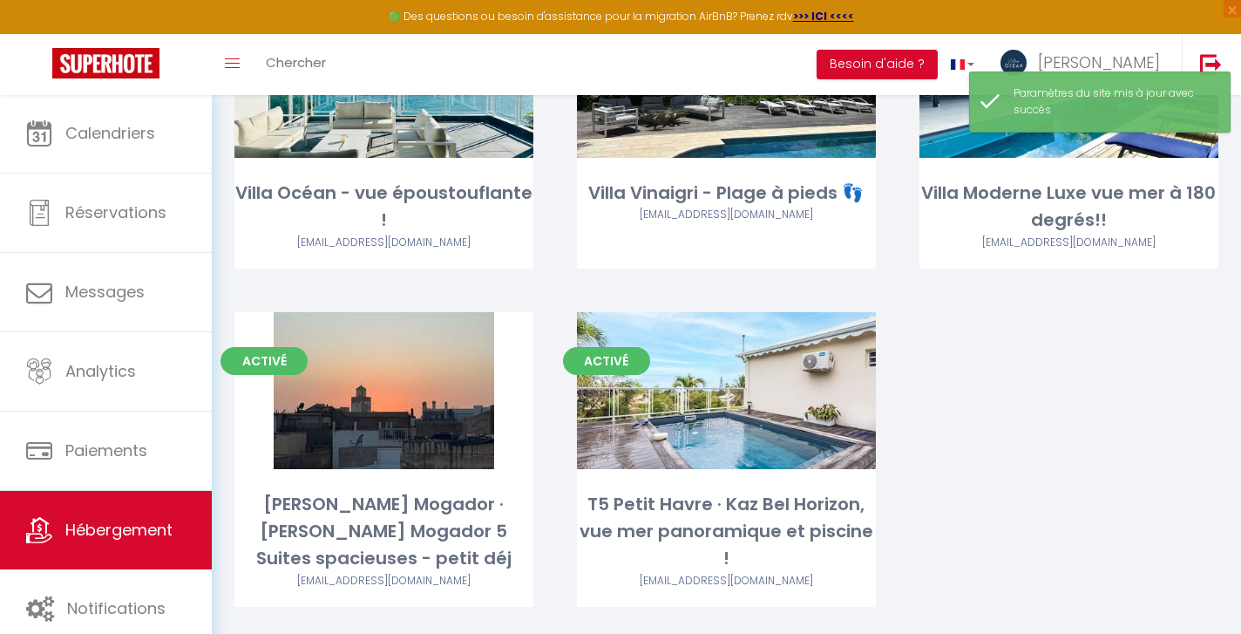
scroll to position [223, 0]
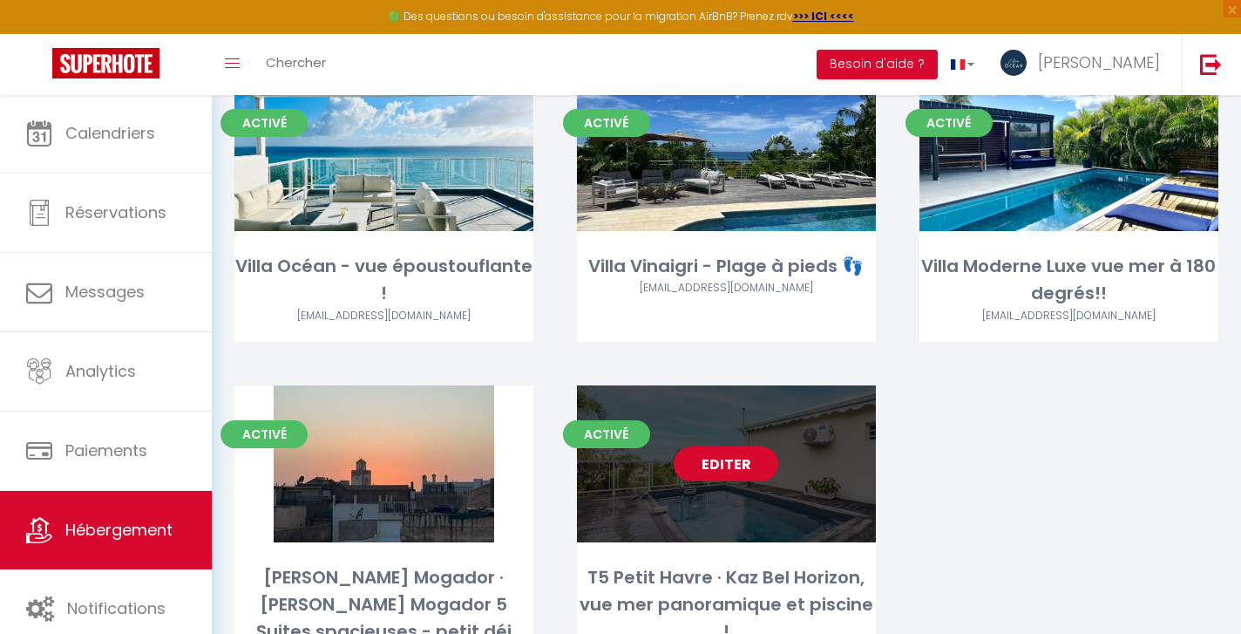
click at [727, 465] on link "Editer" at bounding box center [726, 463] width 105 height 35
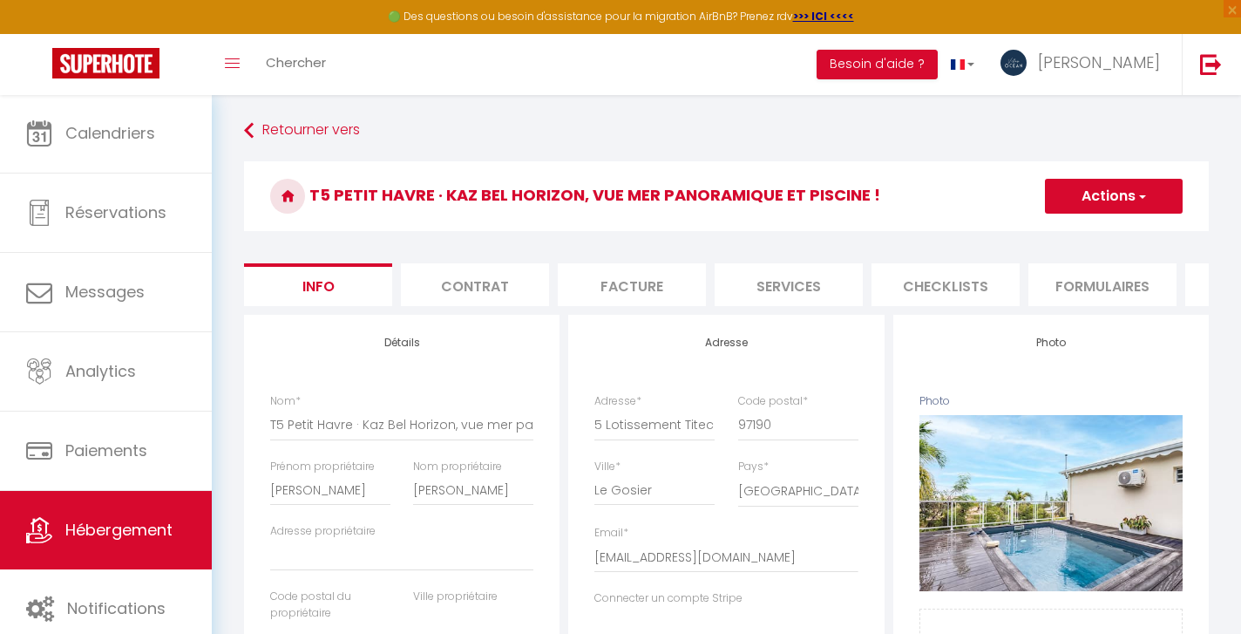
click at [794, 287] on li "Services" at bounding box center [789, 284] width 148 height 43
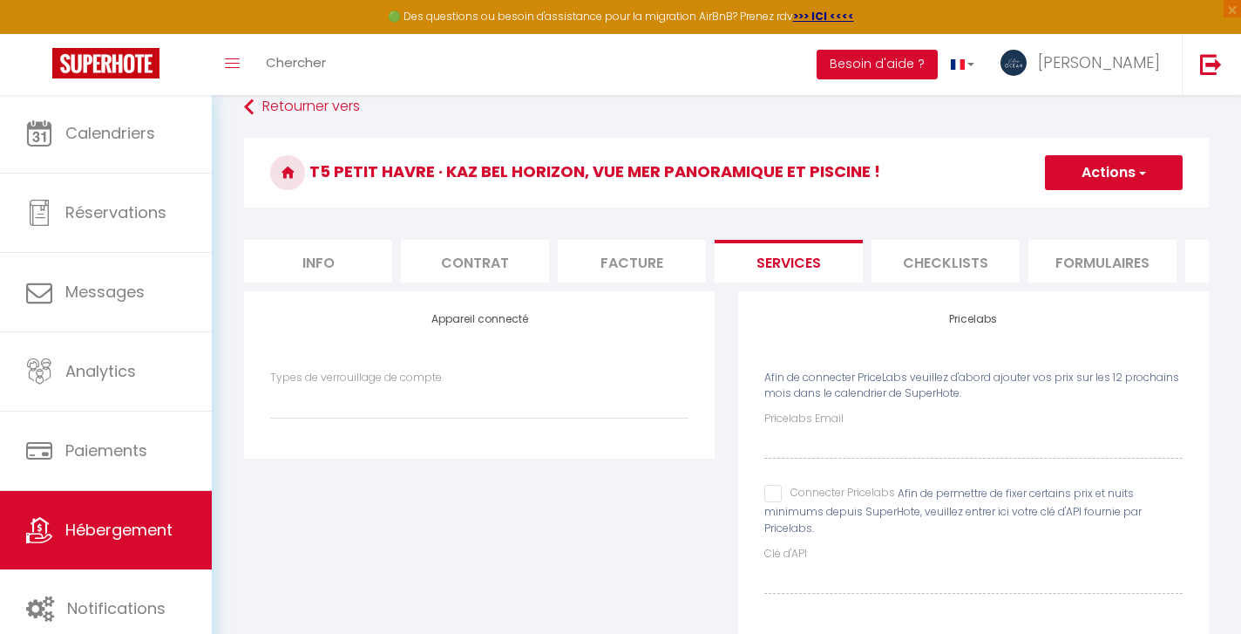
scroll to position [127, 0]
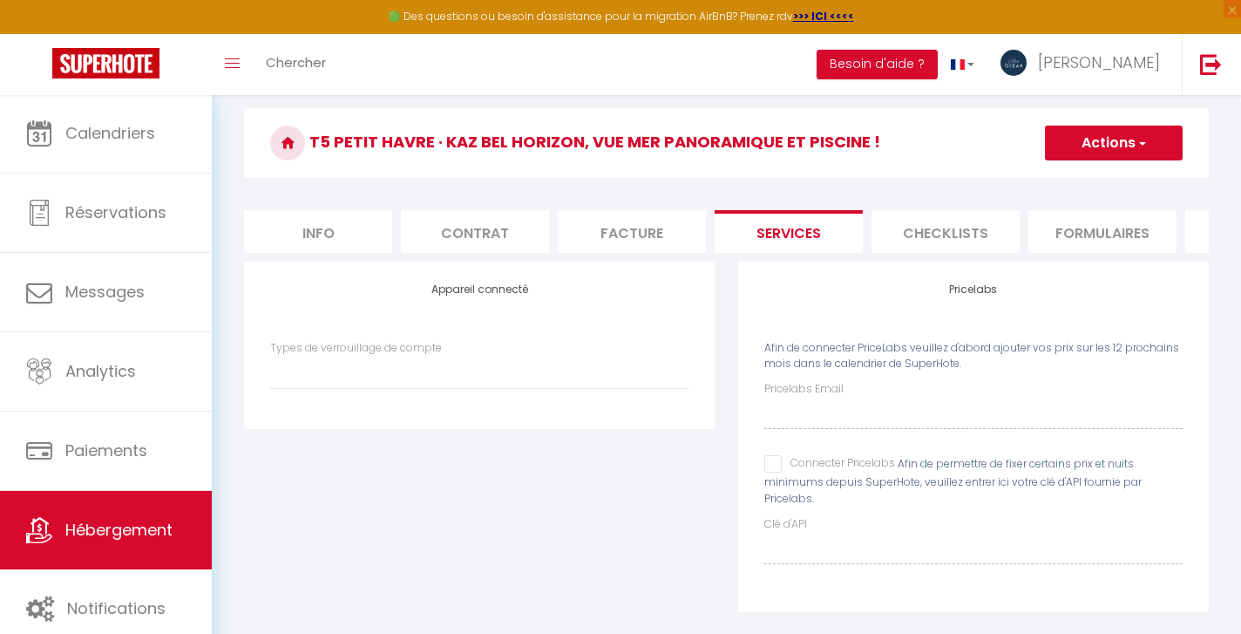
click at [779, 463] on input "Connecter Pricelabs" at bounding box center [829, 463] width 131 height 17
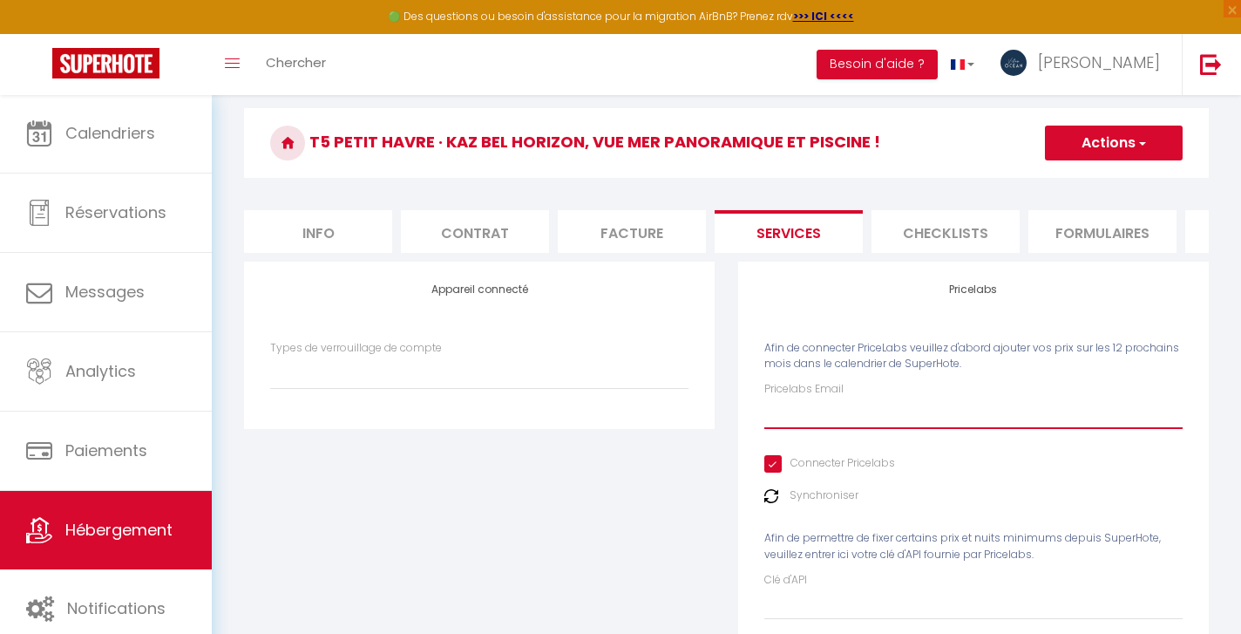
click at [797, 419] on input "Pricelabs Email" at bounding box center [973, 412] width 418 height 31
click at [954, 463] on div "Pricelabs Email villaocean971@gmail.com Connecter Pricelabs Synchroniser Afin d…" at bounding box center [973, 500] width 418 height 238
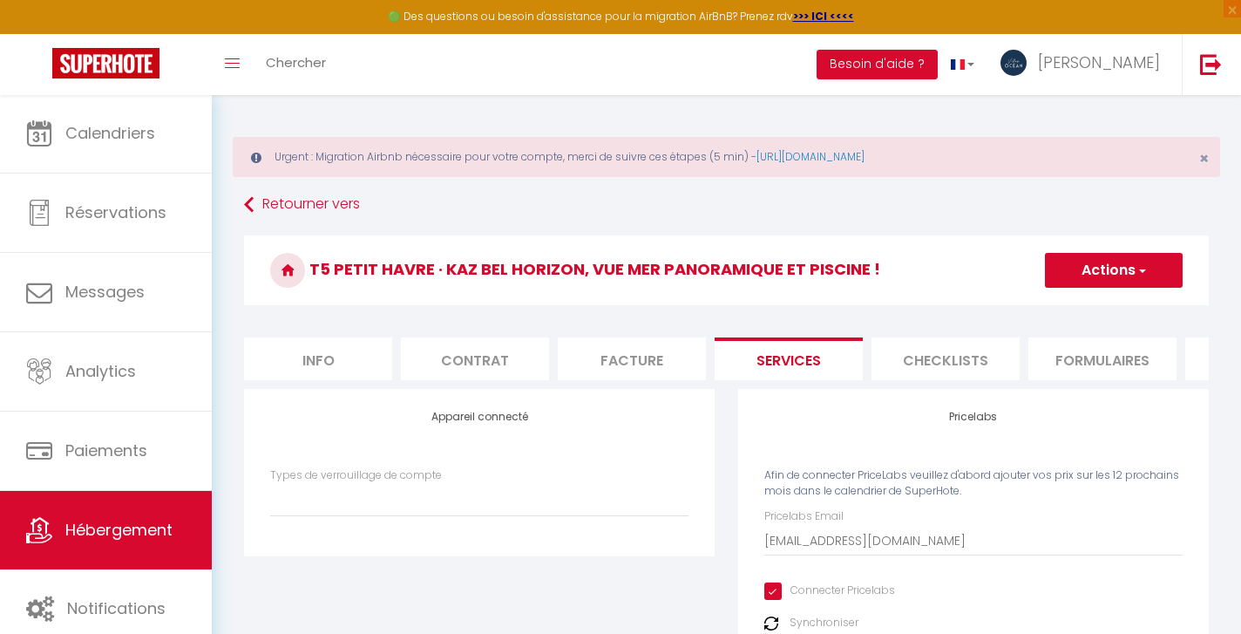
scroll to position [0, 0]
click at [1143, 275] on span "button" at bounding box center [1141, 269] width 11 height 17
click at [1112, 309] on link "Enregistrer" at bounding box center [1113, 308] width 138 height 23
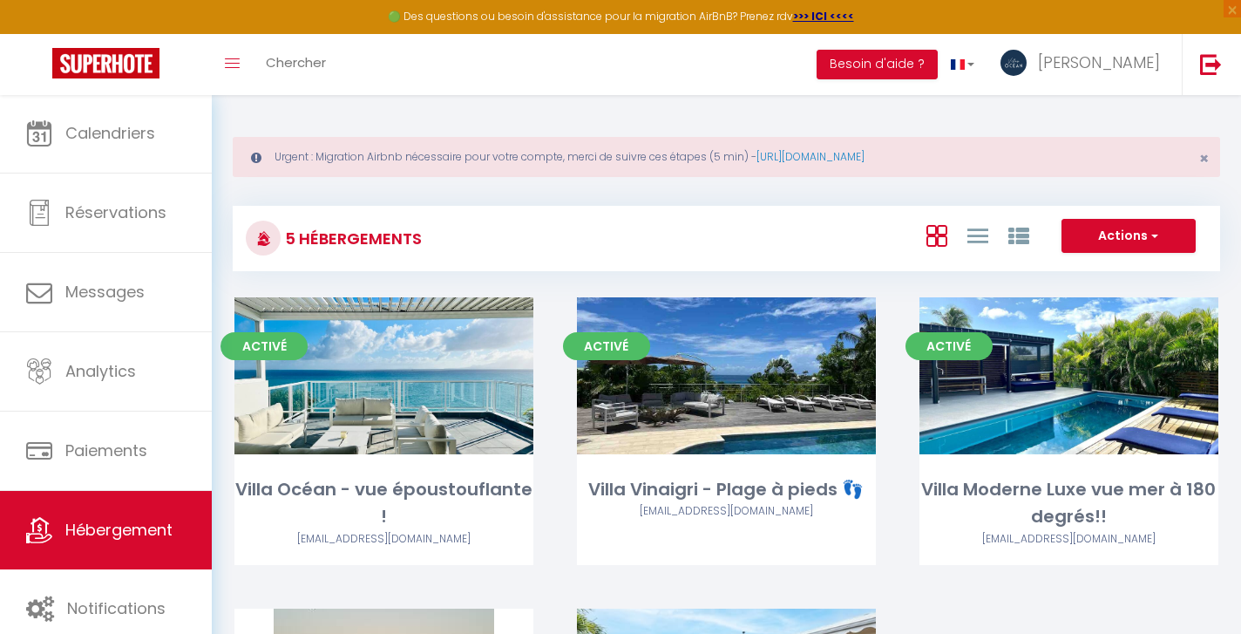
click at [132, 67] on img at bounding box center [105, 63] width 107 height 31
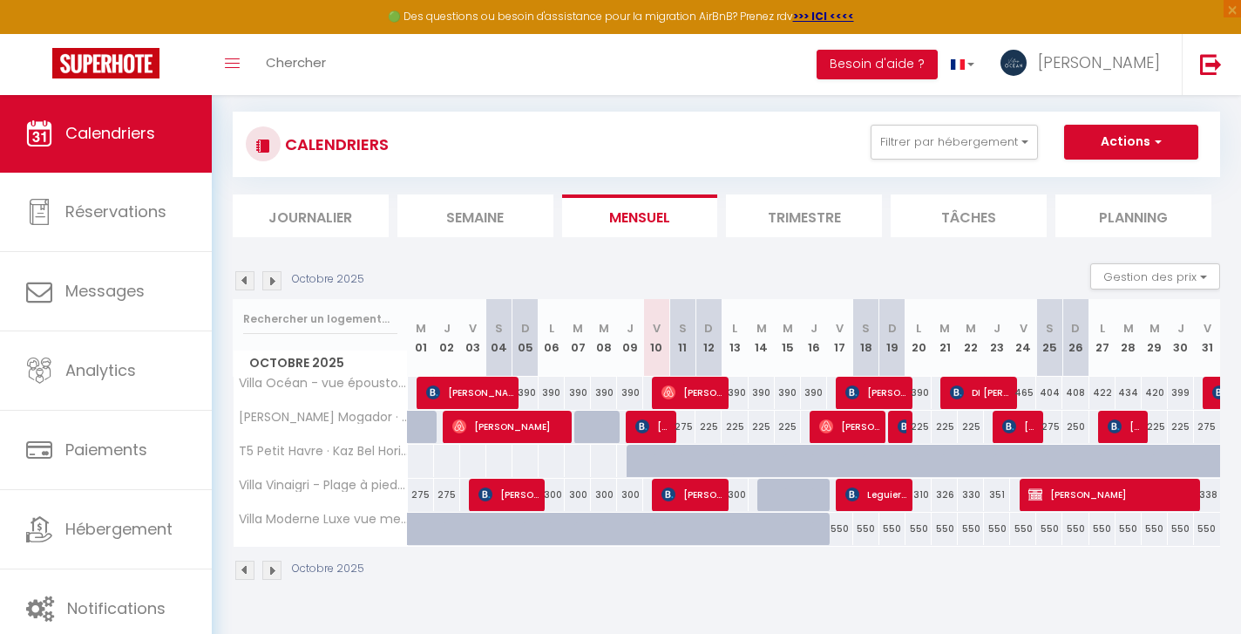
scroll to position [94, 0]
click at [271, 282] on img at bounding box center [271, 280] width 19 height 19
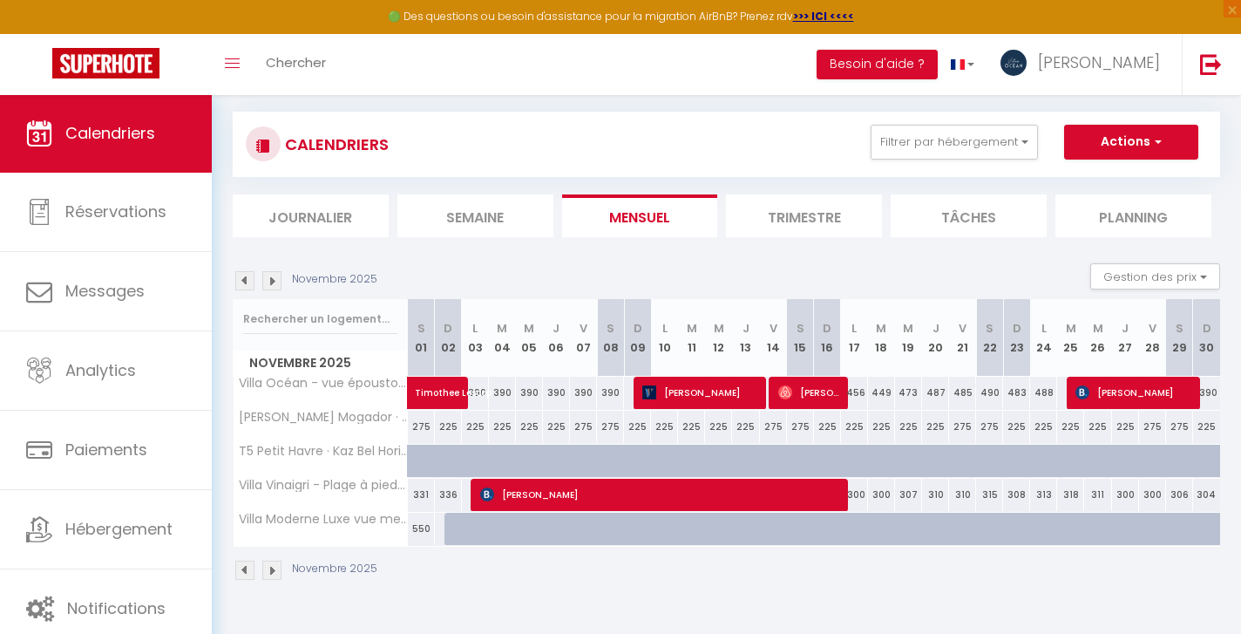
click at [271, 282] on img at bounding box center [271, 280] width 19 height 19
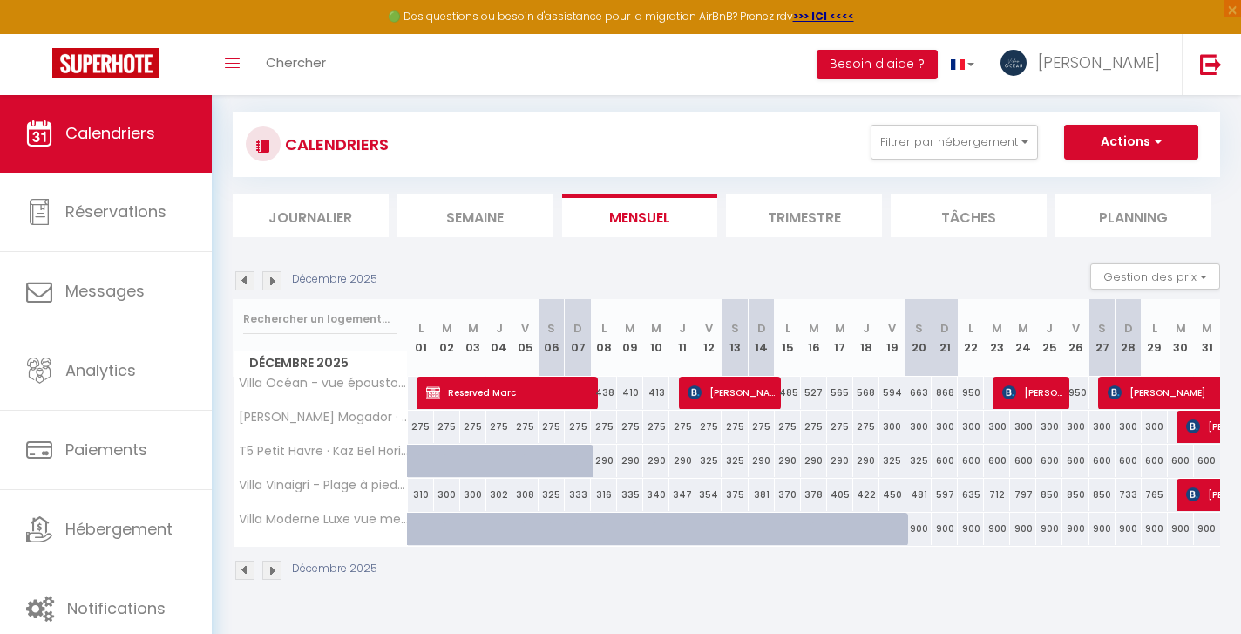
click at [273, 275] on img at bounding box center [271, 280] width 19 height 19
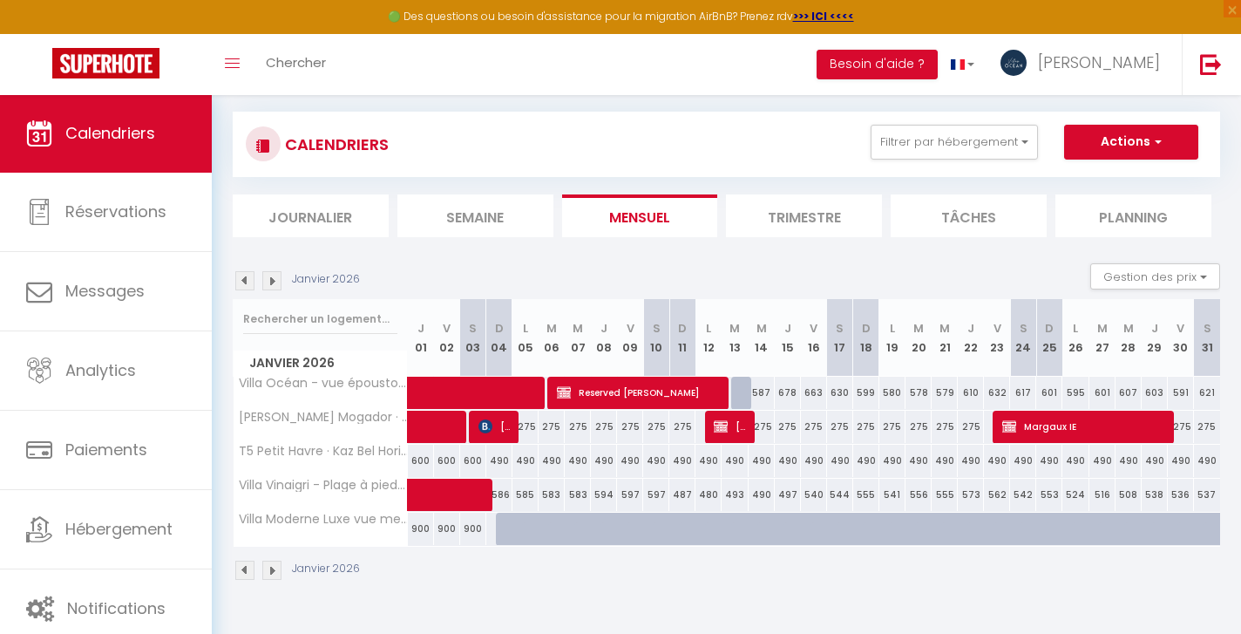
click at [273, 275] on img at bounding box center [271, 280] width 19 height 19
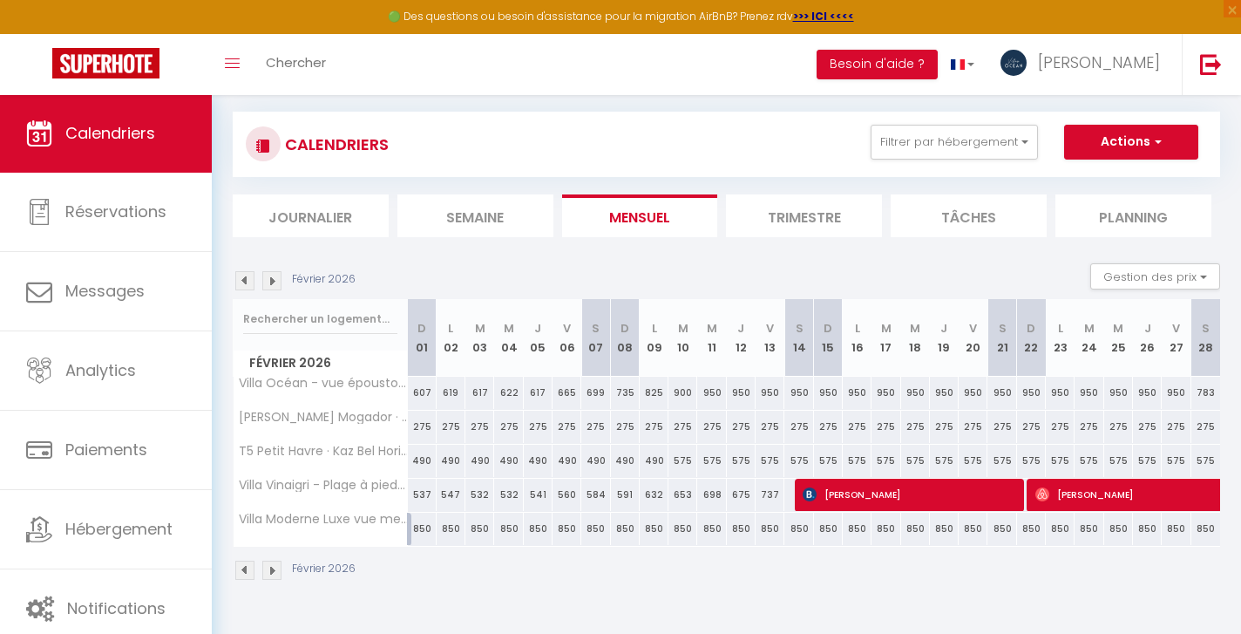
click at [275, 278] on img at bounding box center [271, 280] width 19 height 19
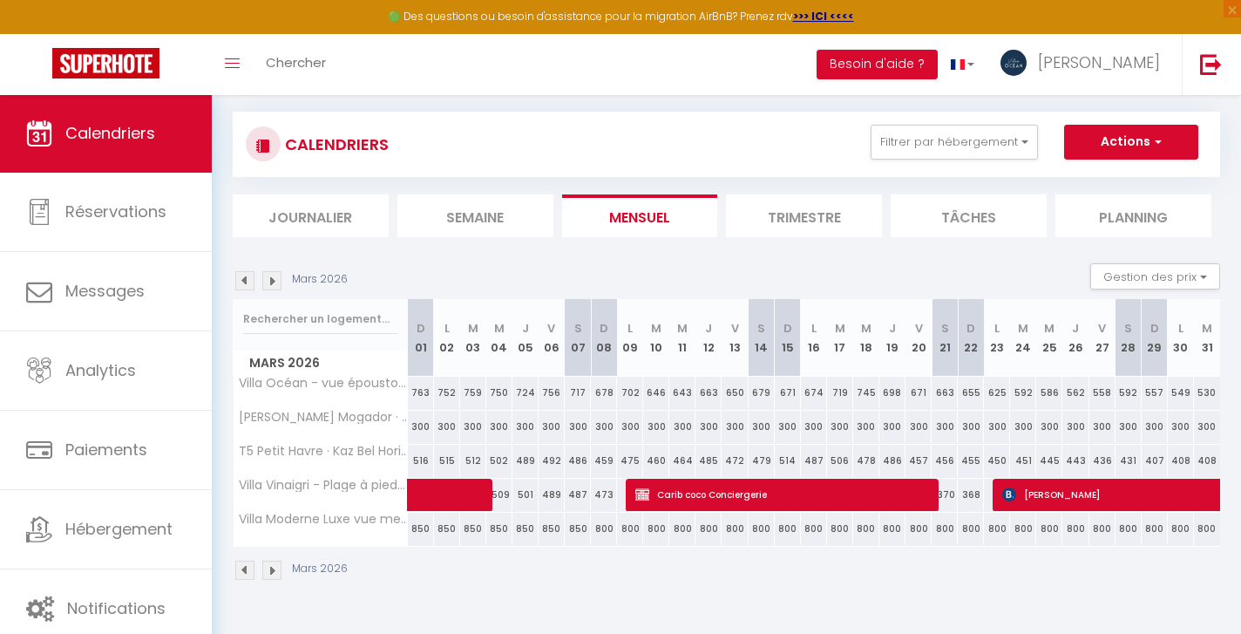
click at [275, 278] on img at bounding box center [271, 280] width 19 height 19
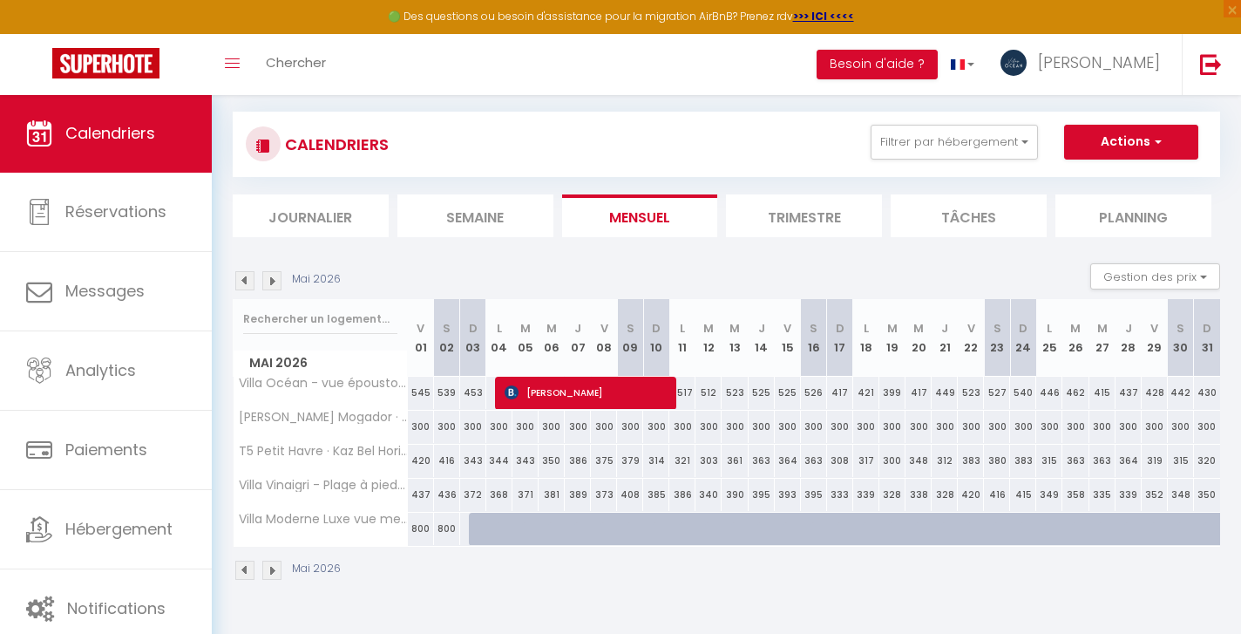
click at [275, 278] on img at bounding box center [271, 280] width 19 height 19
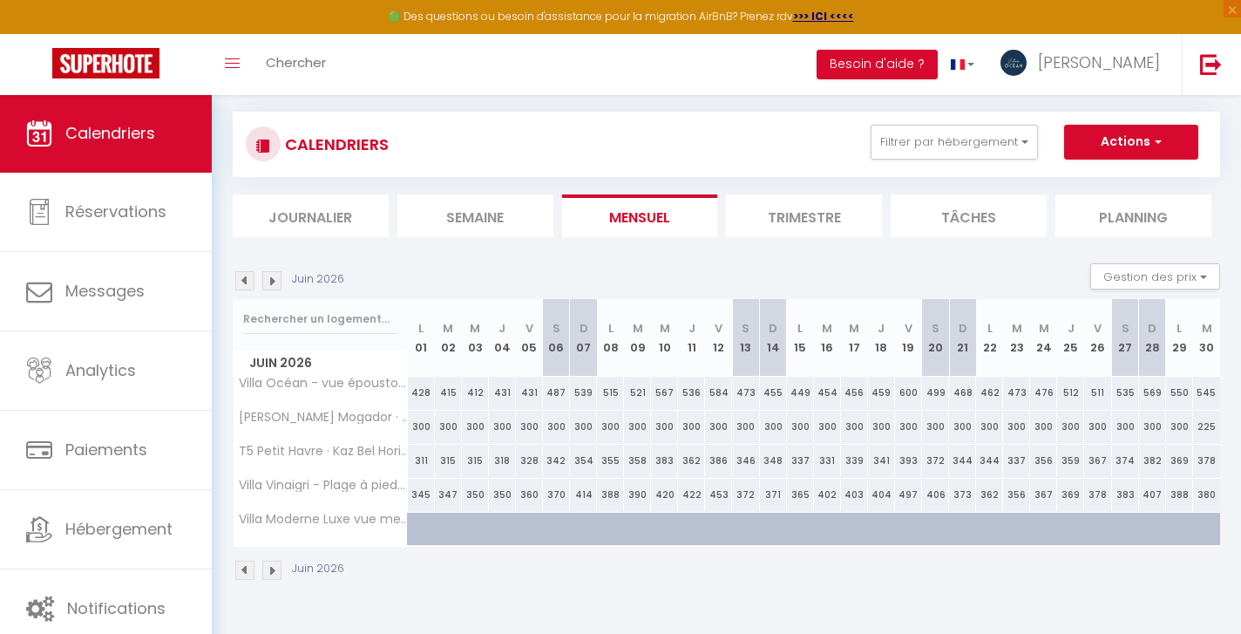
click at [275, 278] on img at bounding box center [271, 280] width 19 height 19
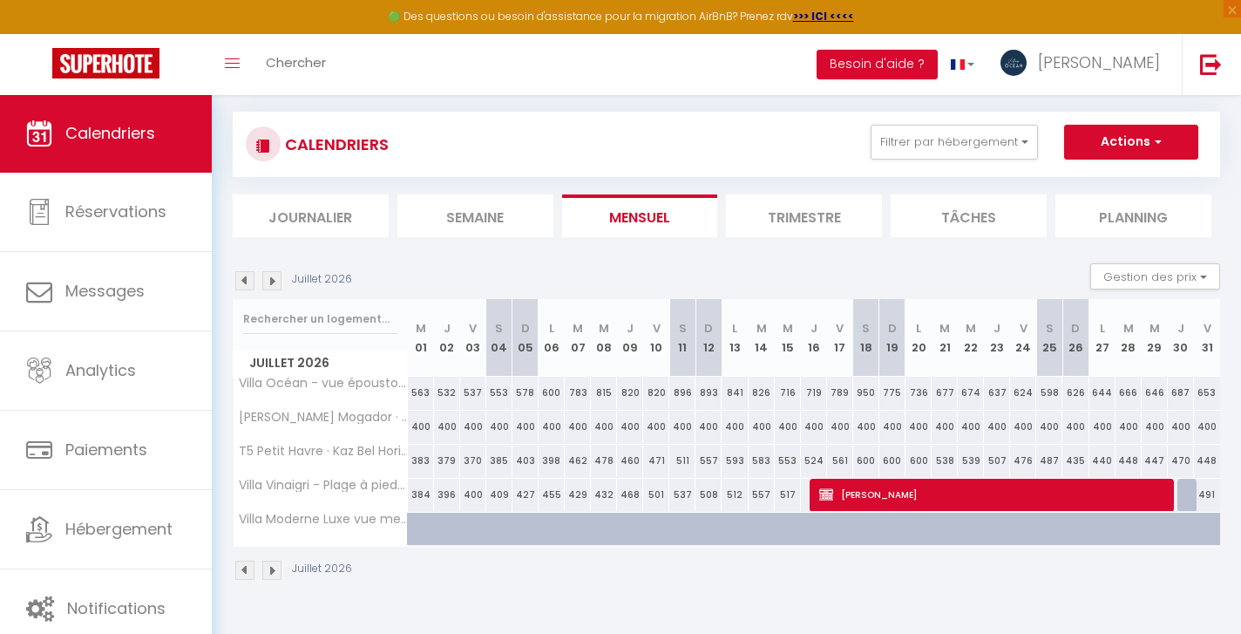
click at [275, 278] on img at bounding box center [271, 280] width 19 height 19
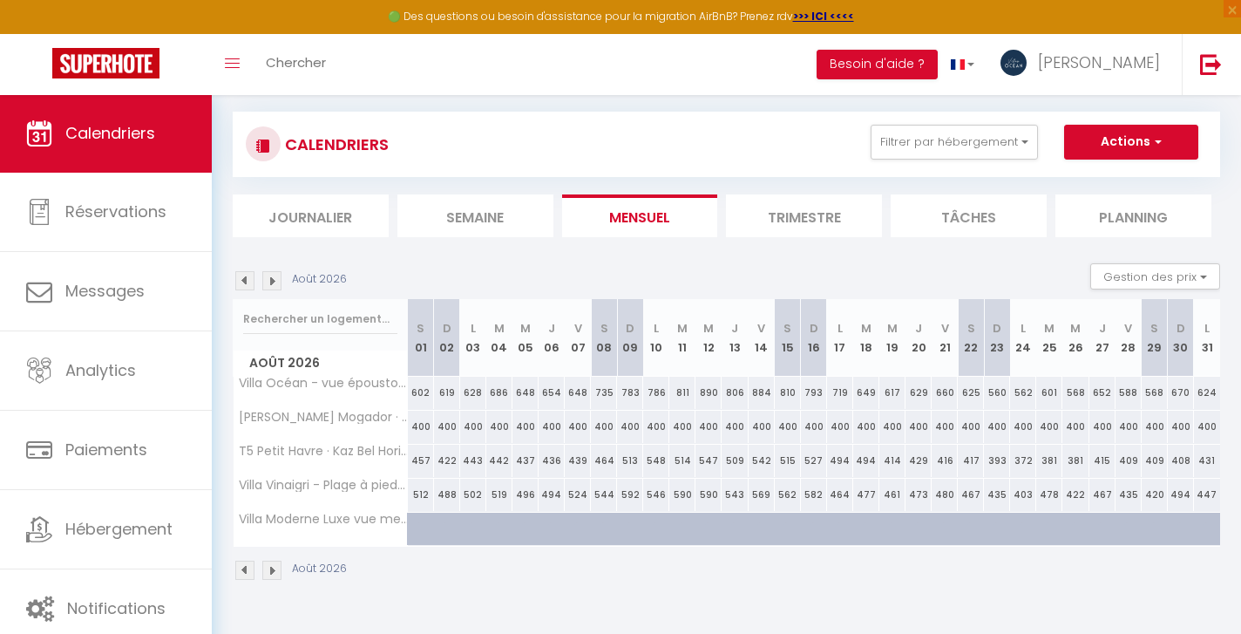
click at [275, 278] on img at bounding box center [271, 280] width 19 height 19
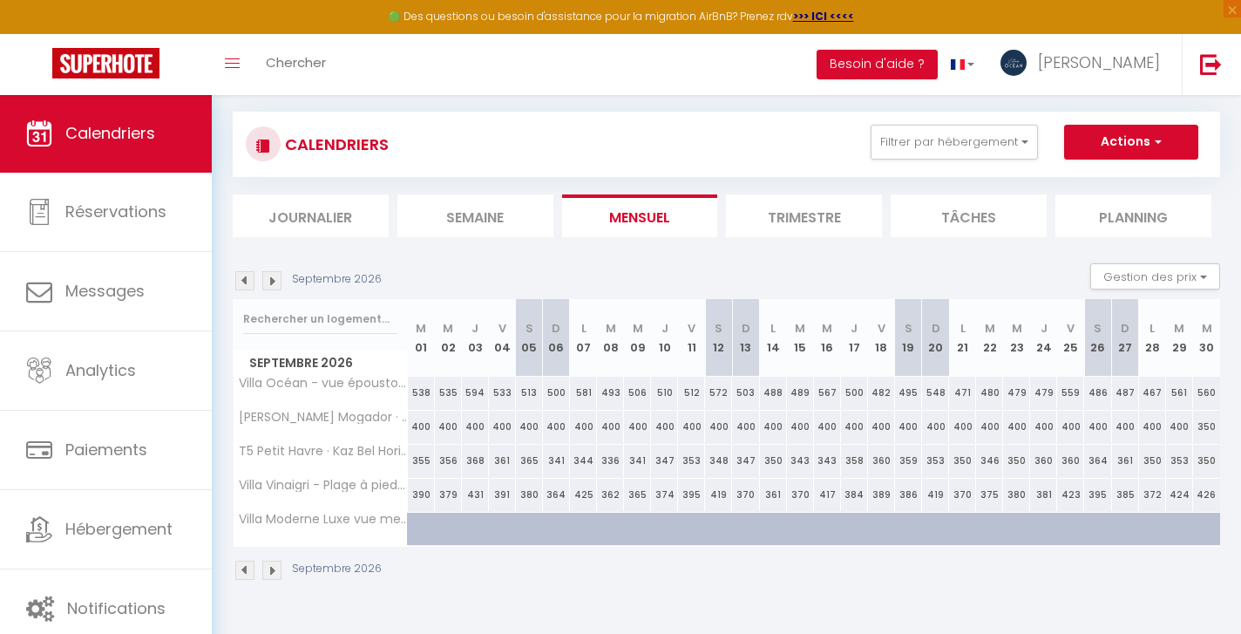
click at [275, 278] on img at bounding box center [271, 280] width 19 height 19
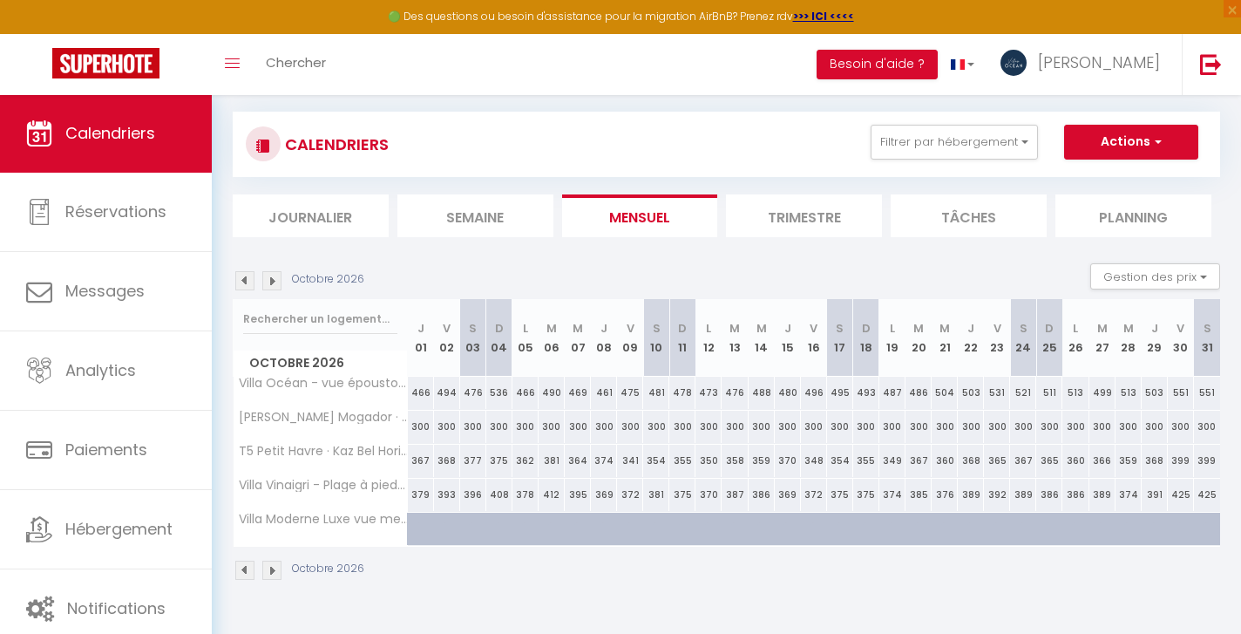
click at [275, 278] on img at bounding box center [271, 280] width 19 height 19
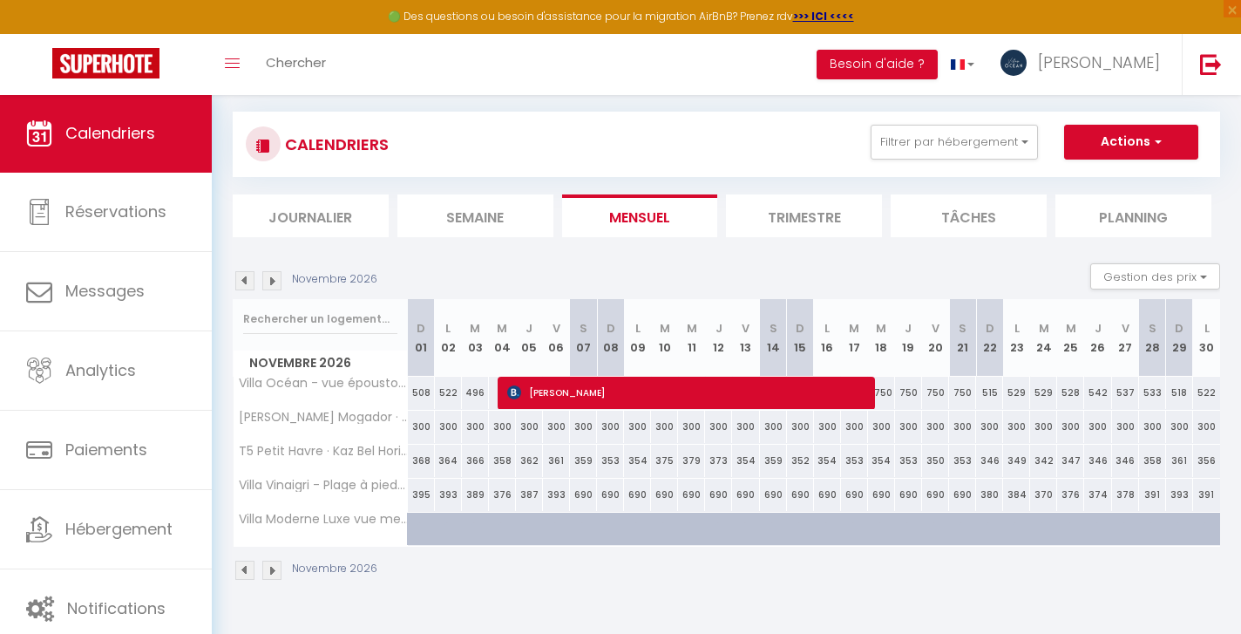
click at [248, 278] on img at bounding box center [244, 280] width 19 height 19
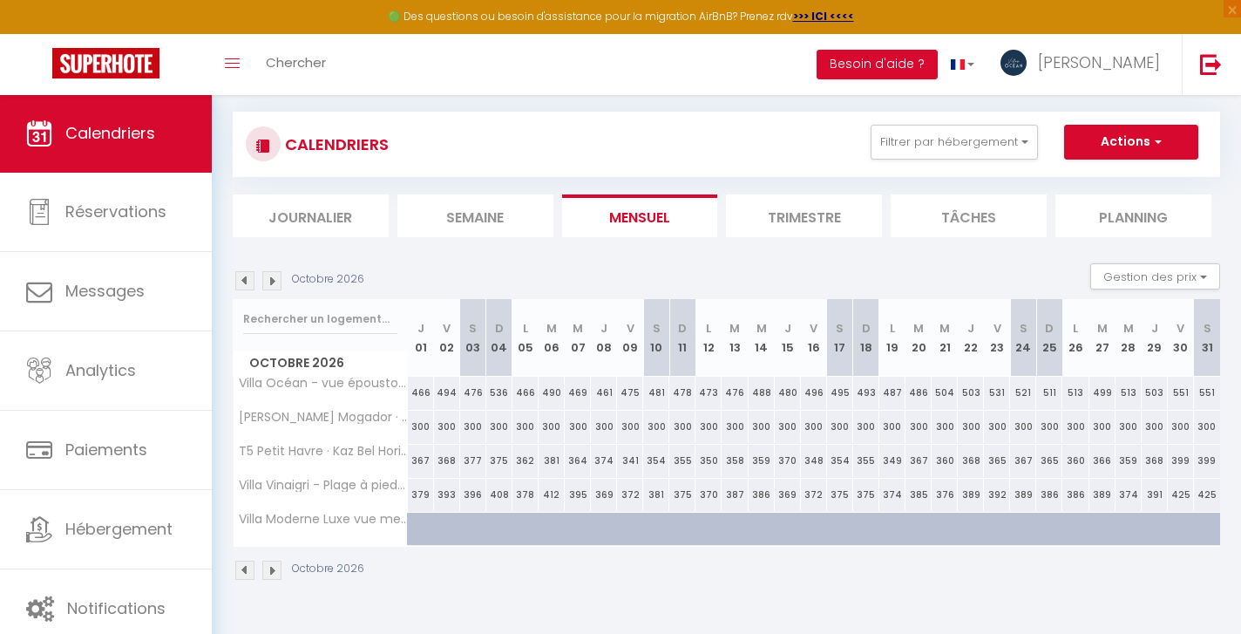
click at [273, 283] on img at bounding box center [271, 280] width 19 height 19
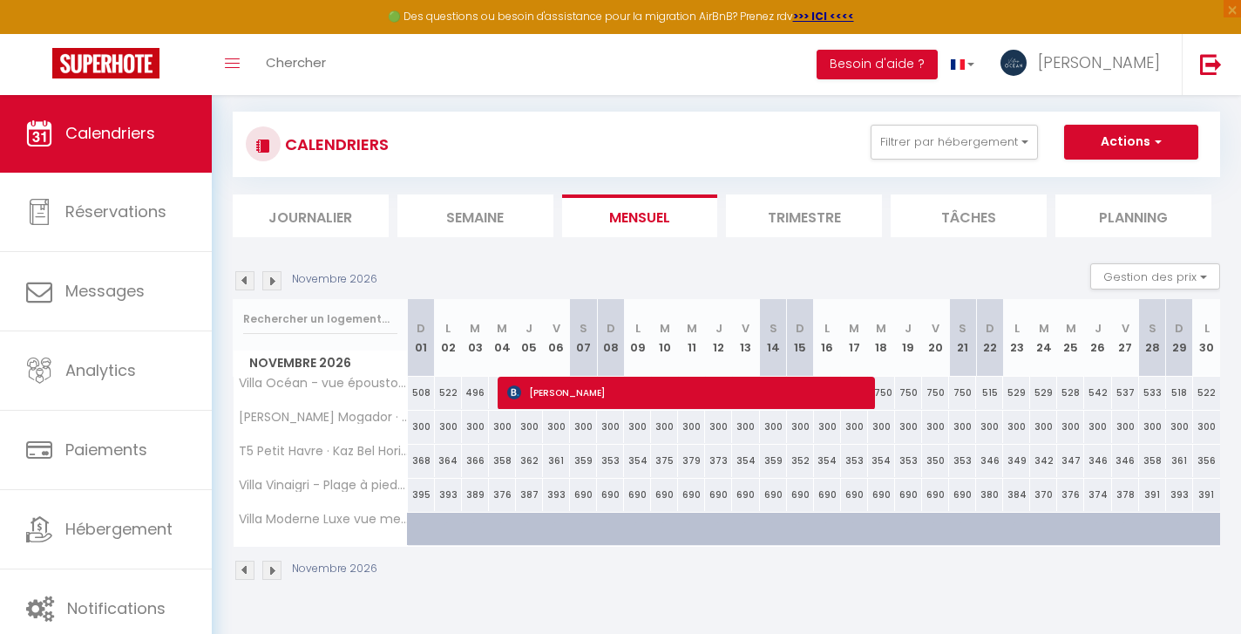
click at [248, 280] on img at bounding box center [244, 280] width 19 height 19
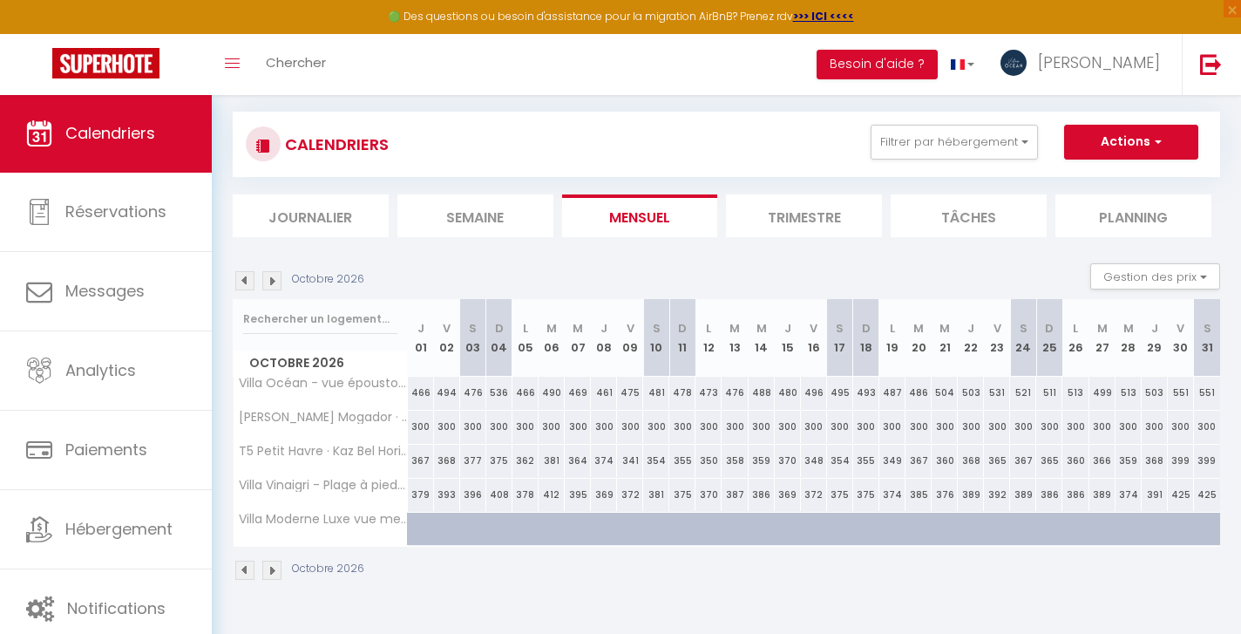
click at [139, 69] on img at bounding box center [105, 63] width 107 height 31
click at [118, 61] on img at bounding box center [105, 63] width 107 height 31
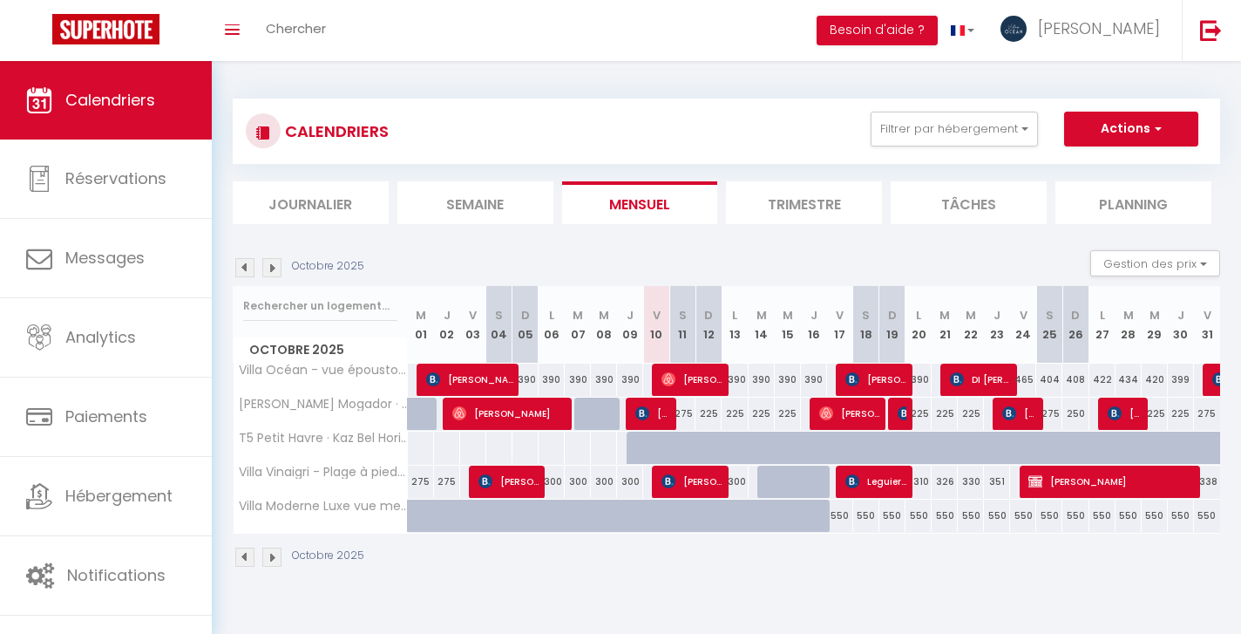
click at [267, 274] on img at bounding box center [271, 267] width 19 height 19
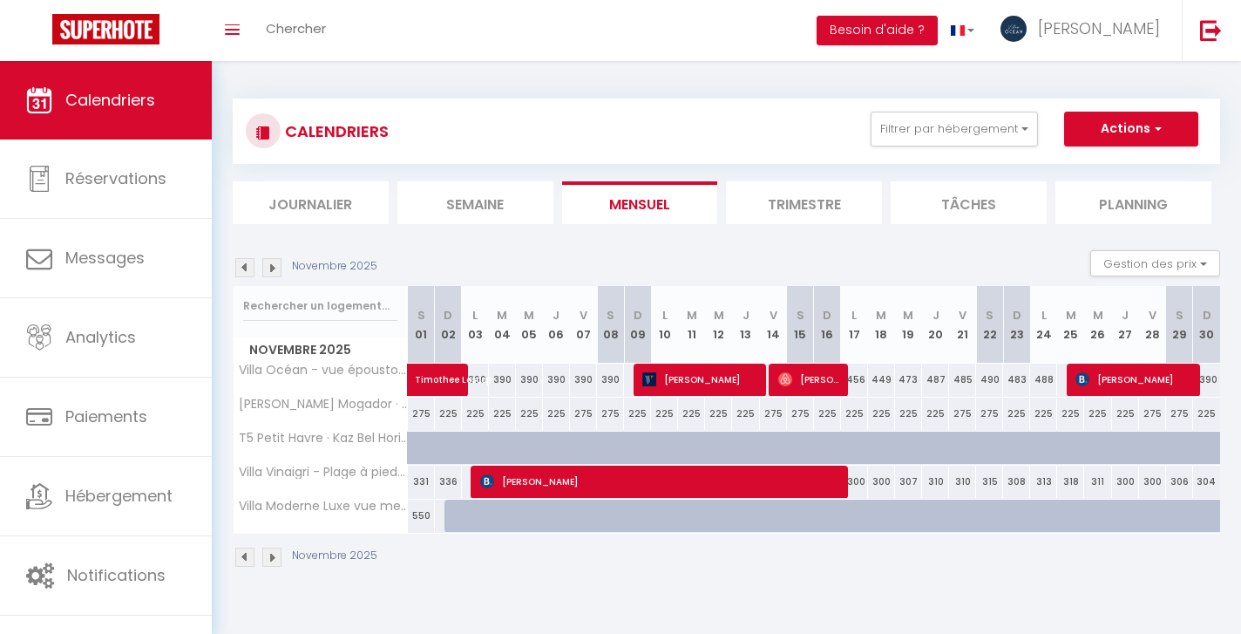
click at [267, 273] on img at bounding box center [271, 267] width 19 height 19
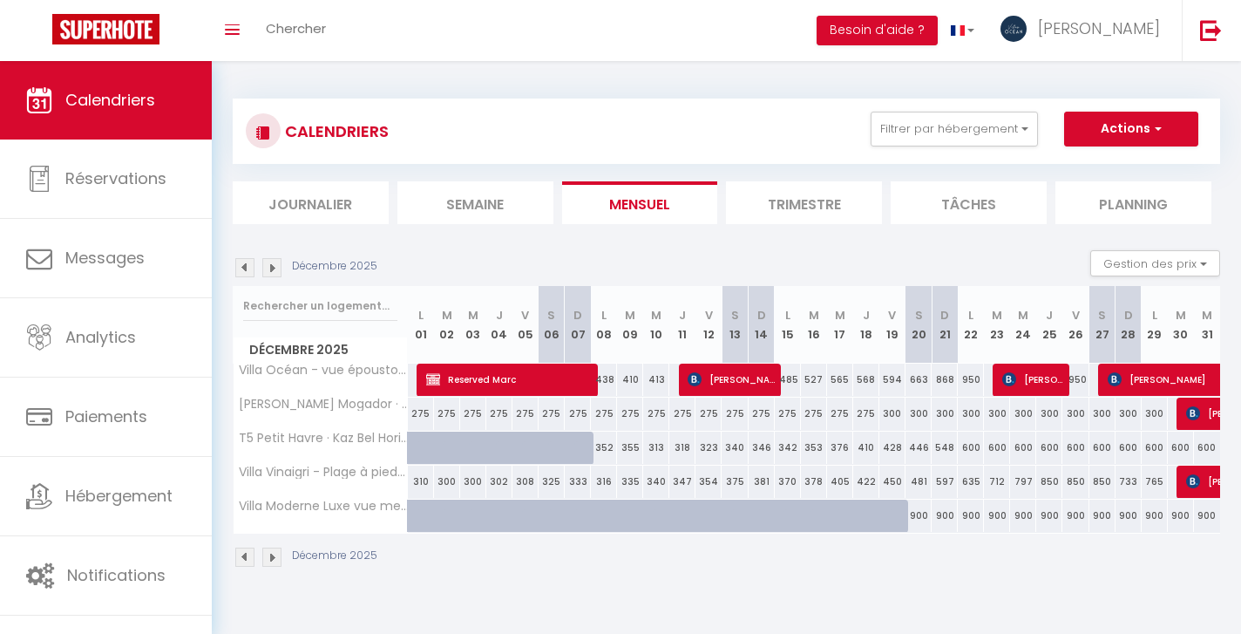
click at [272, 270] on img at bounding box center [271, 267] width 19 height 19
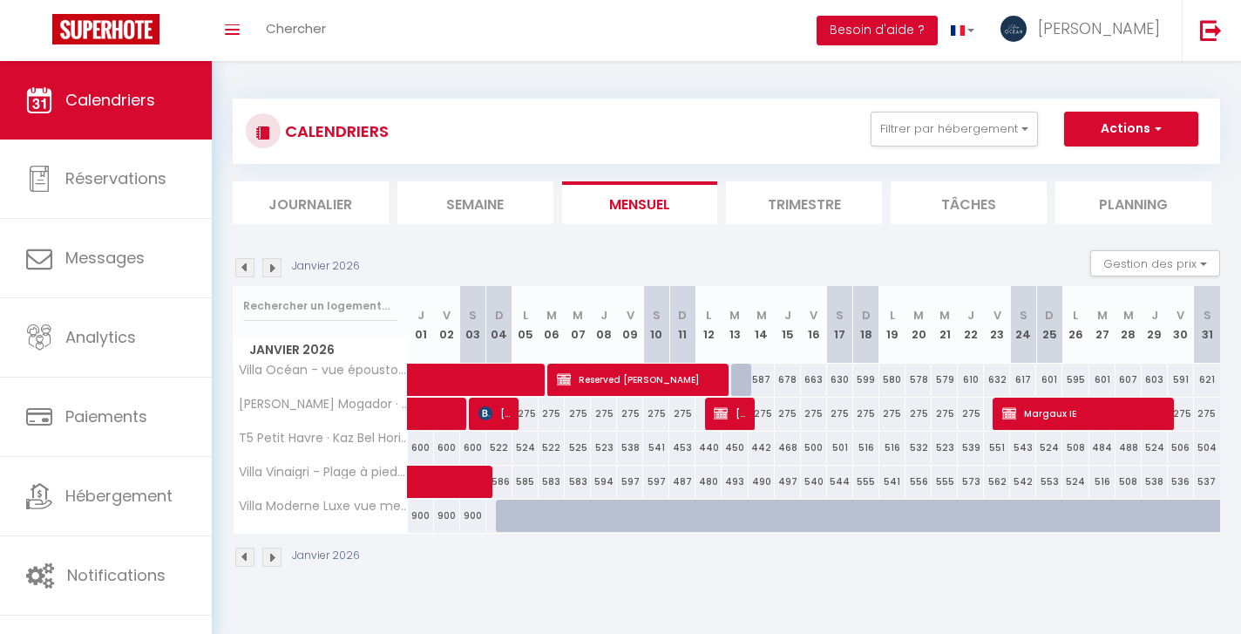
click at [247, 264] on img at bounding box center [244, 267] width 19 height 19
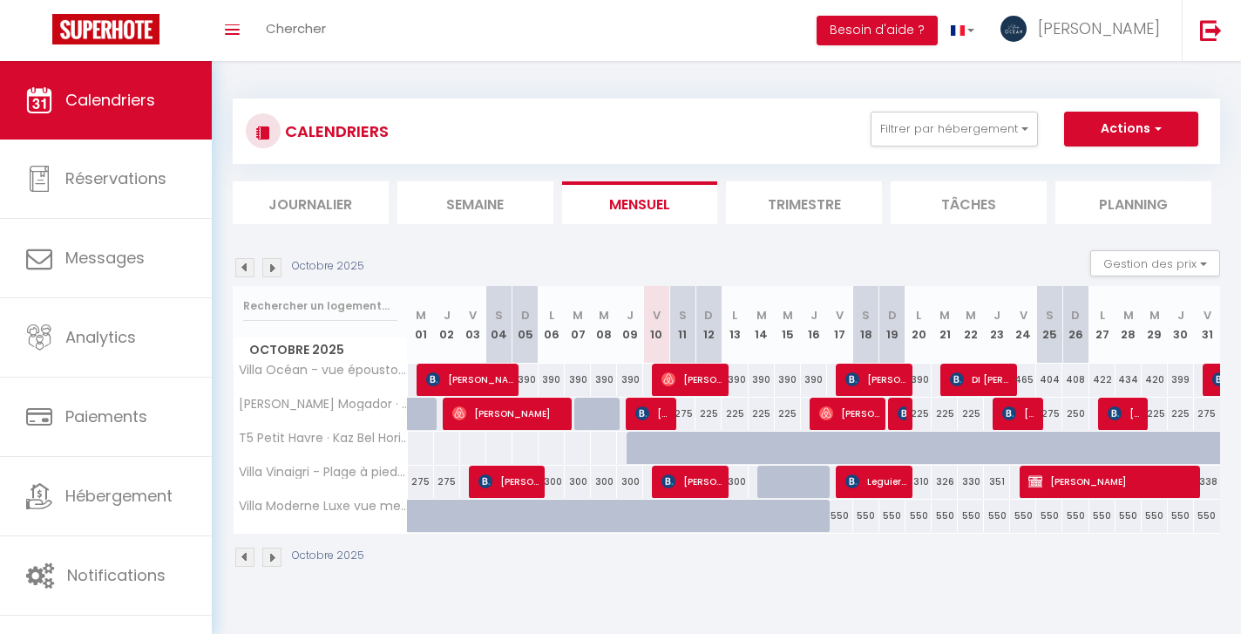
click at [275, 263] on img at bounding box center [271, 267] width 19 height 19
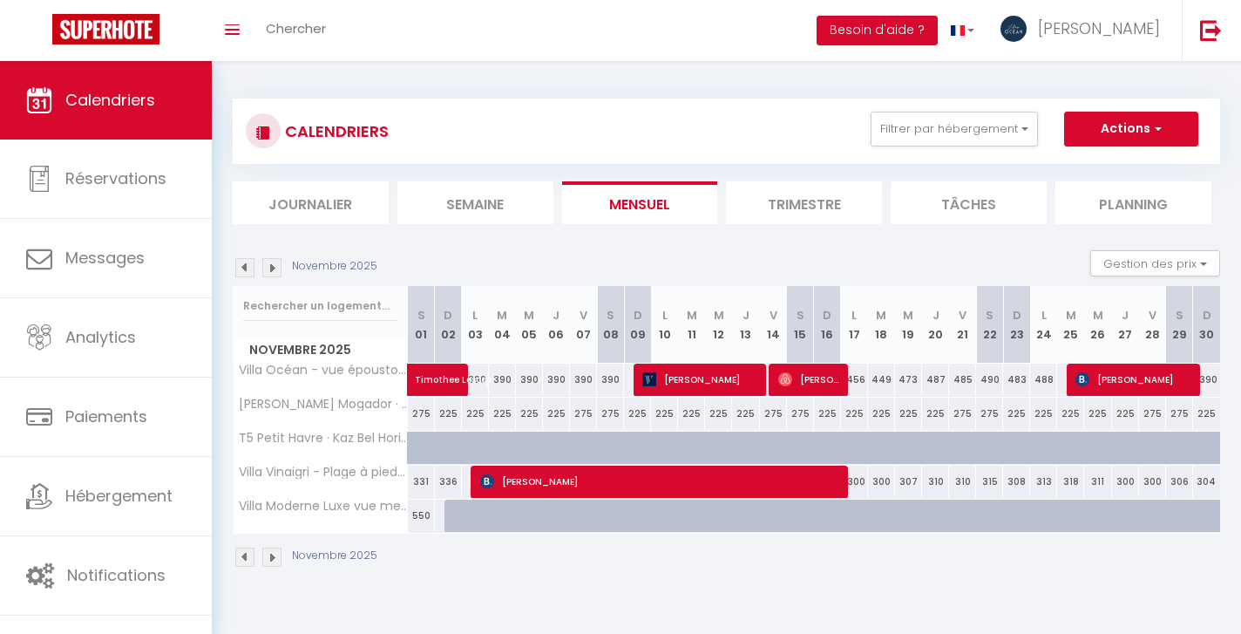
click at [275, 263] on img at bounding box center [271, 267] width 19 height 19
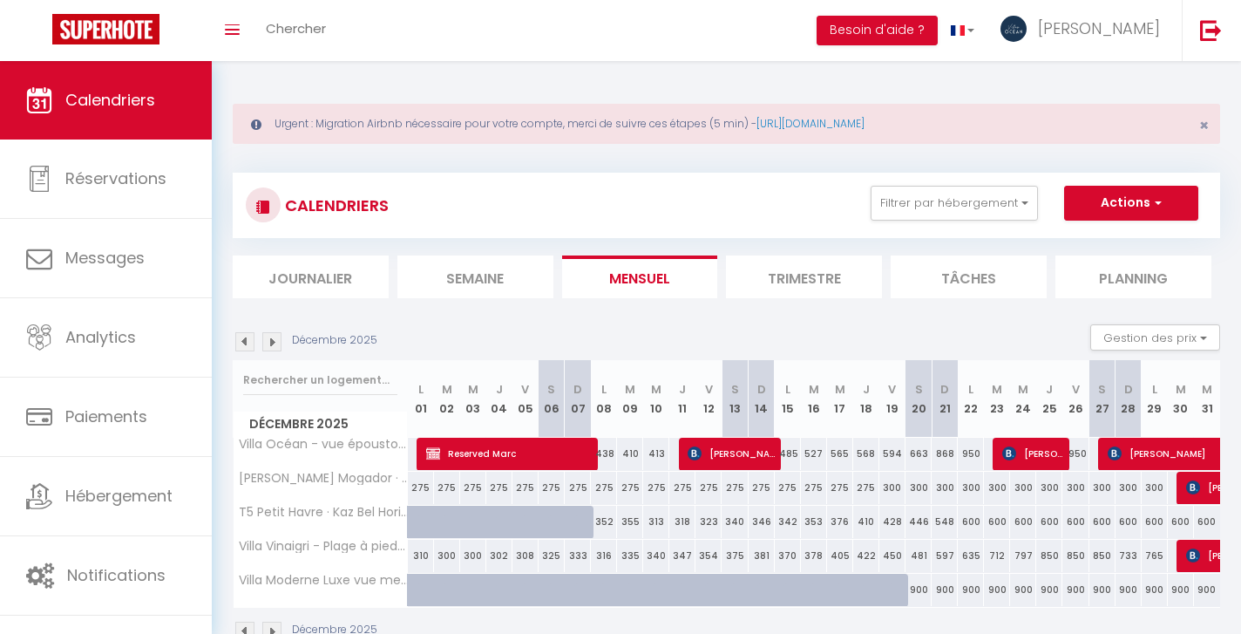
click at [275, 263] on li "Journalier" at bounding box center [311, 276] width 156 height 43
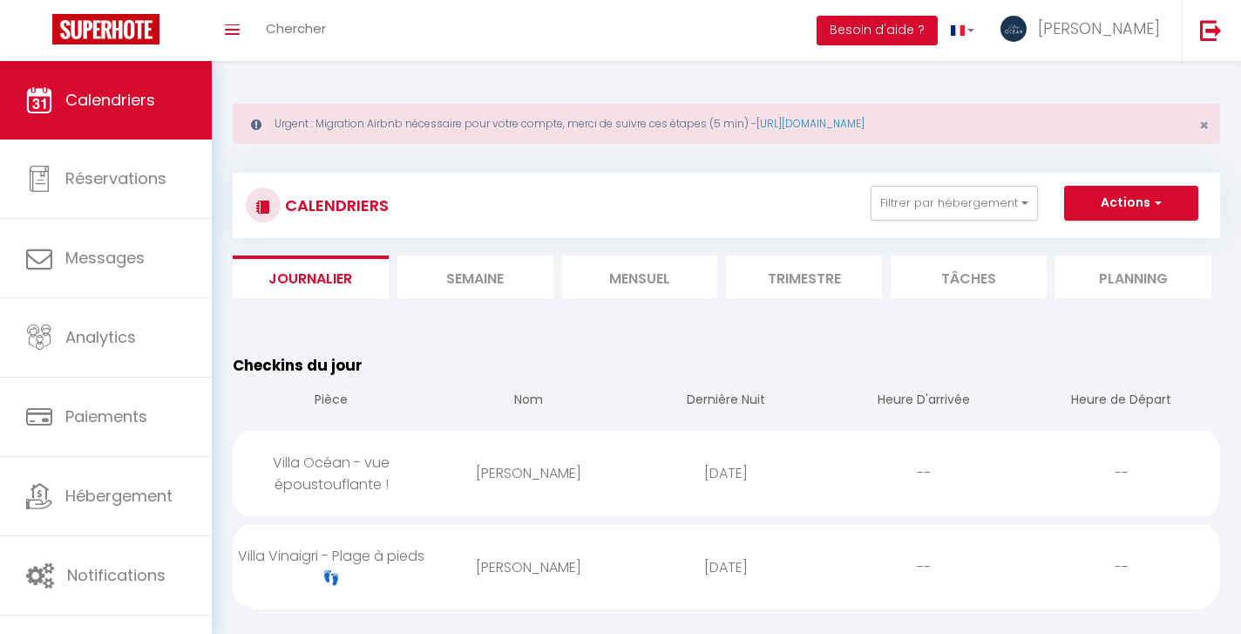
click at [114, 105] on span "Calendriers" at bounding box center [110, 100] width 90 height 22
click at [125, 106] on span "Calendriers" at bounding box center [110, 100] width 90 height 22
click at [327, 214] on h3 "CALENDRIERS" at bounding box center [335, 205] width 108 height 39
click at [132, 41] on img at bounding box center [105, 29] width 107 height 31
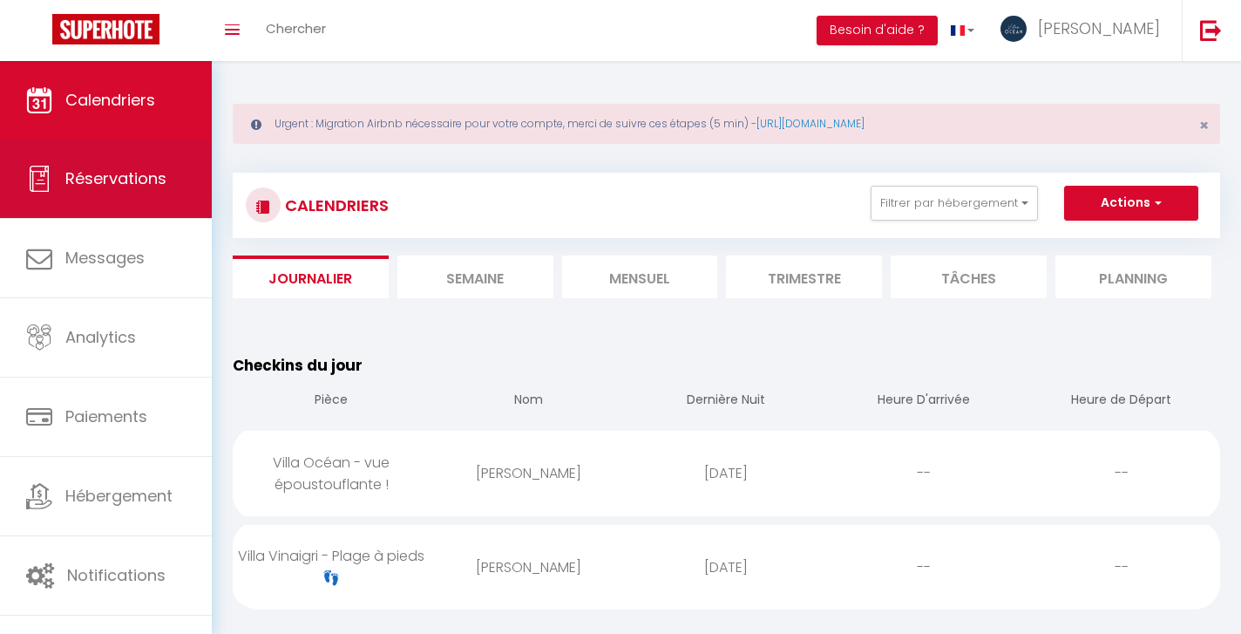
click at [145, 194] on link "Réservations" at bounding box center [106, 178] width 212 height 78
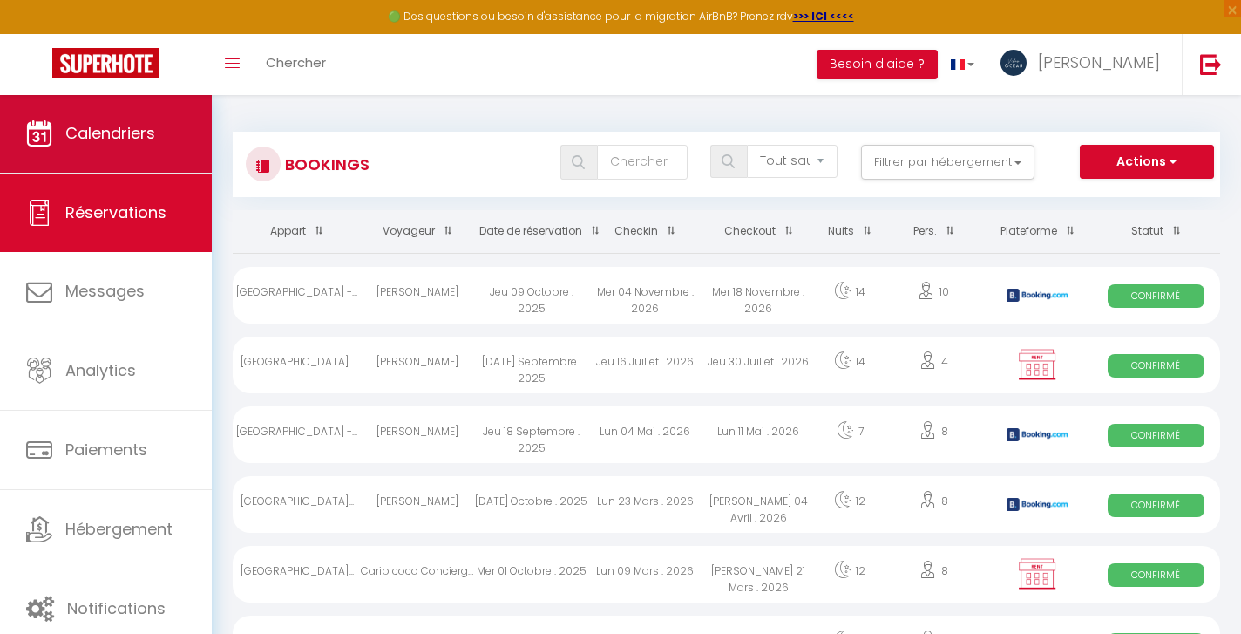
click at [123, 141] on span "Calendriers" at bounding box center [110, 133] width 90 height 22
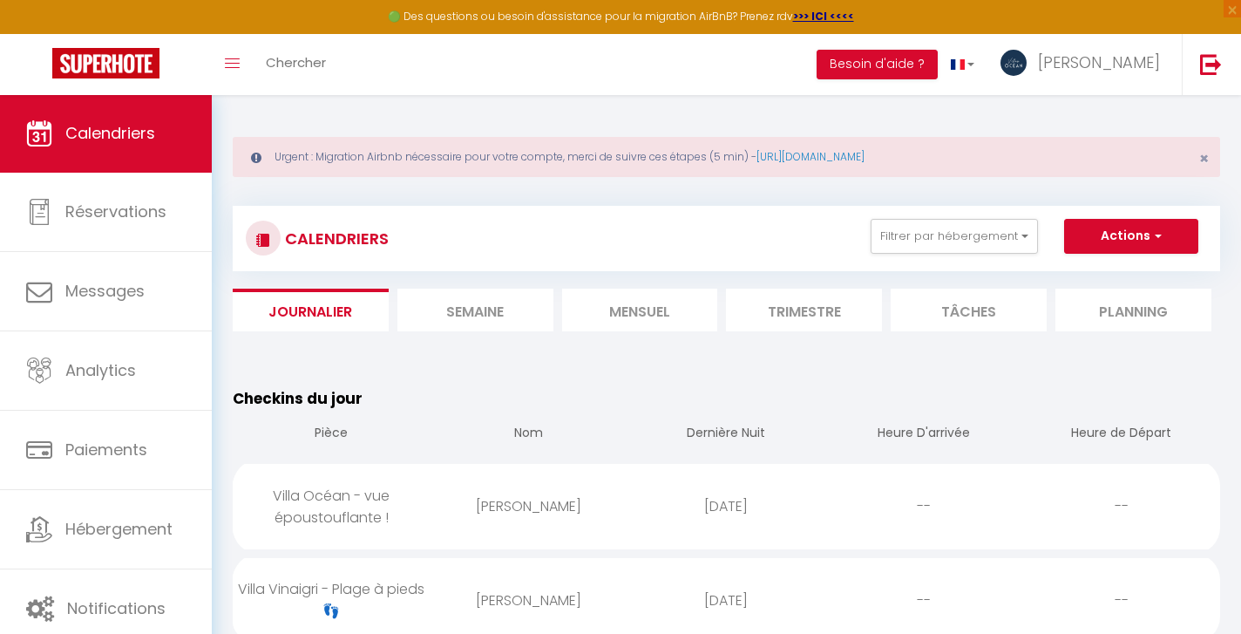
click at [260, 235] on img at bounding box center [263, 240] width 14 height 14
click at [1204, 157] on span "×" at bounding box center [1204, 158] width 10 height 22
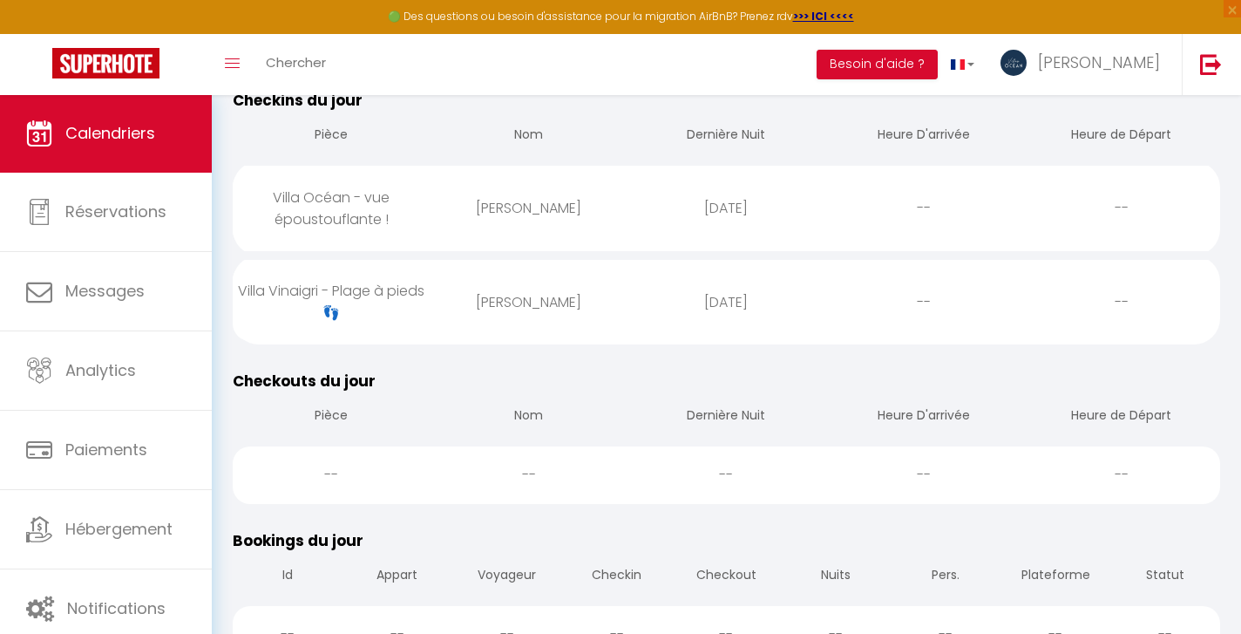
scroll to position [230, 0]
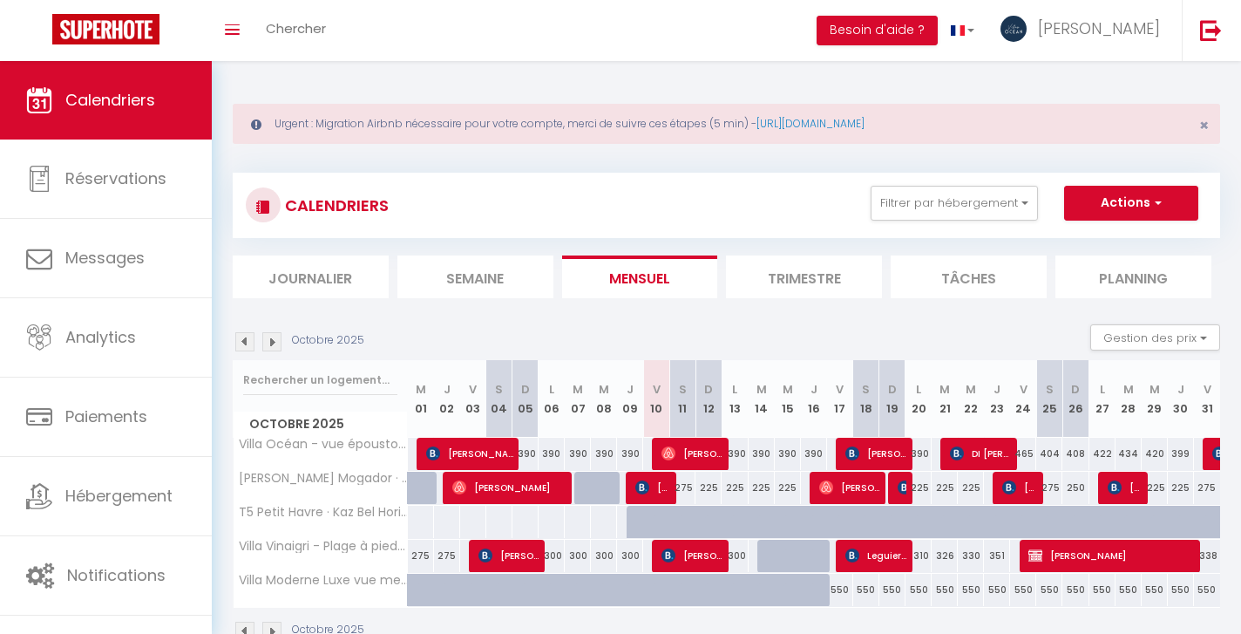
click at [273, 341] on img at bounding box center [271, 341] width 19 height 19
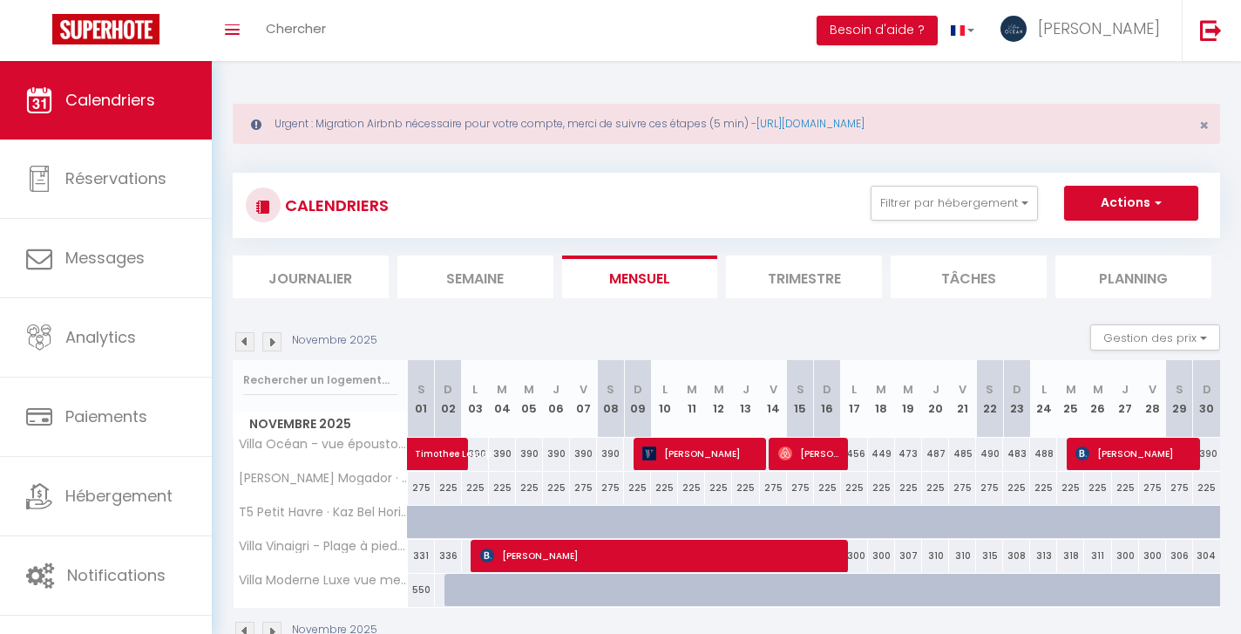
click at [273, 341] on img at bounding box center [271, 341] width 19 height 19
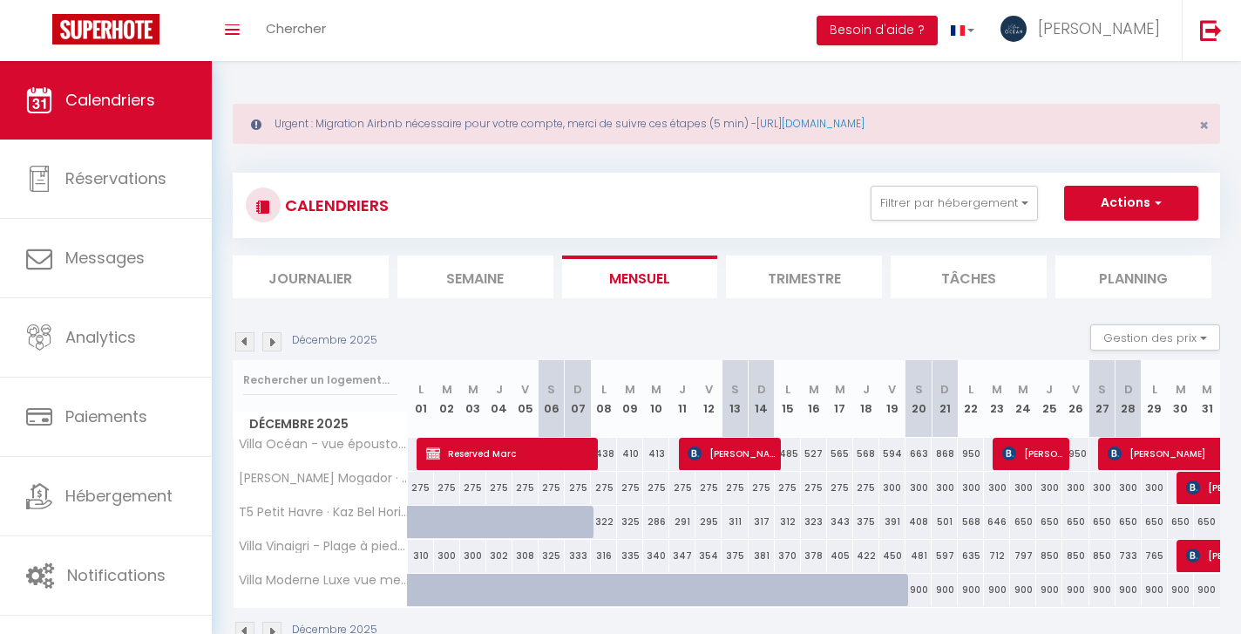
click at [273, 341] on img at bounding box center [271, 341] width 19 height 19
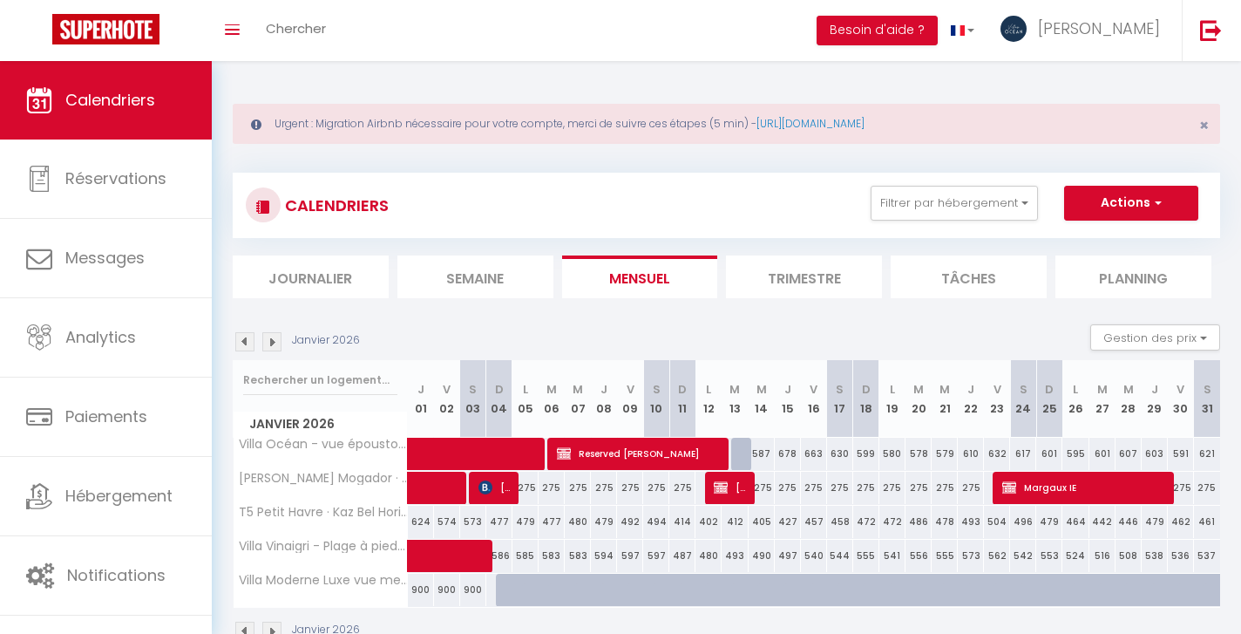
click at [247, 343] on img at bounding box center [244, 341] width 19 height 19
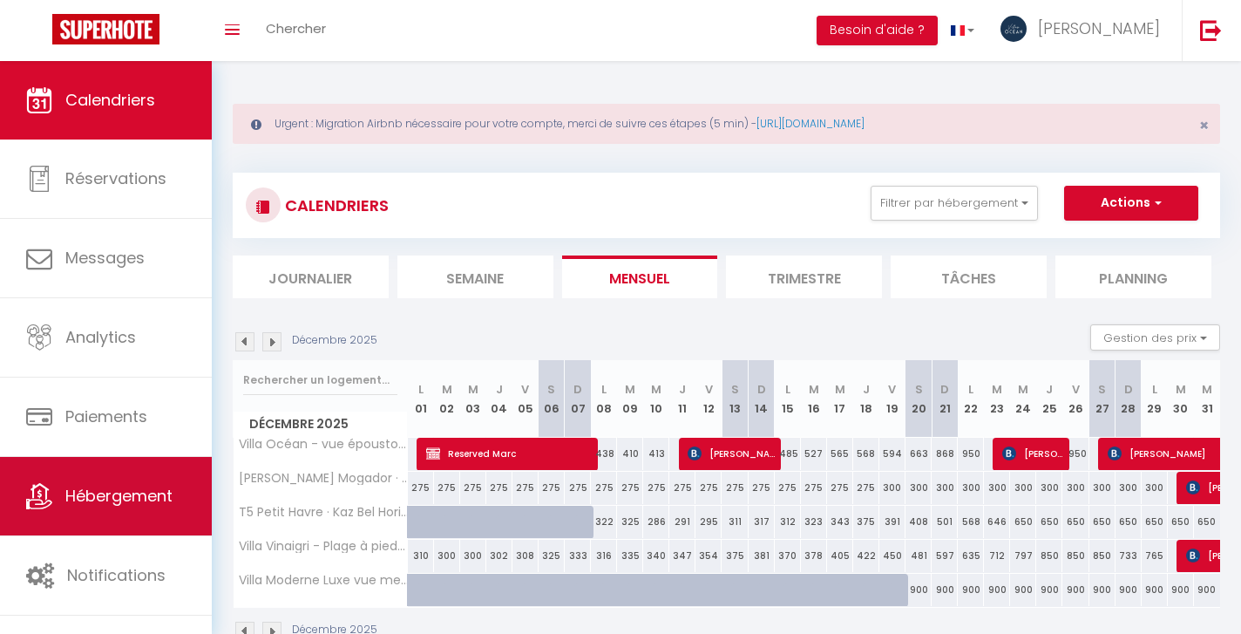
click at [143, 494] on span "Hébergement" at bounding box center [118, 496] width 107 height 22
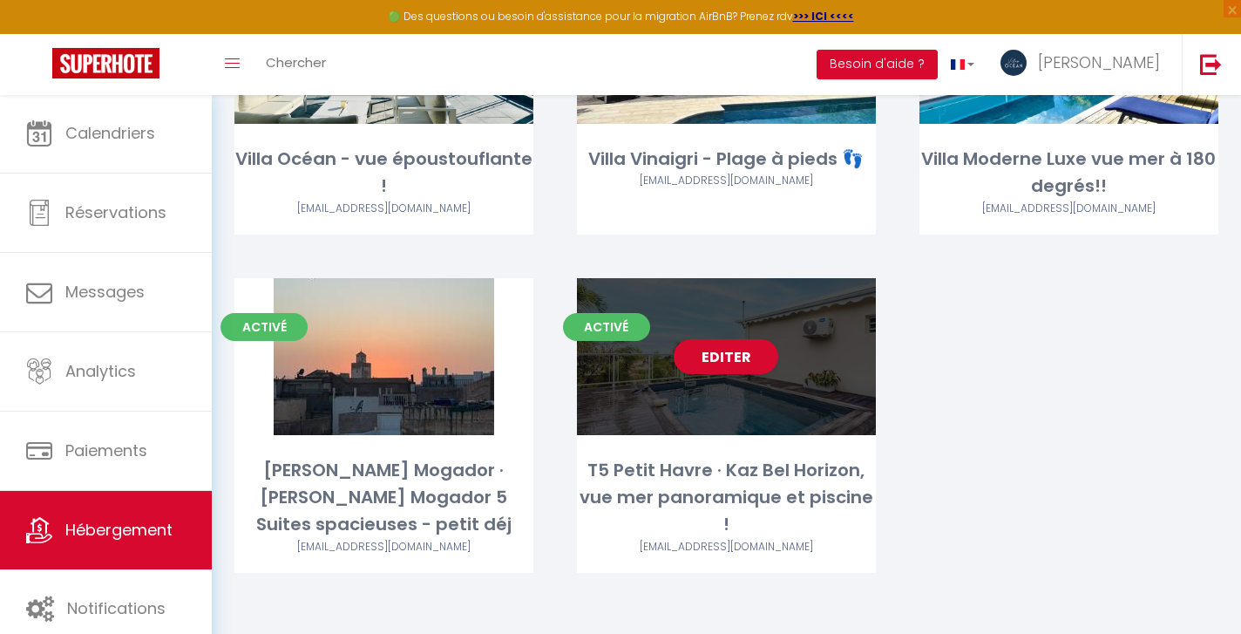
scroll to position [255, 0]
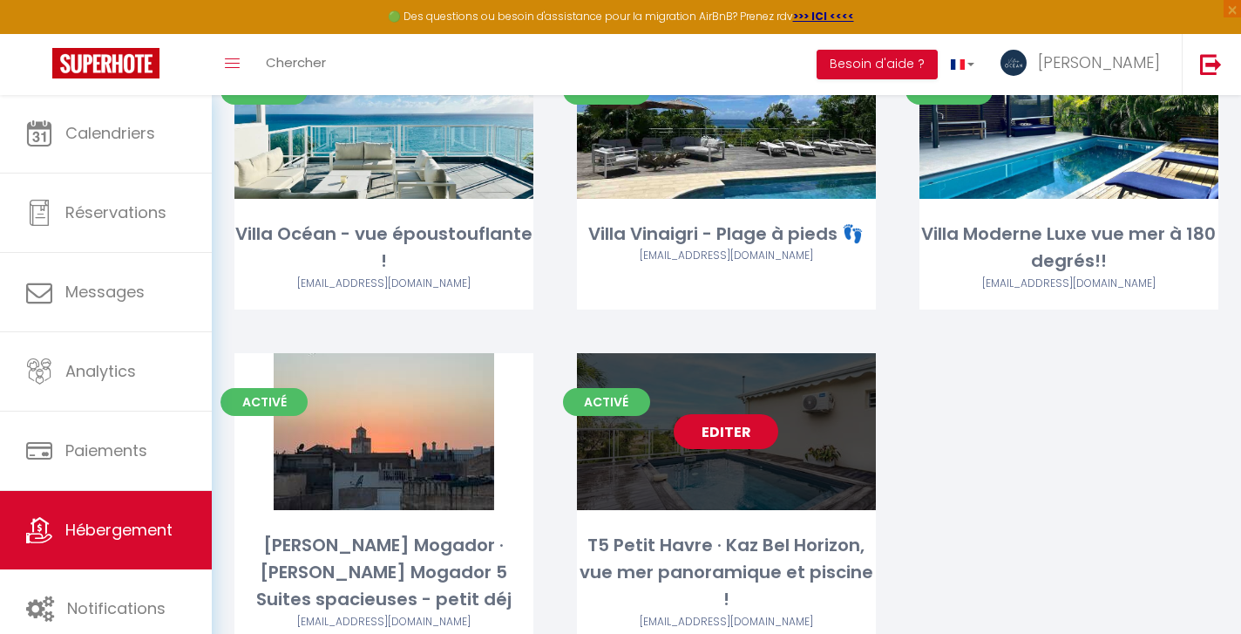
click at [722, 429] on link "Editer" at bounding box center [726, 431] width 105 height 35
select select "3"
select select "2"
select select "1"
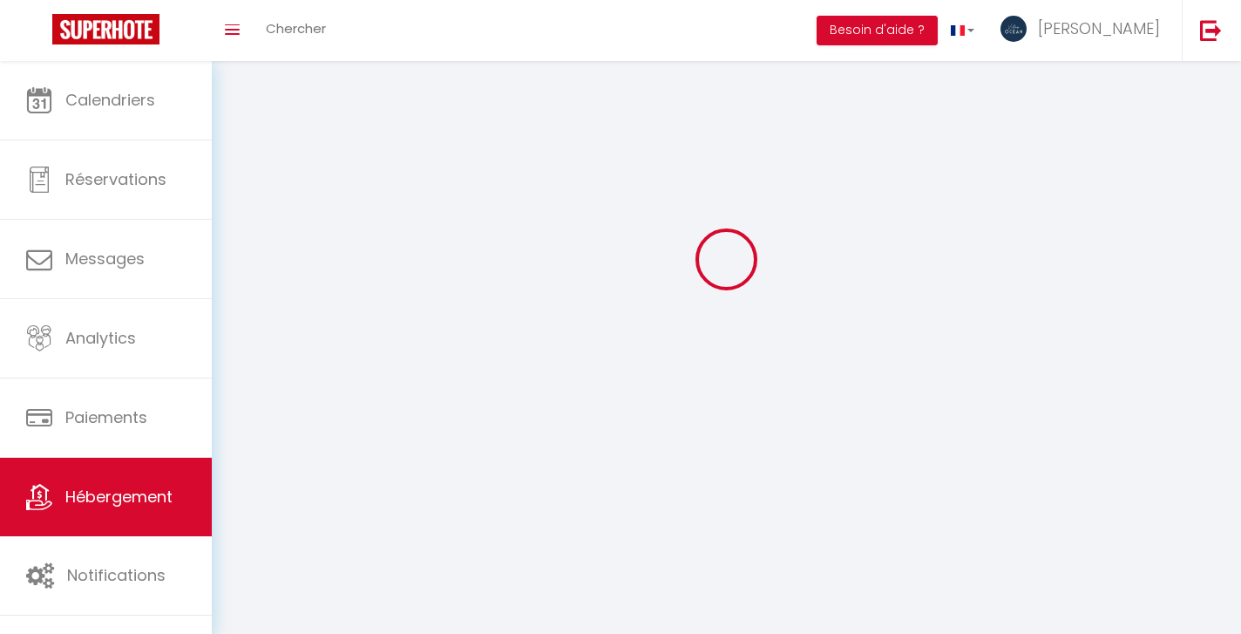
select select
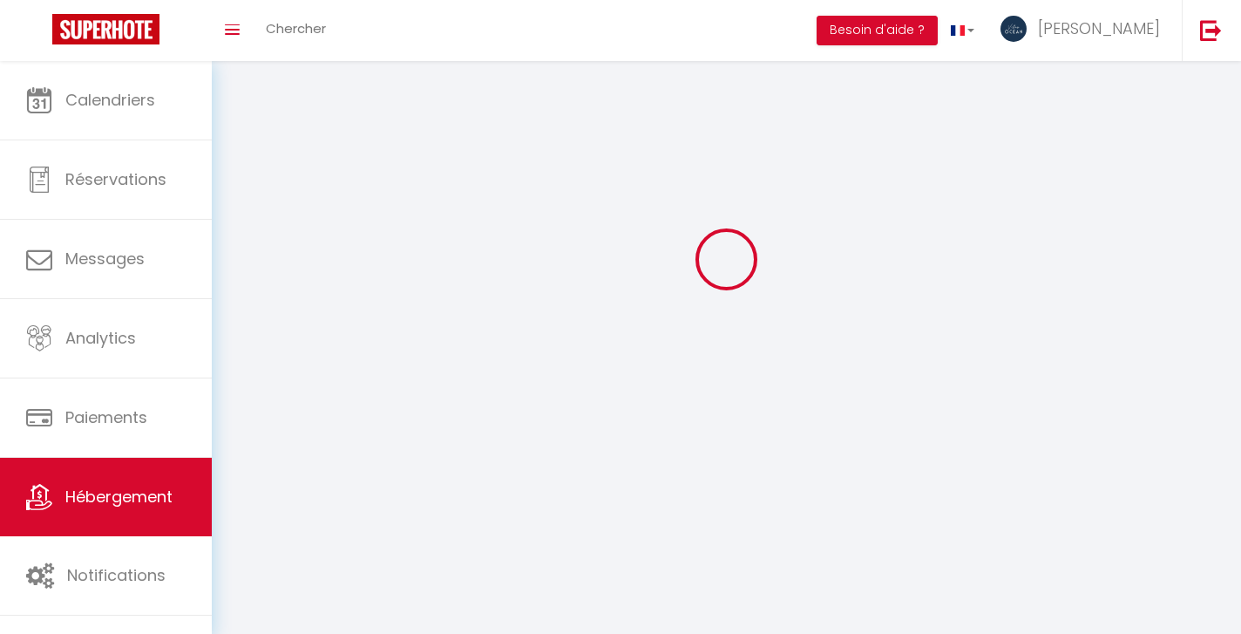
select select
checkbox input "false"
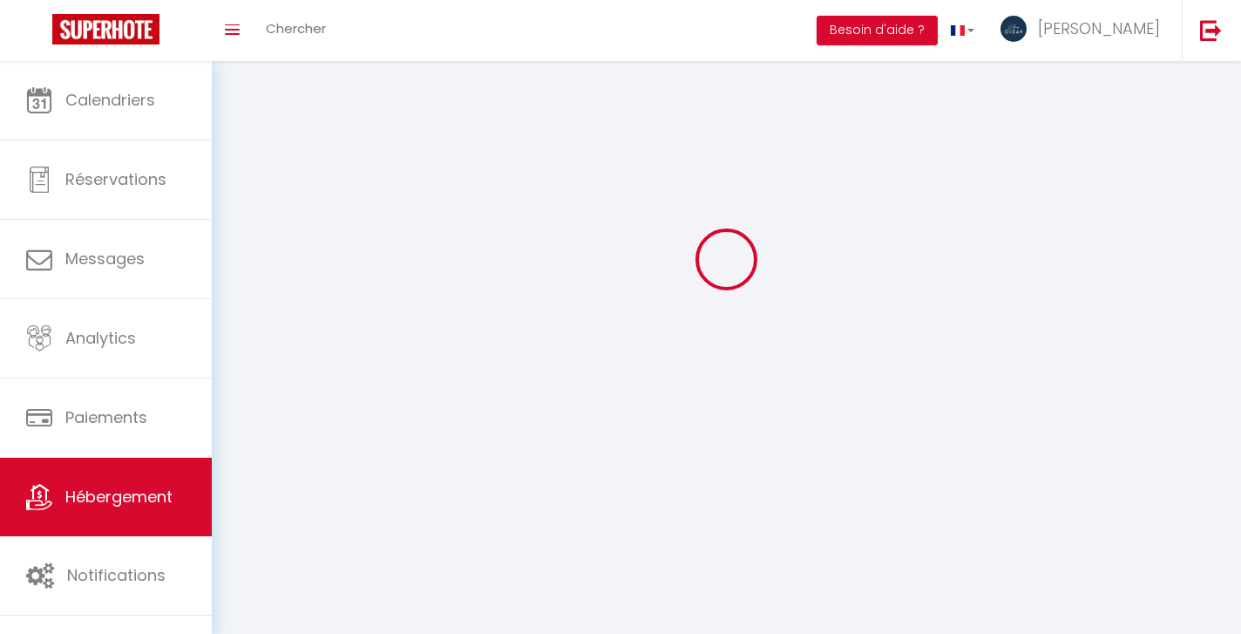
checkbox input "false"
select select
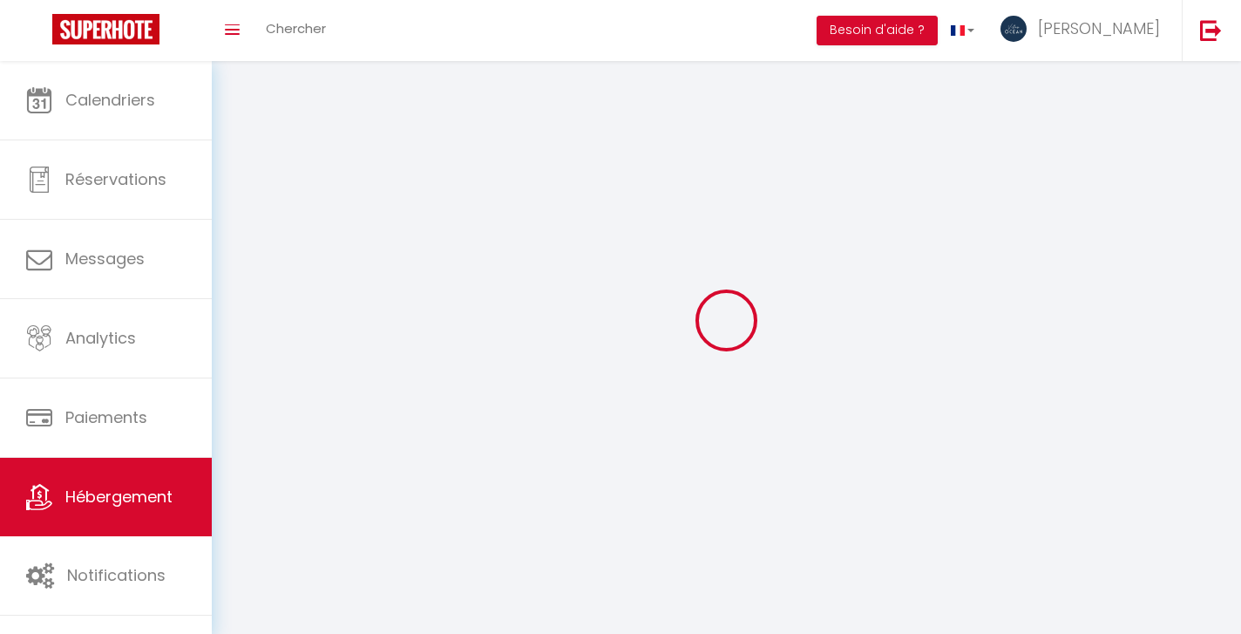
select select
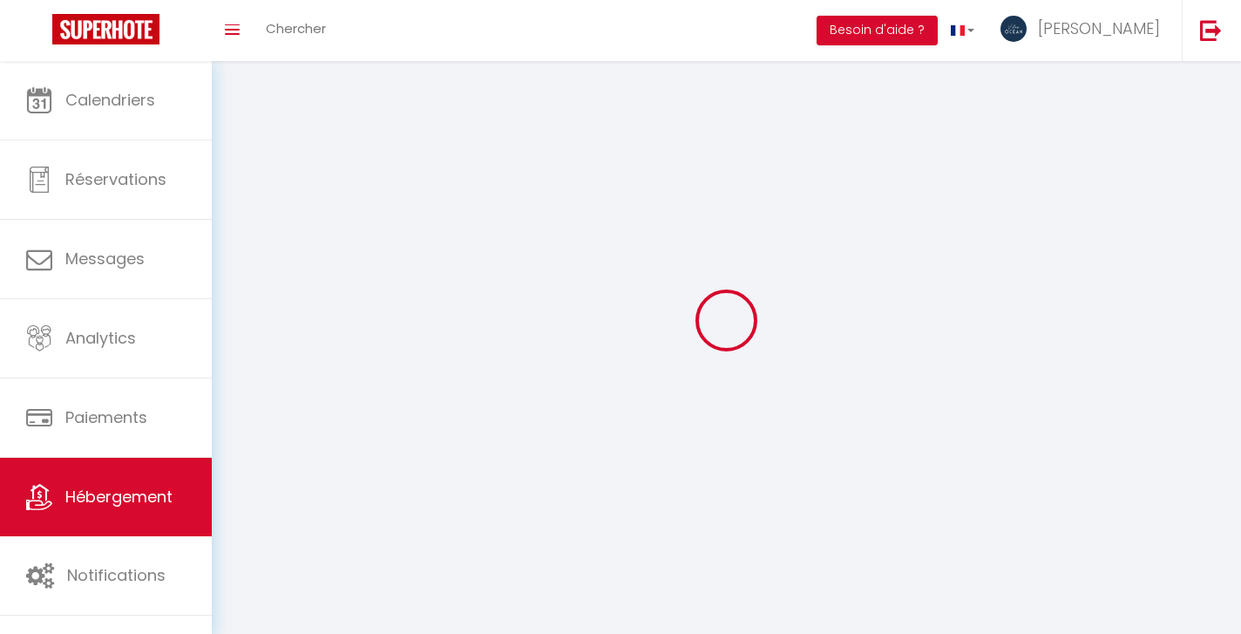
select select
checkbox input "false"
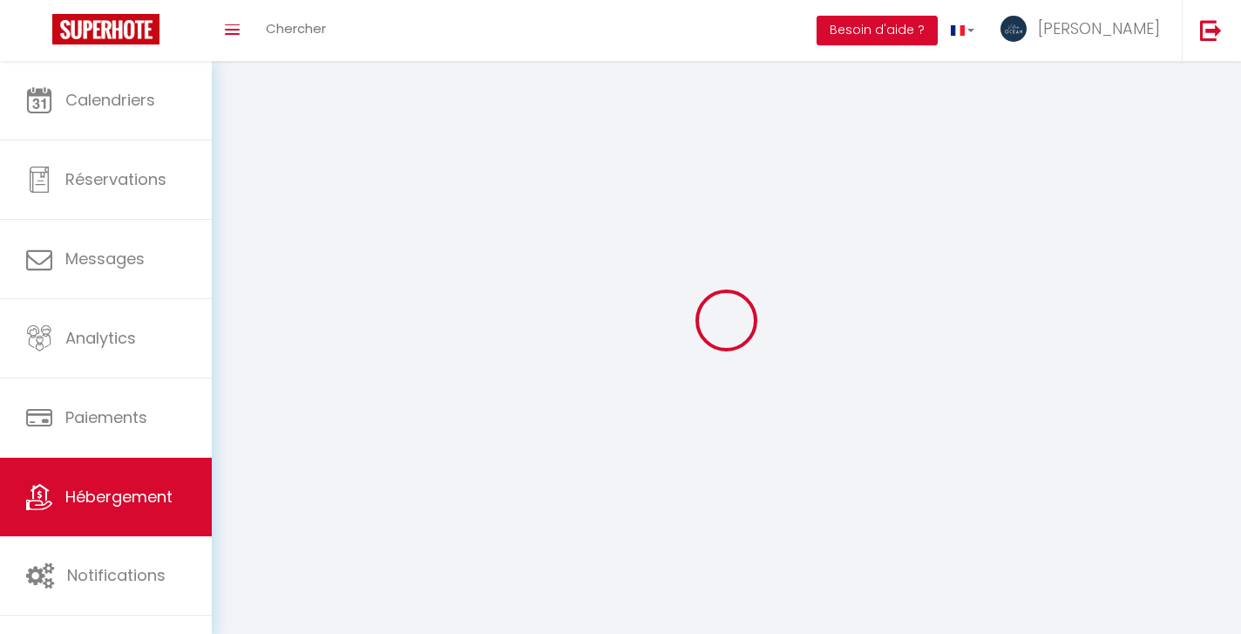
select select
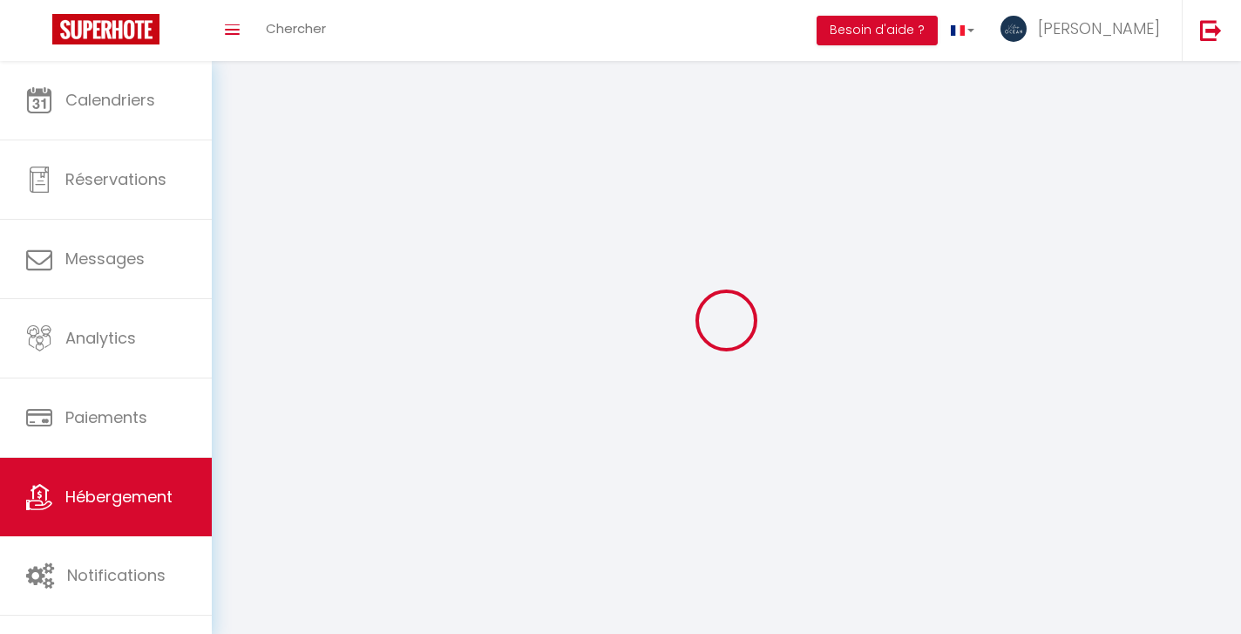
select select
checkbox input "false"
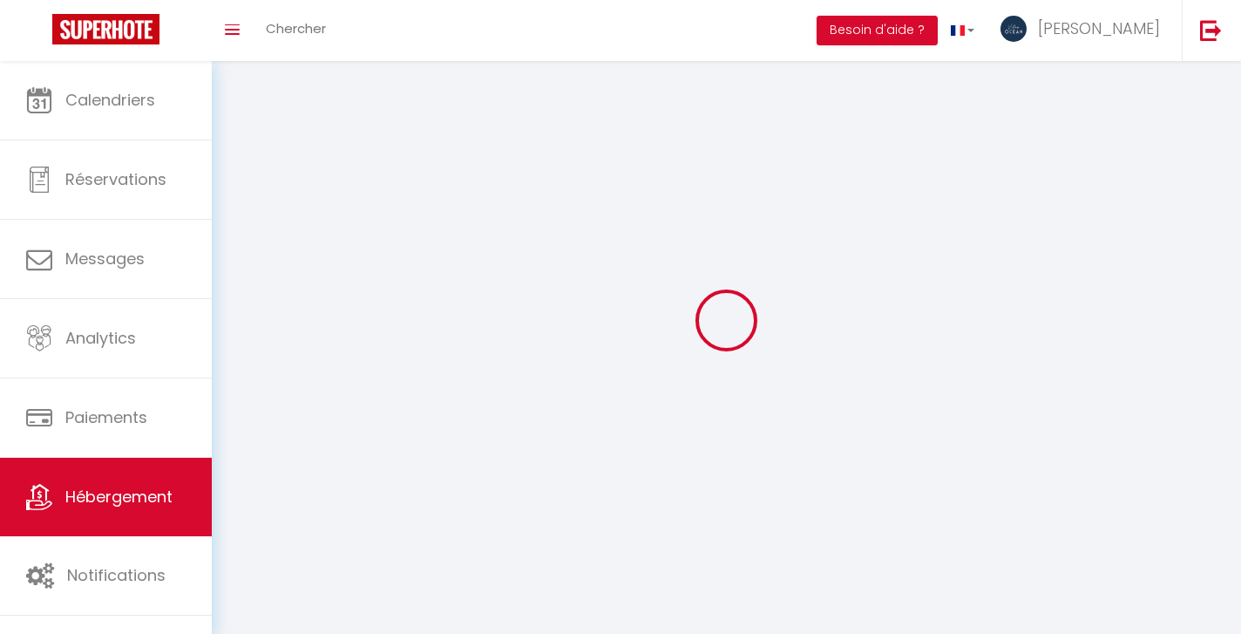
checkbox input "false"
select select
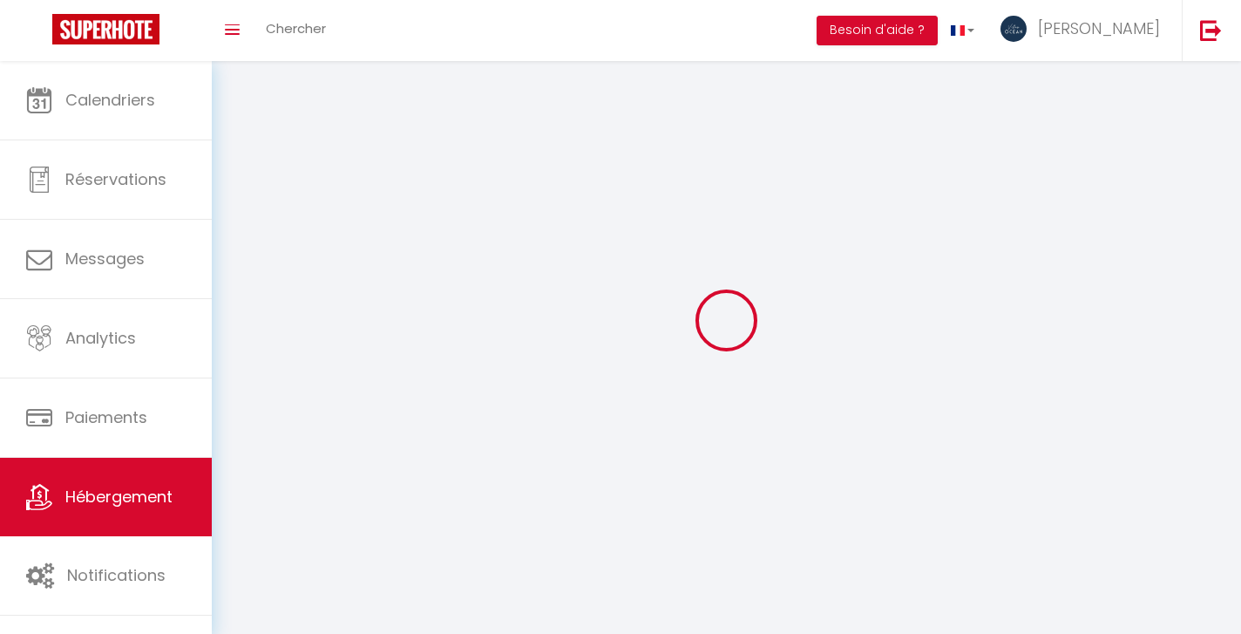
select select
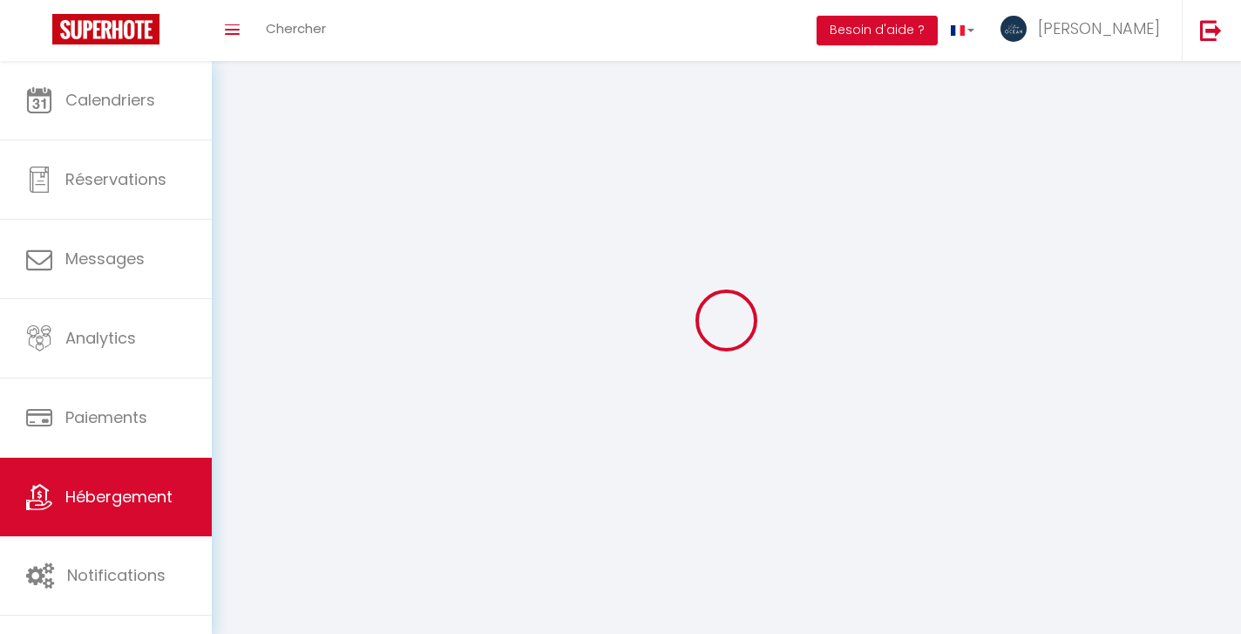
select select
checkbox input "false"
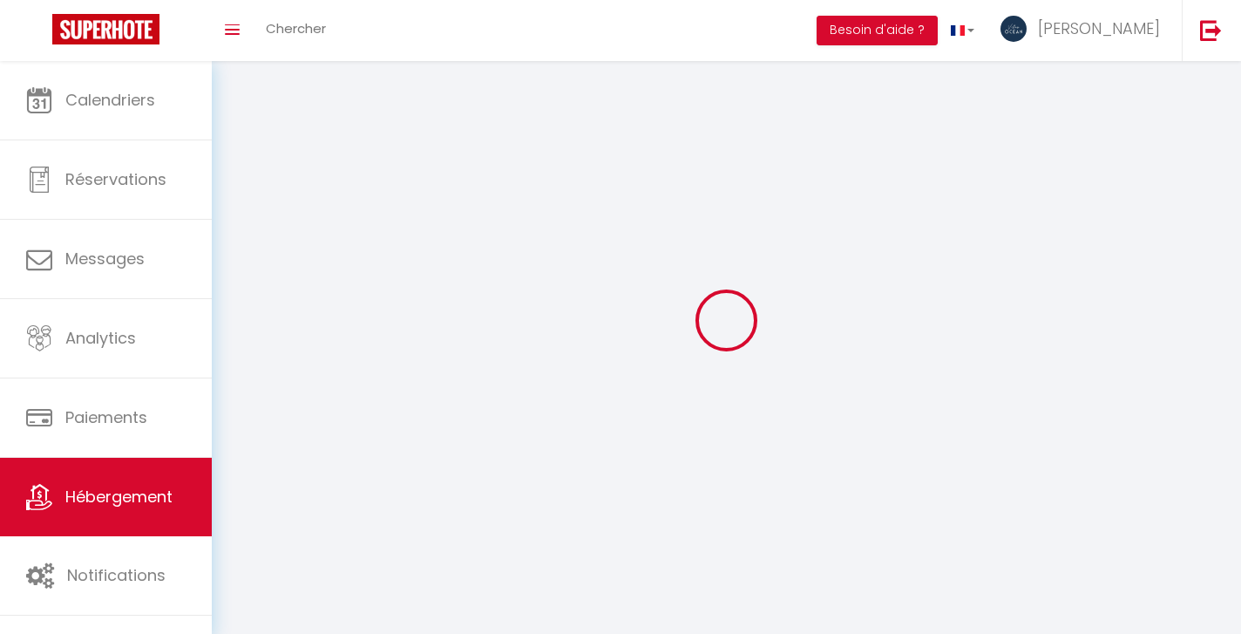
checkbox input "false"
select select
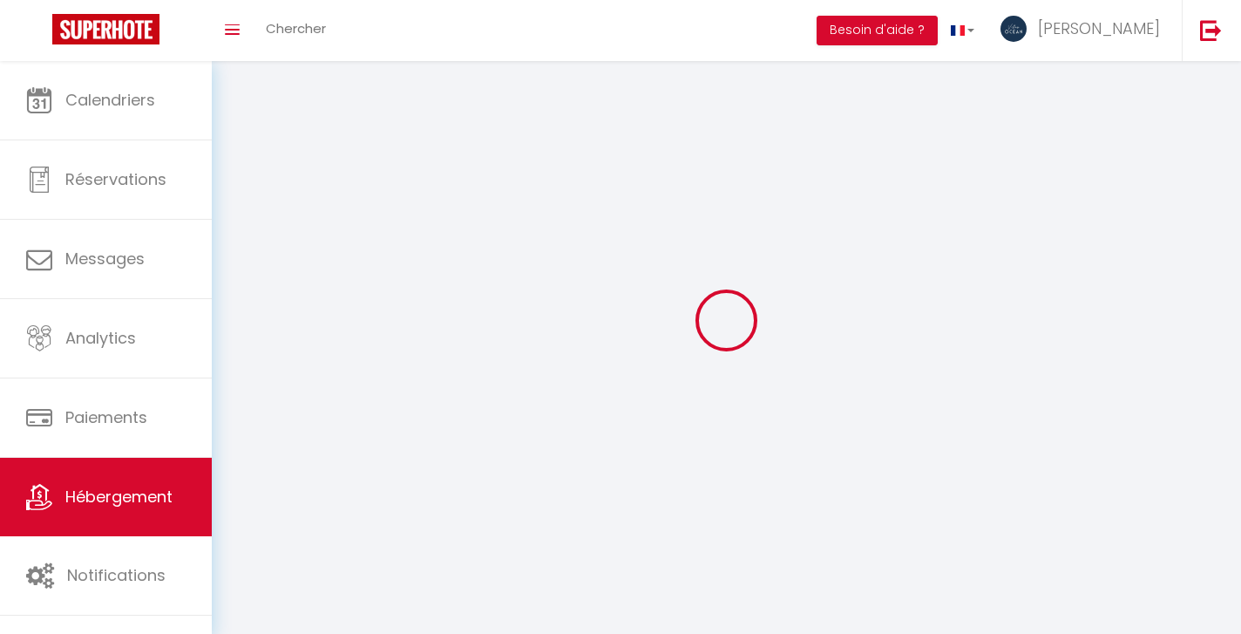
select select
checkbox input "false"
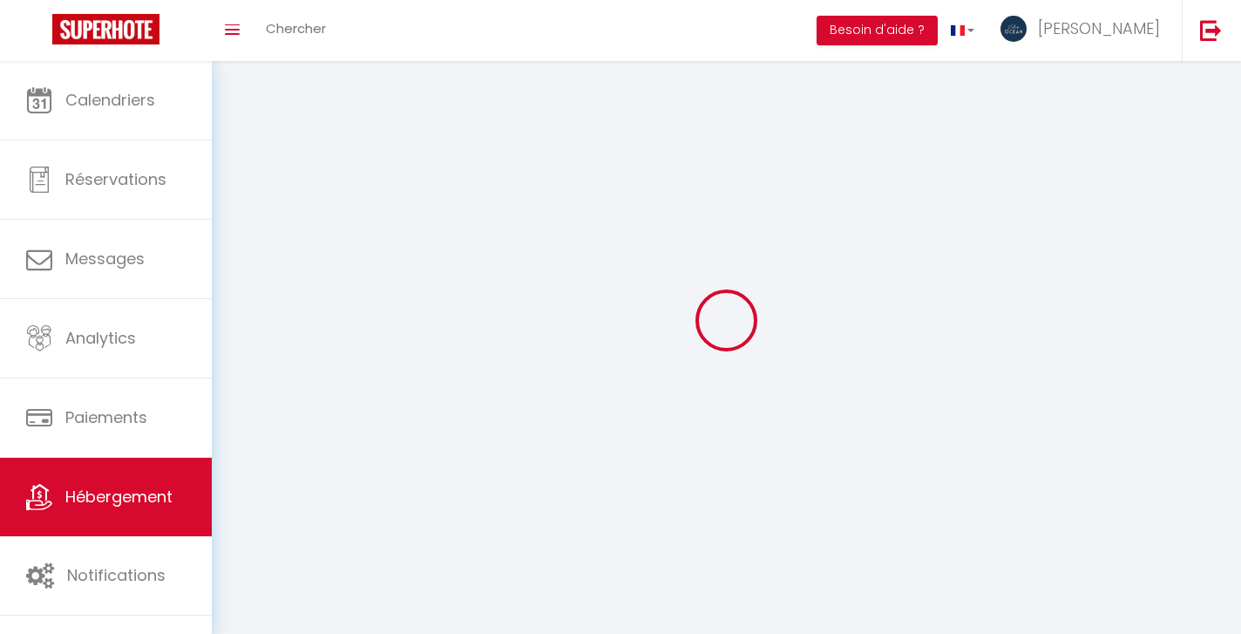
checkbox input "false"
select select
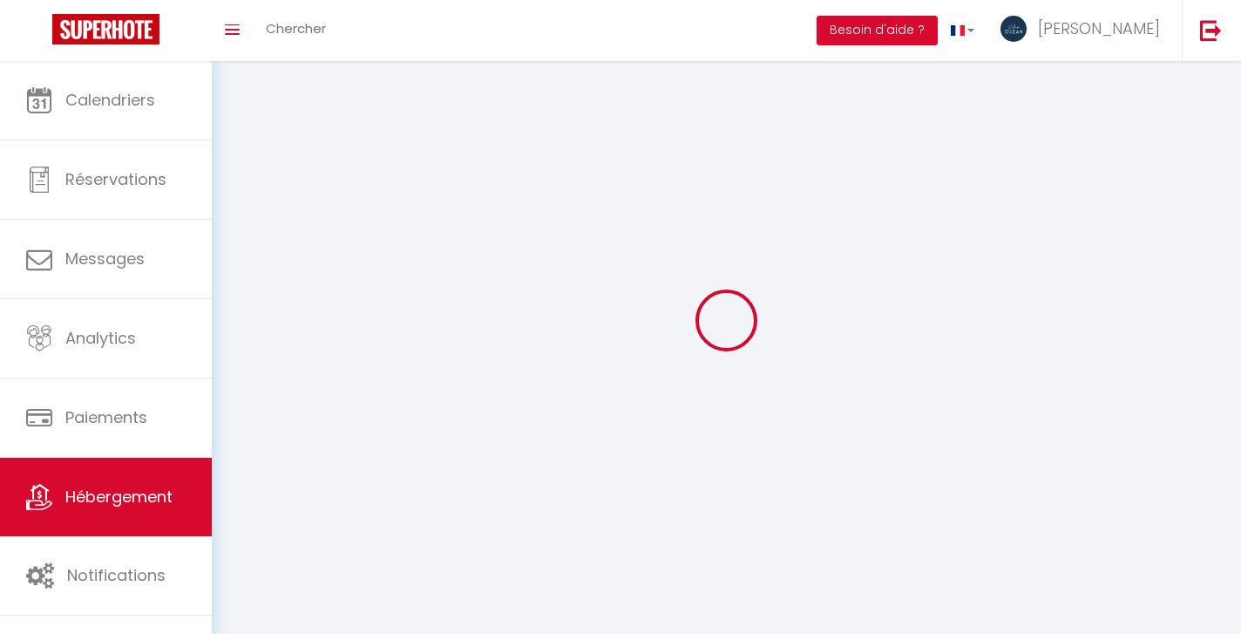
select select
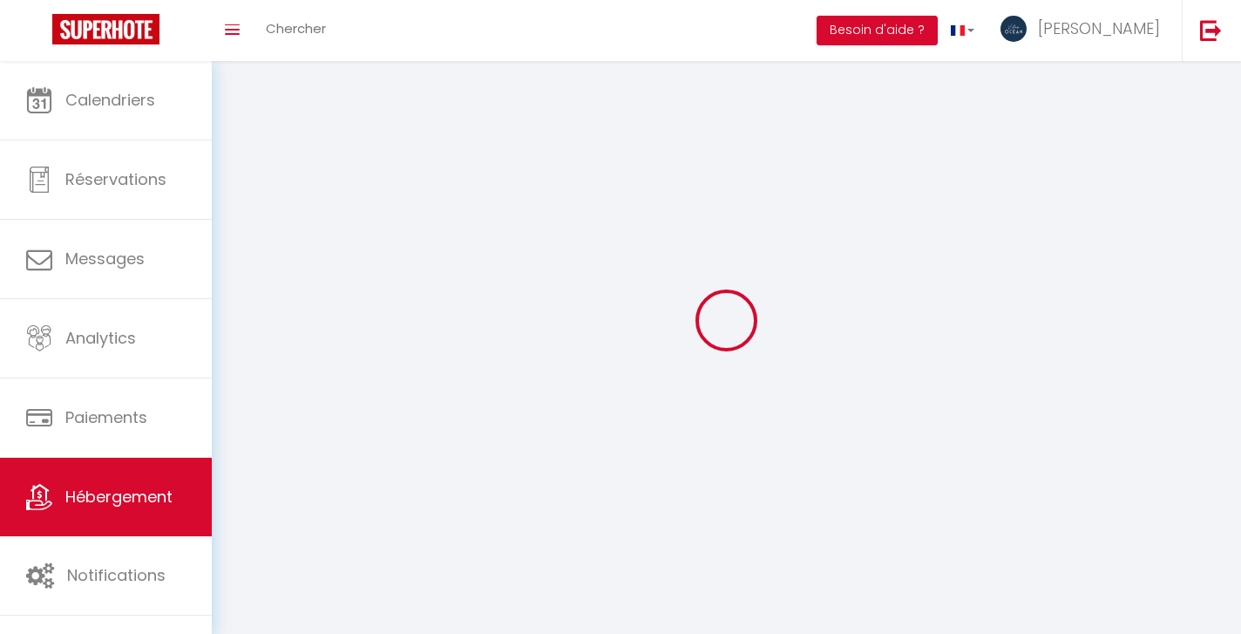
select select
checkbox input "false"
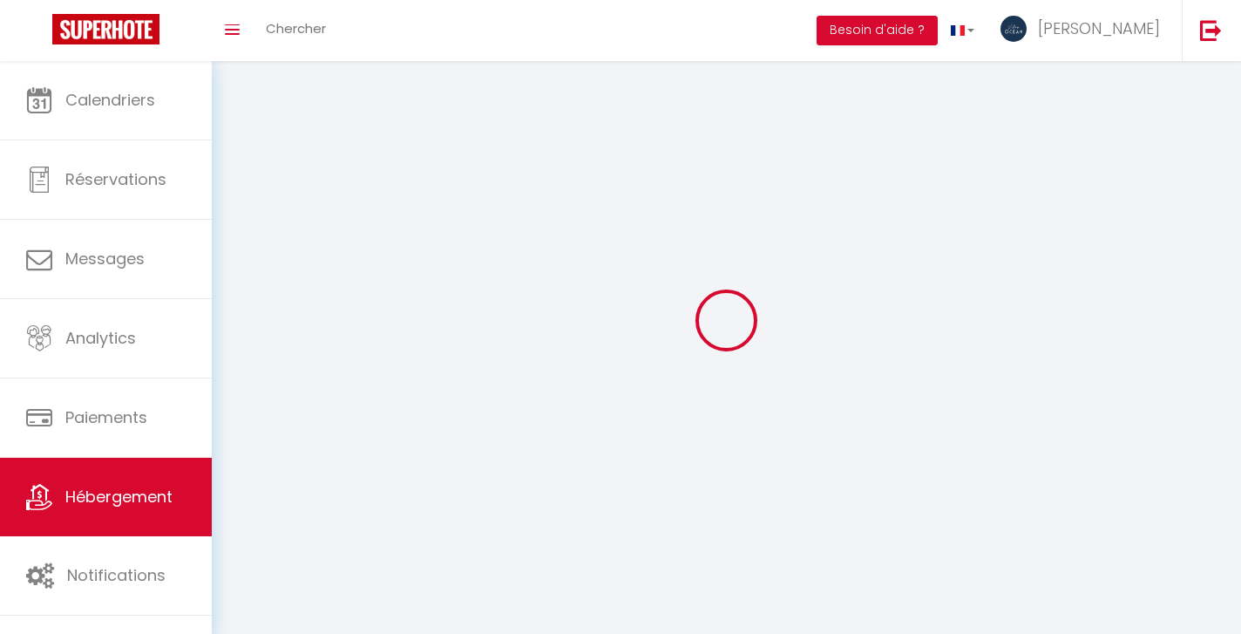
select select
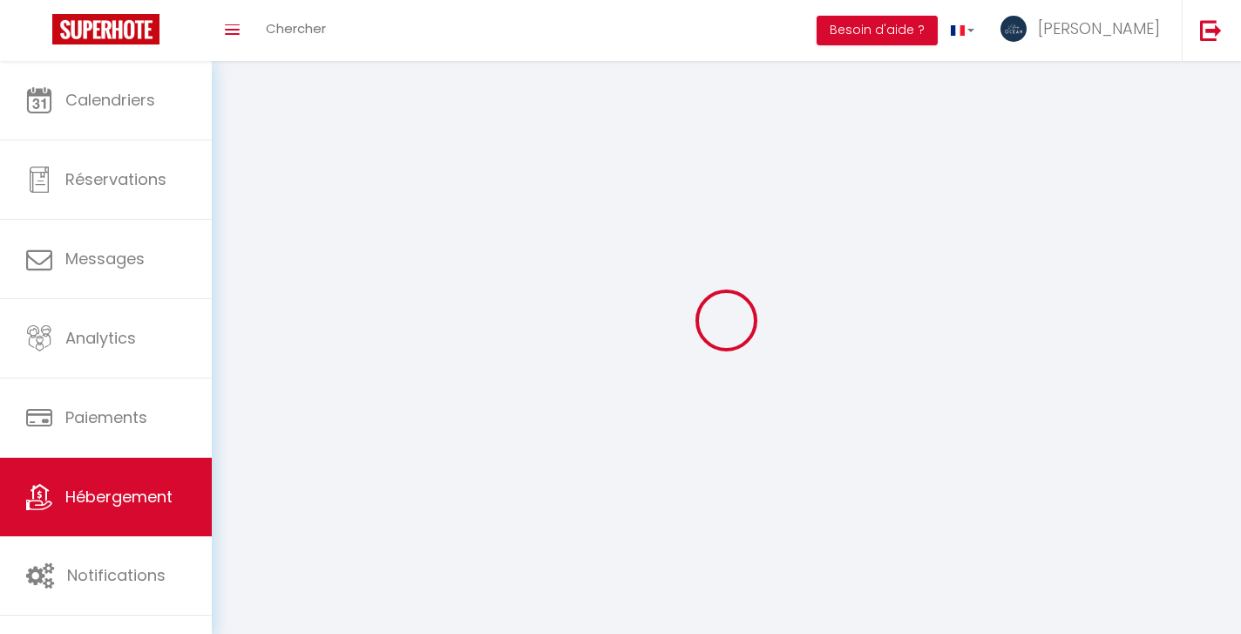
select select
checkbox input "false"
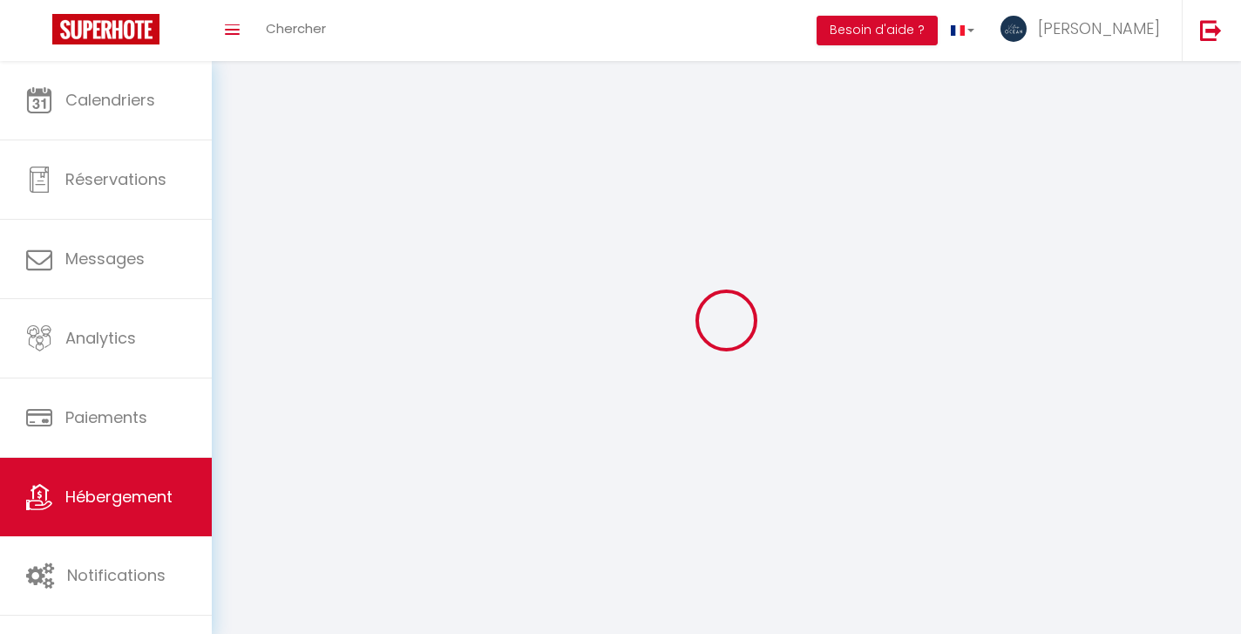
checkbox input "false"
select select
select select "28"
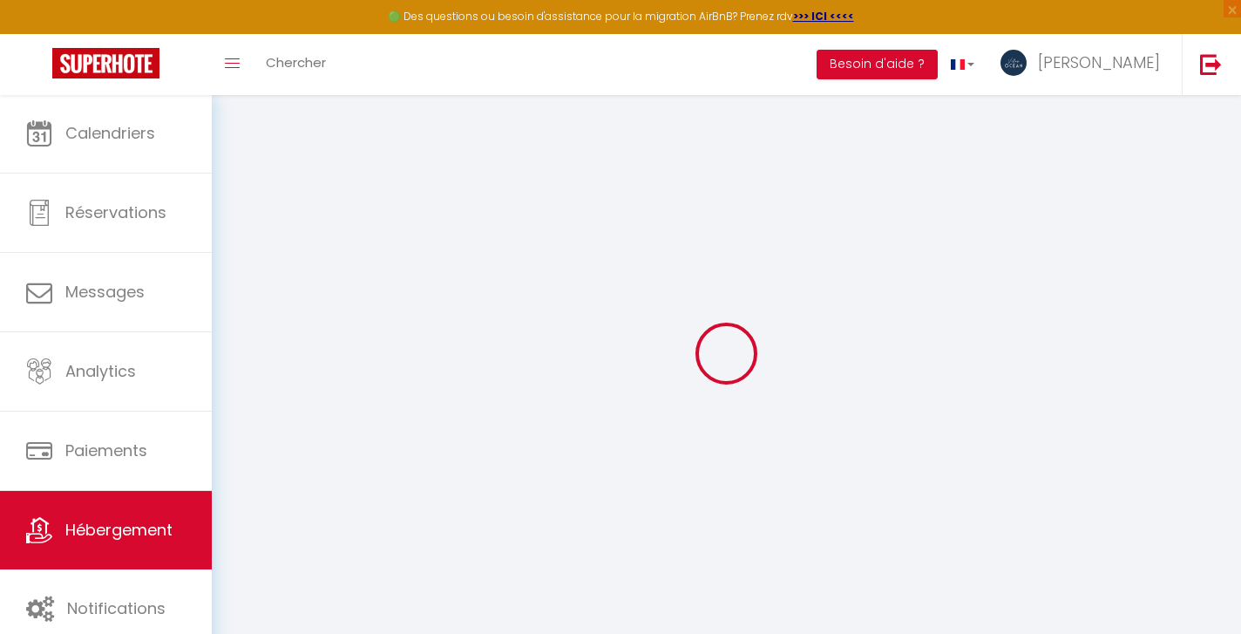
select select
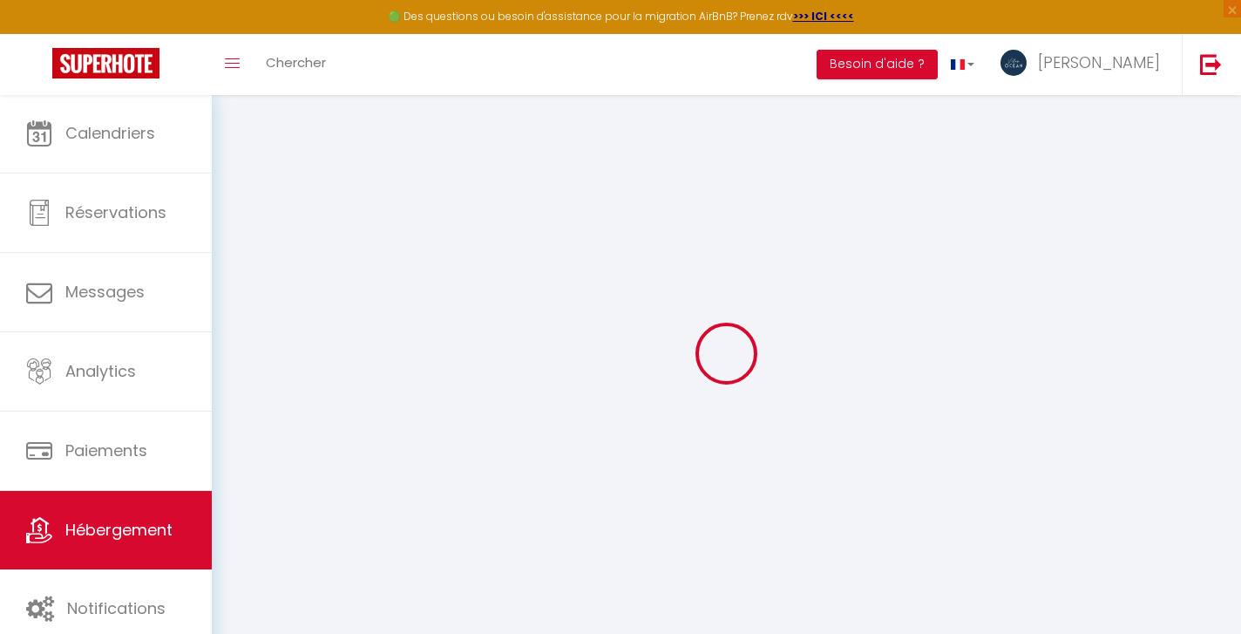
select select
checkbox input "false"
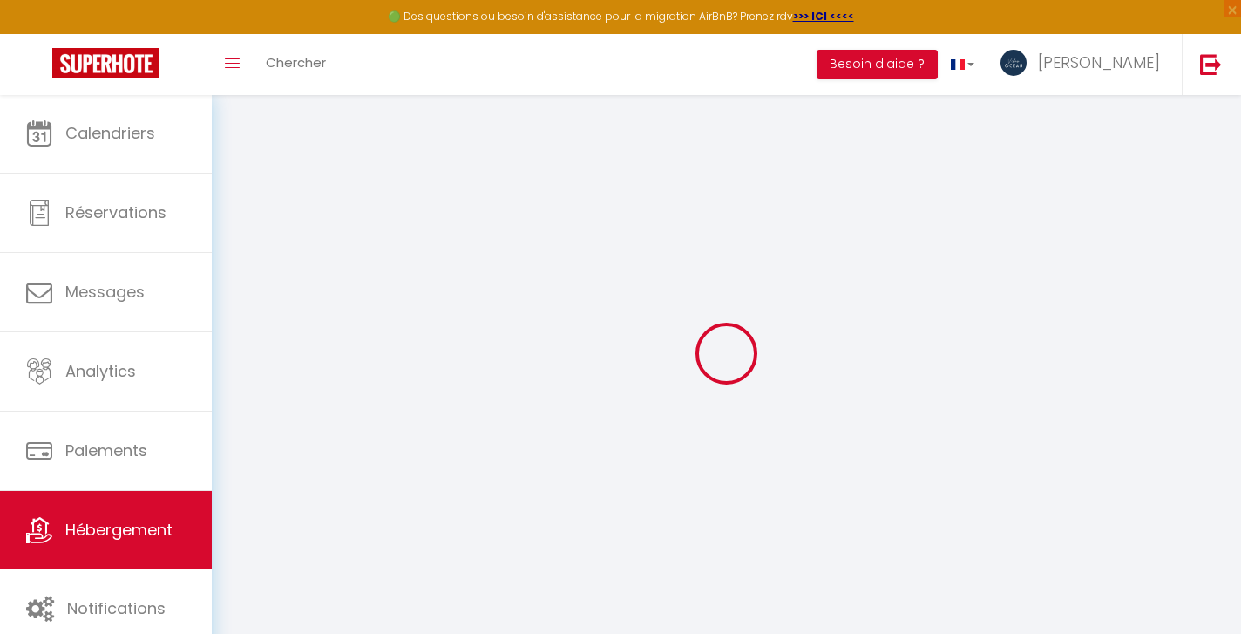
select select
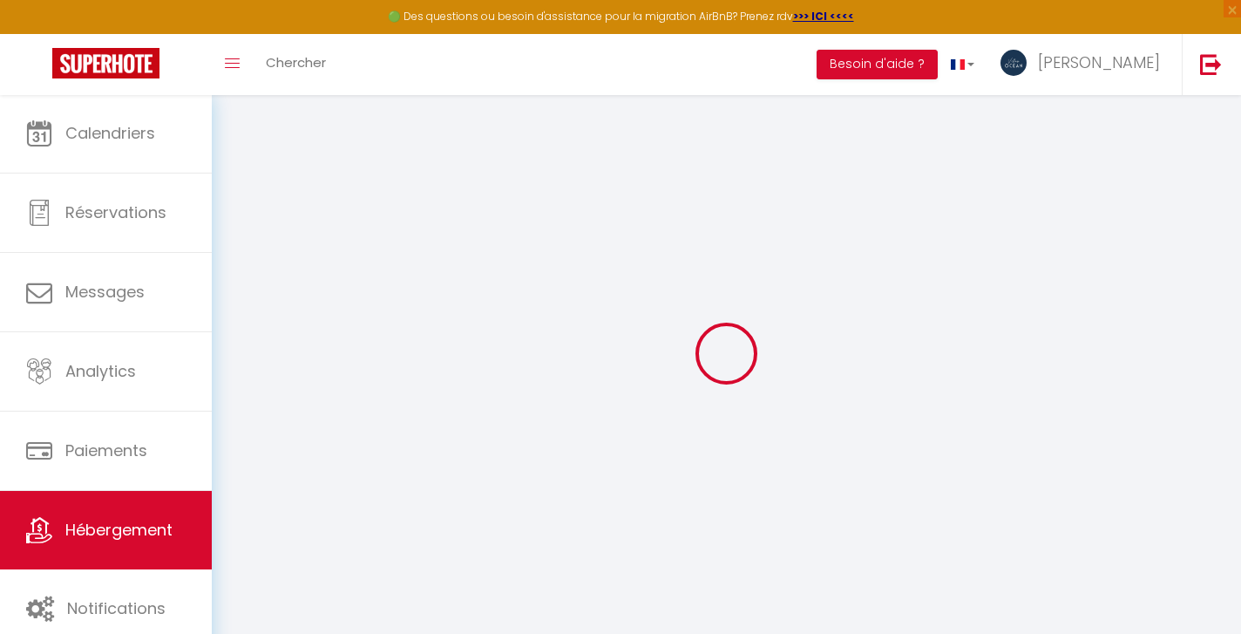
select select
checkbox input "false"
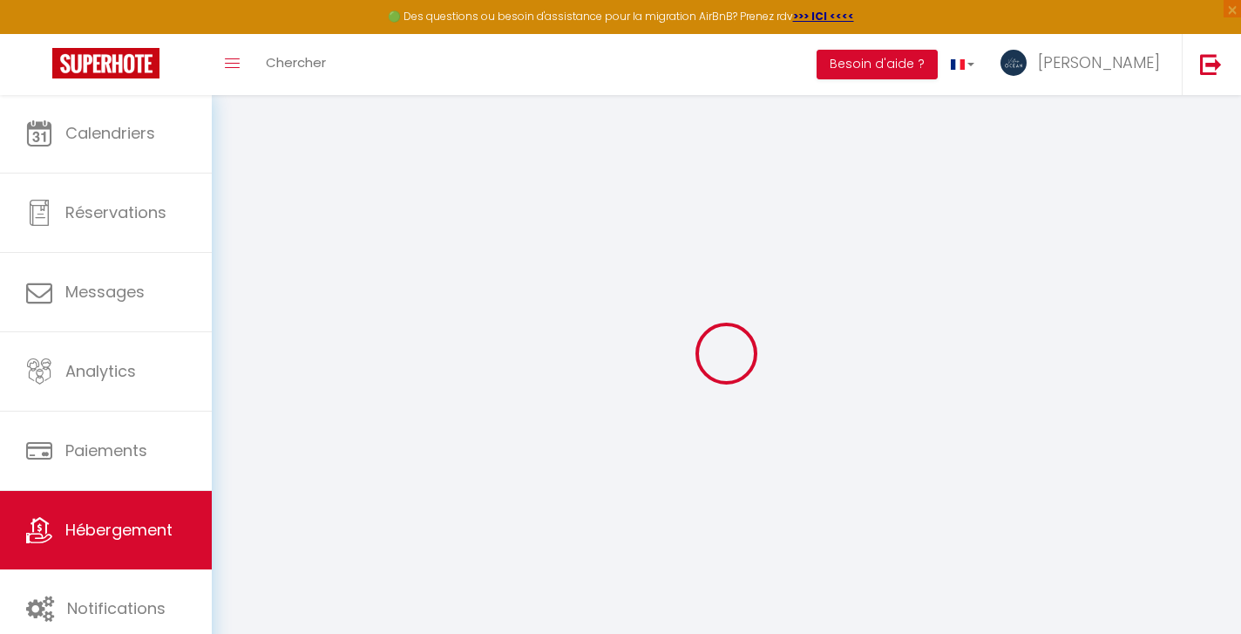
checkbox input "false"
select select
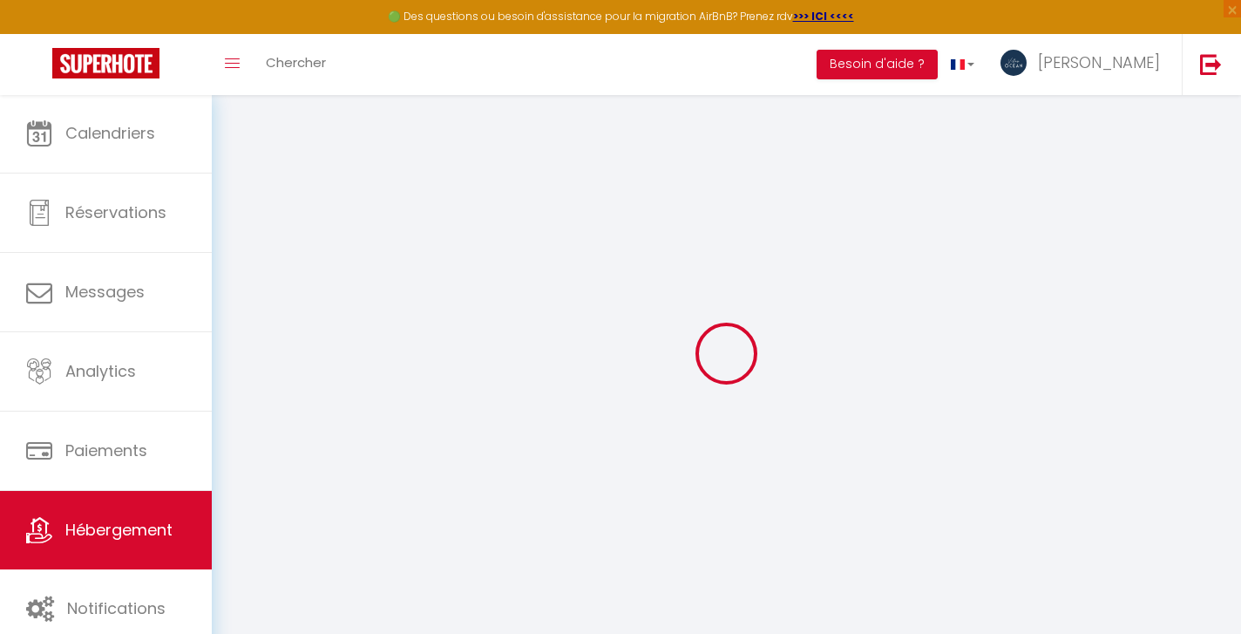
select select
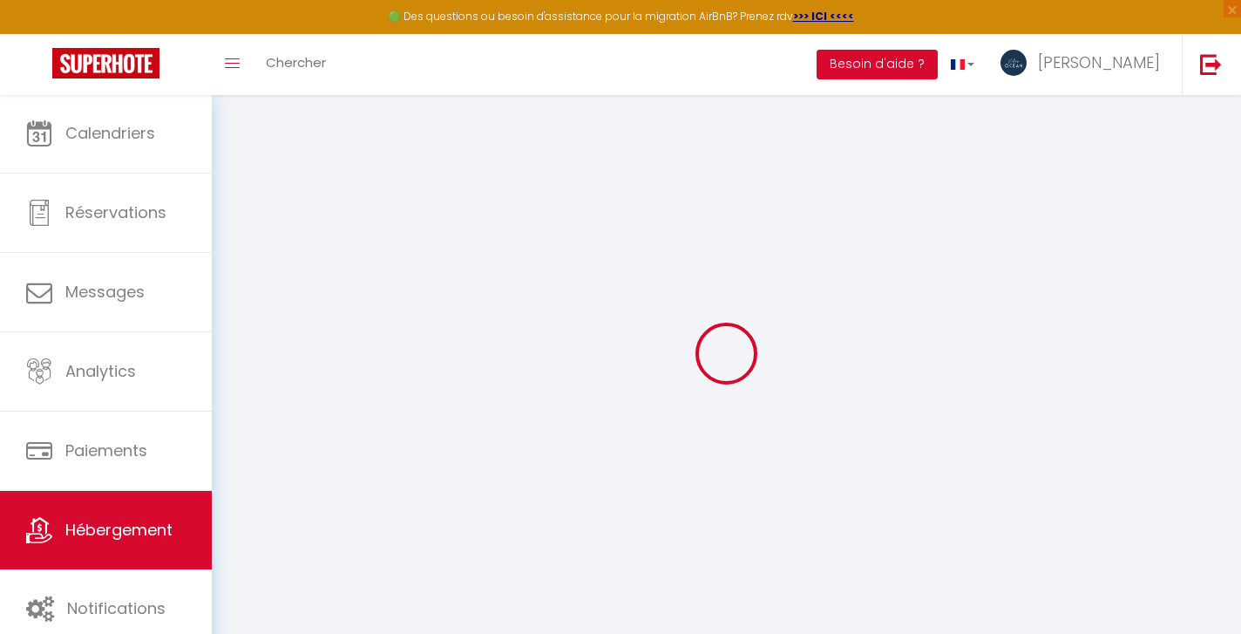
checkbox input "false"
select select
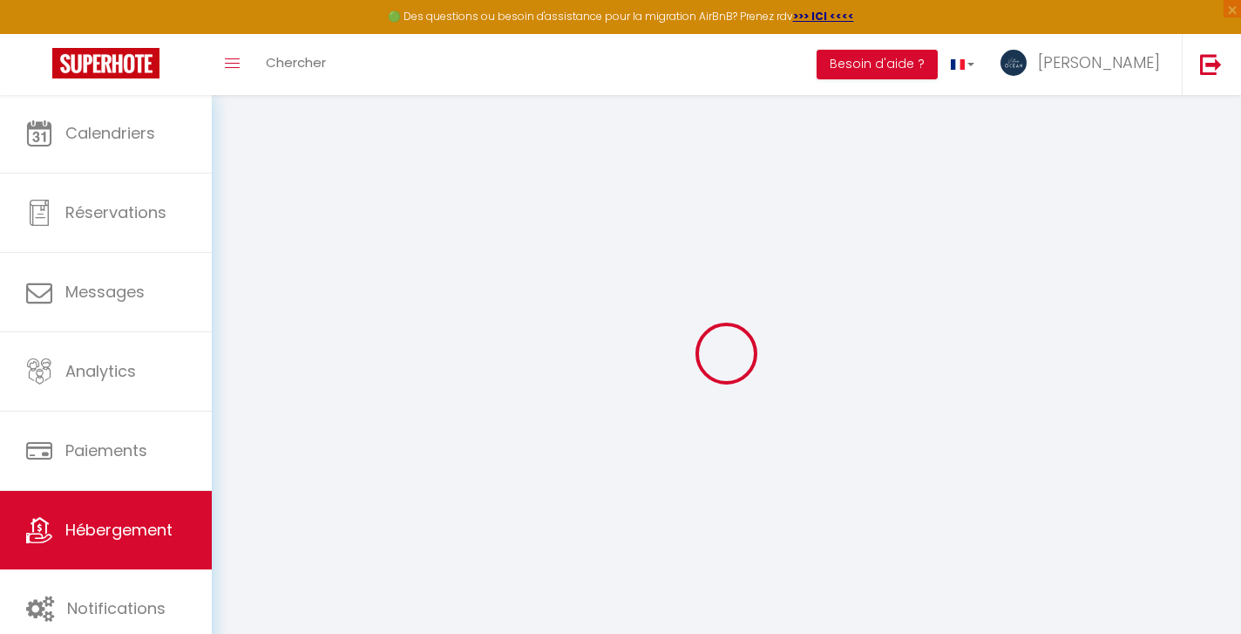
select select
type input "T5 Petit Havre · Kaz Bel Horizon, vue mer panoramique et piscine !"
type input "[PERSON_NAME]"
select select "houses"
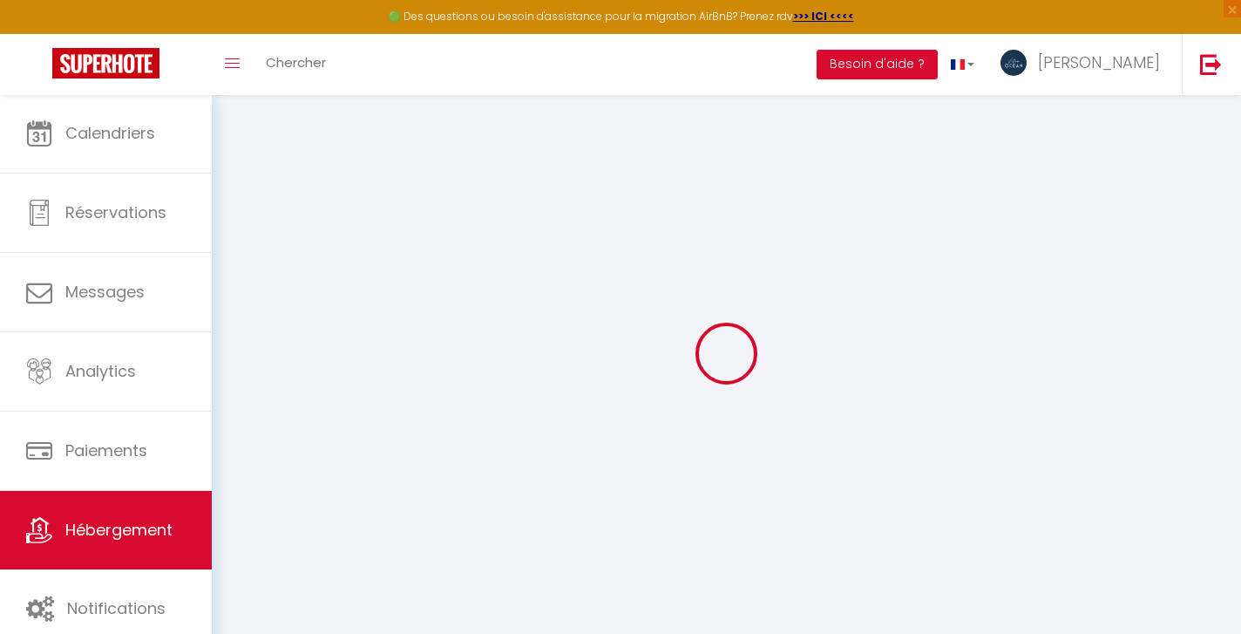
select select "8"
select select "4"
select select "3"
type input "275"
type input "150"
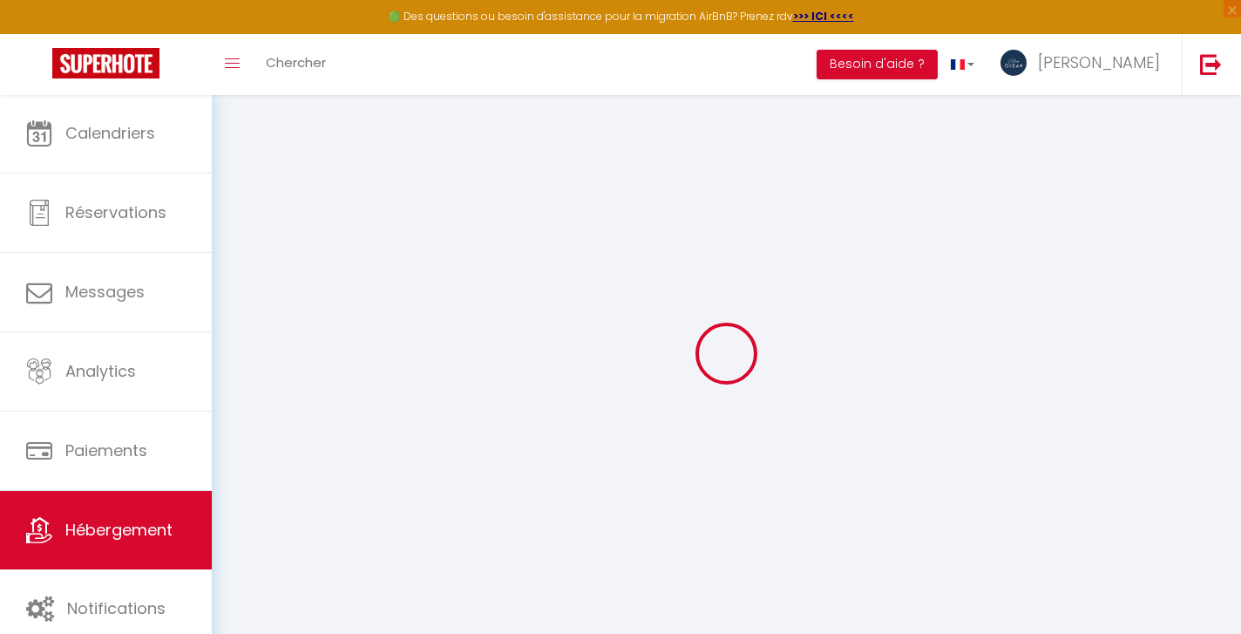
select select
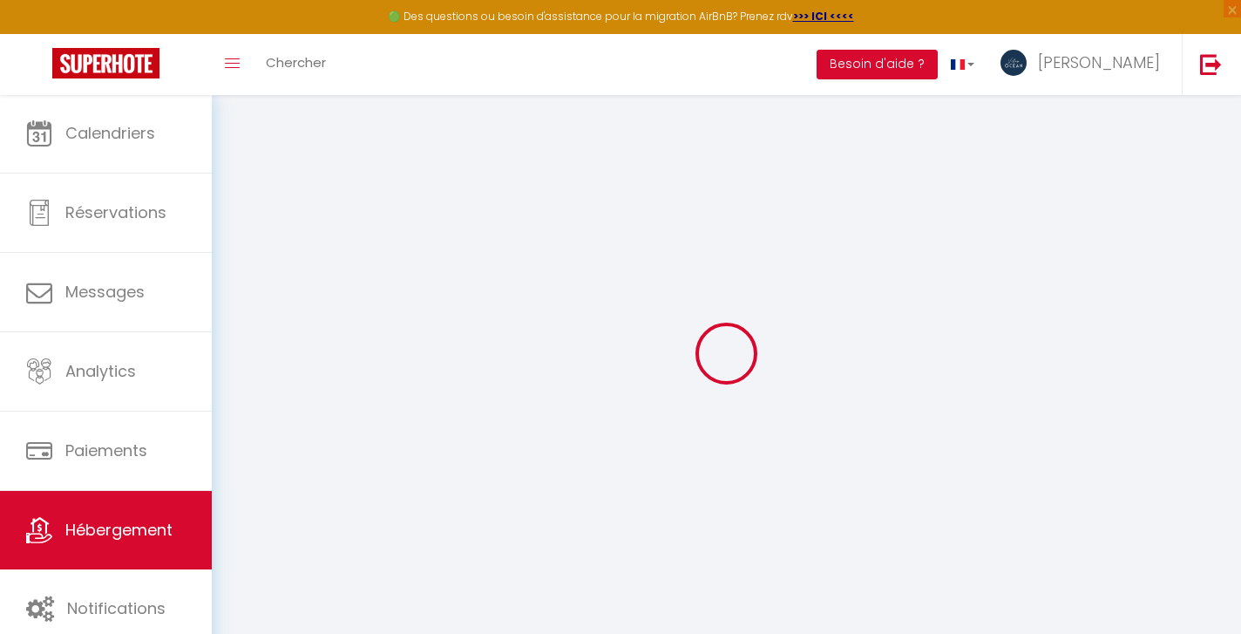
type input "5 Lotissement Titeca"
type input "97190"
type input "Le Gosier"
select select "88"
type input "[EMAIL_ADDRESS][DOMAIN_NAME]"
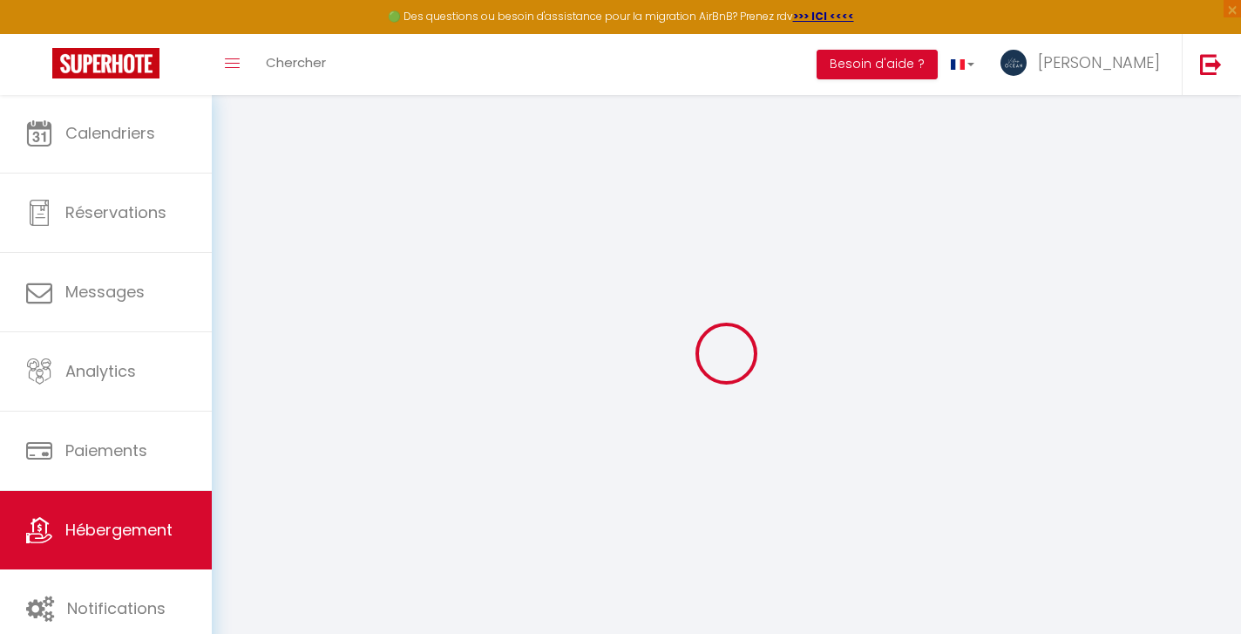
select select
checkbox input "false"
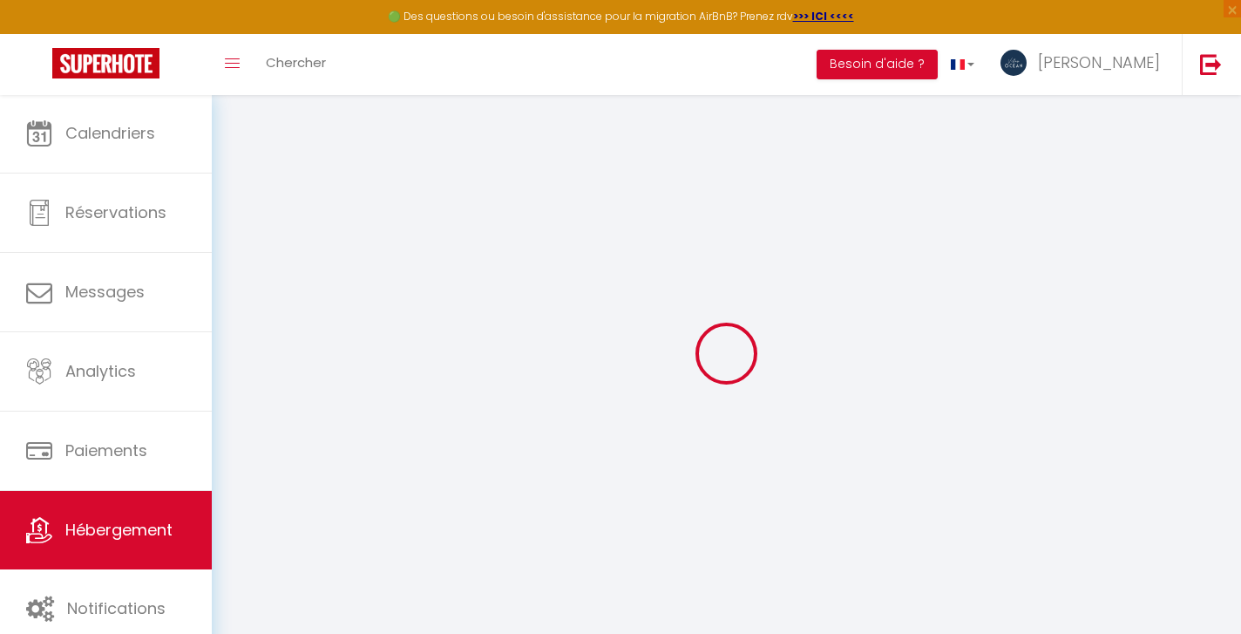
type input "15"
type input "150"
type input "0"
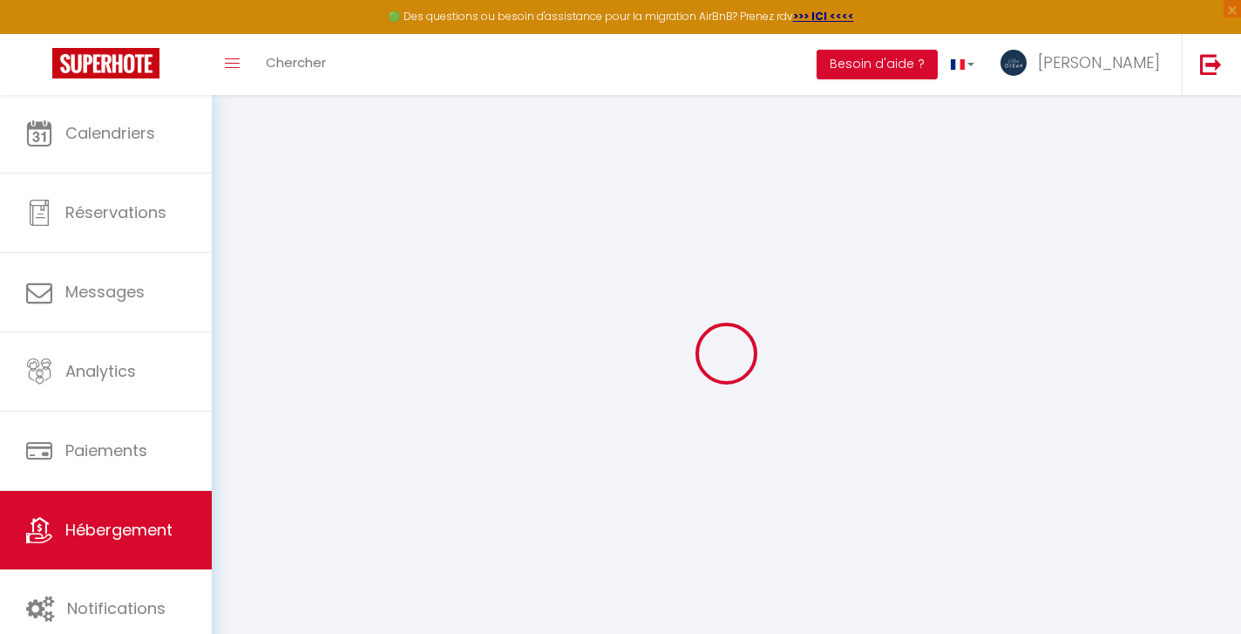
select select
checkbox input "false"
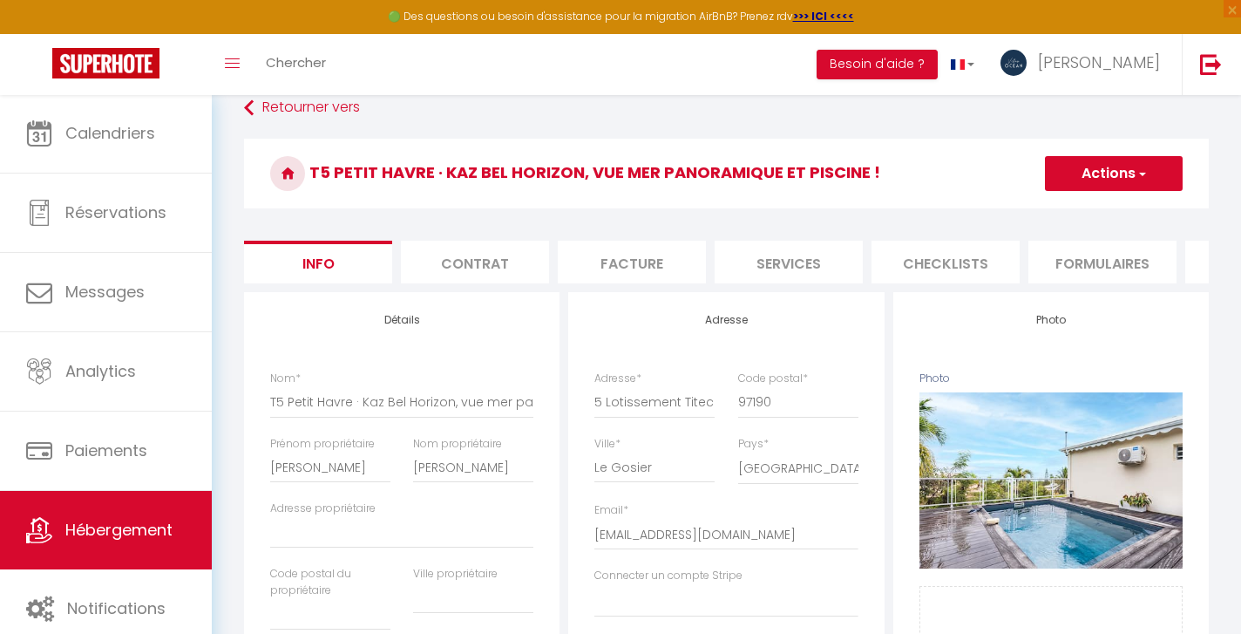
scroll to position [131, 0]
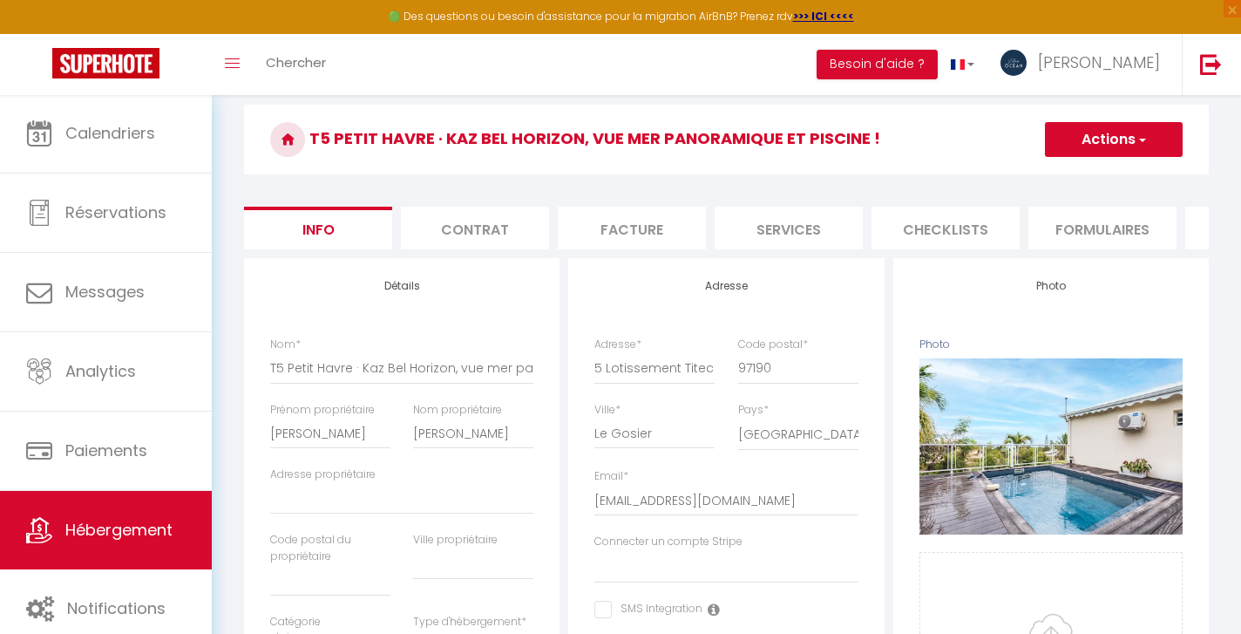
select select
checkbox input "false"
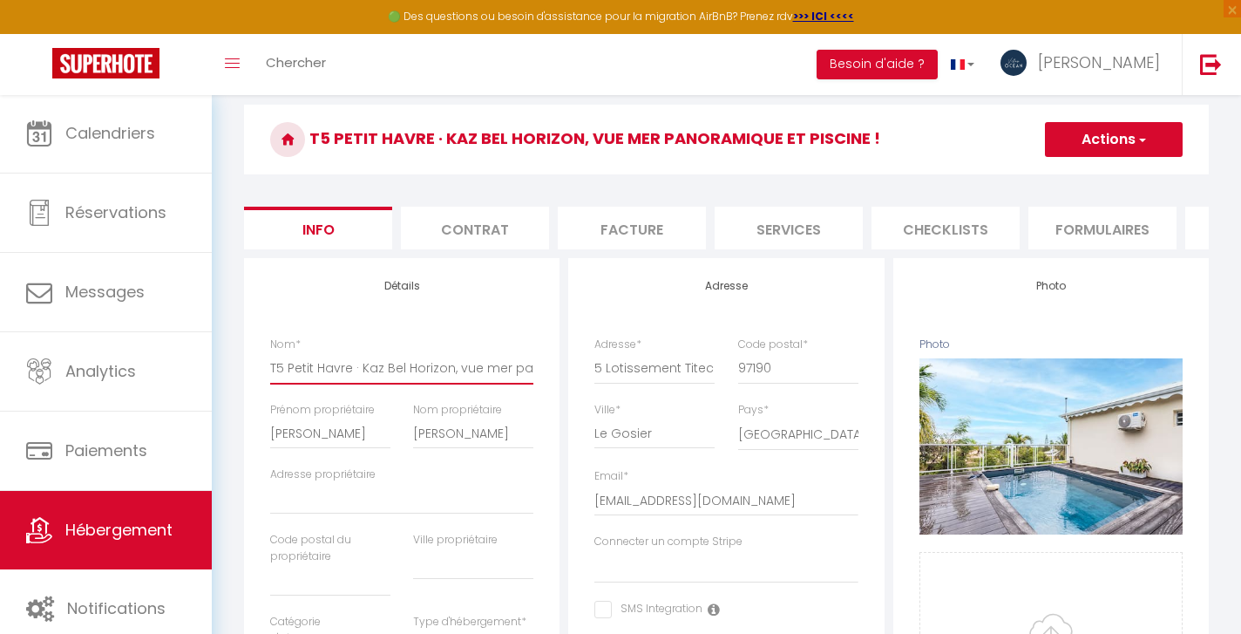
type input "T5 Petit Havre ·Kaz Bel Horizon, vue mer panoramique et piscine !"
select select
checkbox input "false"
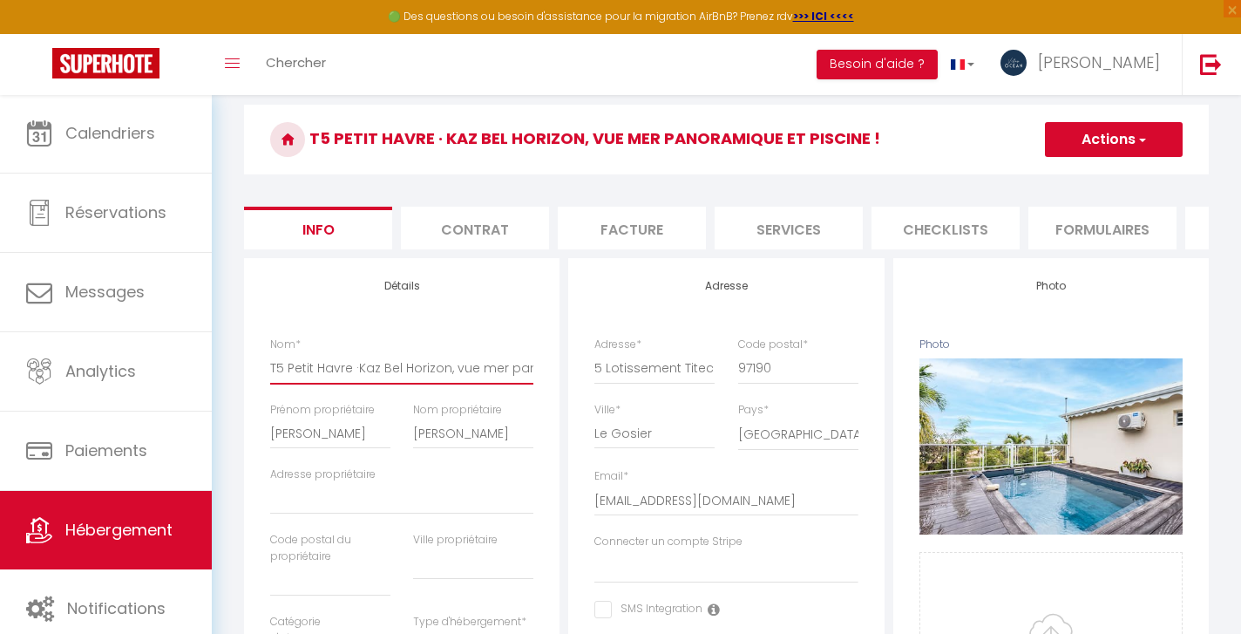
checkbox input "false"
type input "T5 Petit Havre Kaz Bel Horizon, vue mer panoramique et piscine !"
select select
checkbox input "false"
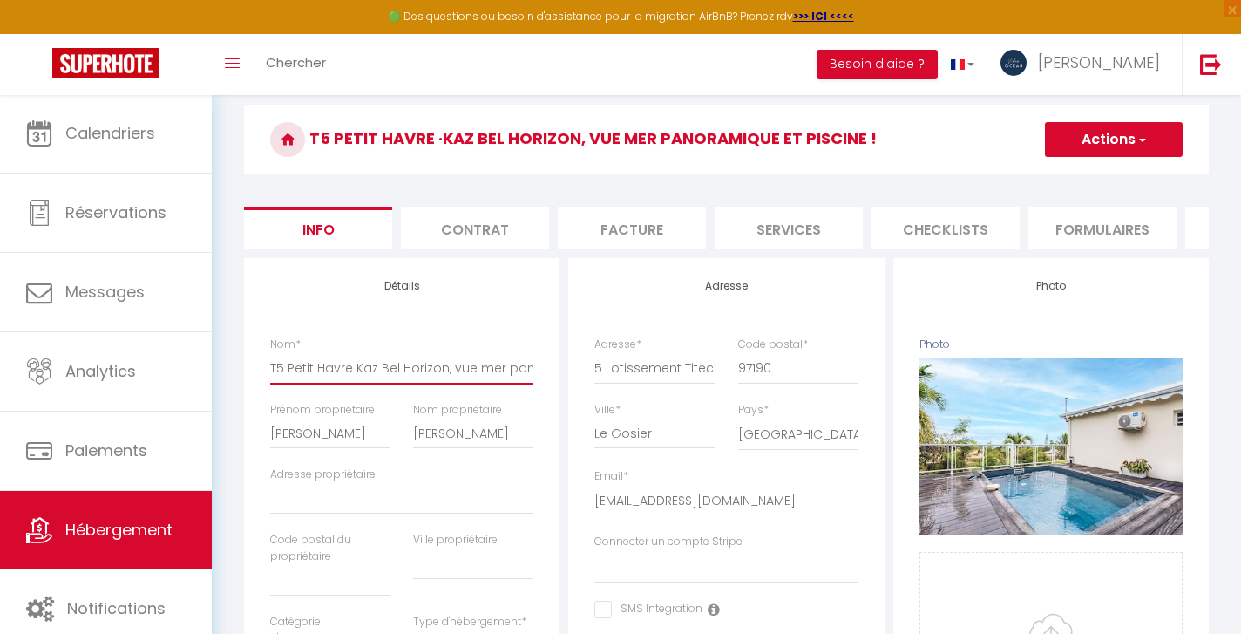
checkbox input "false"
type input "T5 Petit HavreKaz Bel Horizon, vue mer panoramique et piscine !"
select select
checkbox input "false"
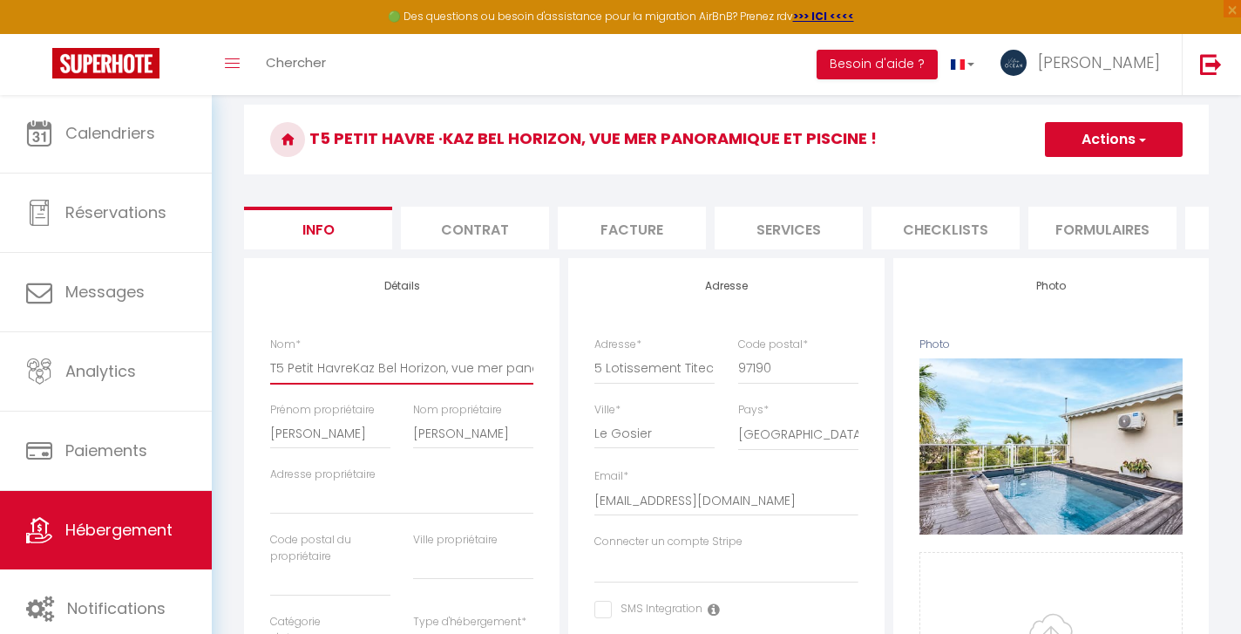
checkbox input "false"
type input "T5 Petit HavrKaz Bel Horizon, vue mer panoramique et piscine !"
select select
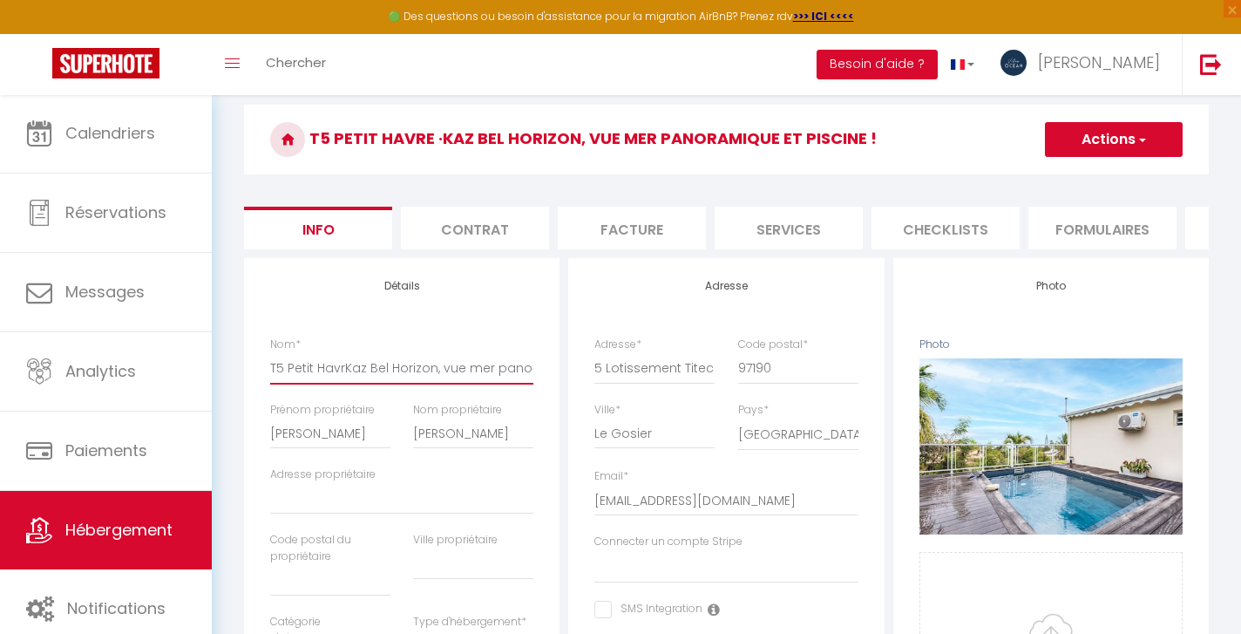
checkbox input "false"
type input "T5 Petit HavKaz Bel Horizon, vue mer panoramique et piscine !"
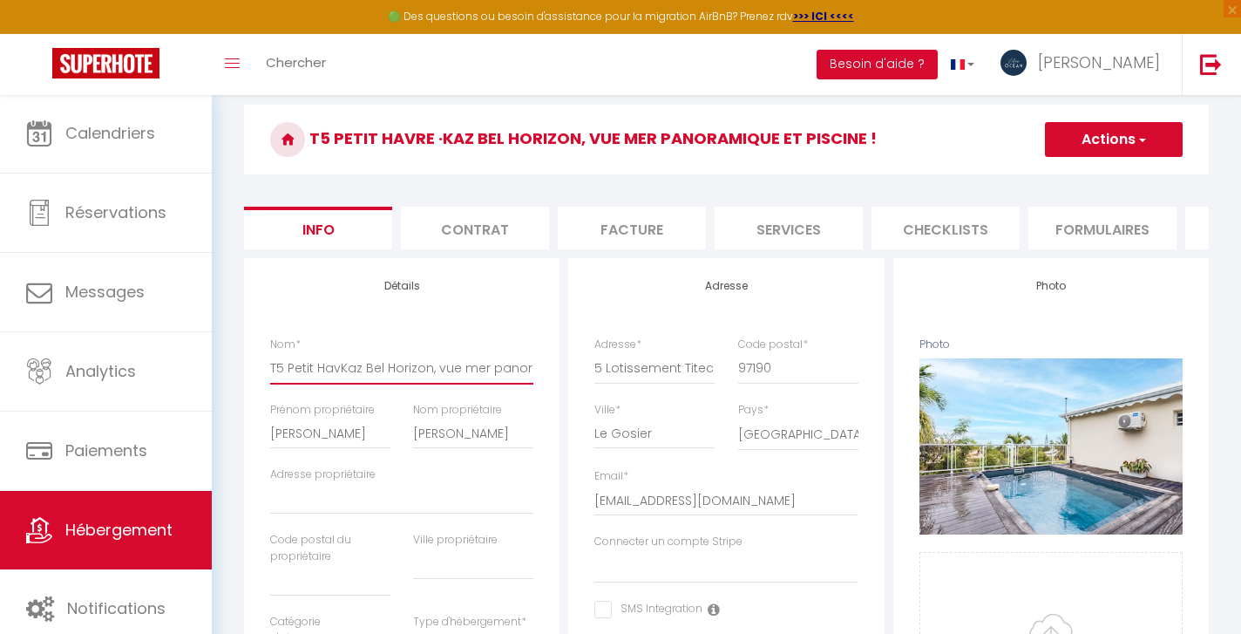
select select
checkbox input "false"
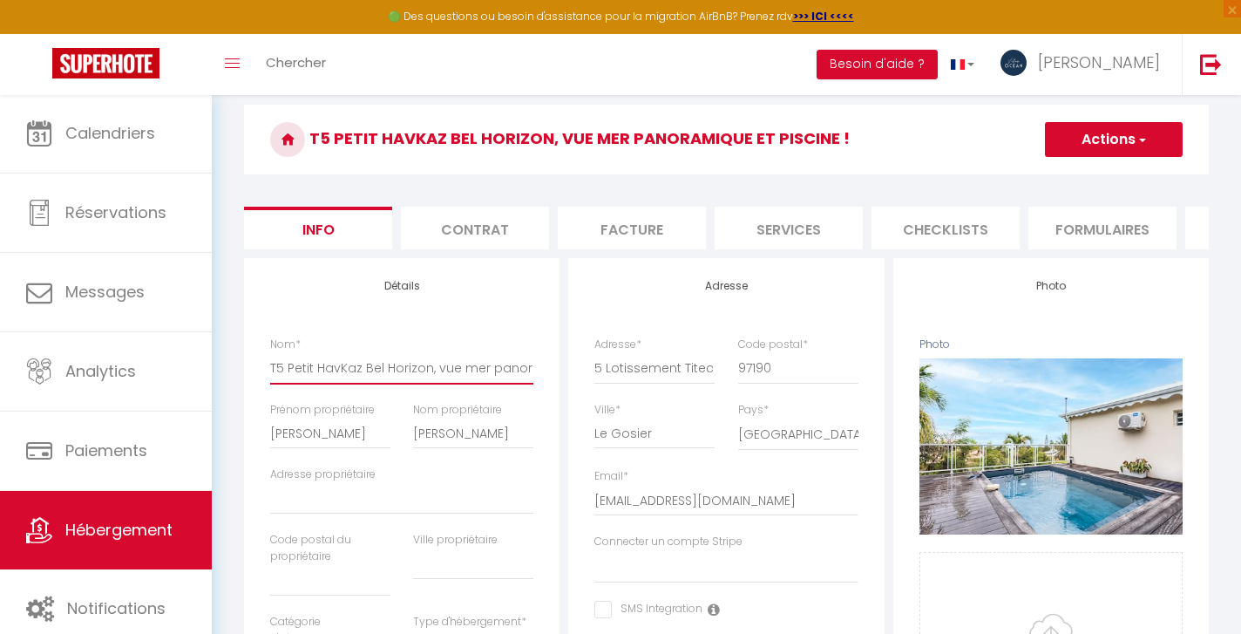
type input "T5 Petit HaKaz Bel Horizon, vue mer panoramique et piscine !"
click at [1103, 133] on button "Actions" at bounding box center [1114, 139] width 138 height 35
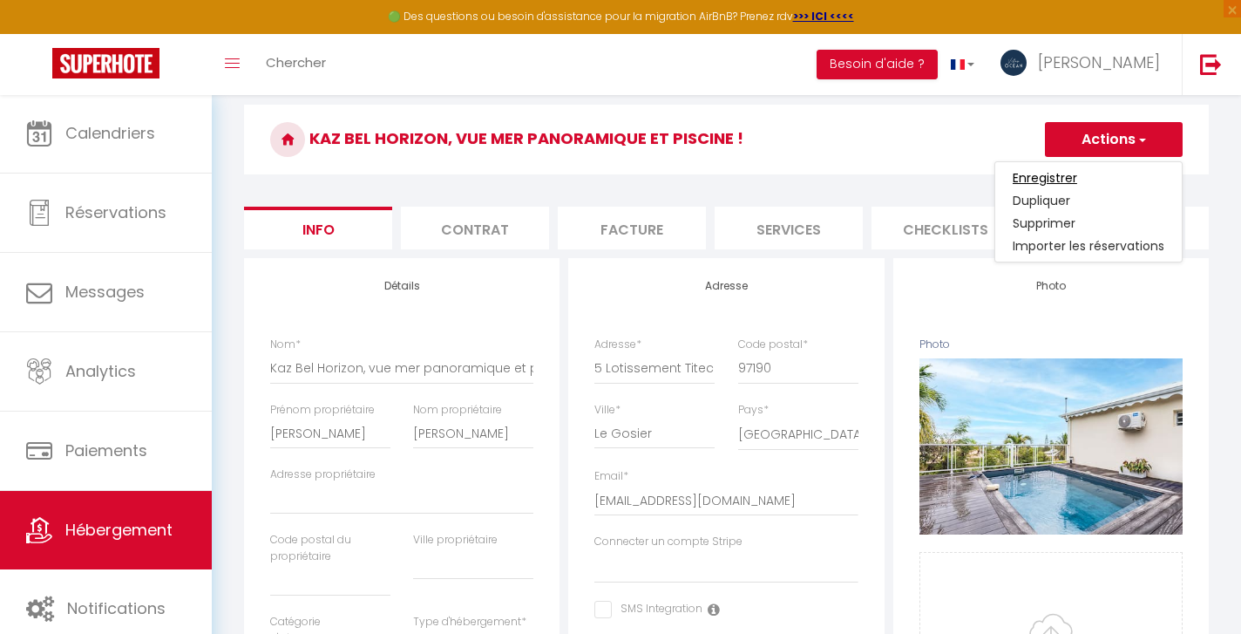
click at [1057, 174] on input "Enregistrer" at bounding box center [1045, 177] width 64 height 17
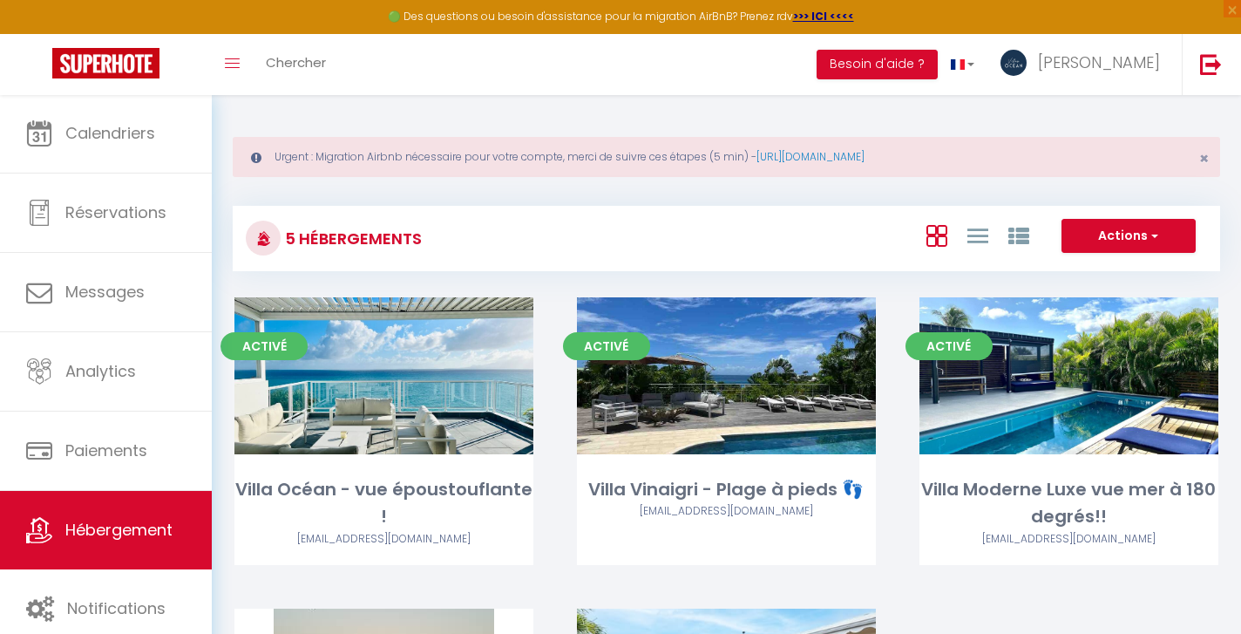
click at [89, 63] on img at bounding box center [105, 63] width 107 height 31
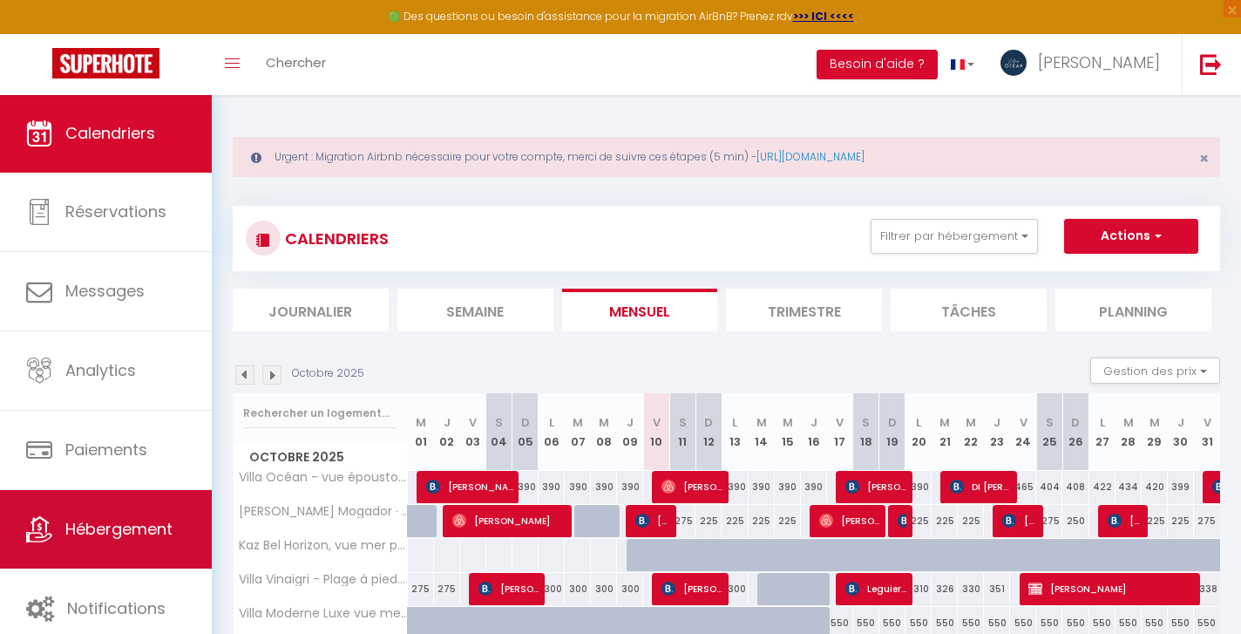
click at [120, 522] on span "Hébergement" at bounding box center [118, 529] width 107 height 22
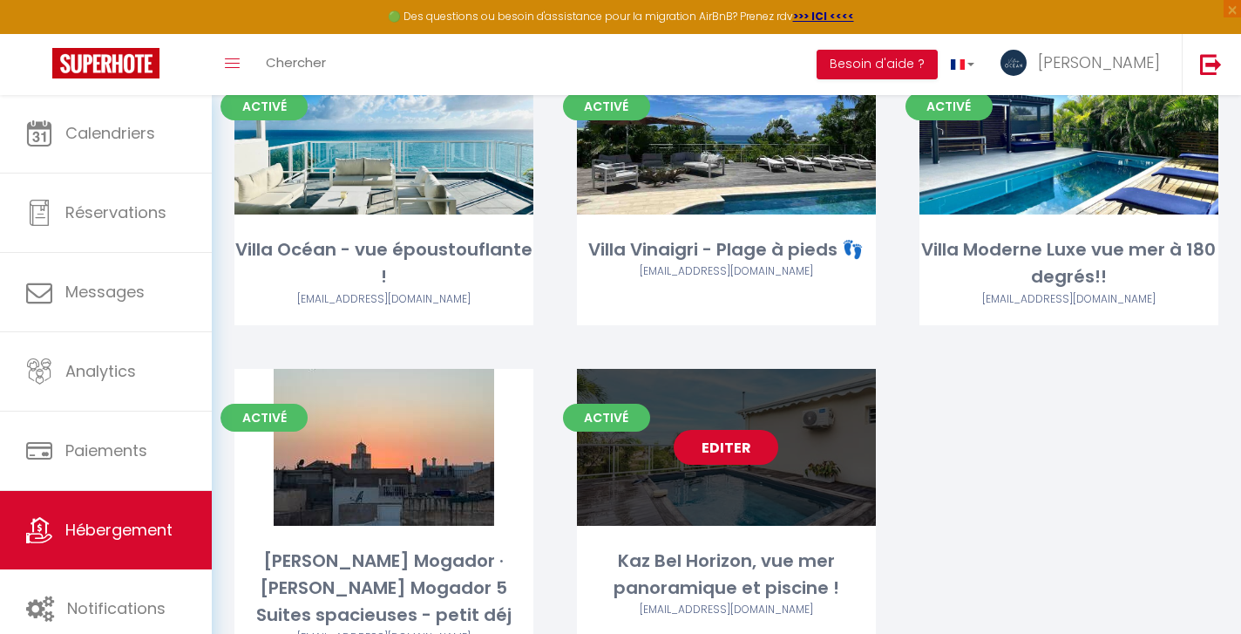
scroll to position [258, 0]
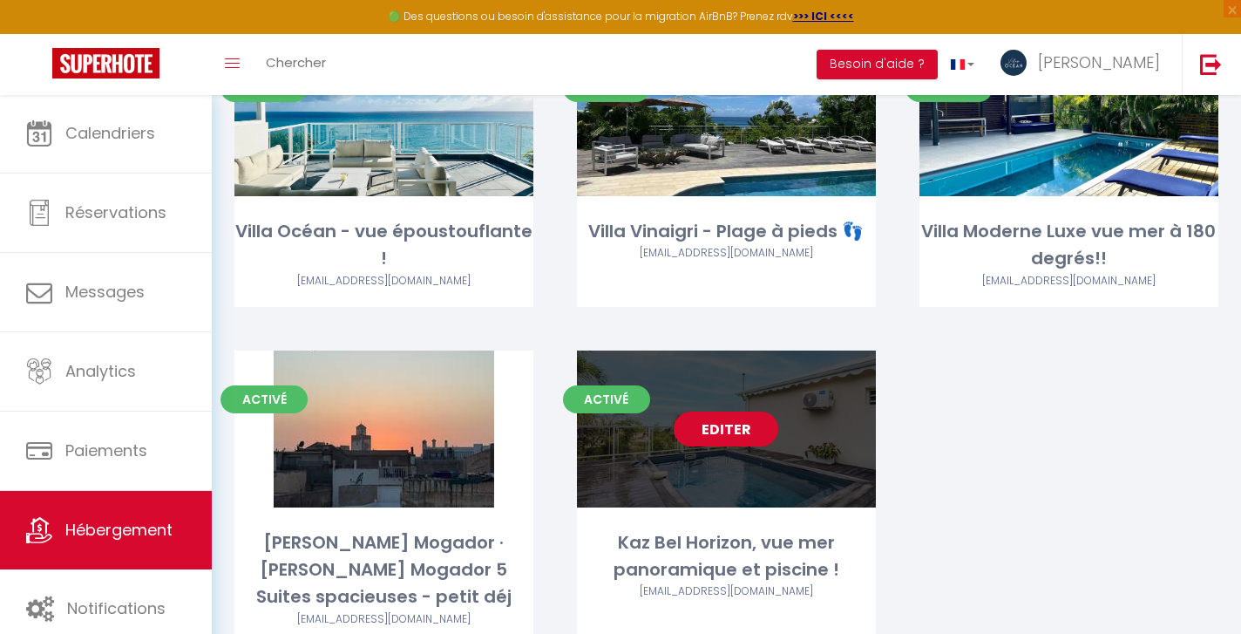
click at [729, 430] on link "Editer" at bounding box center [726, 428] width 105 height 35
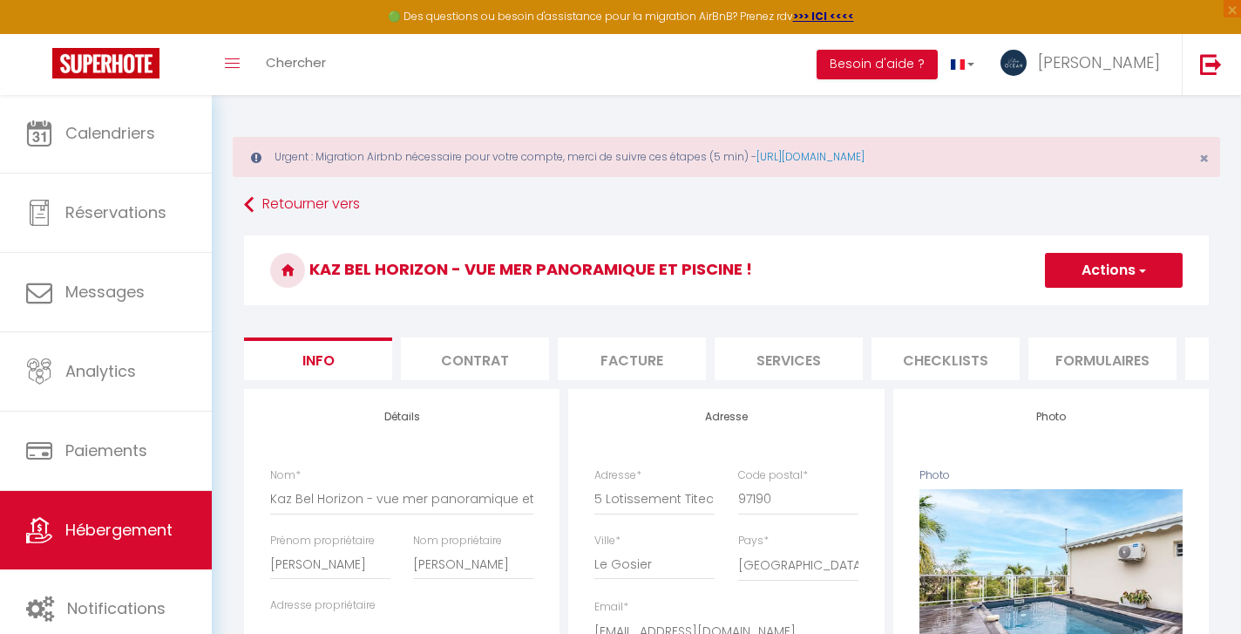
click at [1105, 270] on button "Actions" at bounding box center [1114, 270] width 138 height 35
click at [1033, 305] on input "Enregistrer" at bounding box center [1045, 308] width 64 height 17
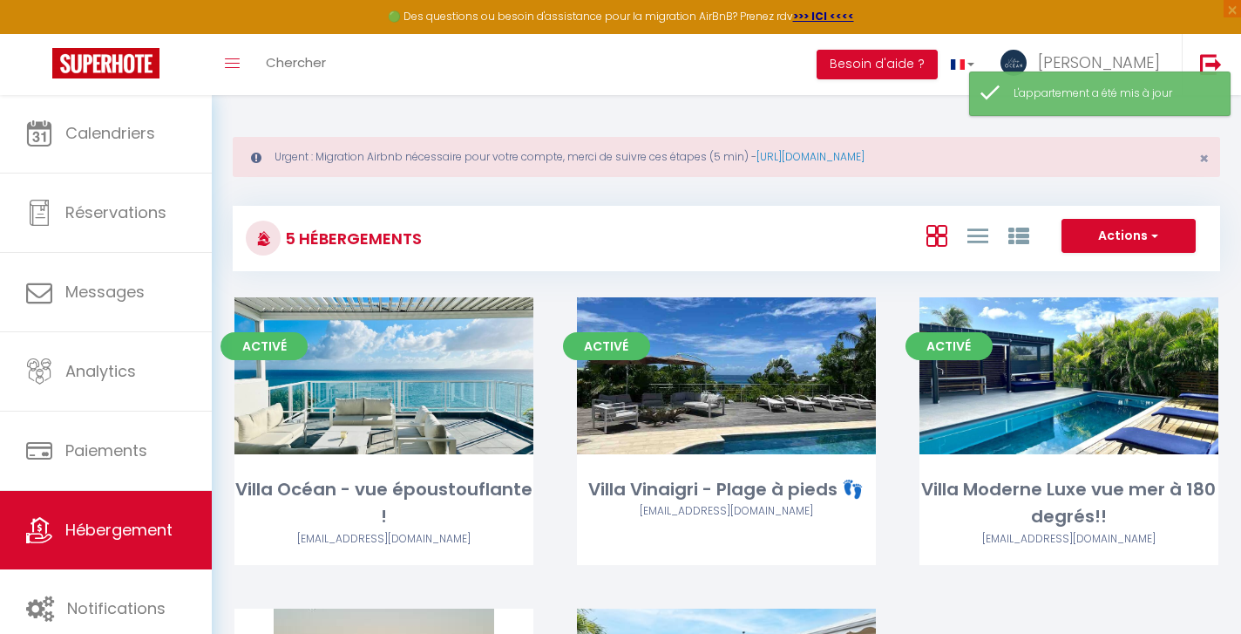
click at [104, 71] on img at bounding box center [105, 63] width 107 height 31
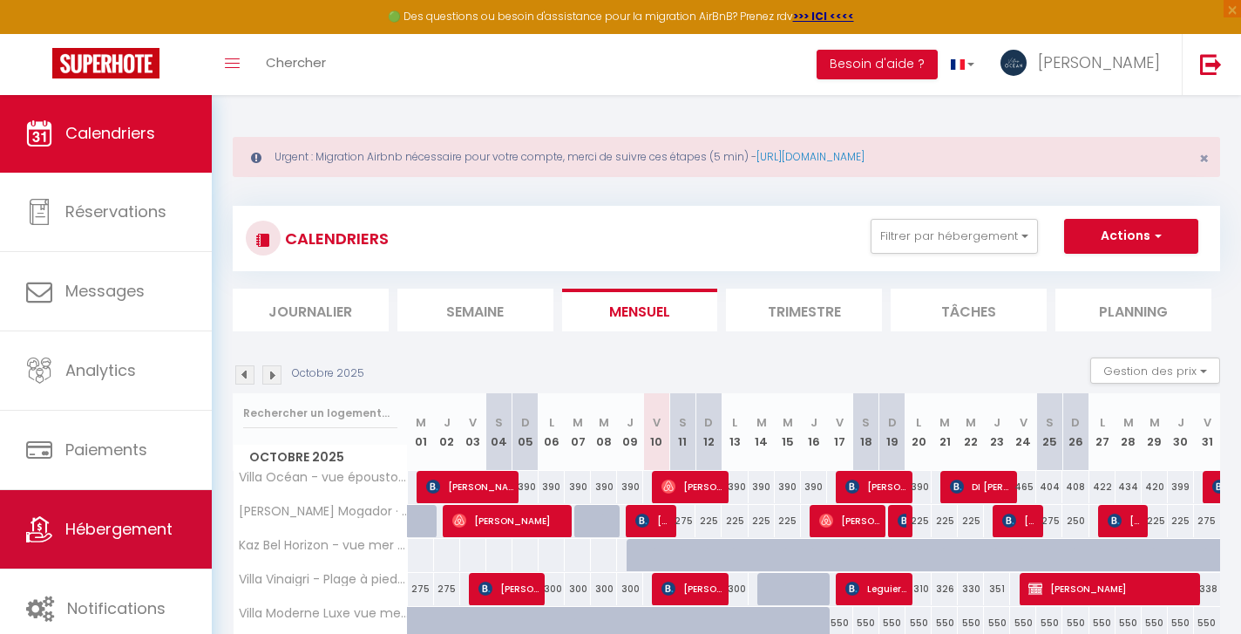
click at [119, 537] on span "Hébergement" at bounding box center [118, 529] width 107 height 22
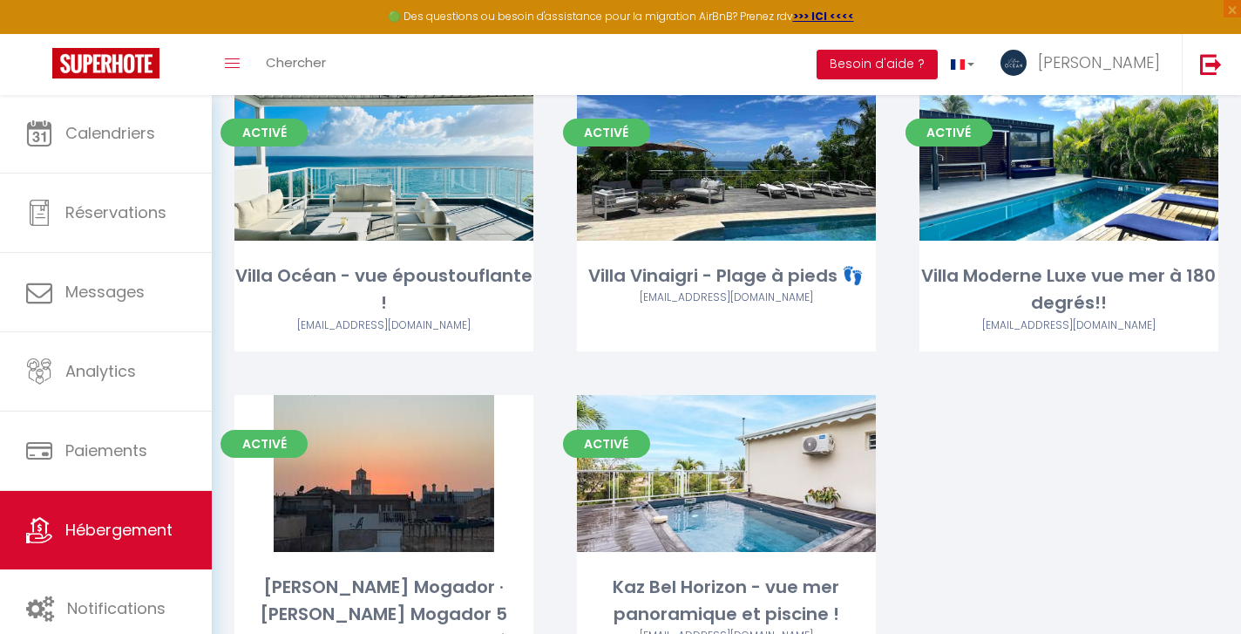
scroll to position [140, 0]
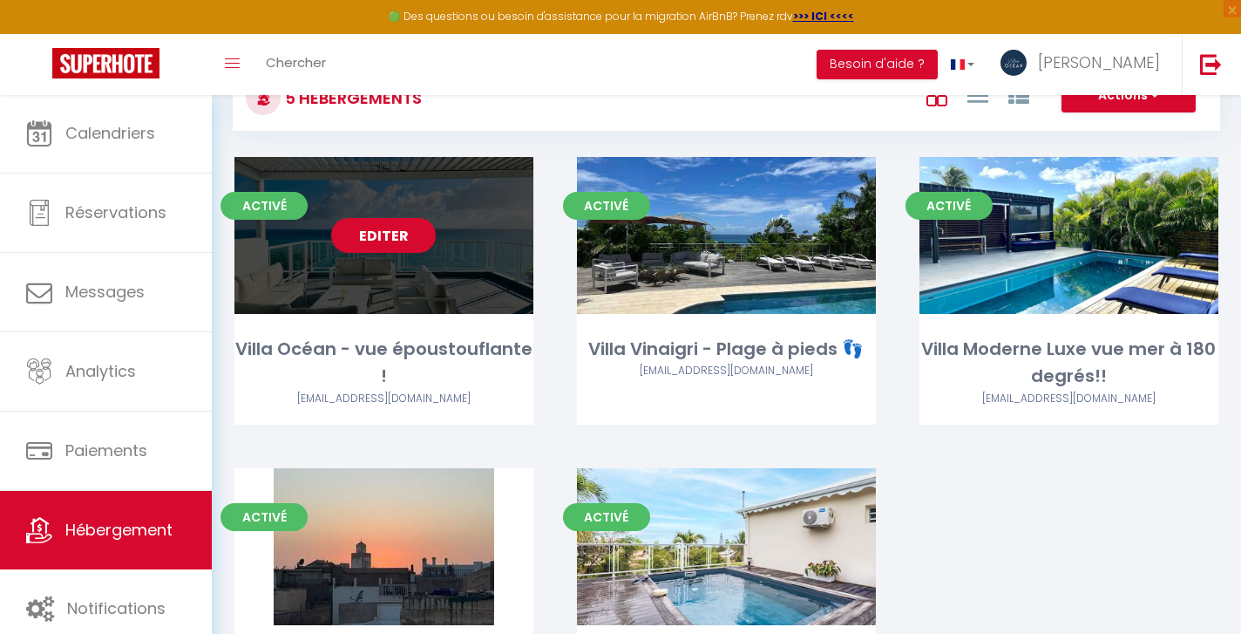
click at [397, 233] on link "Editer" at bounding box center [383, 235] width 105 height 35
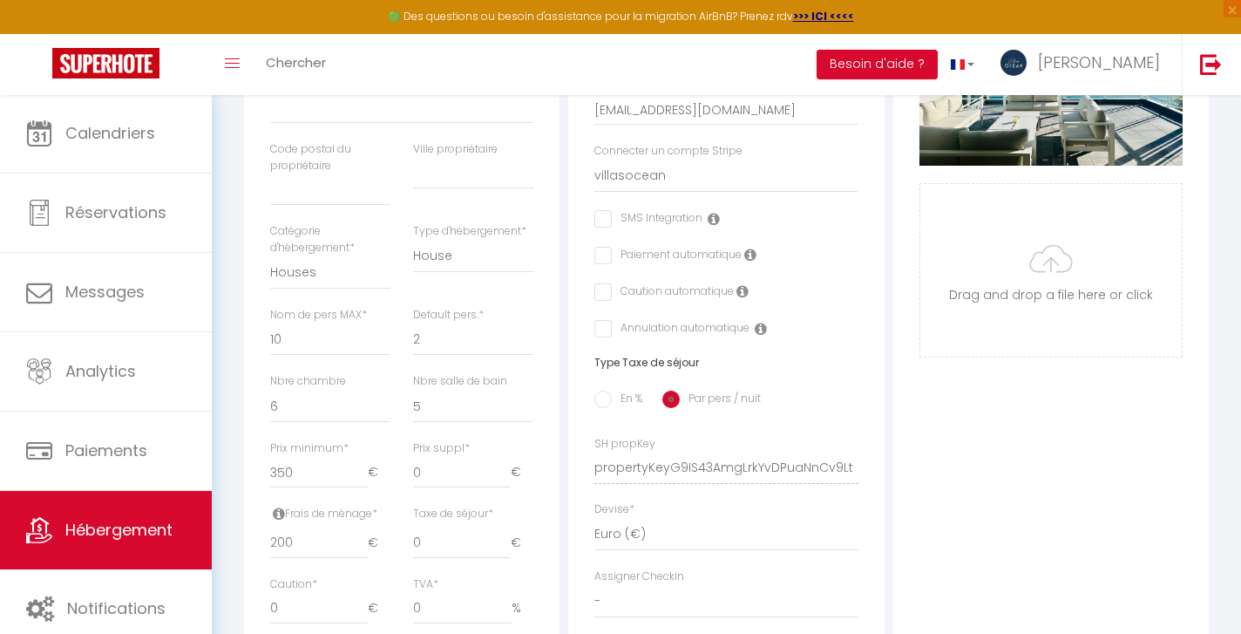
scroll to position [534, 0]
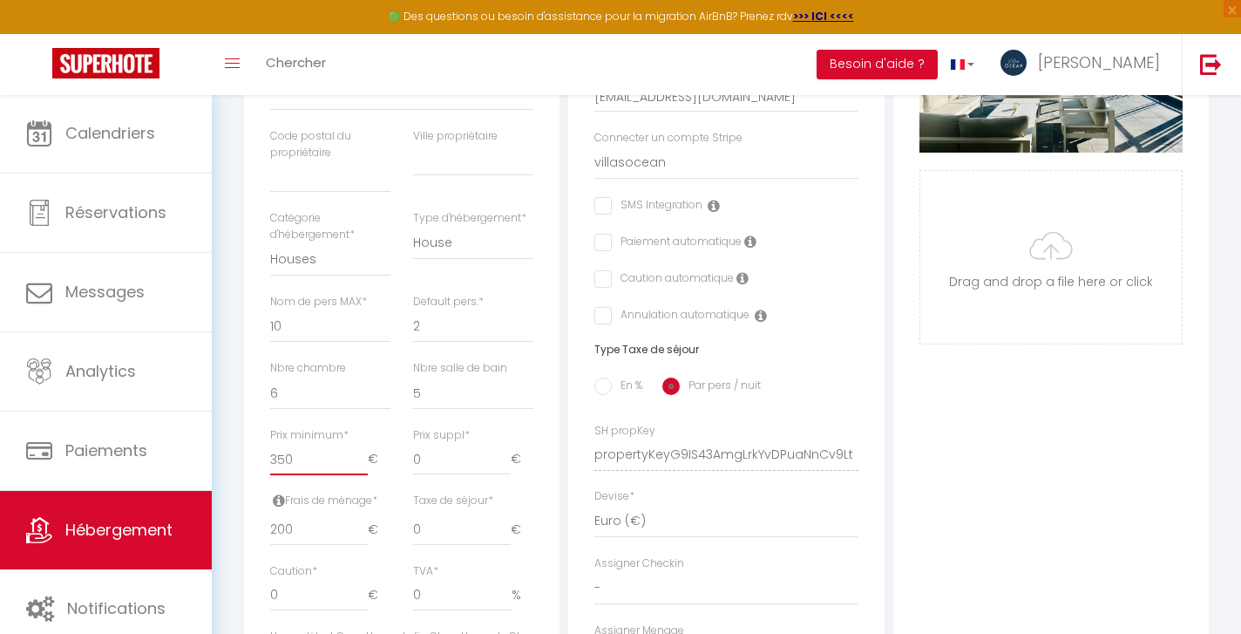
click at [282, 450] on input "350" at bounding box center [319, 459] width 98 height 31
click at [301, 451] on input "370" at bounding box center [319, 459] width 98 height 31
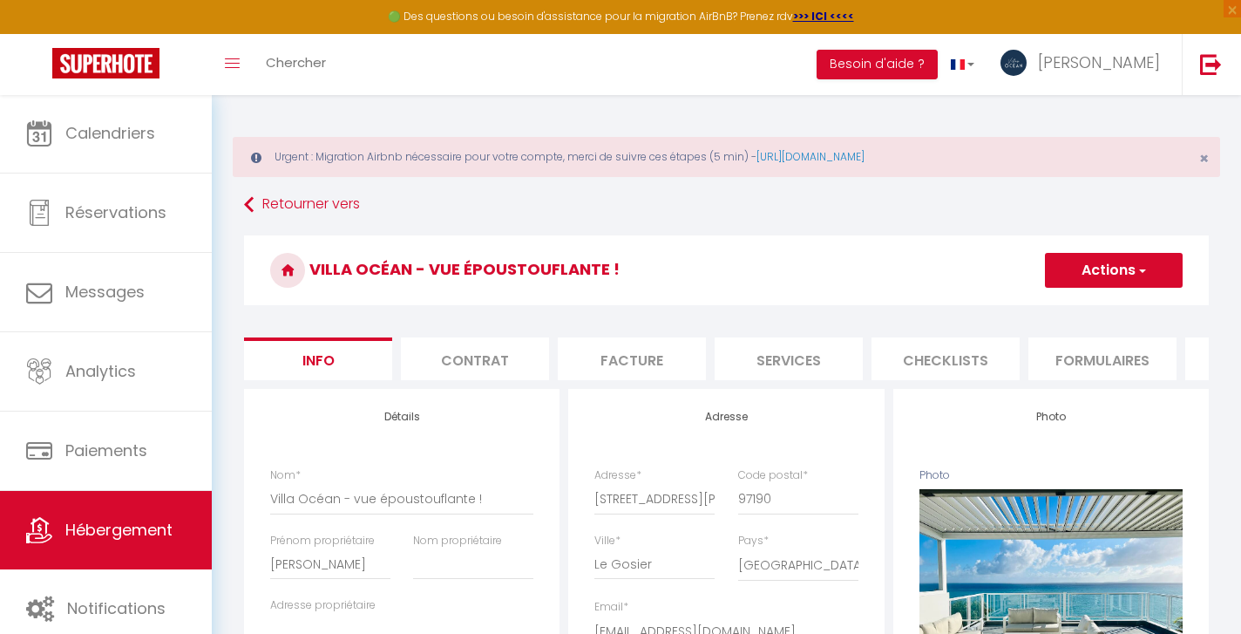
scroll to position [0, 0]
click at [1126, 269] on button "Actions" at bounding box center [1114, 270] width 138 height 35
click at [1060, 308] on input "Enregistrer" at bounding box center [1045, 308] width 64 height 17
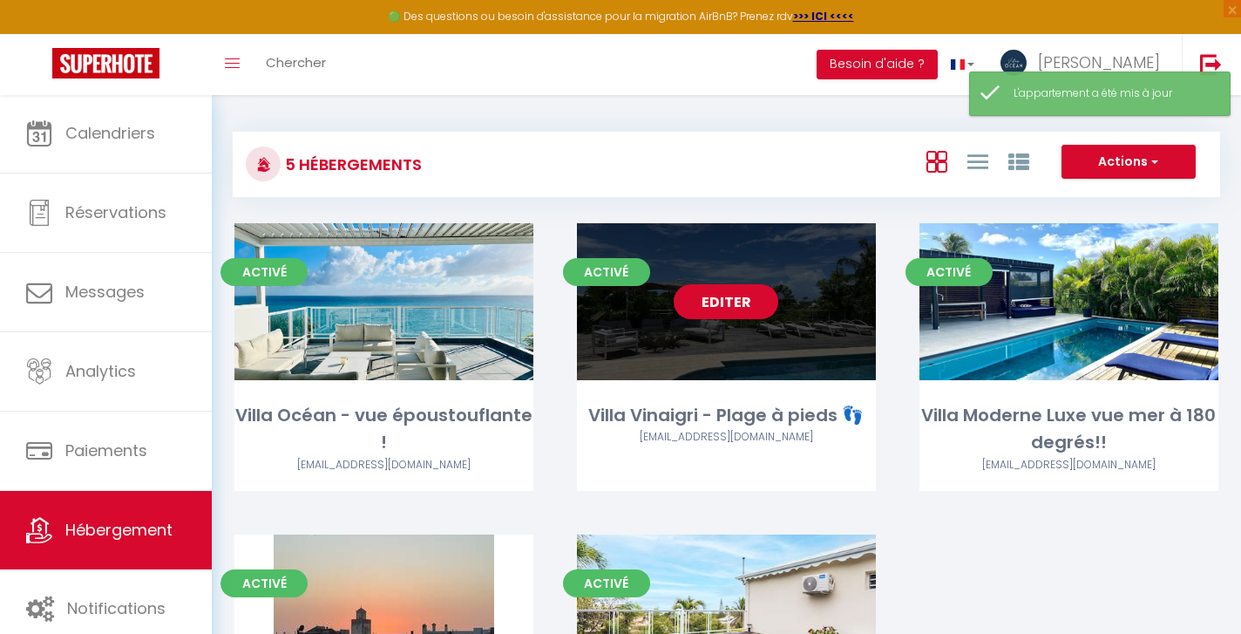
click at [725, 303] on link "Editer" at bounding box center [726, 301] width 105 height 35
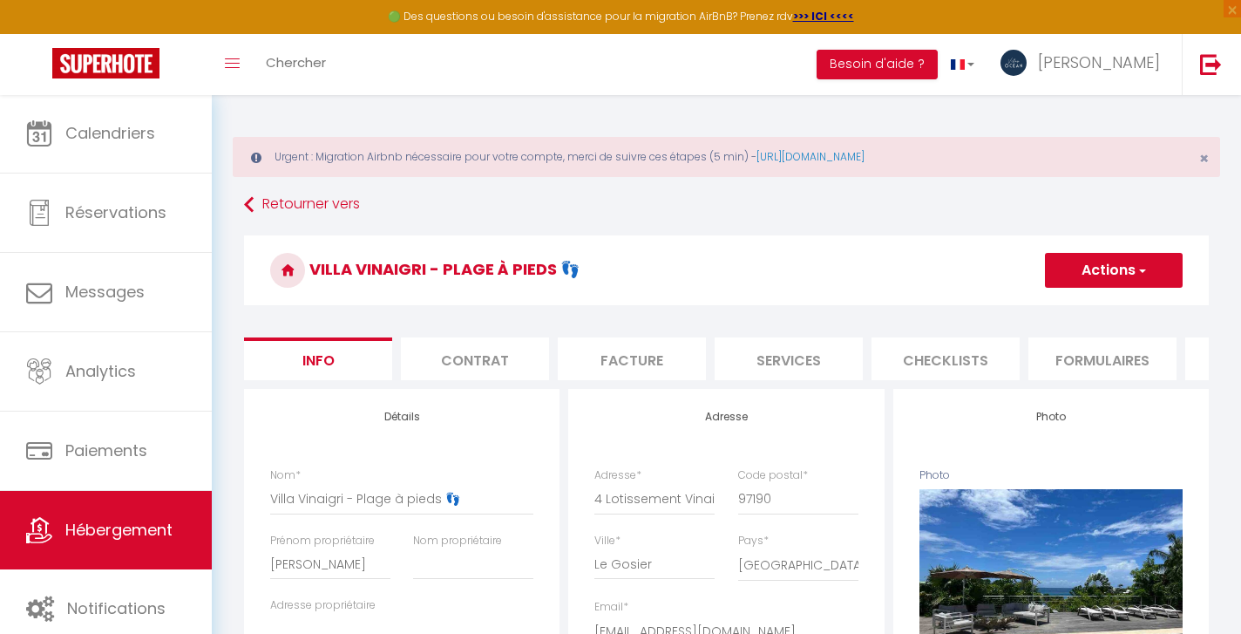
click at [152, 522] on span "Hébergement" at bounding box center [118, 530] width 107 height 22
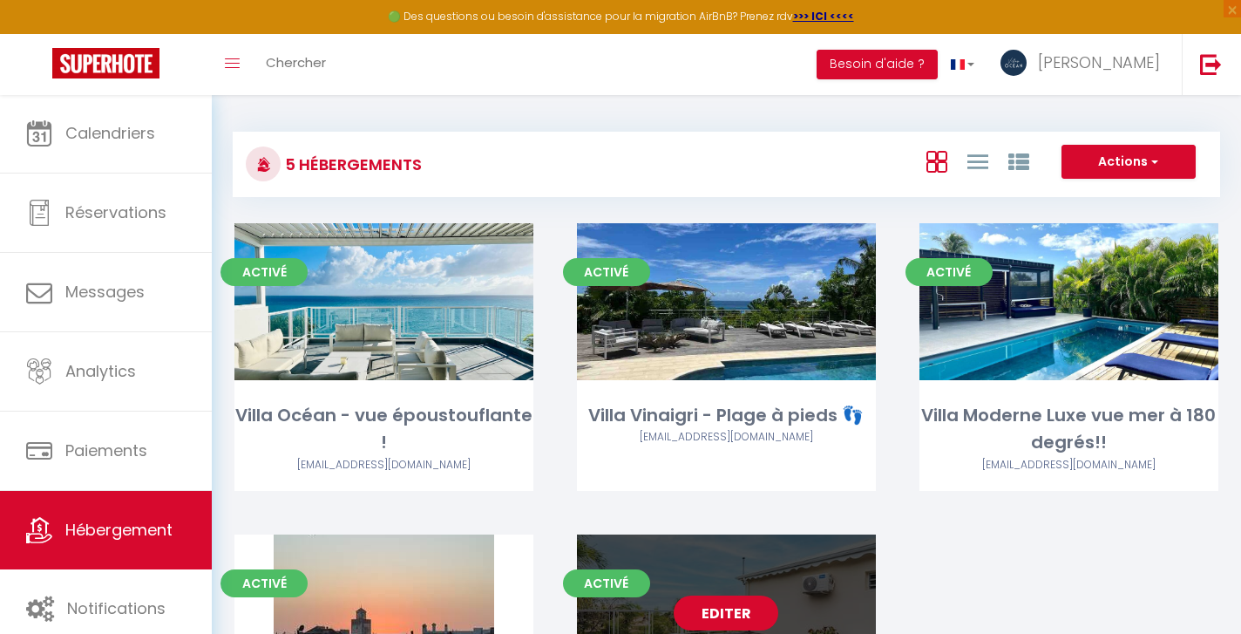
click at [721, 614] on link "Editer" at bounding box center [726, 612] width 105 height 35
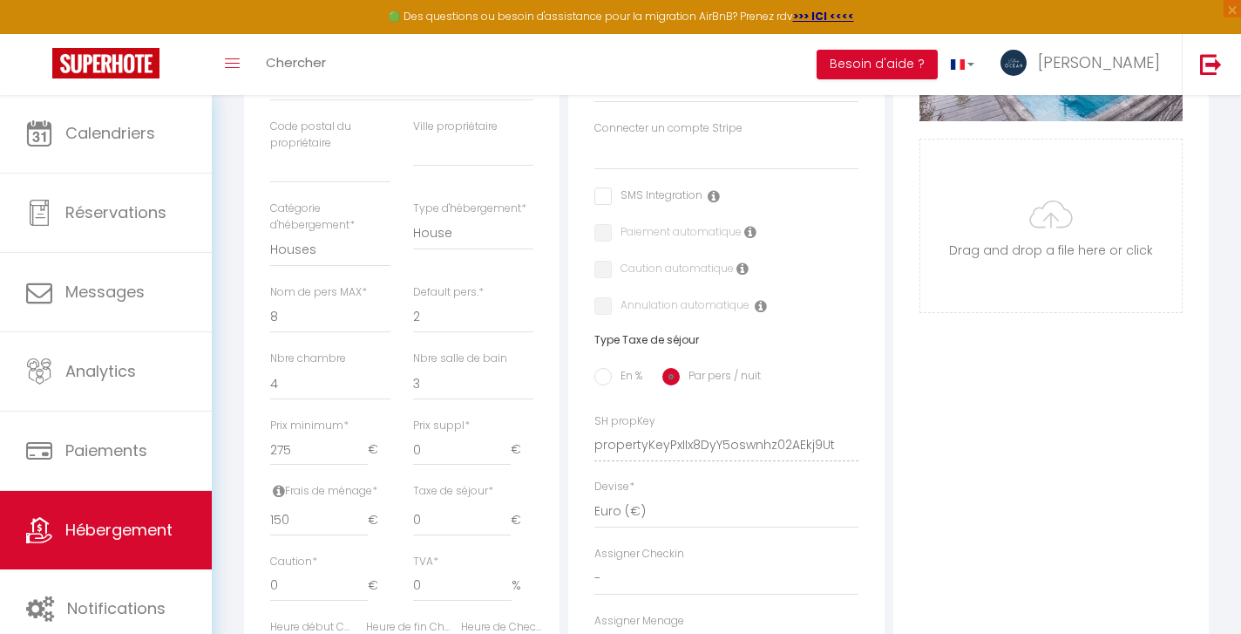
scroll to position [566, 0]
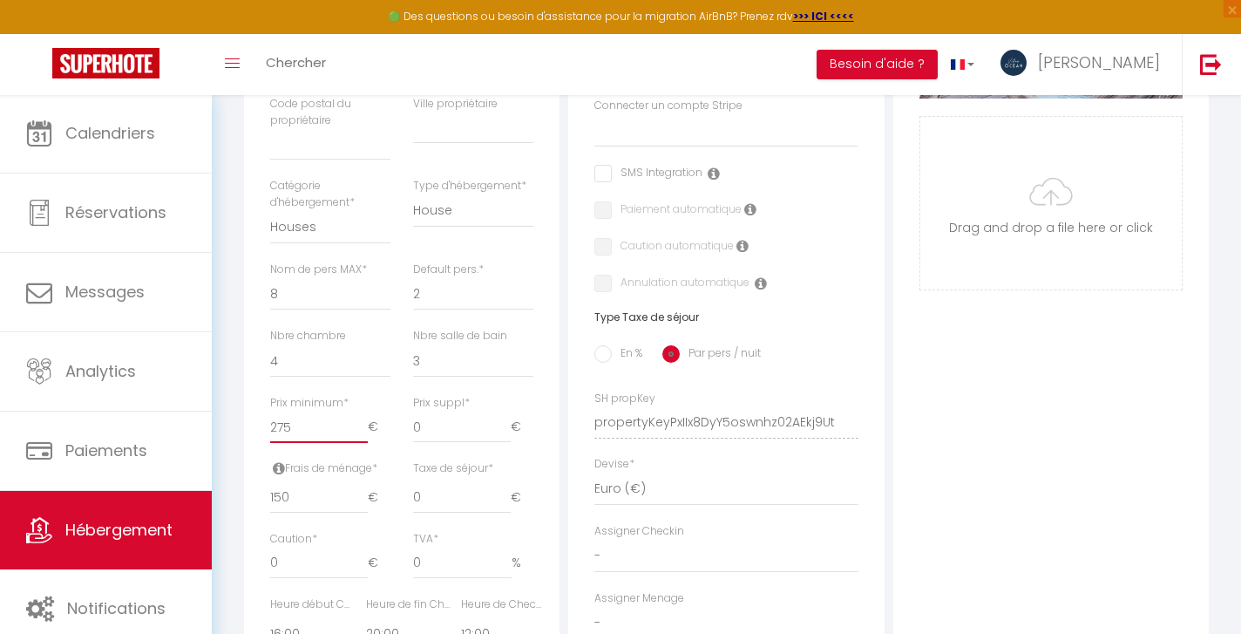
click at [286, 418] on input "275" at bounding box center [319, 426] width 98 height 31
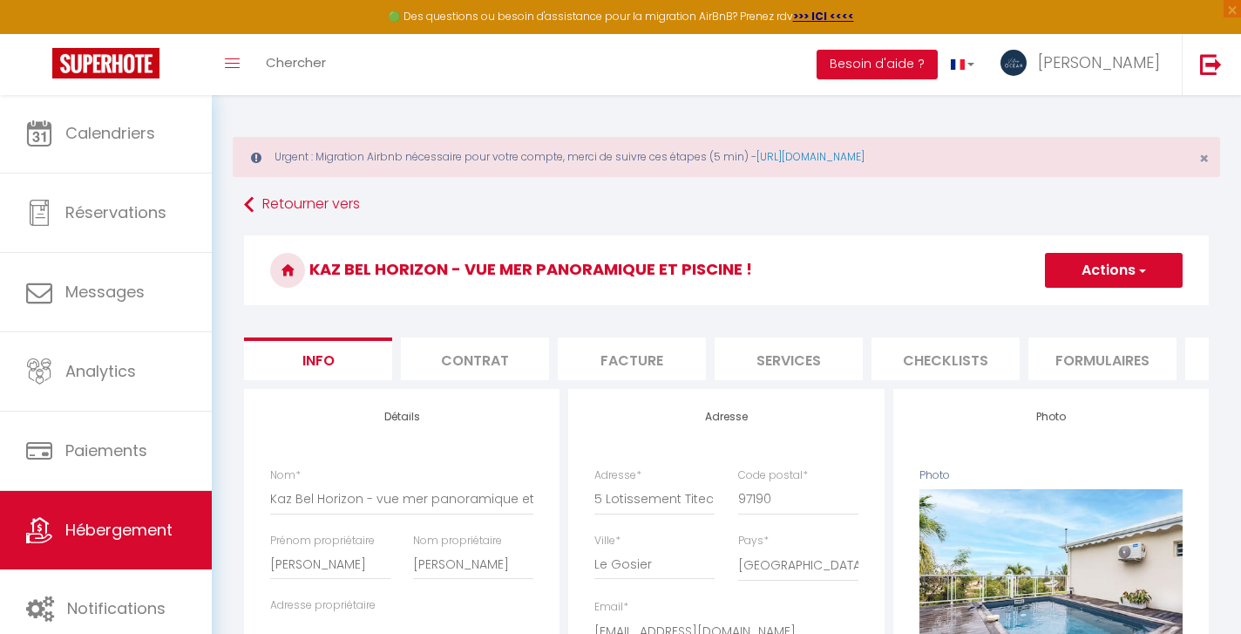
scroll to position [0, 0]
click at [1098, 266] on button "Actions" at bounding box center [1114, 270] width 138 height 35
click at [1054, 306] on input "Enregistrer" at bounding box center [1045, 308] width 64 height 17
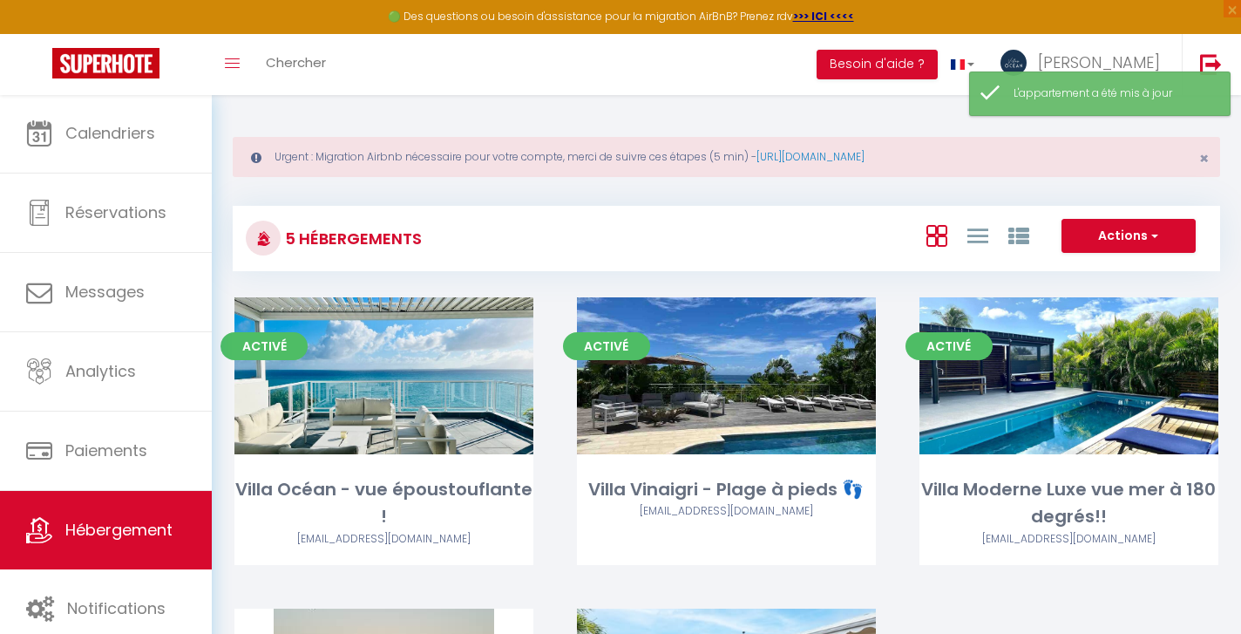
click at [114, 61] on img at bounding box center [105, 63] width 107 height 31
